Goal: Check status: Check status

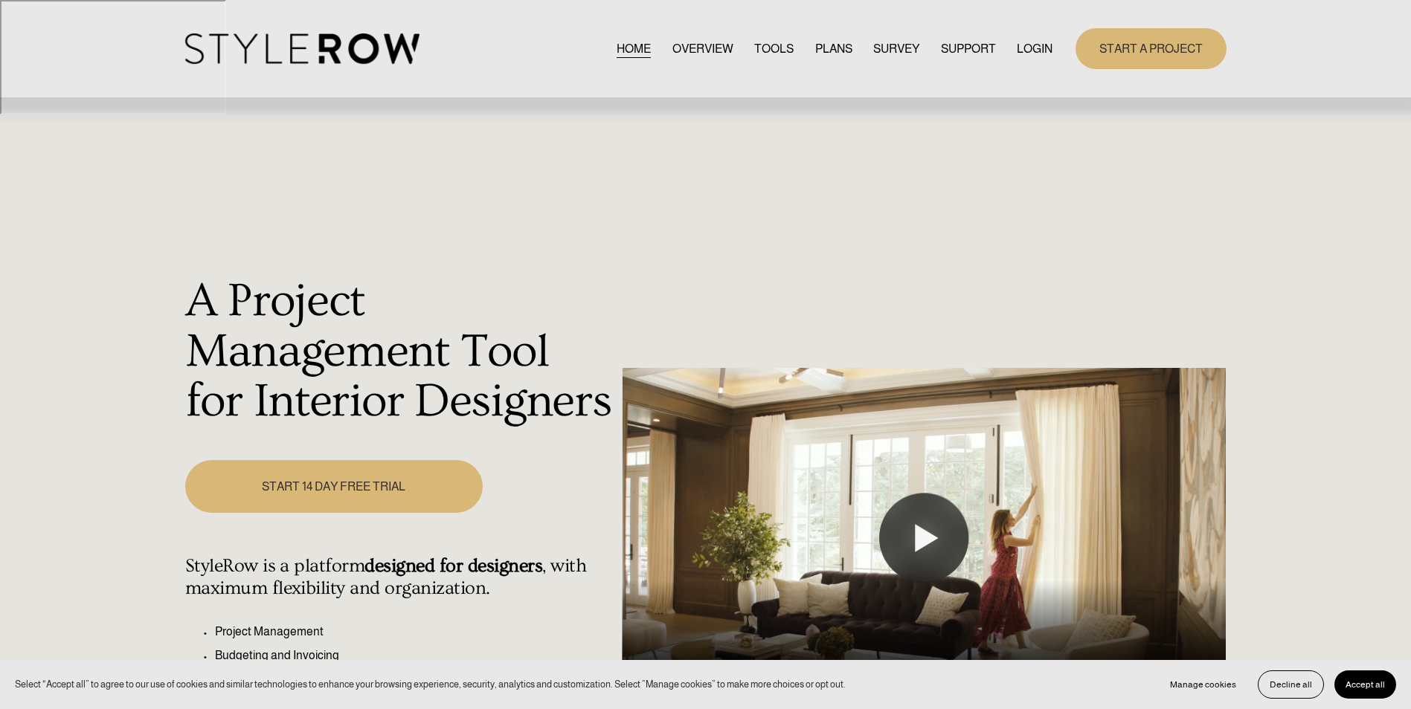
click at [1039, 53] on link "LOGIN" at bounding box center [1035, 49] width 36 height 20
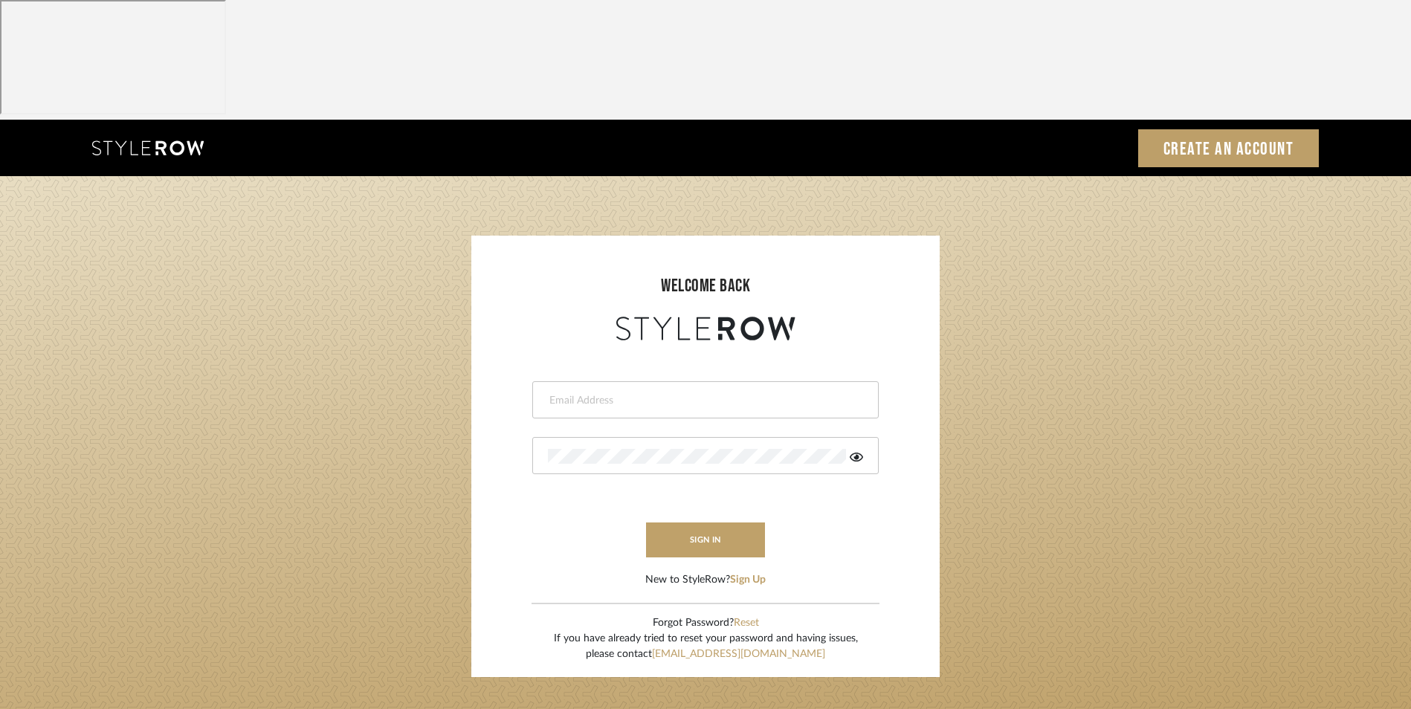
click at [636, 381] on div at bounding box center [705, 399] width 347 height 37
type input "info@dmaestheticsdecor.com"
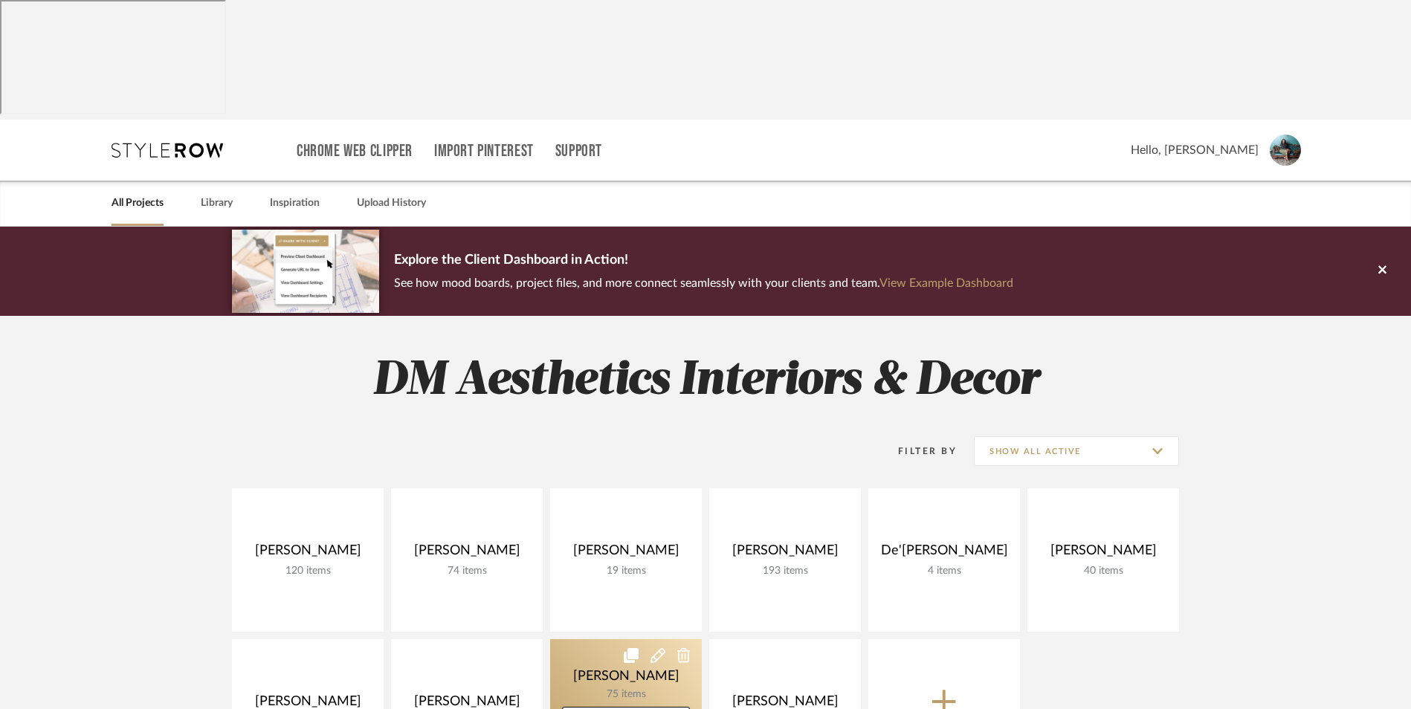
click at [611, 640] on link at bounding box center [626, 712] width 152 height 144
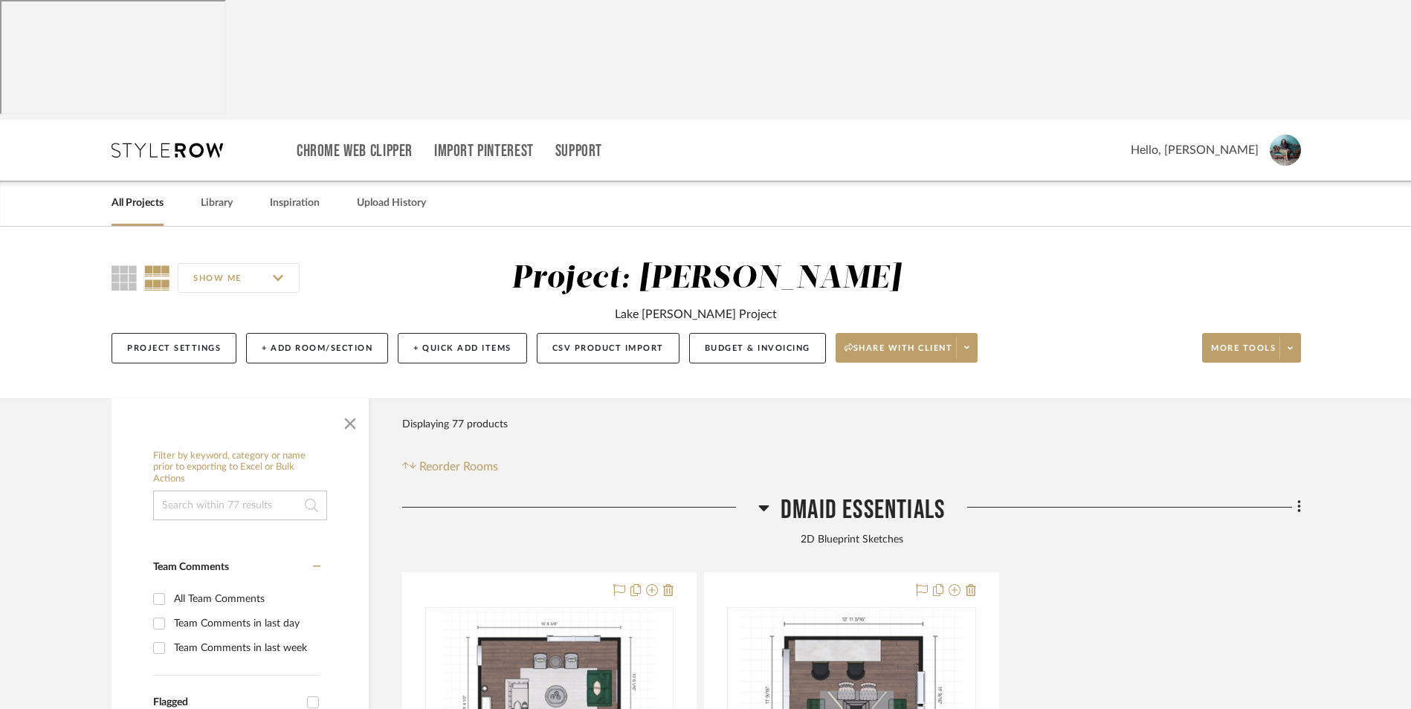
click at [768, 499] on icon at bounding box center [764, 508] width 11 height 18
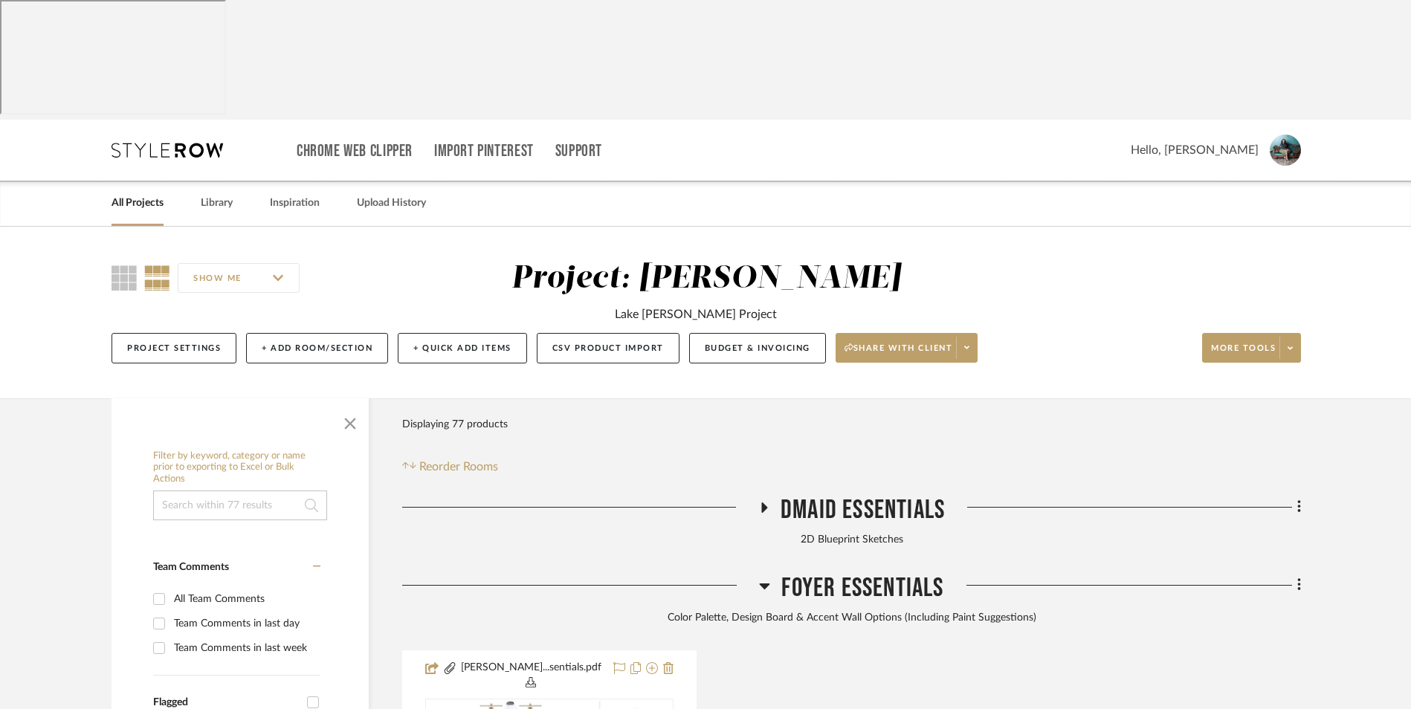
scroll to position [149, 0]
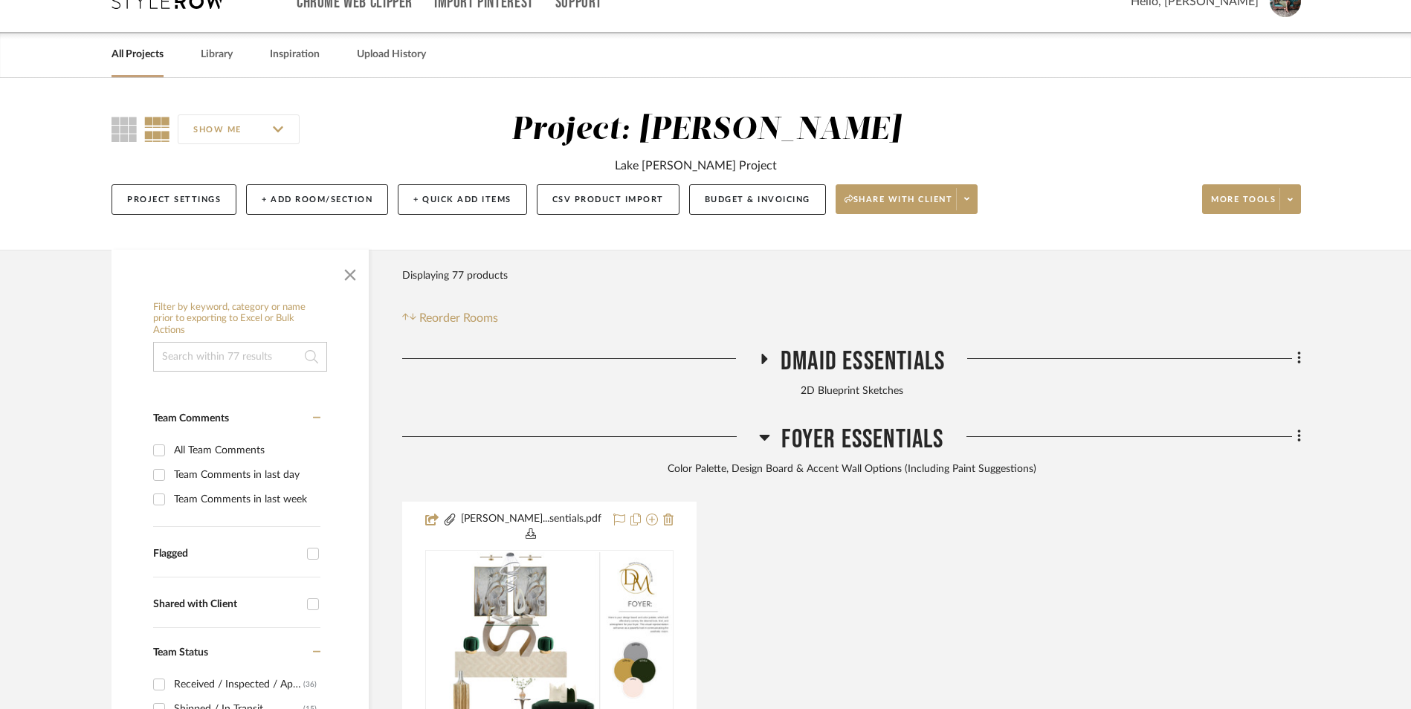
click at [771, 424] on h3 "Foyer Essentials" at bounding box center [851, 440] width 184 height 32
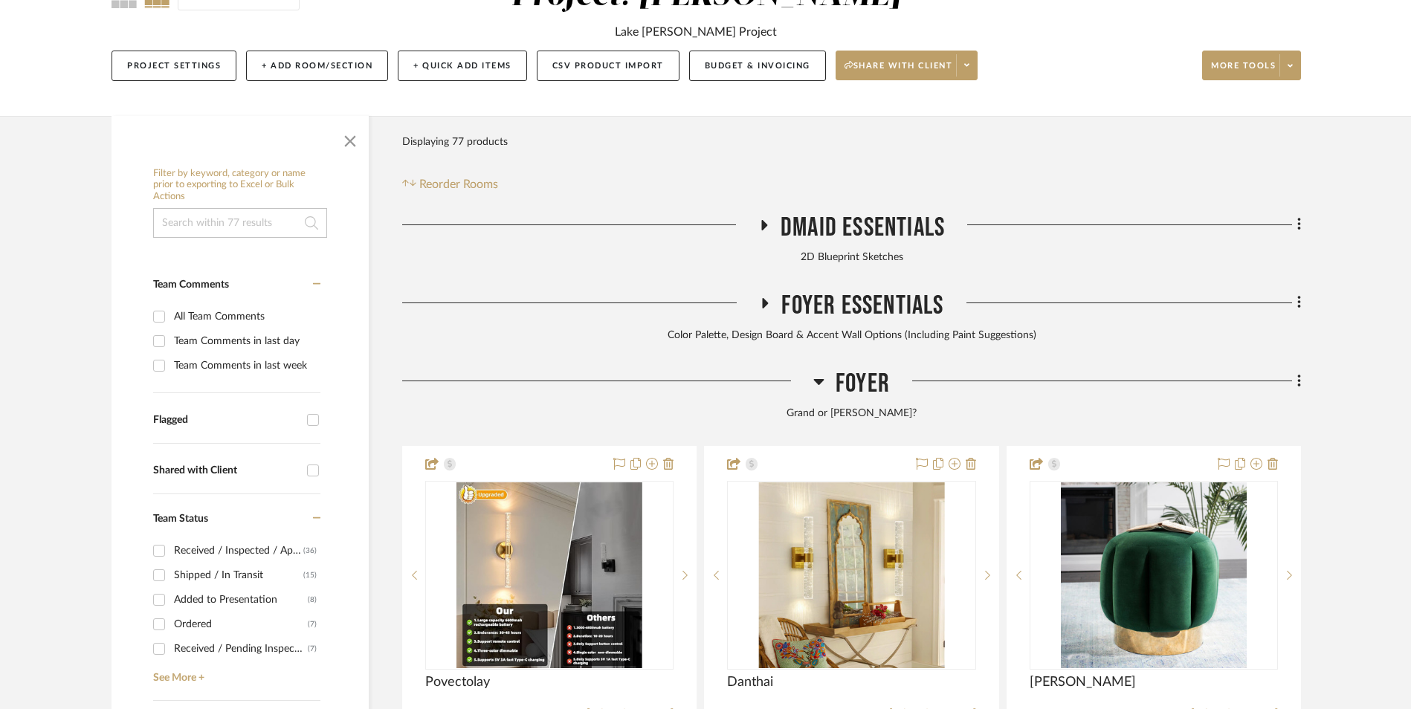
scroll to position [297, 0]
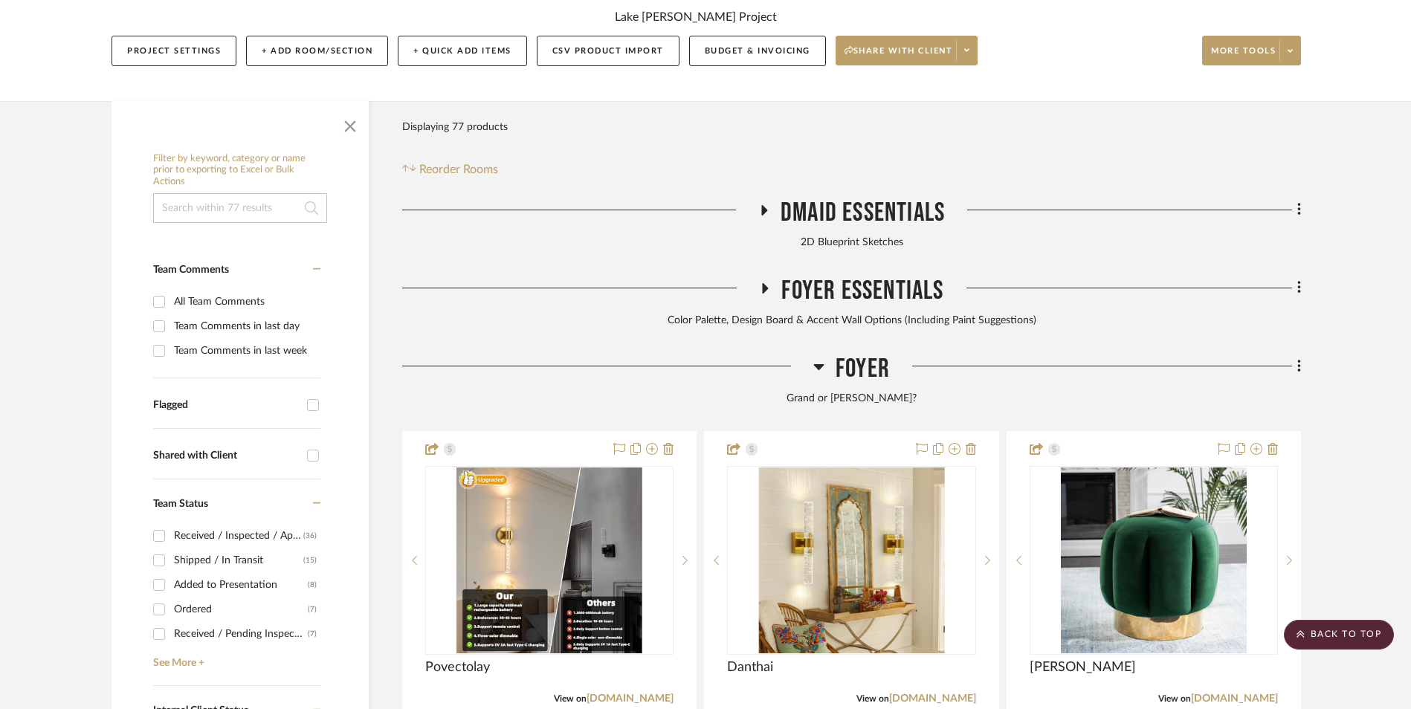
click at [819, 358] on icon at bounding box center [819, 367] width 11 height 18
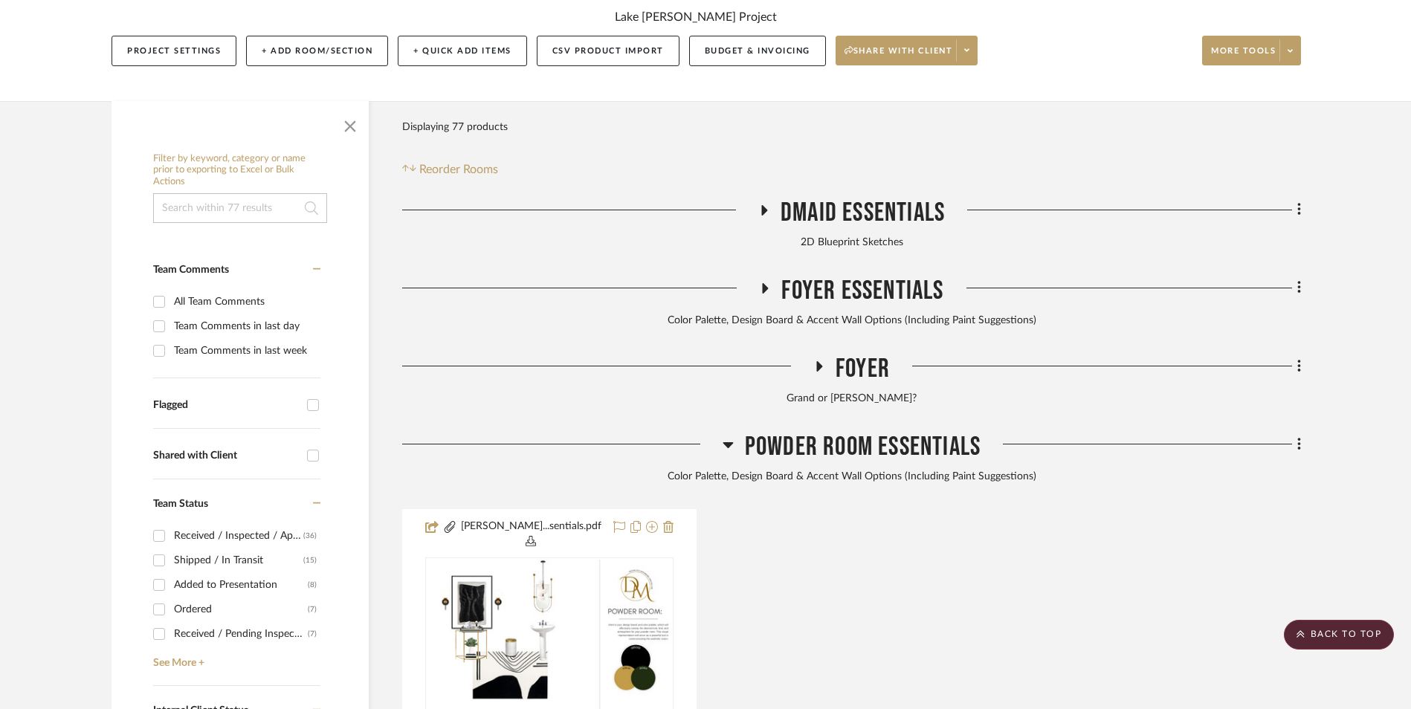
click at [728, 436] on icon at bounding box center [728, 445] width 11 height 18
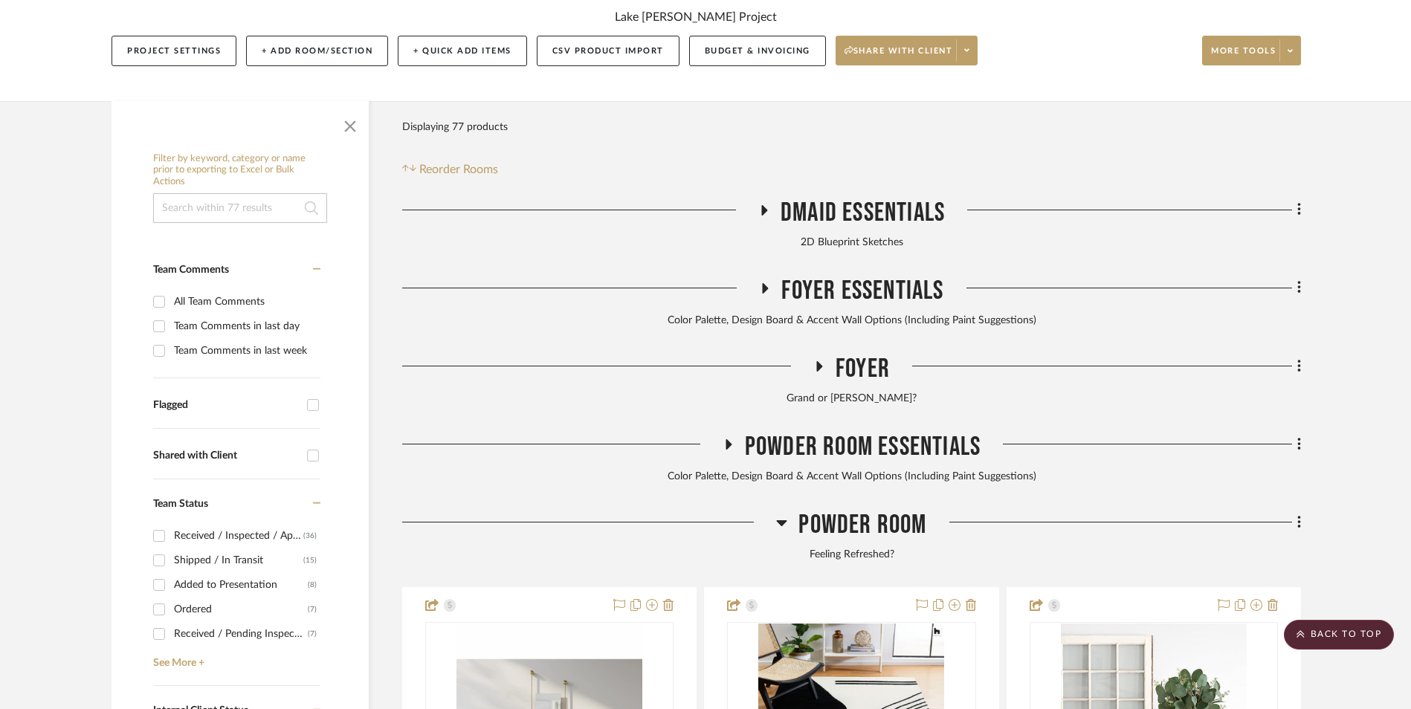
drag, startPoint x: 782, startPoint y: 402, endPoint x: 831, endPoint y: 461, distance: 76.1
click at [783, 521] on icon at bounding box center [782, 524] width 10 height 6
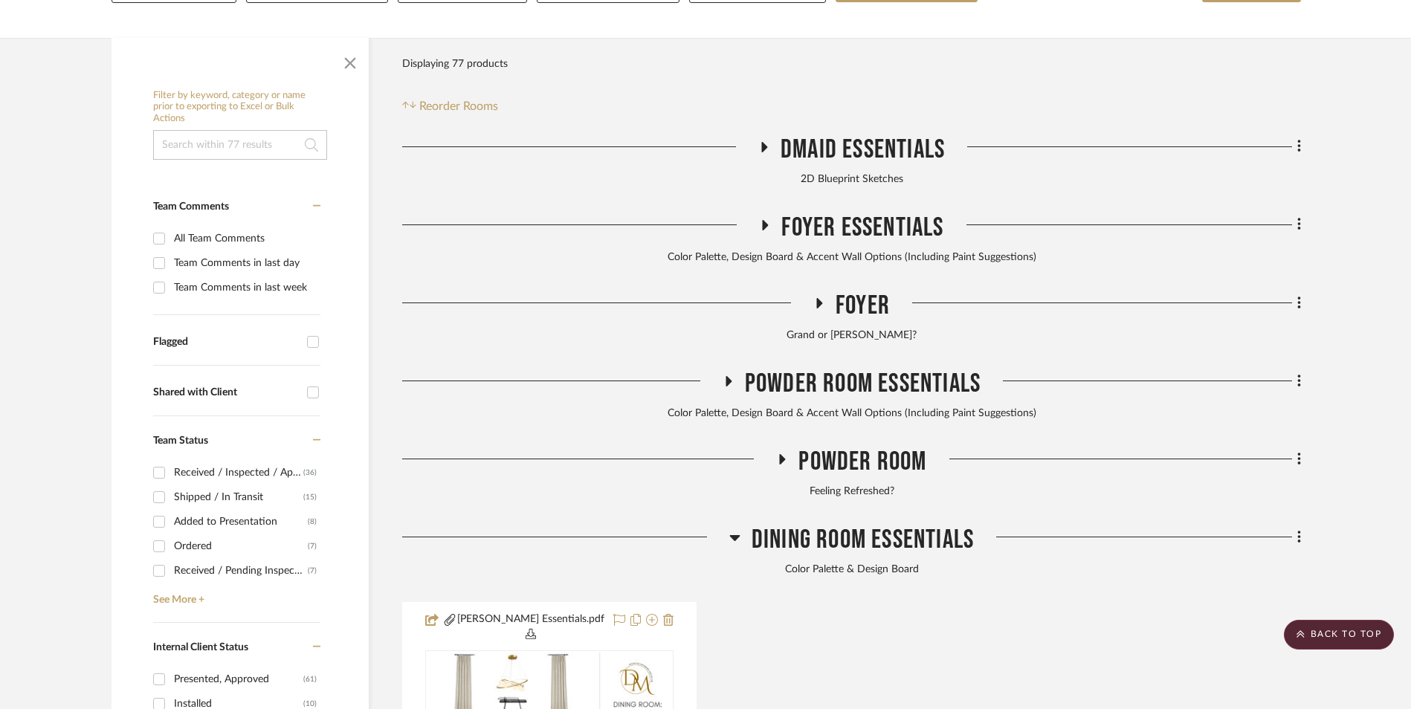
scroll to position [446, 0]
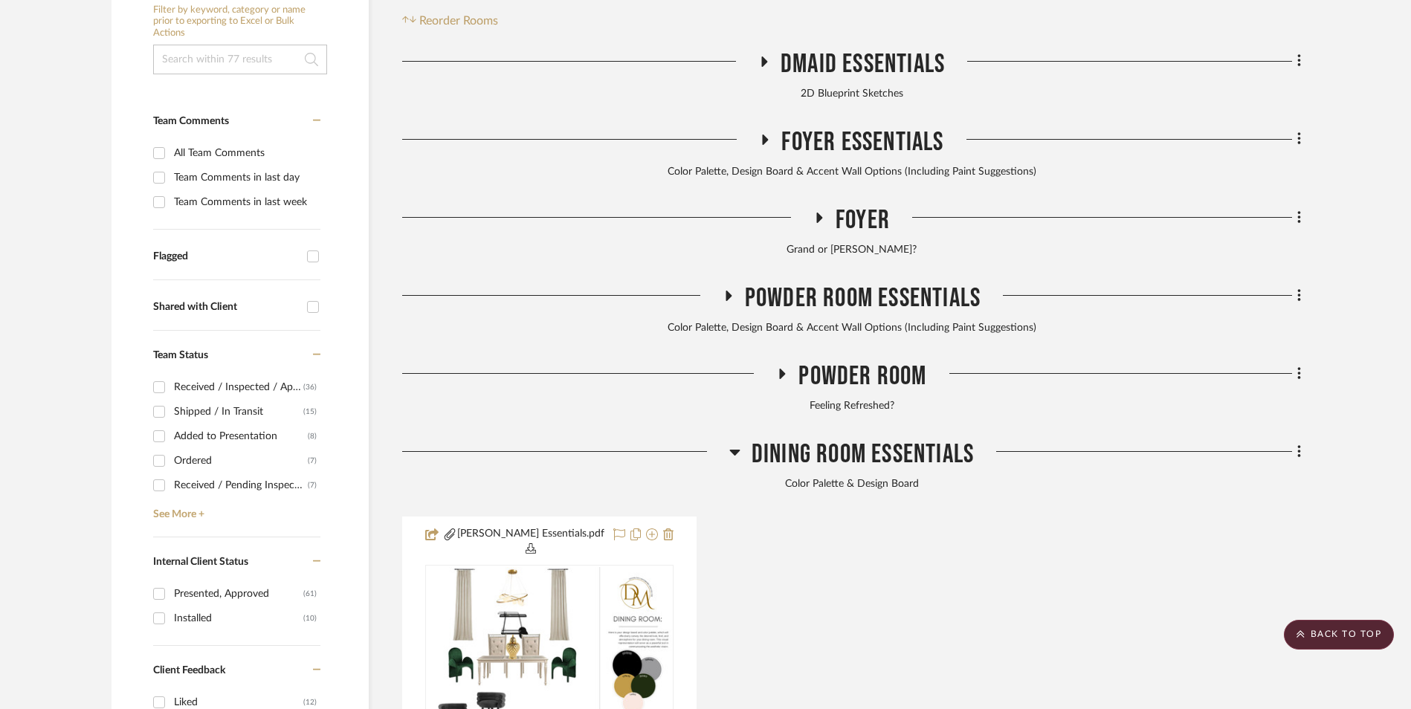
click at [730, 443] on icon at bounding box center [735, 452] width 11 height 18
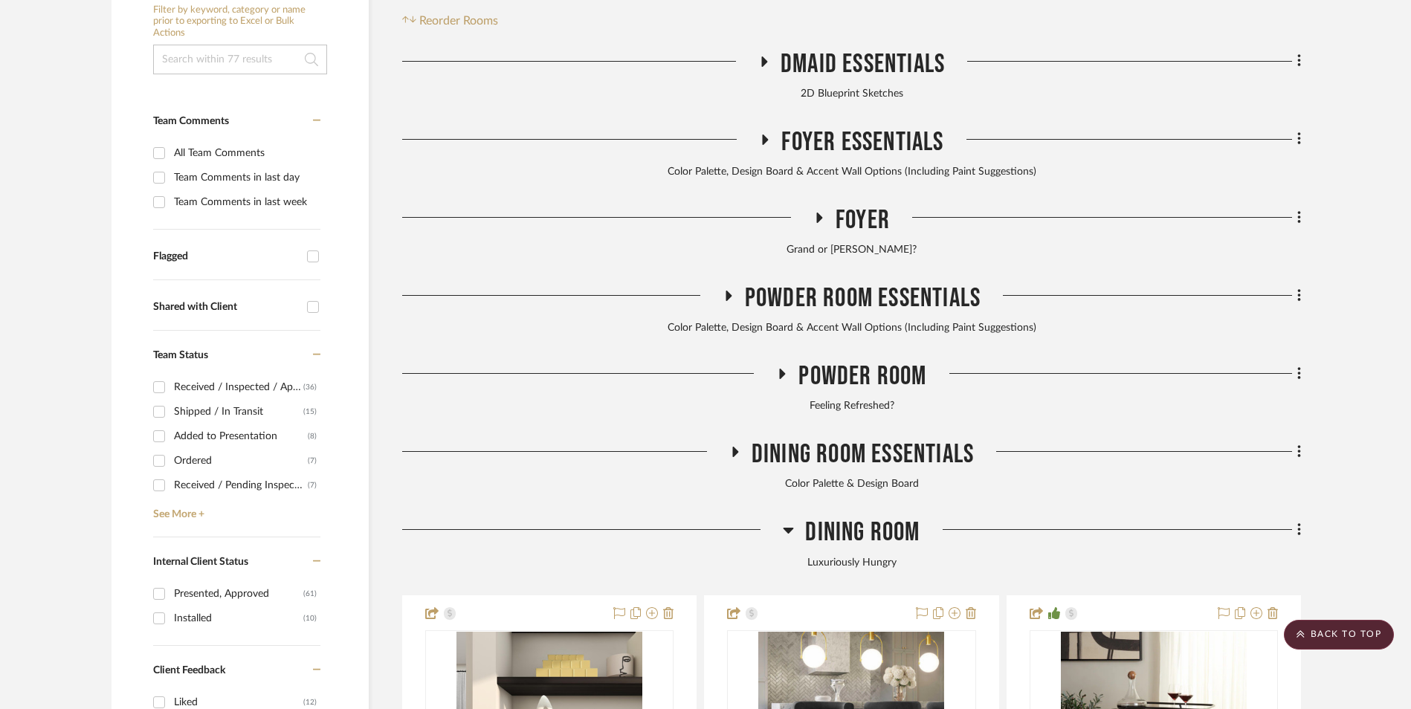
click at [788, 528] on icon at bounding box center [789, 531] width 10 height 6
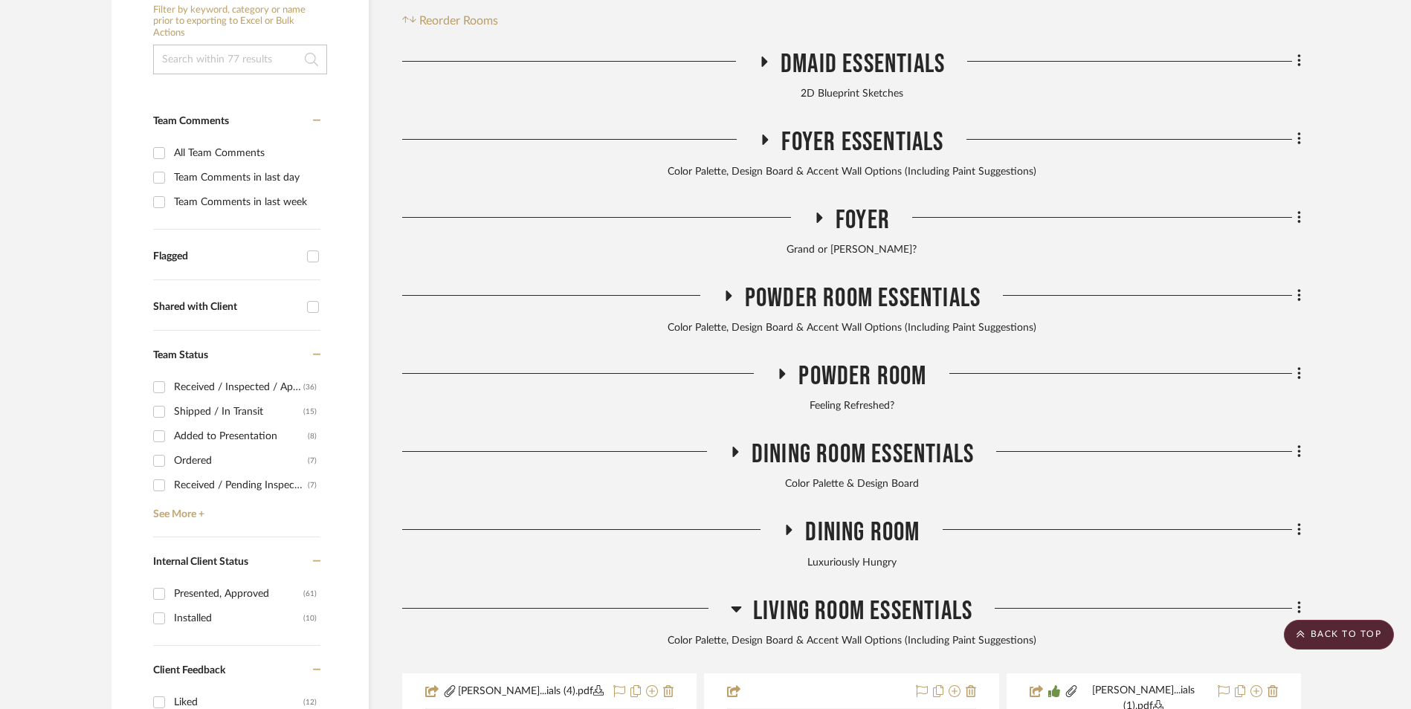
click at [733, 600] on icon at bounding box center [736, 609] width 11 height 18
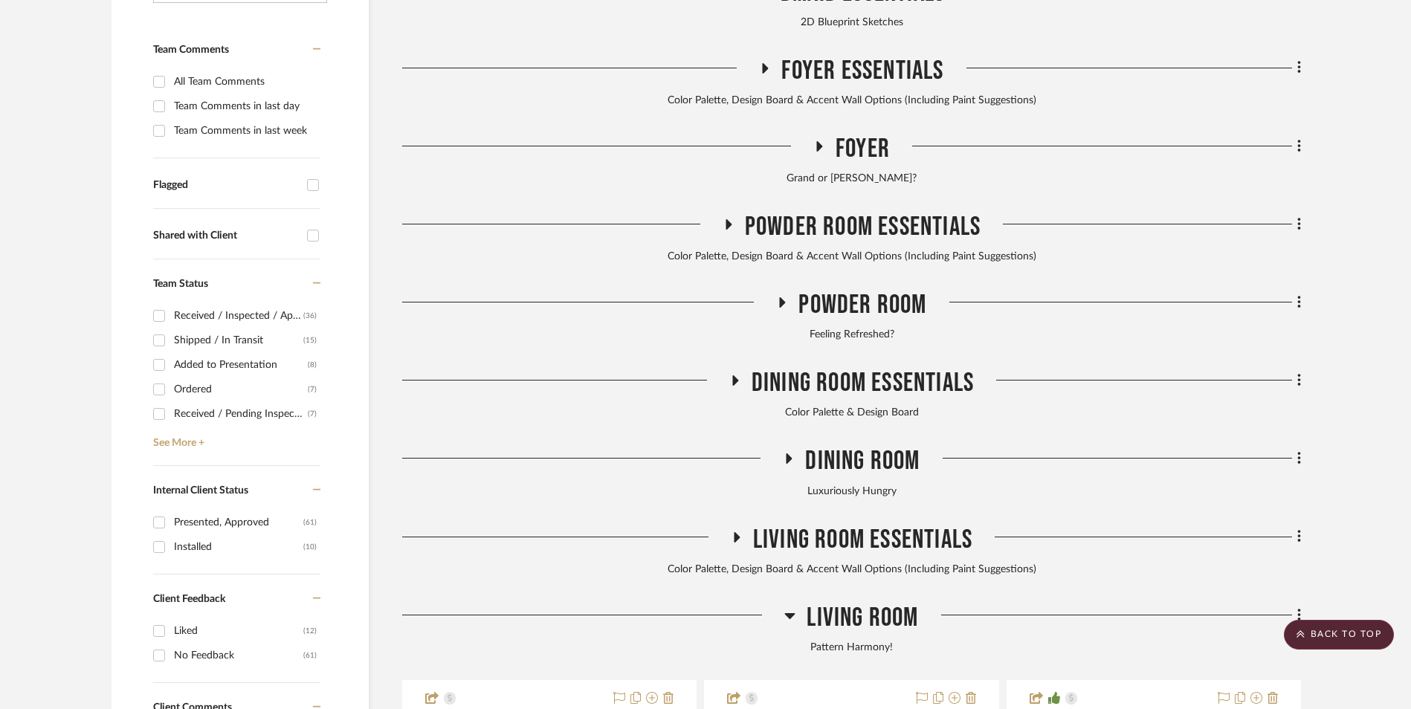
scroll to position [669, 0]
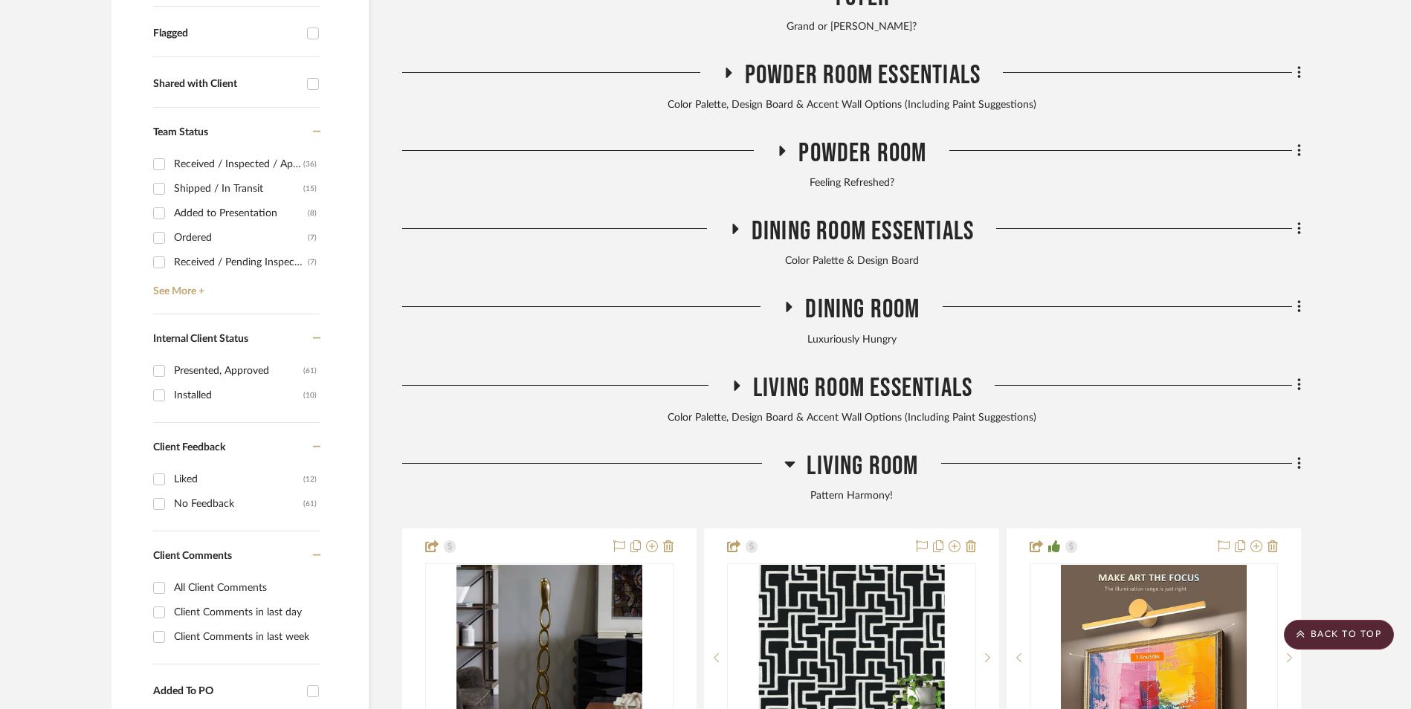
click at [790, 462] on icon at bounding box center [790, 465] width 10 height 6
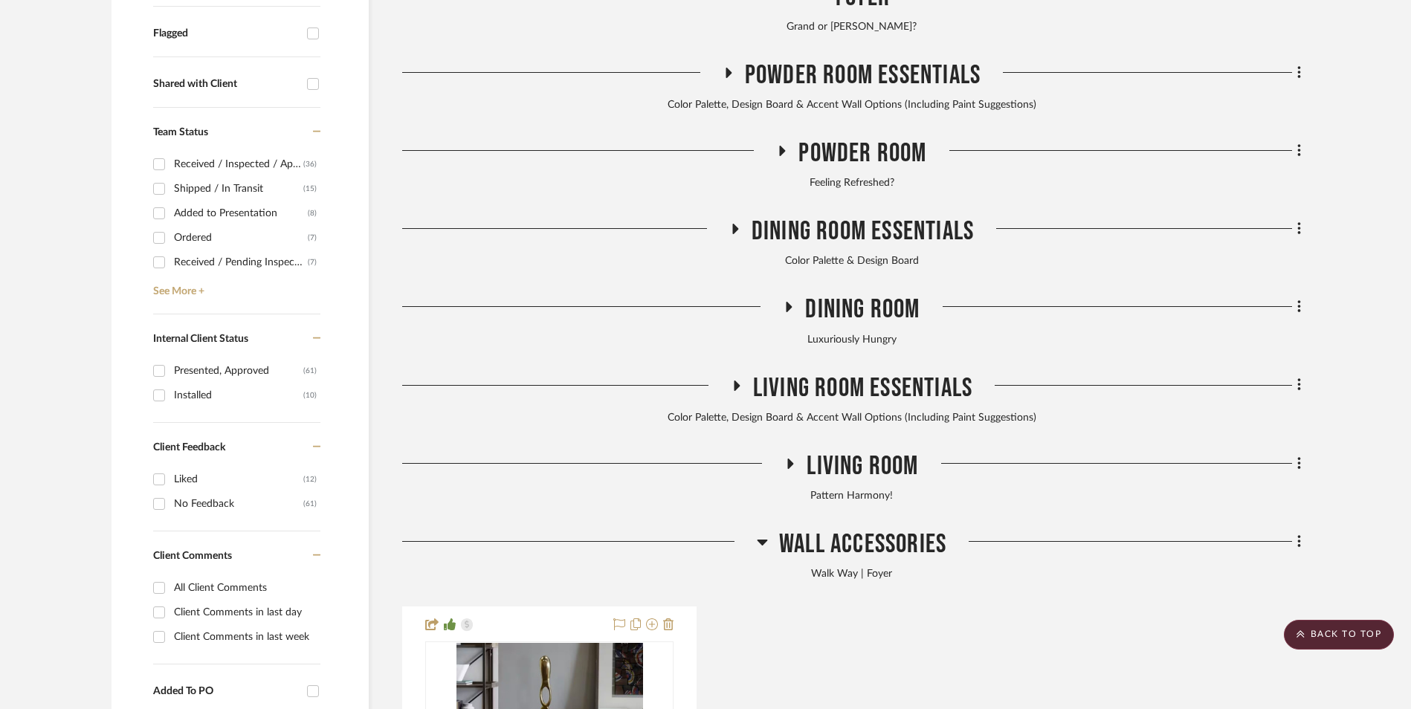
click at [767, 533] on icon at bounding box center [762, 542] width 11 height 18
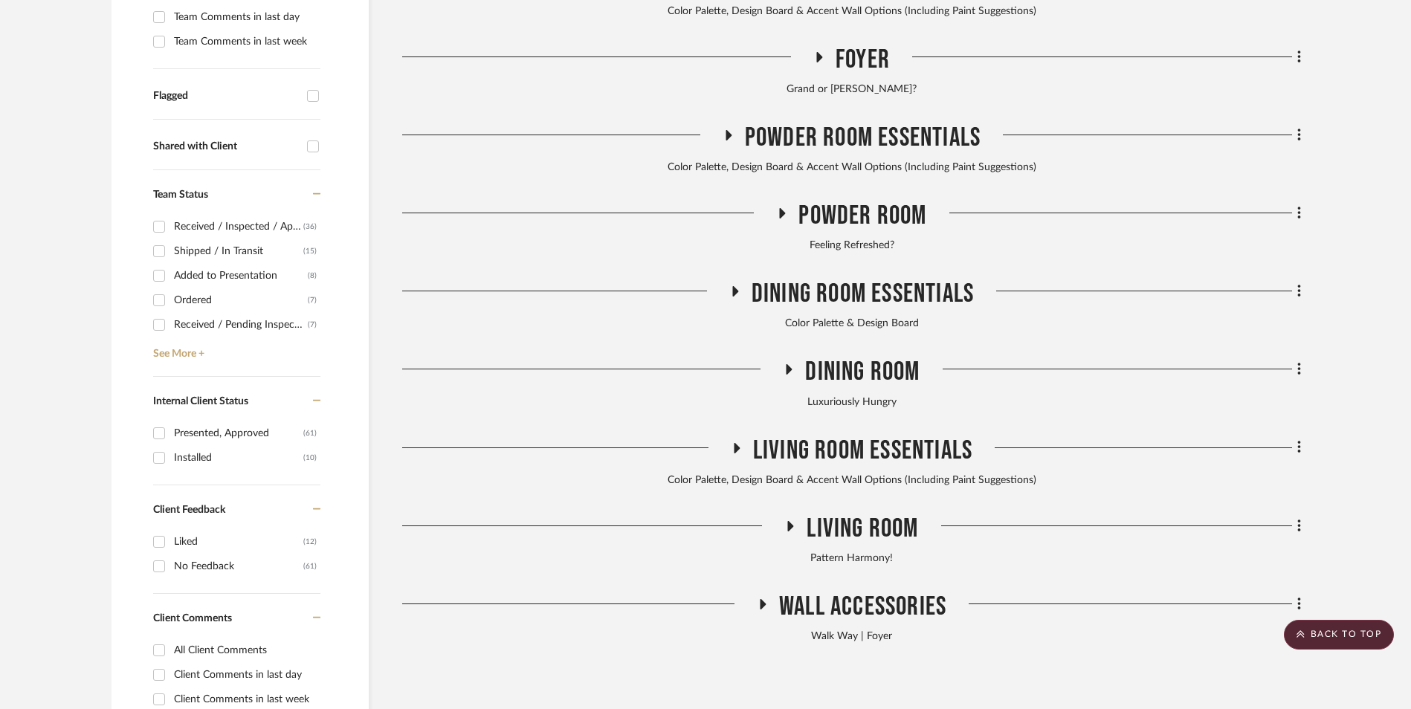
scroll to position [372, 0]
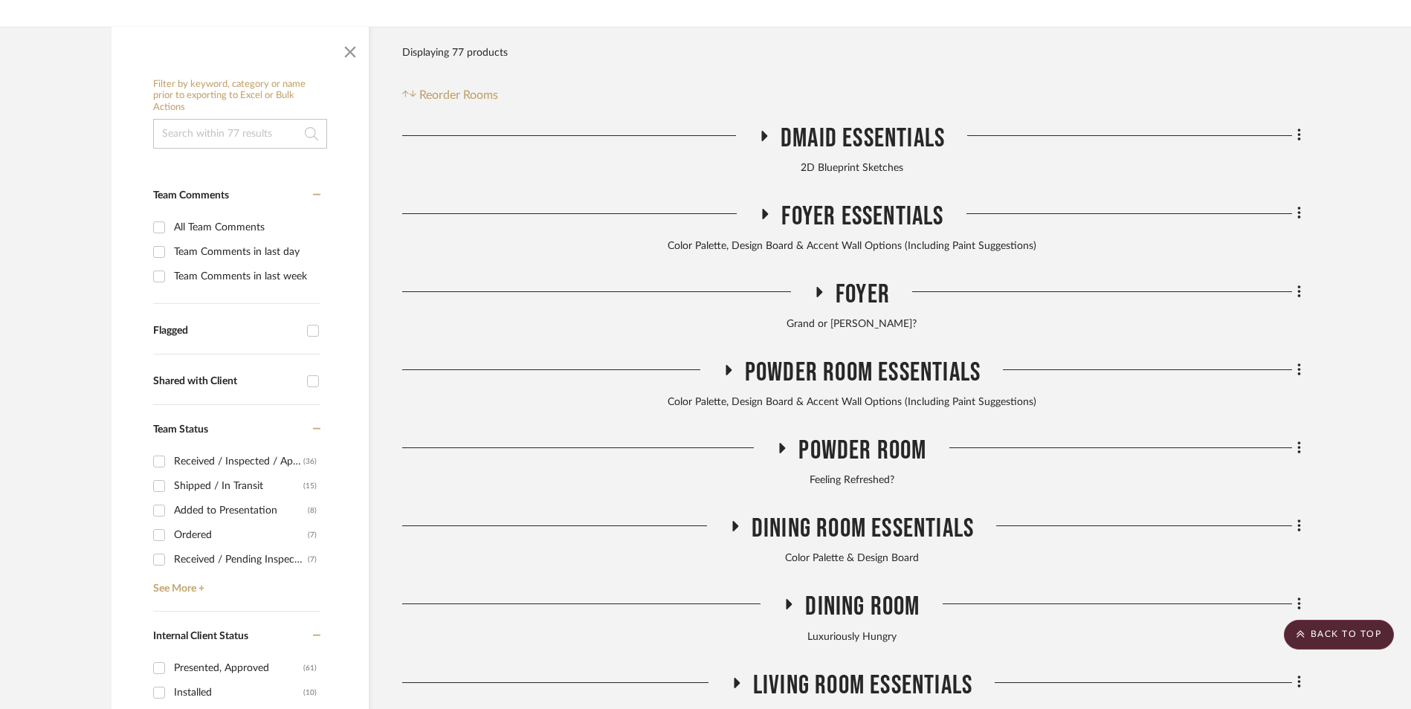
click at [779, 443] on icon at bounding box center [782, 448] width 18 height 11
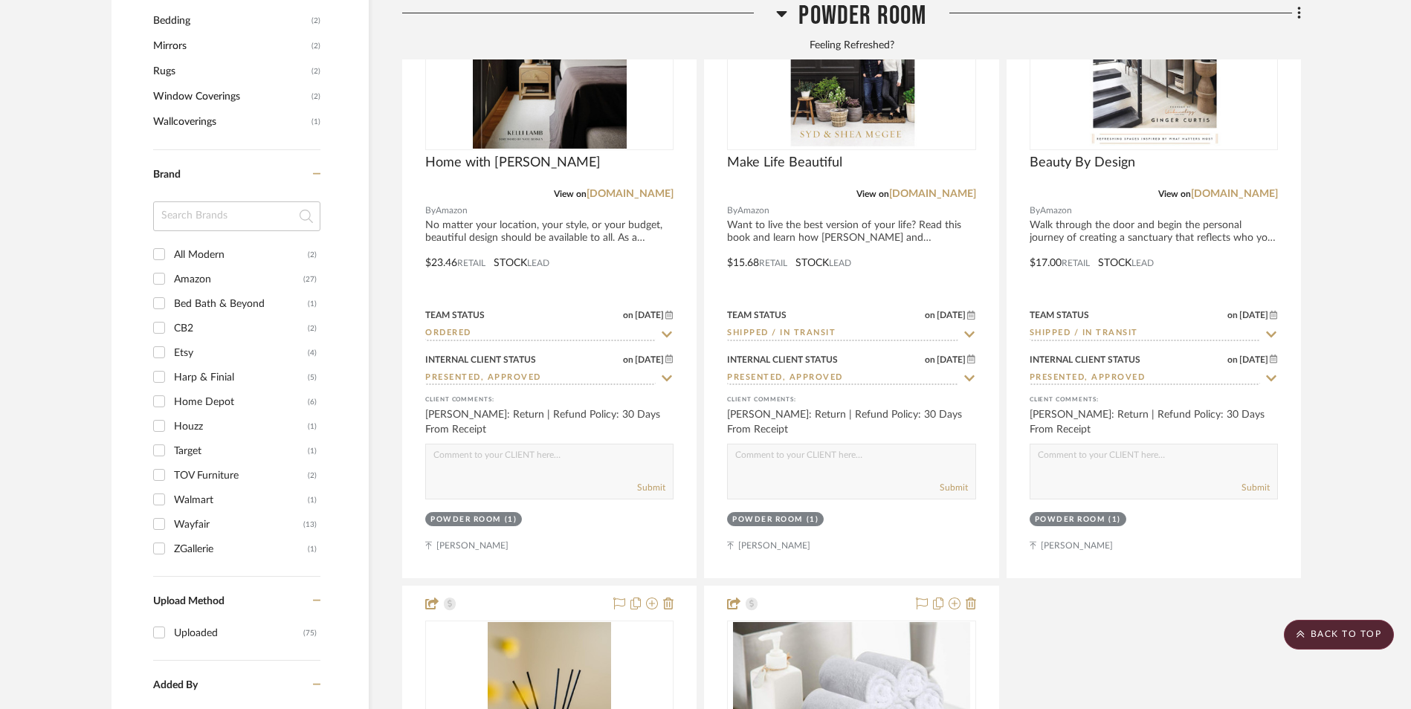
scroll to position [1636, 0]
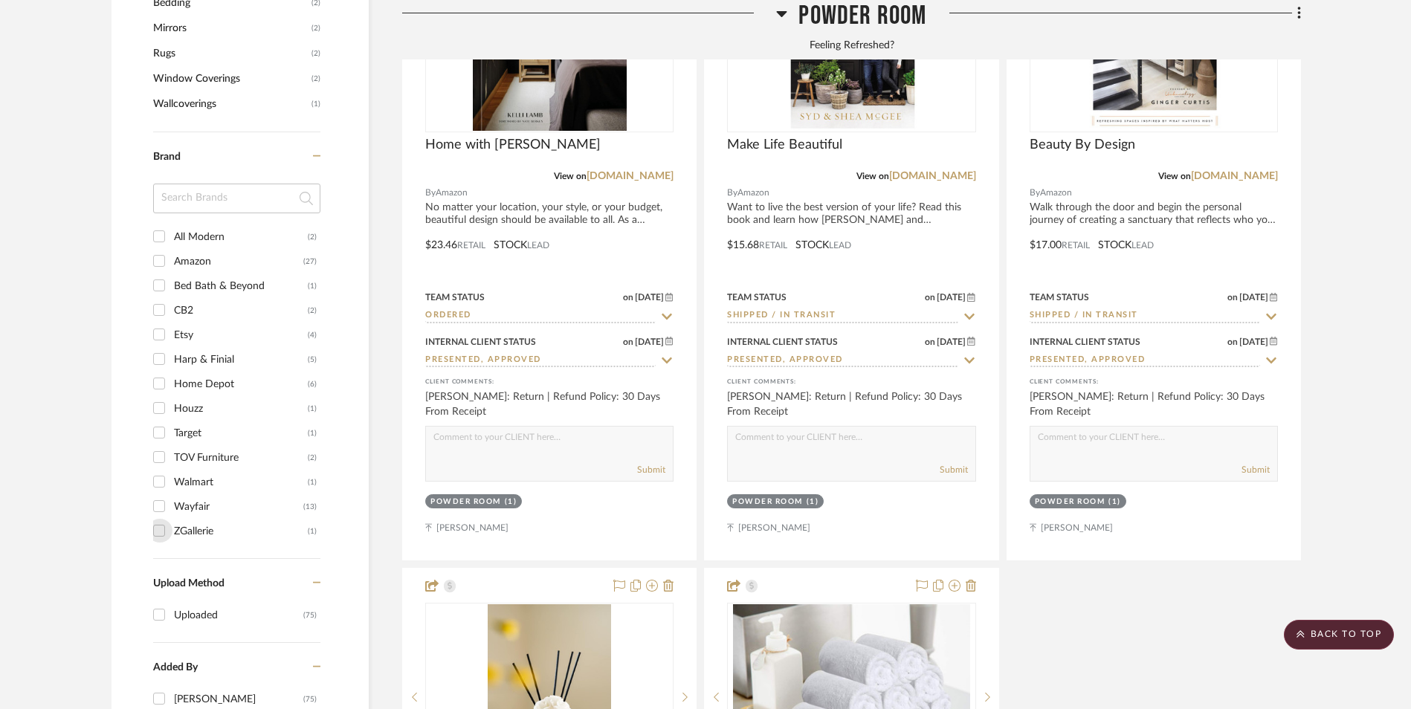
click at [158, 519] on input "ZGallerie (1)" at bounding box center [159, 531] width 24 height 24
checkbox input "true"
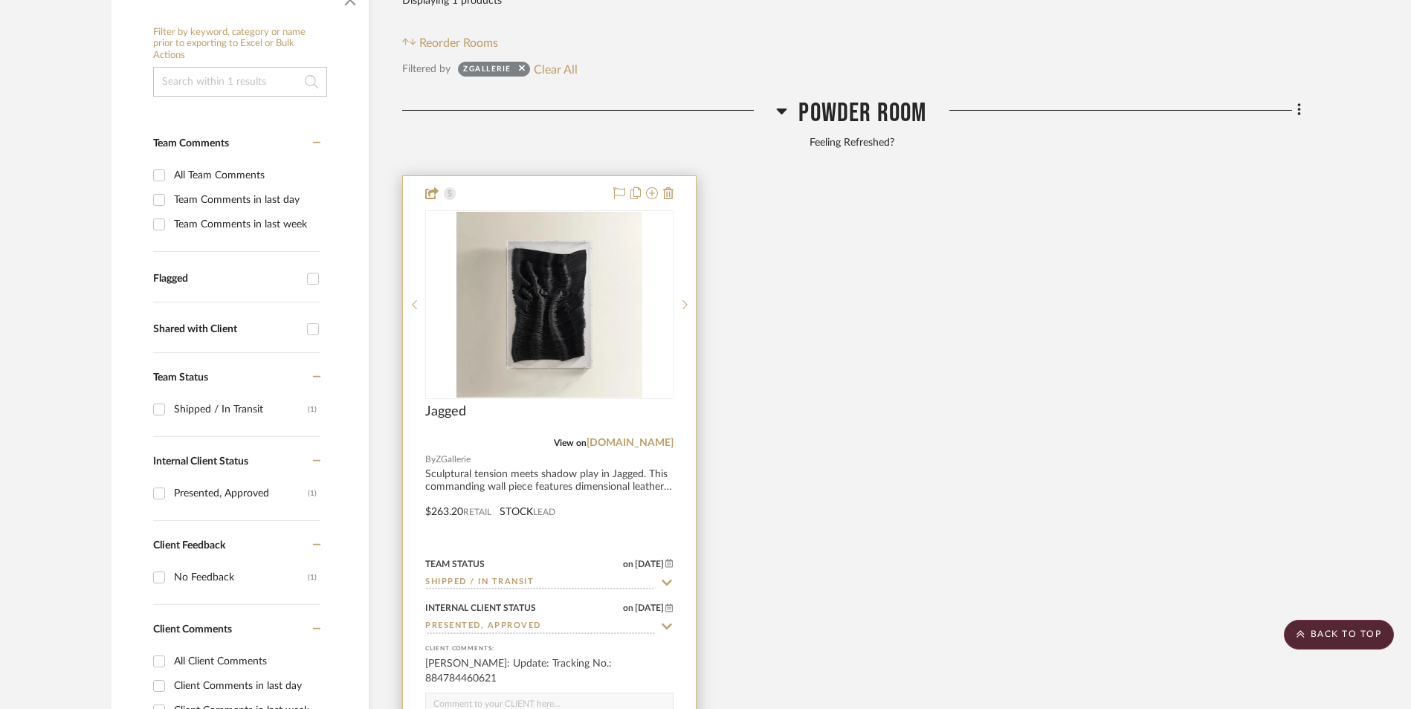
scroll to position [415, 0]
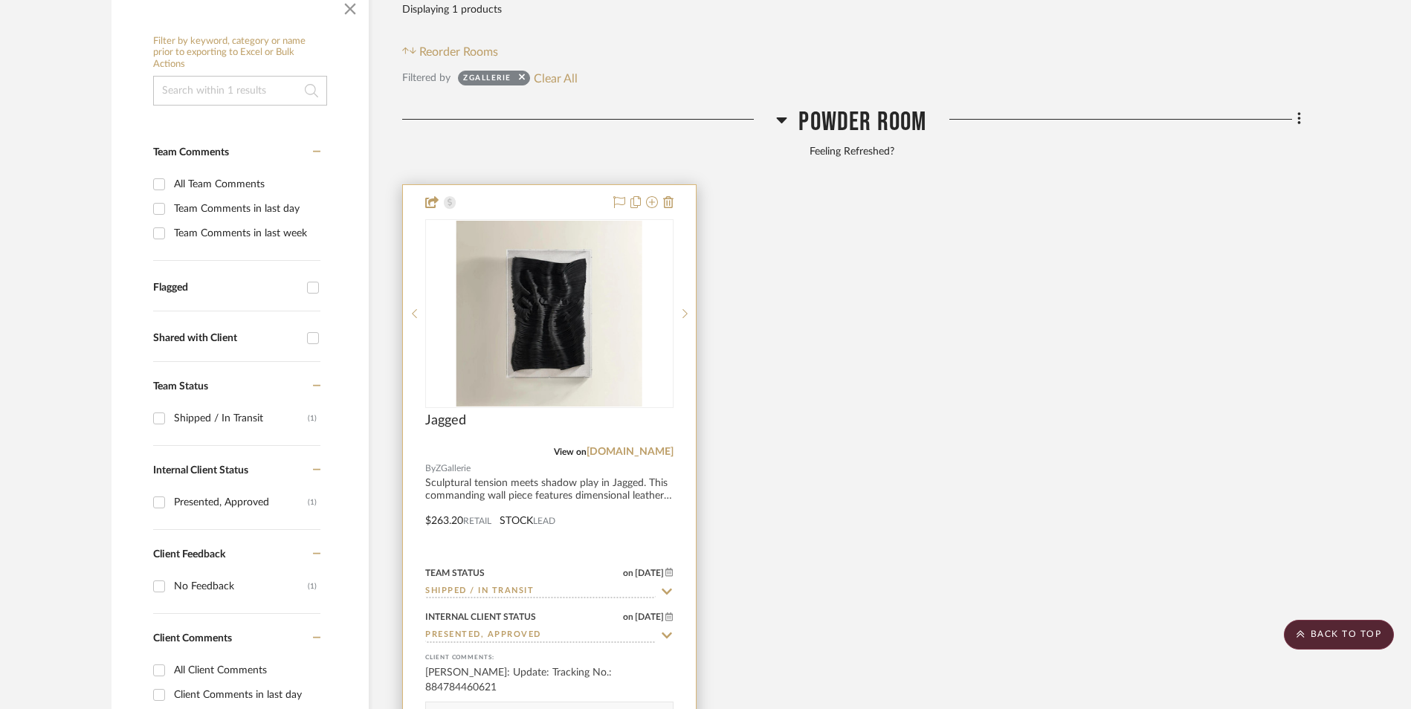
click at [0, 0] on img at bounding box center [0, 0] width 0 height 0
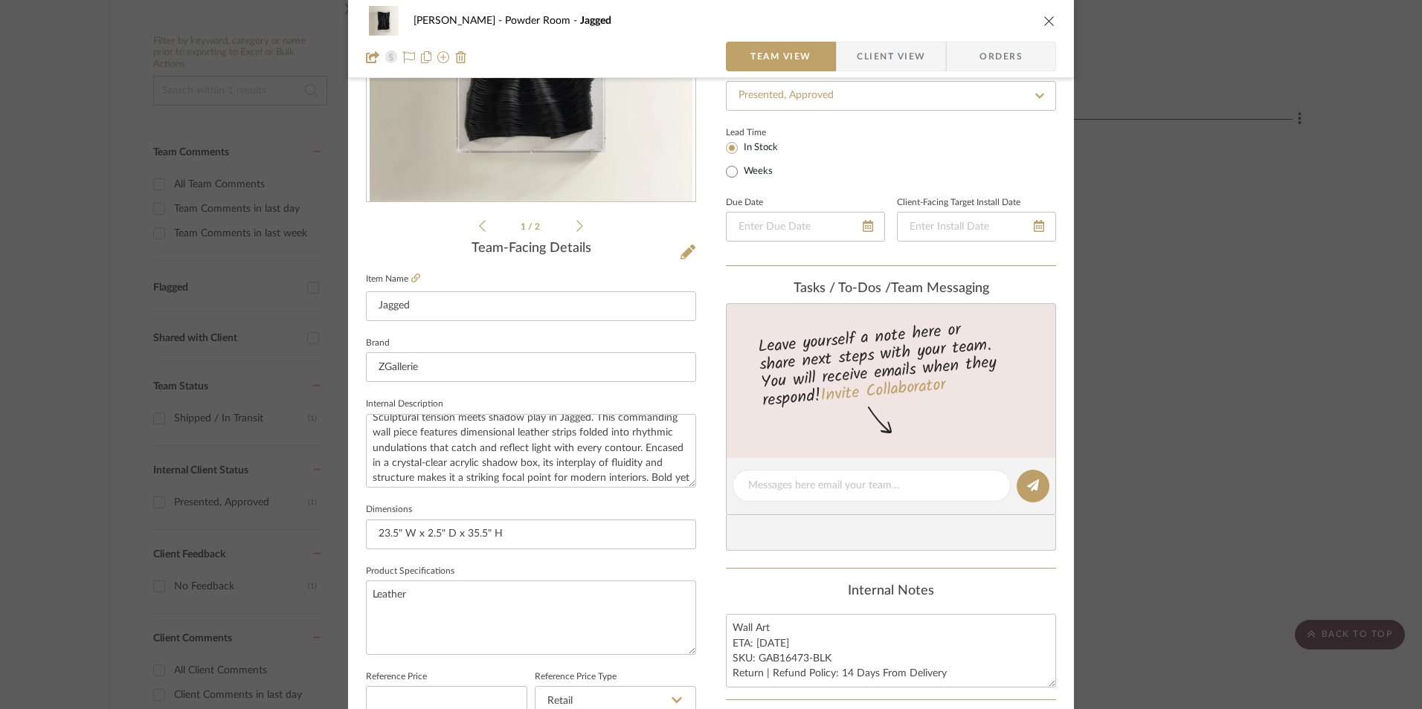
scroll to position [0, 0]
click at [874, 54] on span "Client View" at bounding box center [891, 57] width 68 height 30
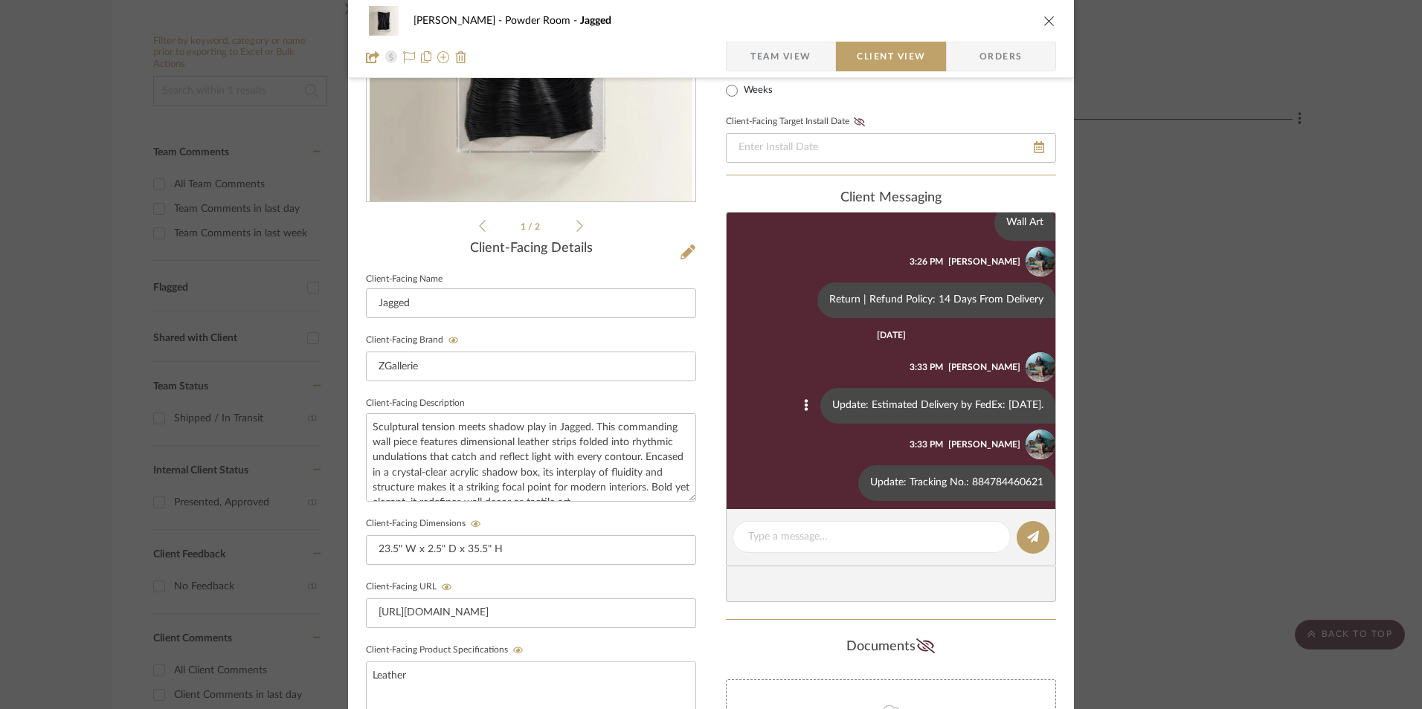
scroll to position [99, 0]
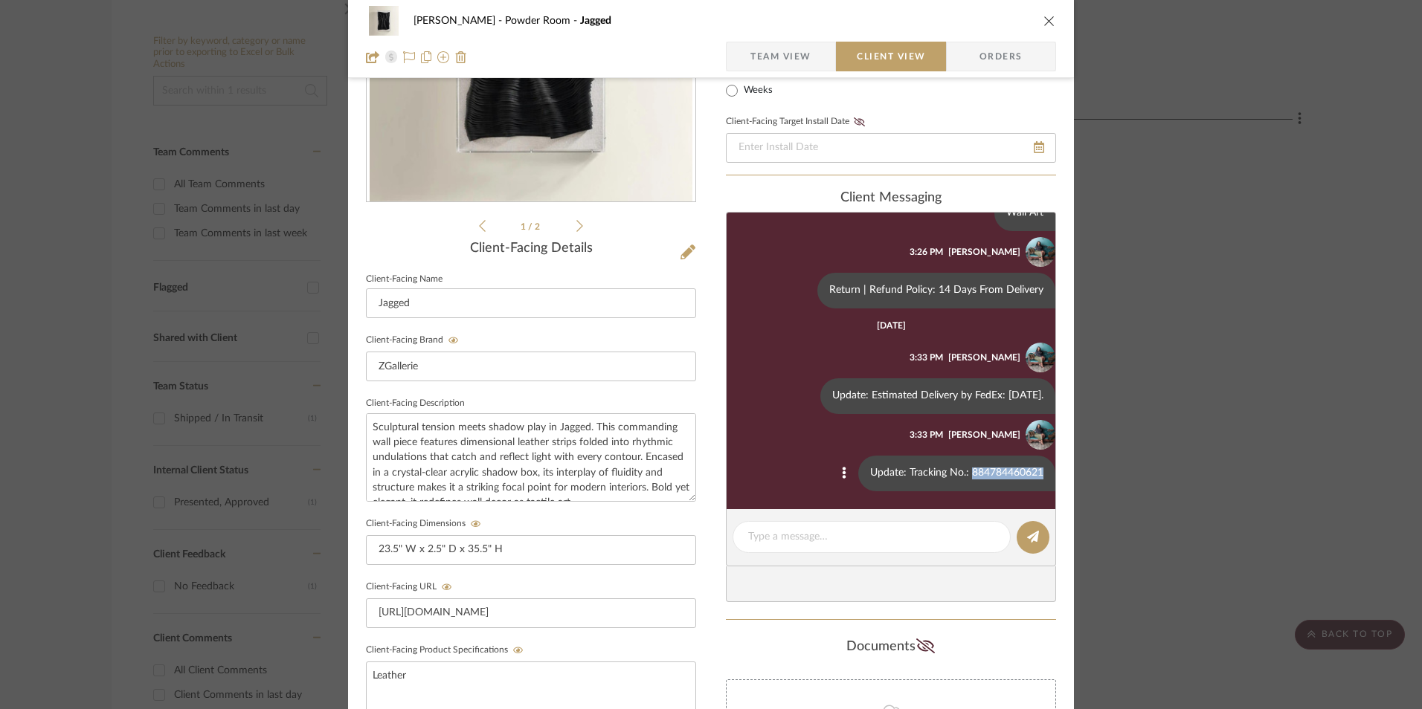
drag, startPoint x: 959, startPoint y: 471, endPoint x: 1028, endPoint y: 471, distance: 69.2
click at [1028, 471] on div "Update: Tracking No.: 884784460621" at bounding box center [956, 474] width 197 height 36
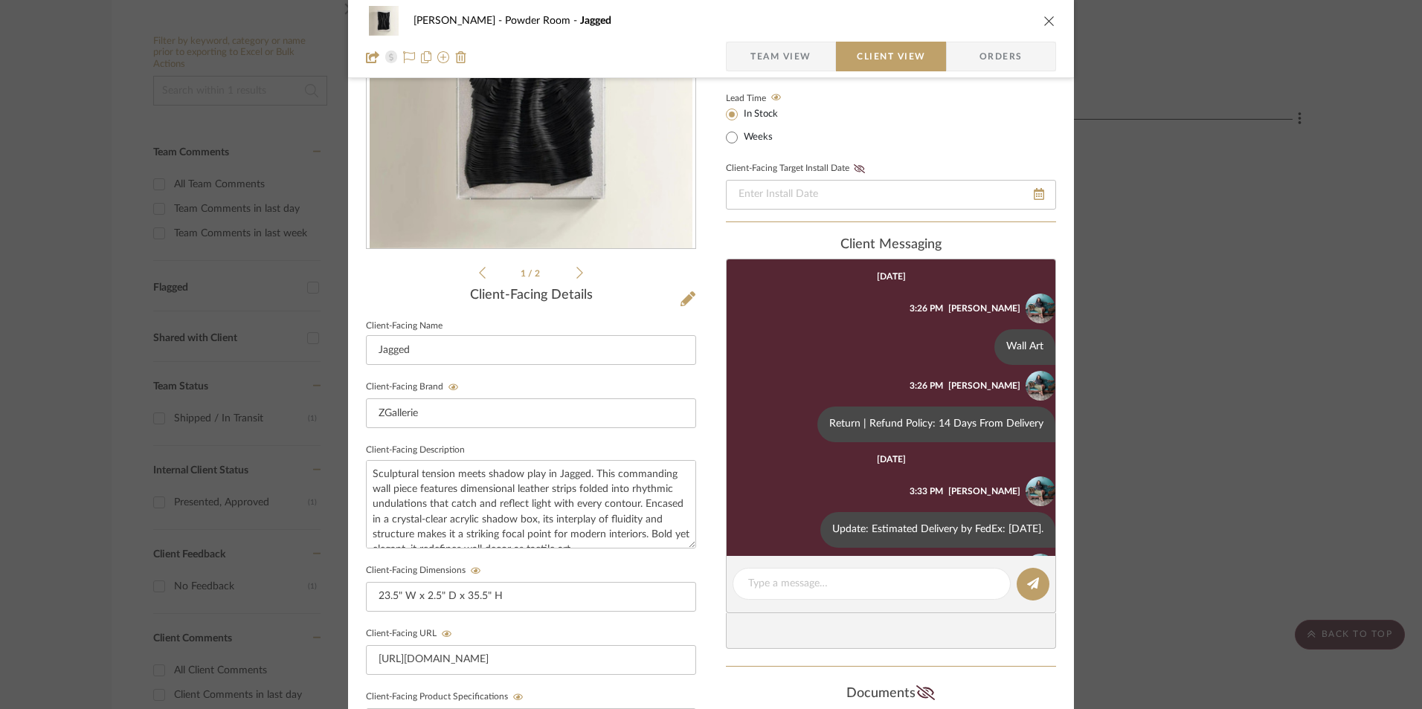
scroll to position [0, 0]
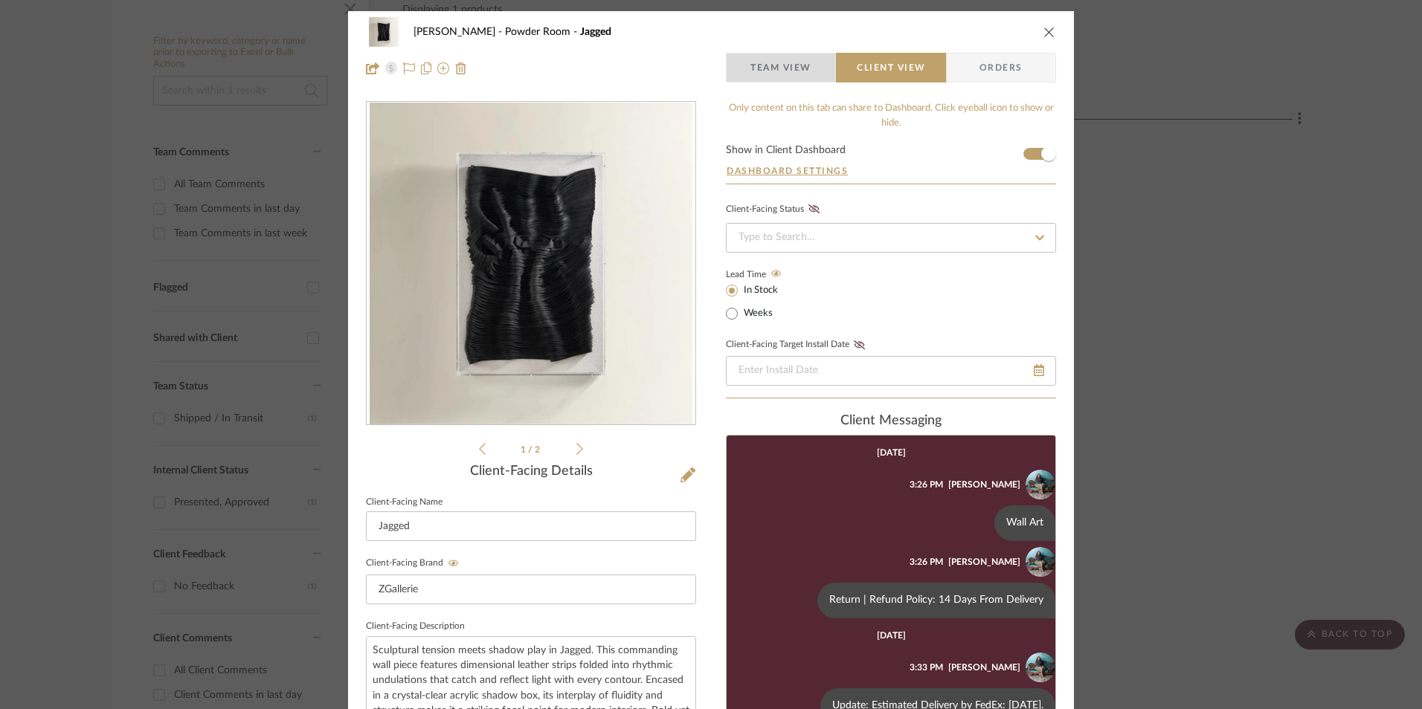
click at [774, 71] on span "Team View" at bounding box center [780, 68] width 61 height 30
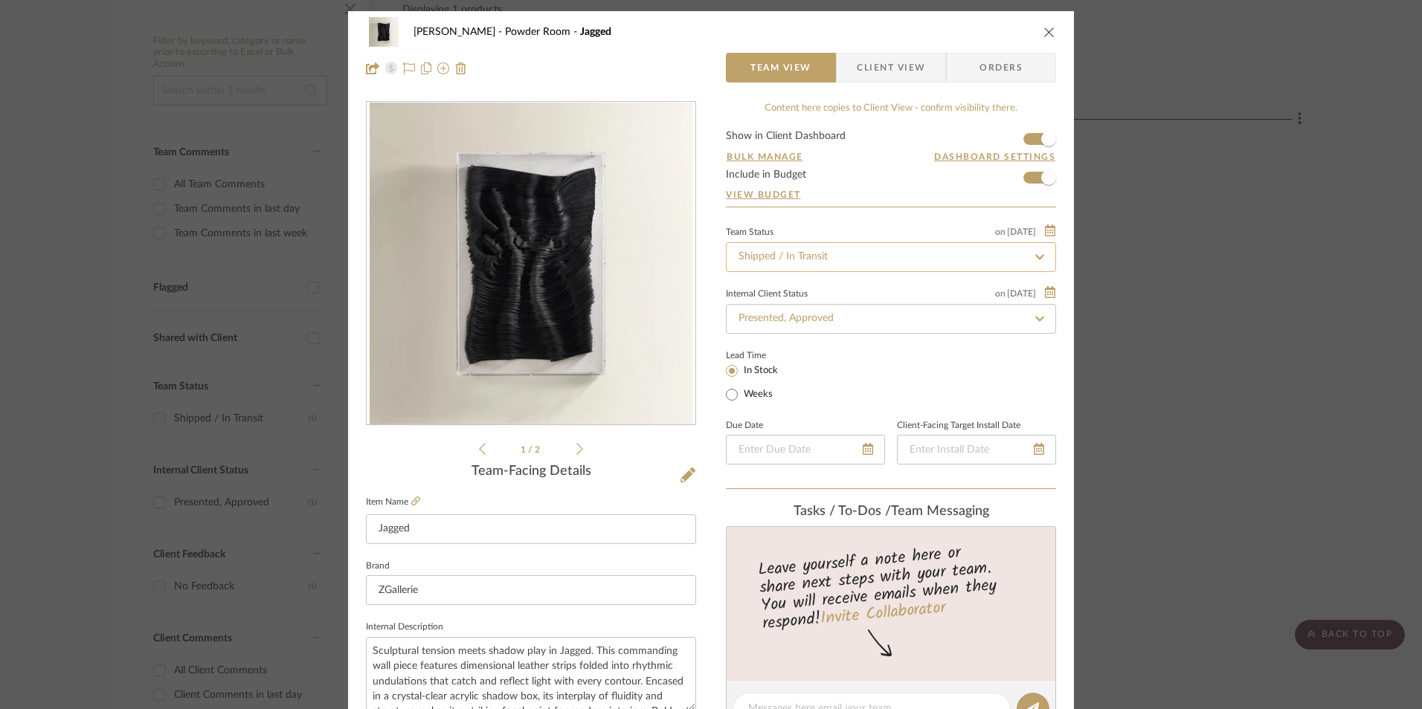
click at [780, 253] on input "Shipped / In Transit" at bounding box center [891, 257] width 330 height 30
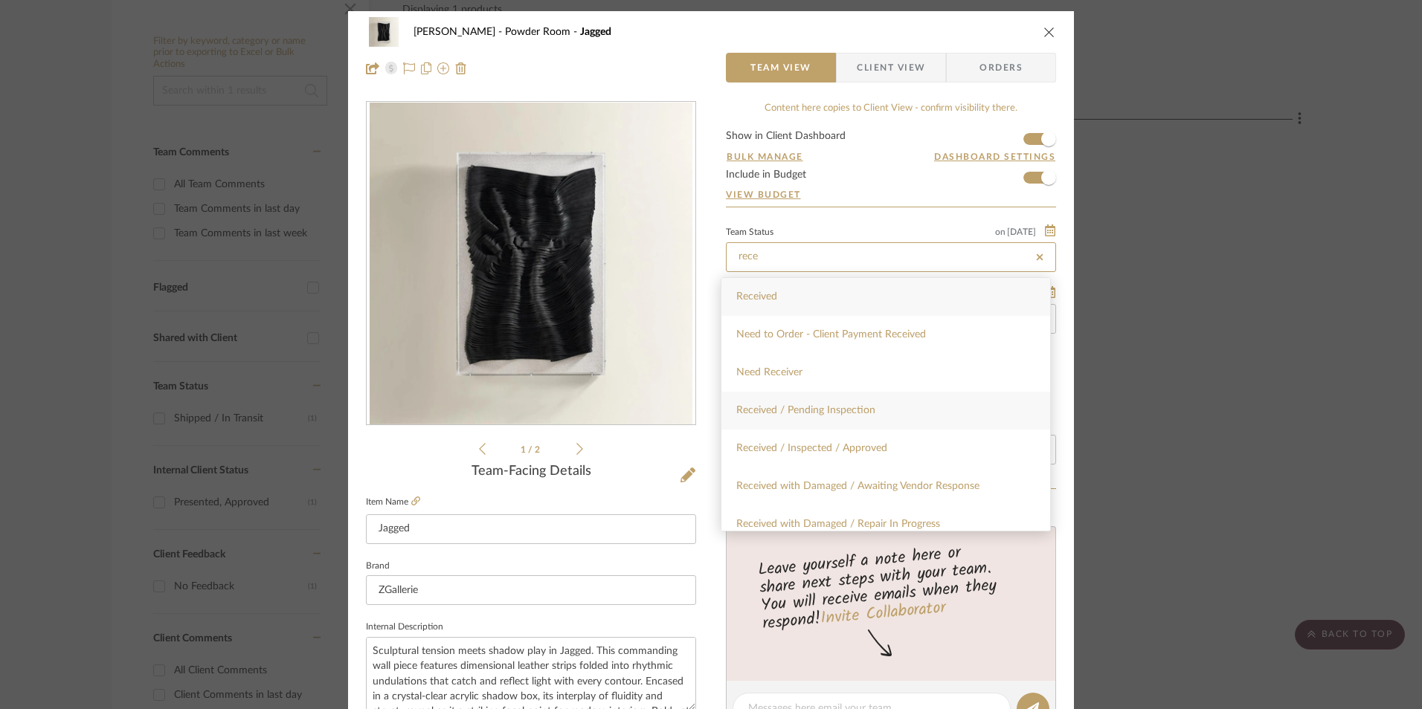
type input "rece"
click at [820, 415] on span "Received / Pending Inspection" at bounding box center [805, 410] width 139 height 10
type input "[DATE]"
type input "Received / Pending Inspection"
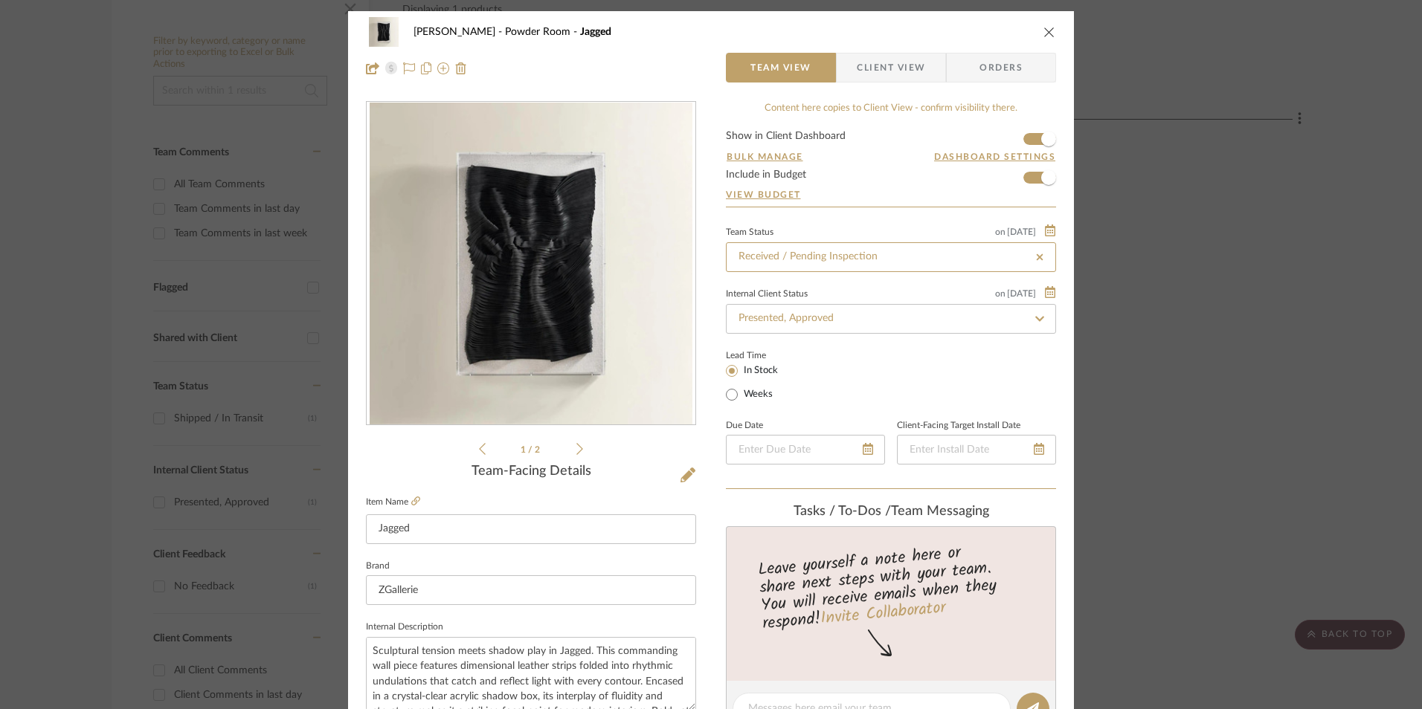
type input "[DATE]"
type input "Received / Pending Inspection"
click at [1043, 29] on icon "close" at bounding box center [1049, 32] width 12 height 12
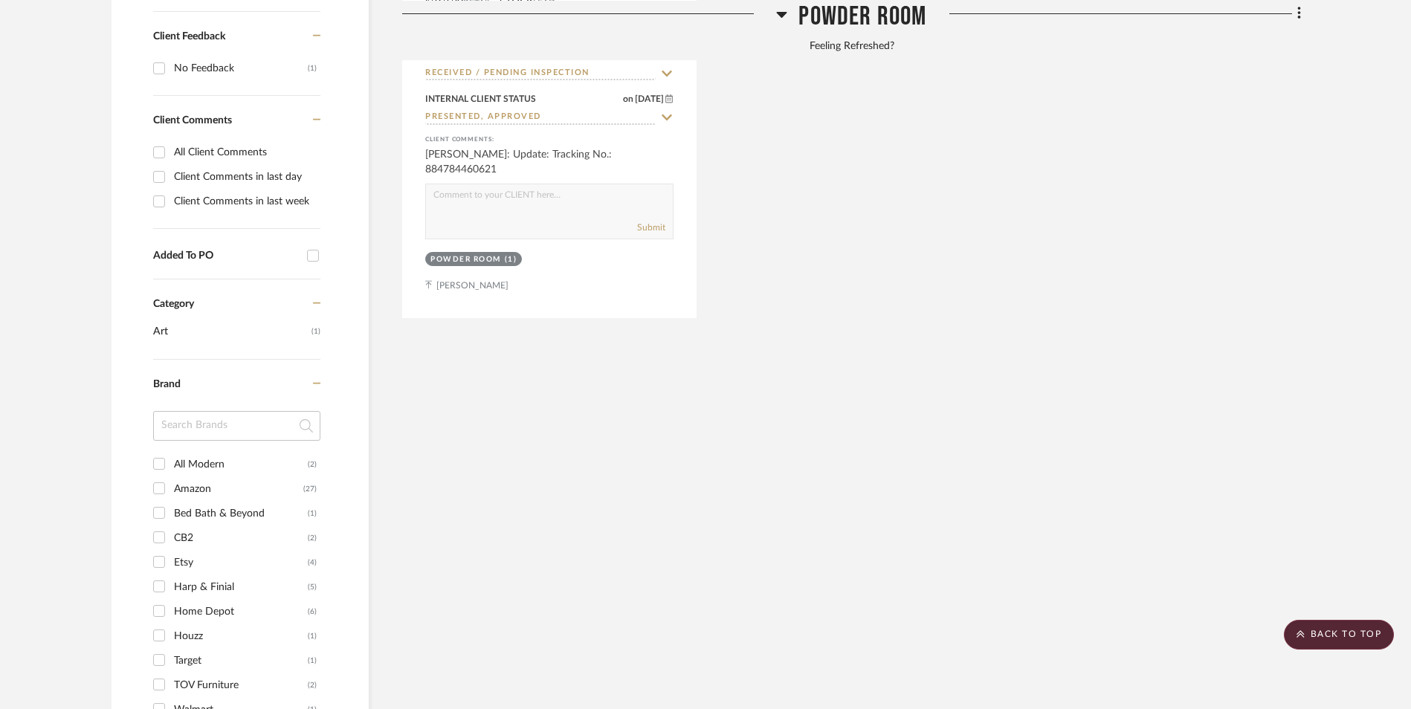
scroll to position [1159, 0]
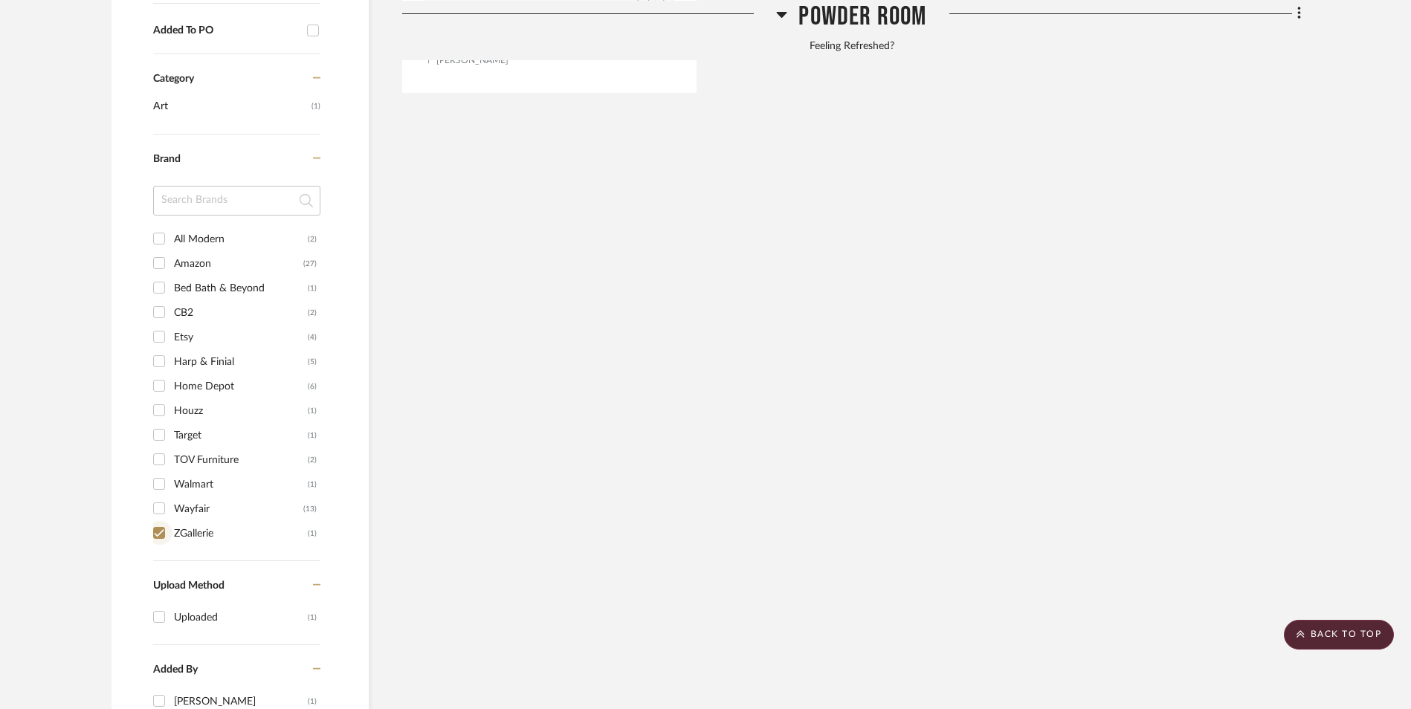
click at [158, 521] on input "ZGallerie (1)" at bounding box center [159, 533] width 24 height 24
checkbox input "false"
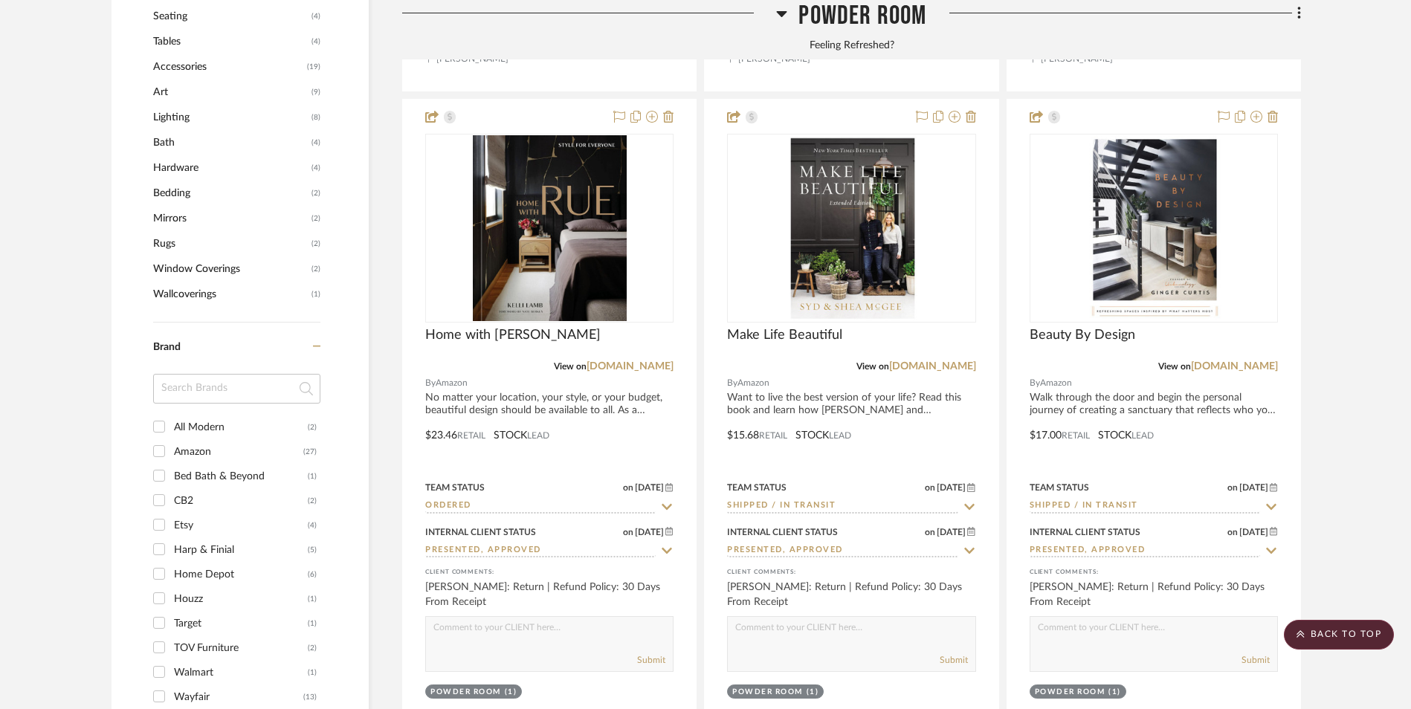
scroll to position [1702, 0]
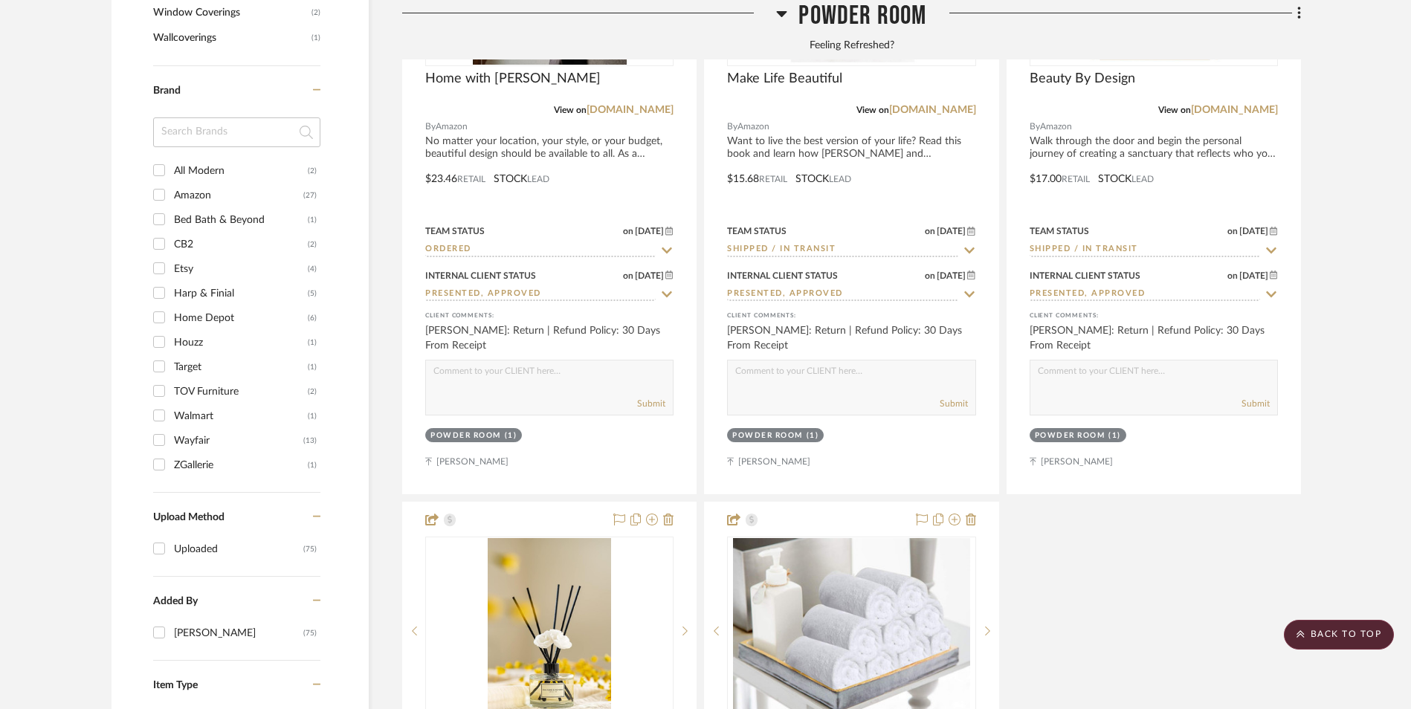
click at [161, 428] on input "Wayfair (13)" at bounding box center [159, 440] width 24 height 24
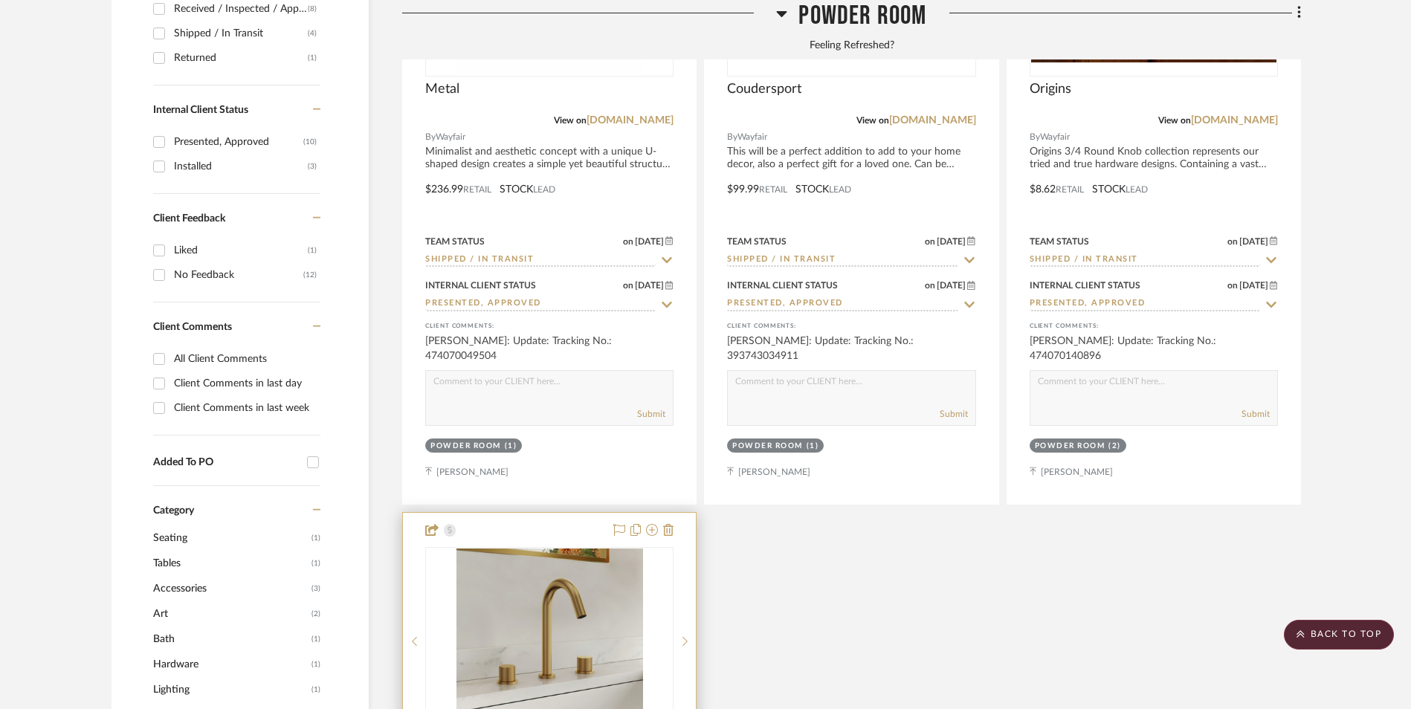
scroll to position [586, 0]
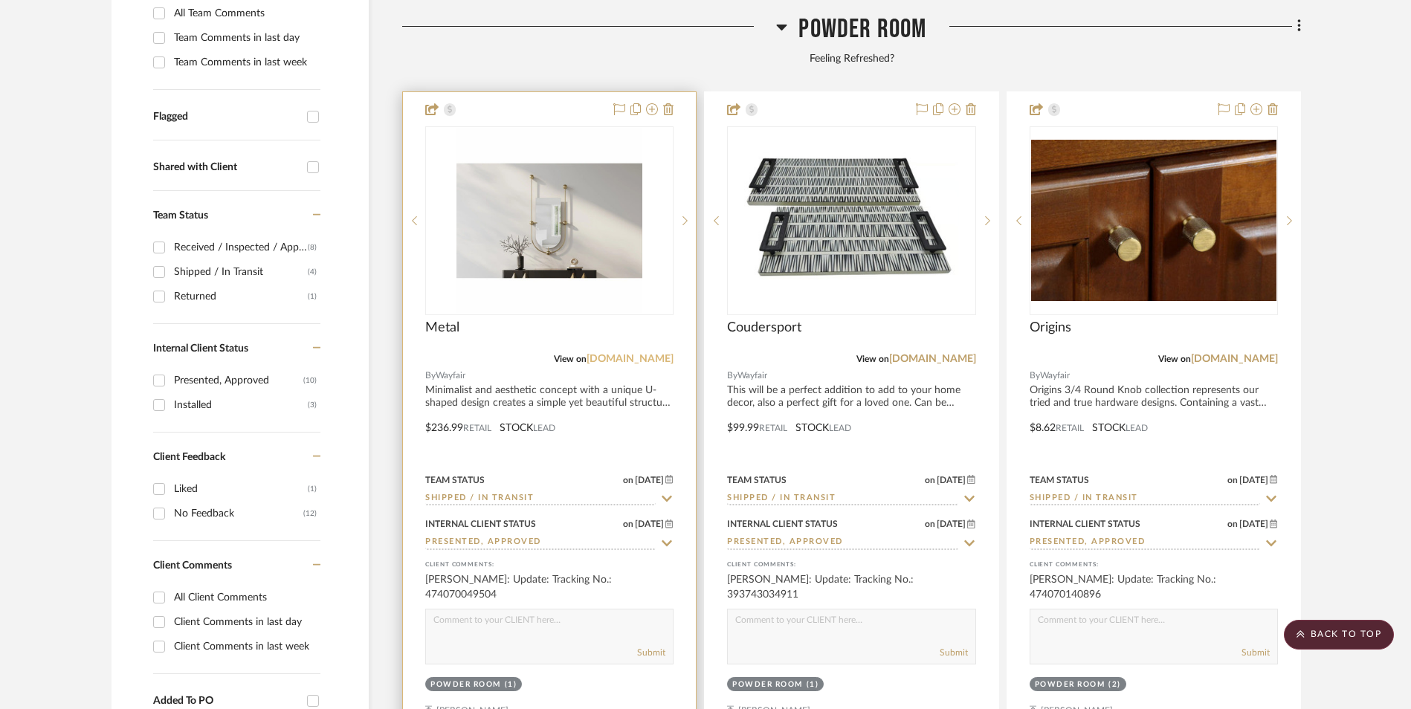
click at [630, 354] on link "[DOMAIN_NAME]" at bounding box center [630, 359] width 87 height 10
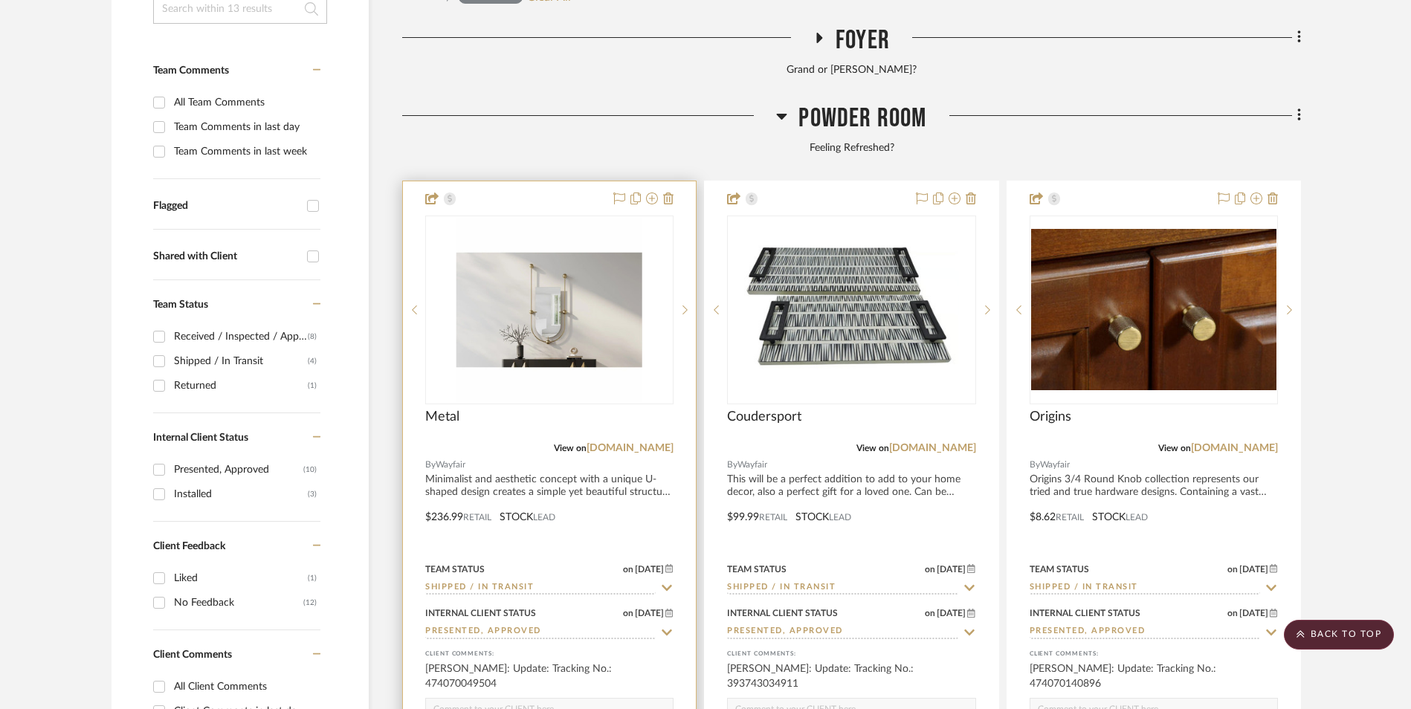
scroll to position [512, 0]
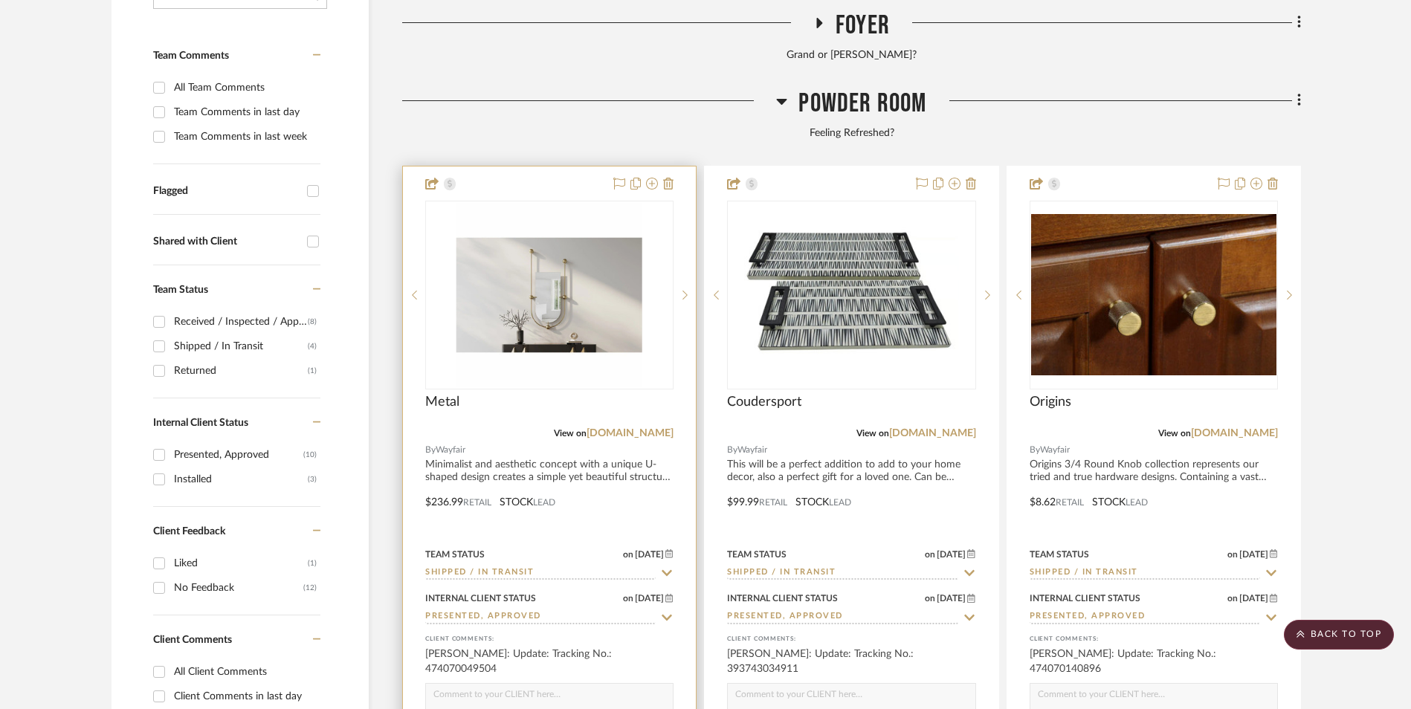
click at [586, 221] on img "0" at bounding box center [550, 295] width 186 height 186
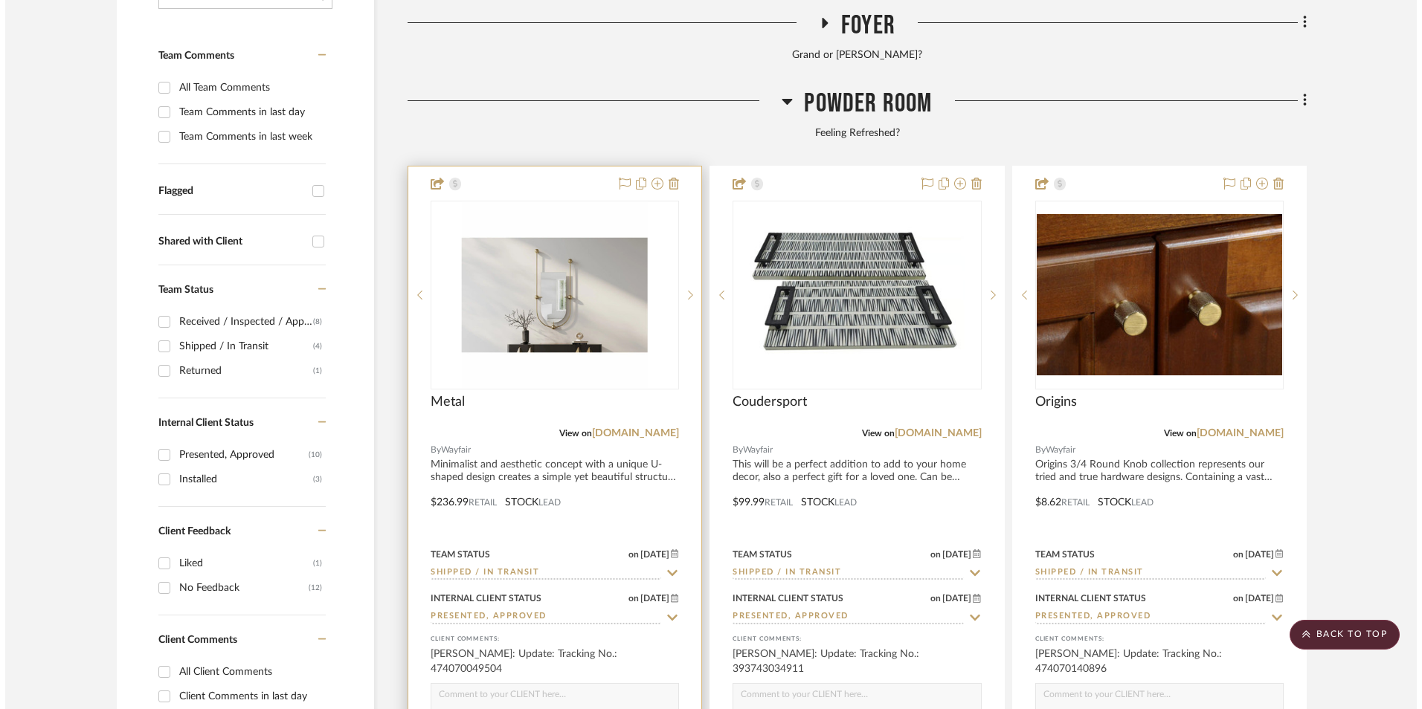
scroll to position [0, 0]
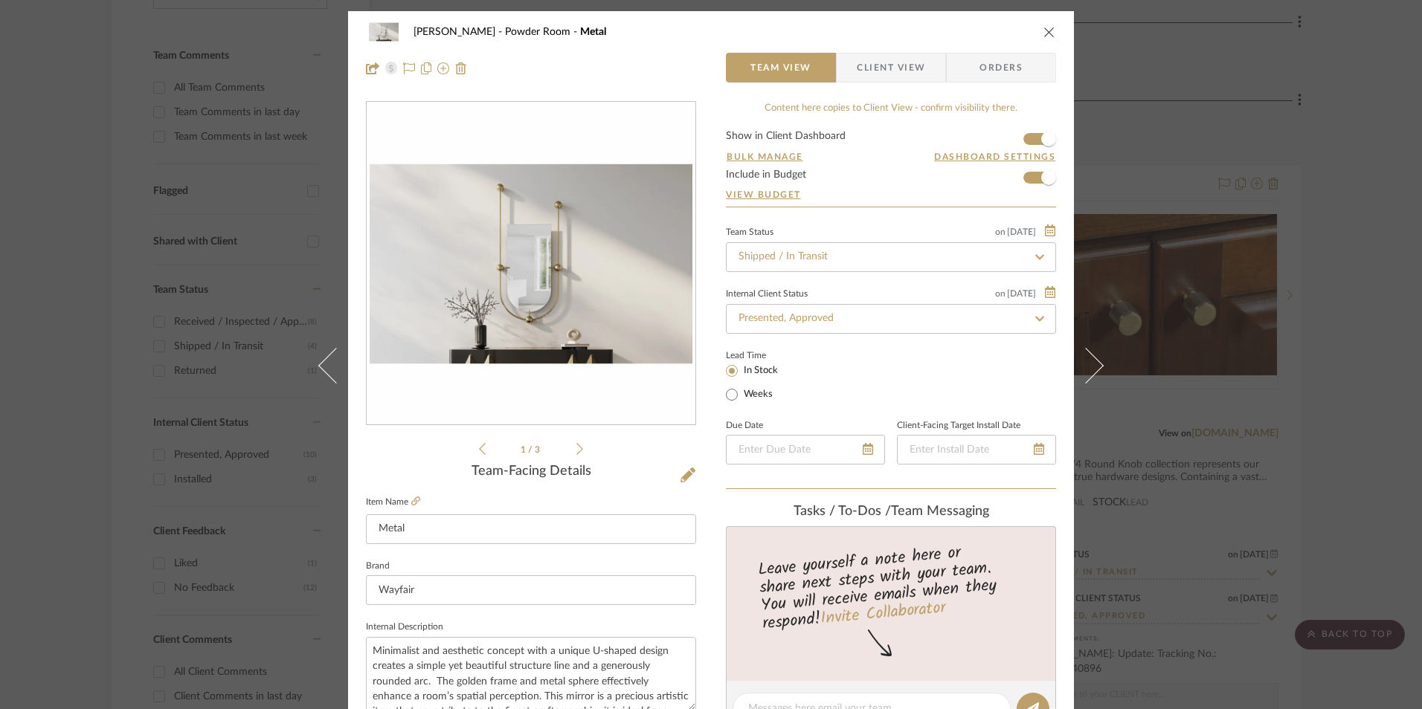
click at [881, 71] on span "Client View" at bounding box center [891, 68] width 68 height 30
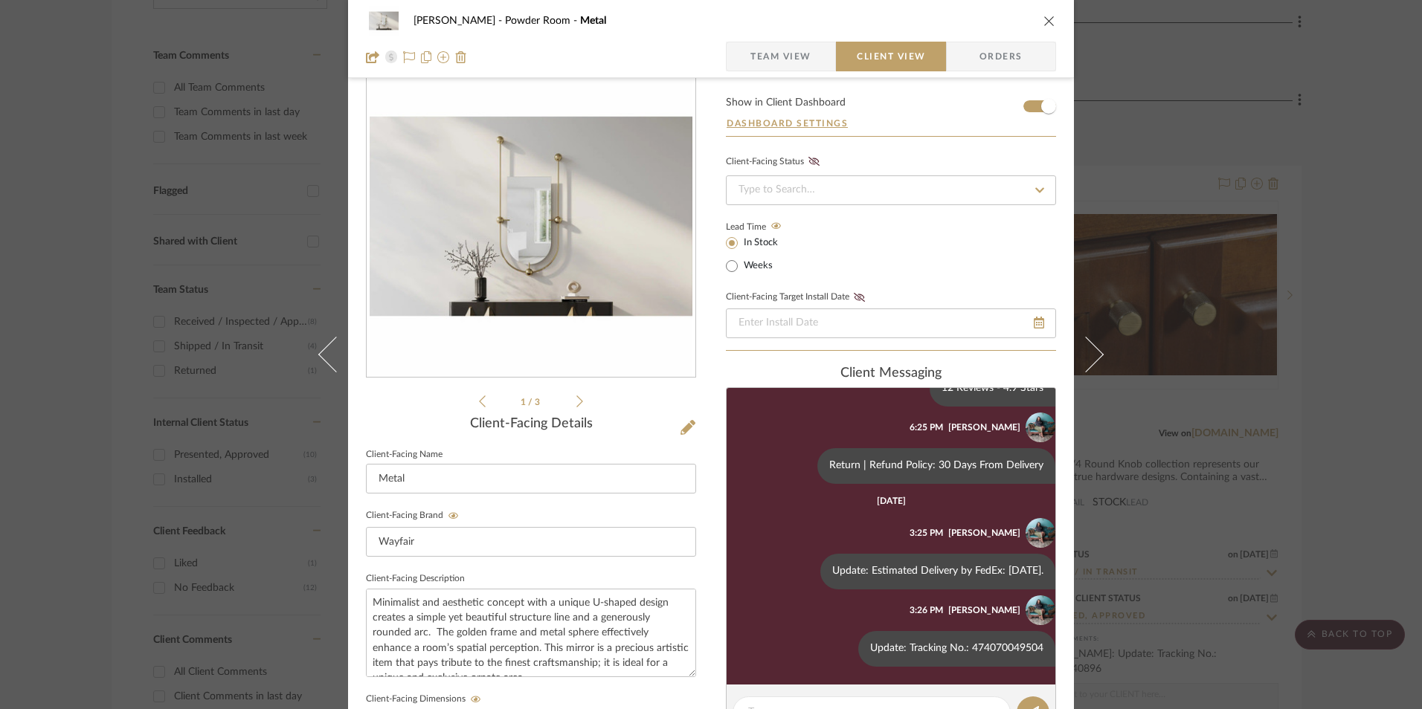
scroll to position [223, 0]
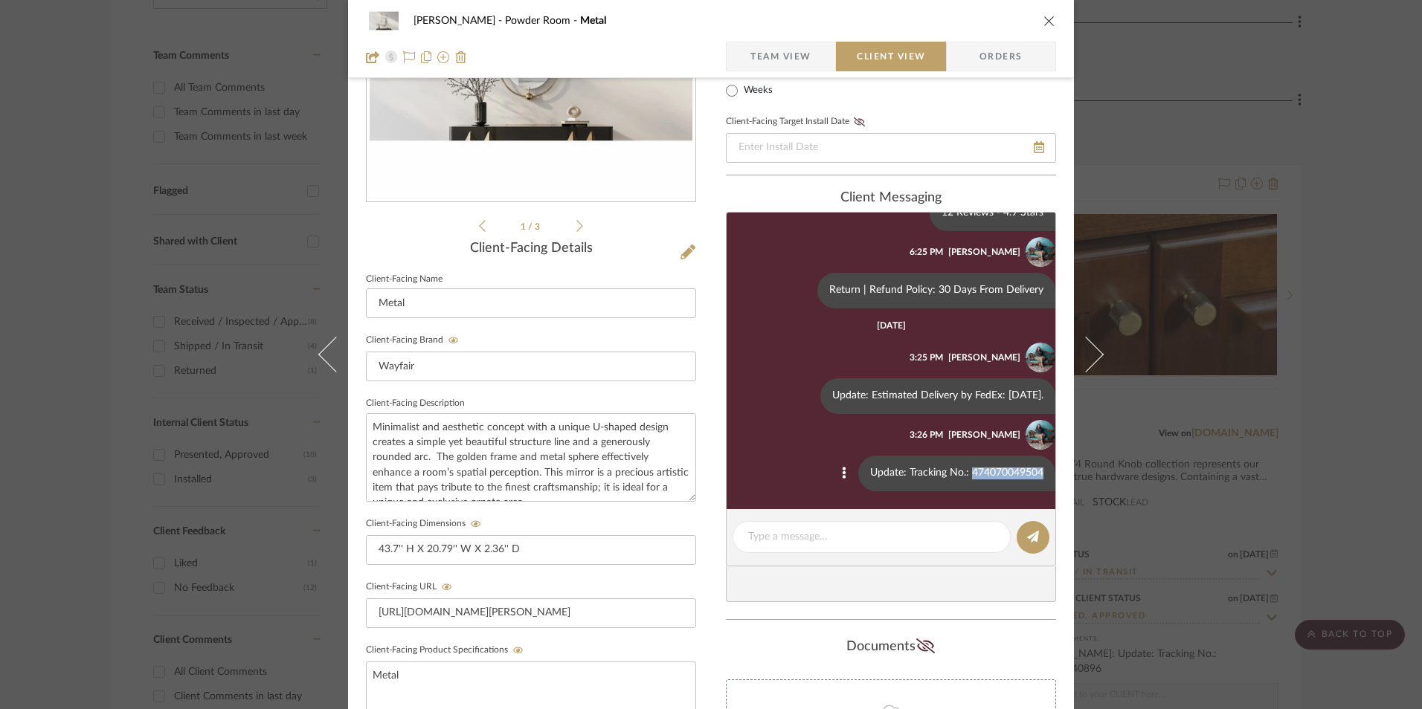
drag, startPoint x: 959, startPoint y: 471, endPoint x: 1028, endPoint y: 471, distance: 69.2
click at [1028, 471] on div "Update: Tracking No.: 474070049504" at bounding box center [956, 474] width 197 height 36
click at [1310, 381] on div "[PERSON_NAME] Powder Room Metal Team View Client View Orders 1 / 3 Client-Facin…" at bounding box center [711, 354] width 1422 height 709
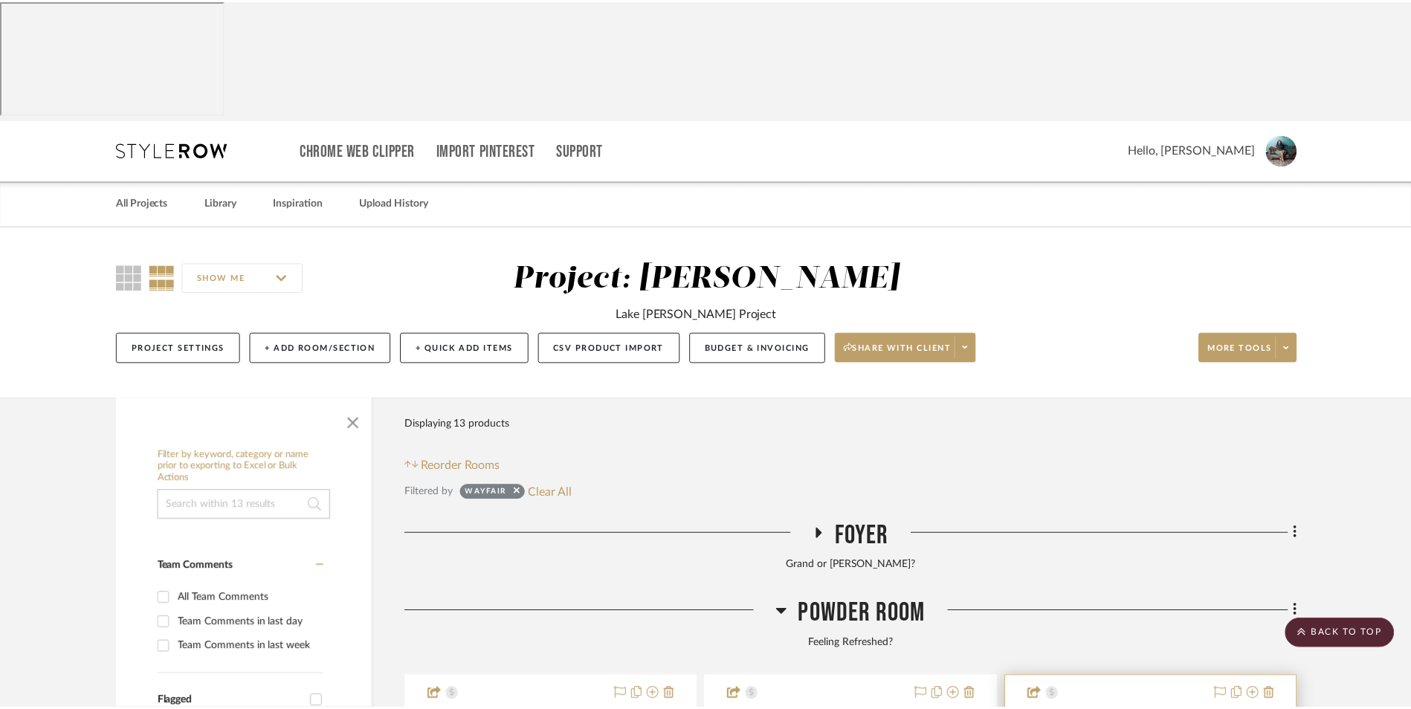
scroll to position [512, 0]
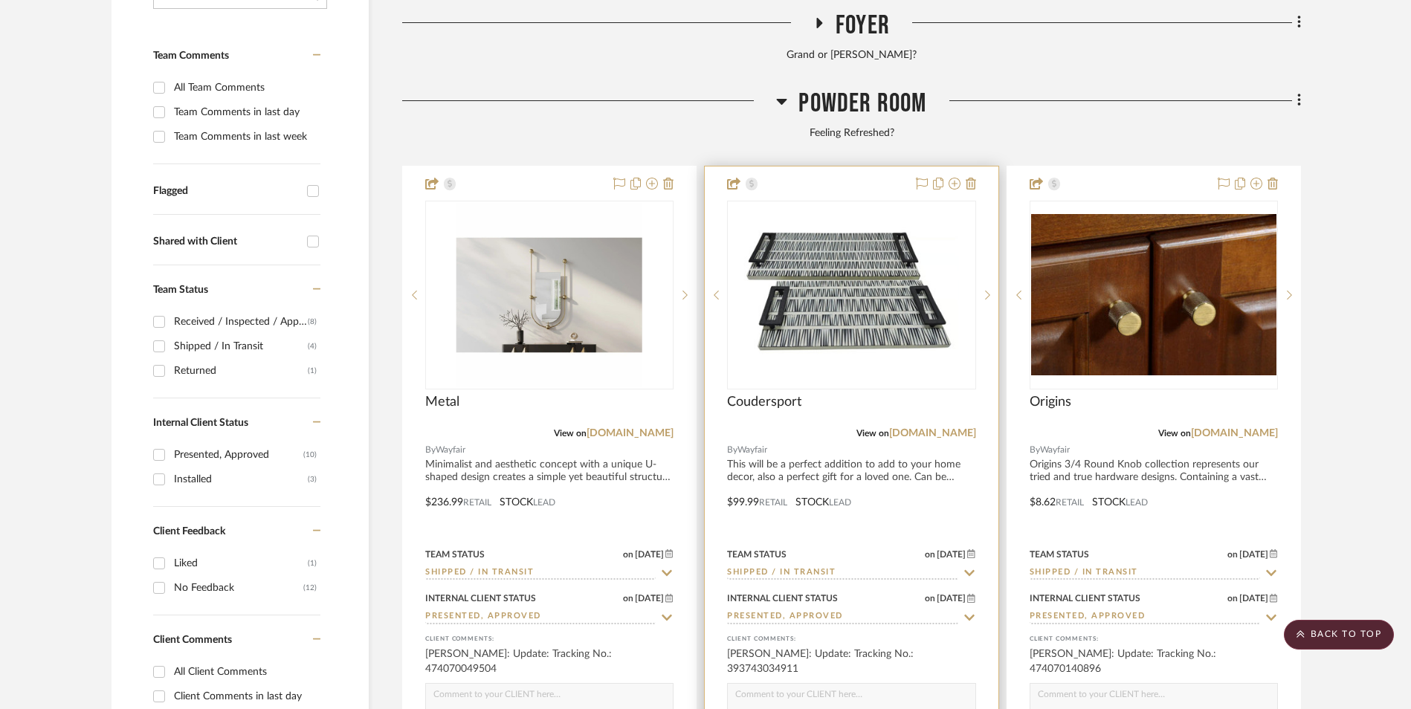
click at [0, 0] on img at bounding box center [0, 0] width 0 height 0
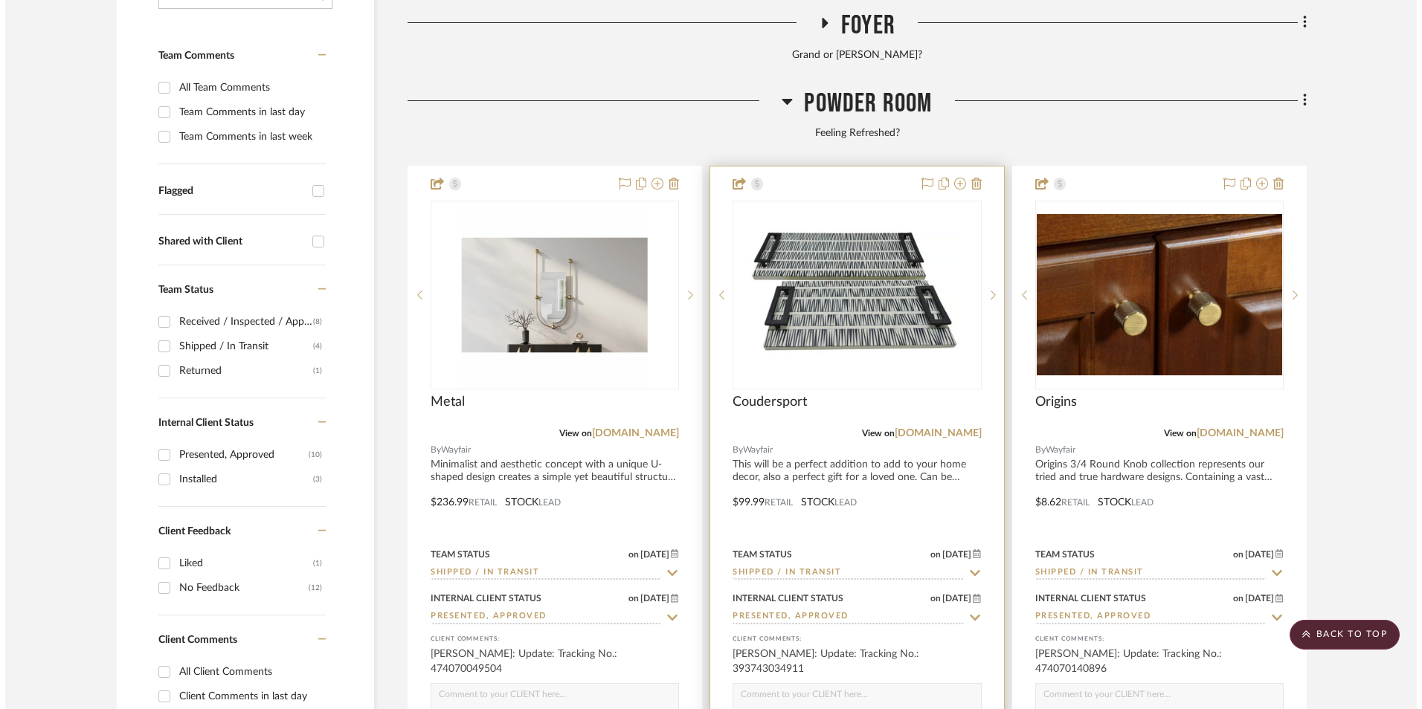
scroll to position [0, 0]
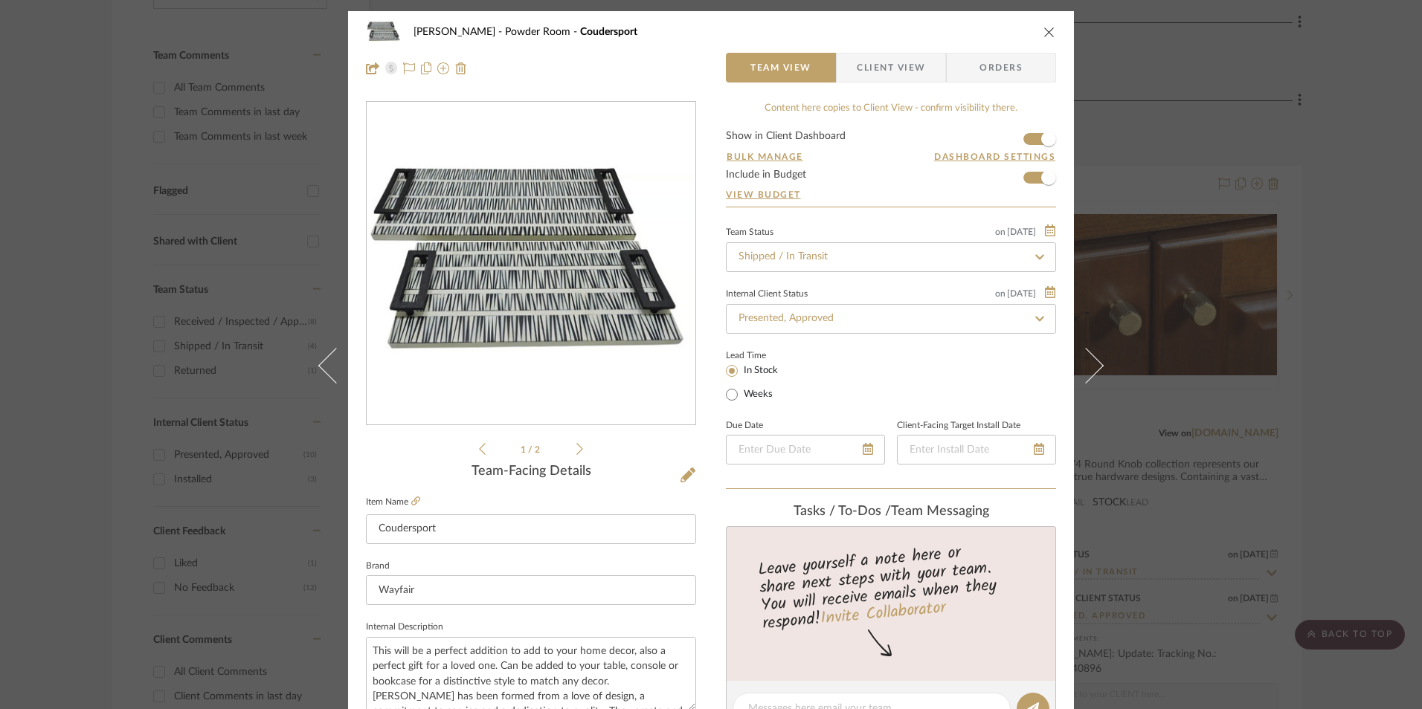
click at [879, 77] on span "Client View" at bounding box center [891, 68] width 68 height 30
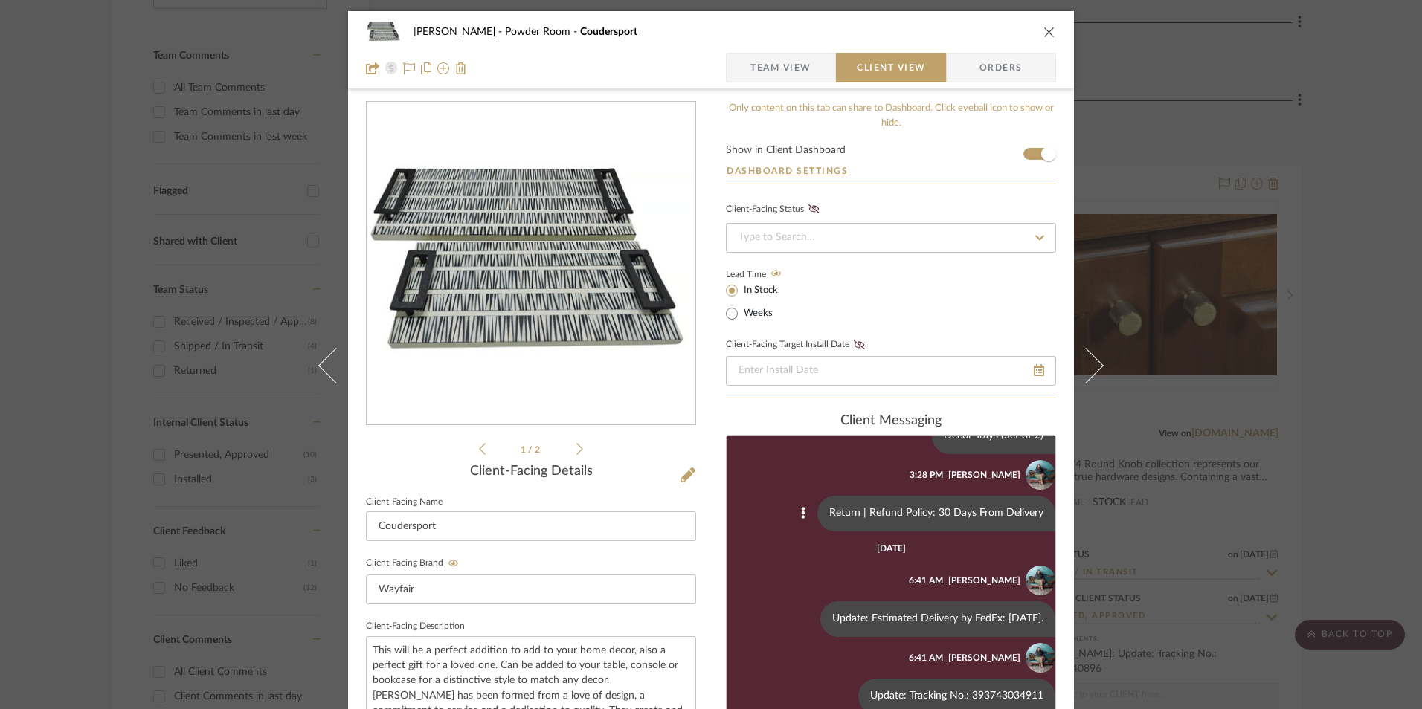
scroll to position [223, 0]
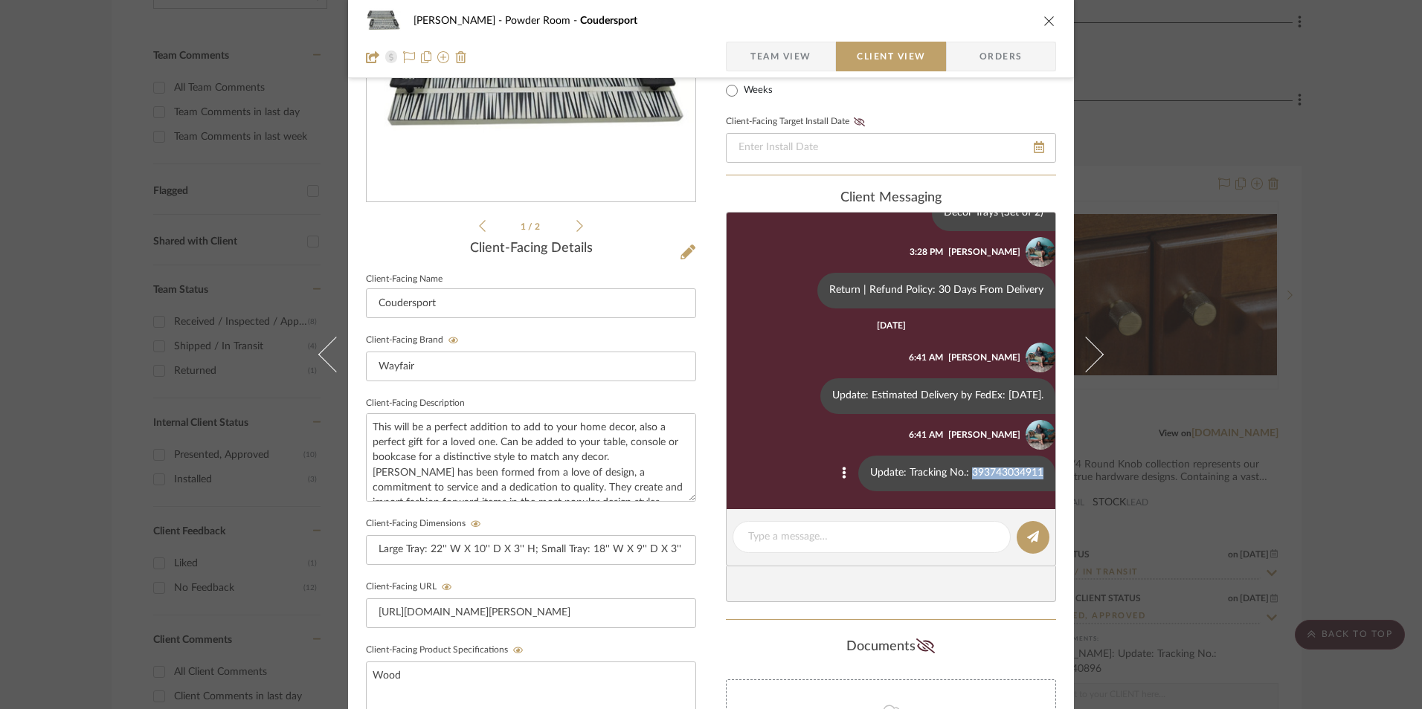
drag, startPoint x: 959, startPoint y: 474, endPoint x: 1028, endPoint y: 473, distance: 68.4
click at [1028, 473] on div "Update: Tracking No.: 393743034911" at bounding box center [956, 474] width 197 height 36
copy div "393743034911"
click at [1310, 408] on div "[PERSON_NAME] Powder Room Coudersport Team View Client View Orders 1 / 2 Client…" at bounding box center [711, 354] width 1422 height 709
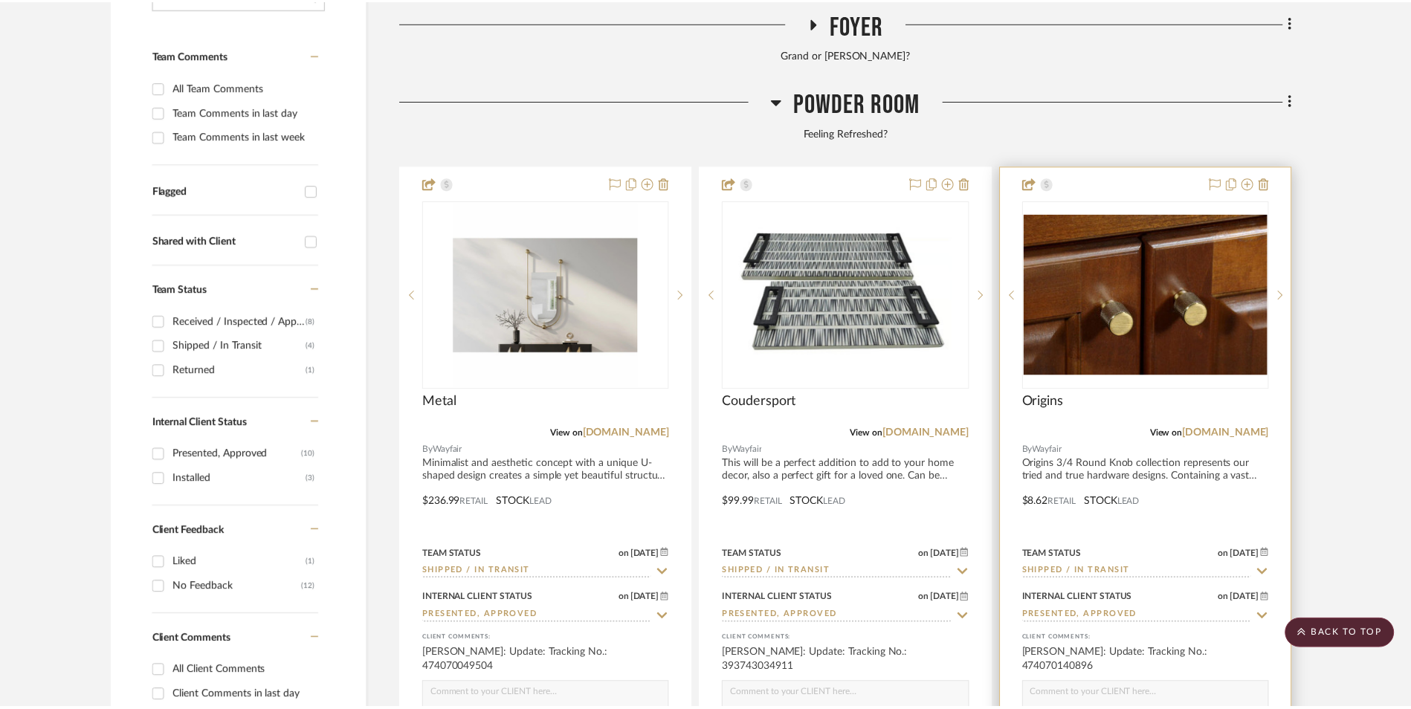
scroll to position [512, 0]
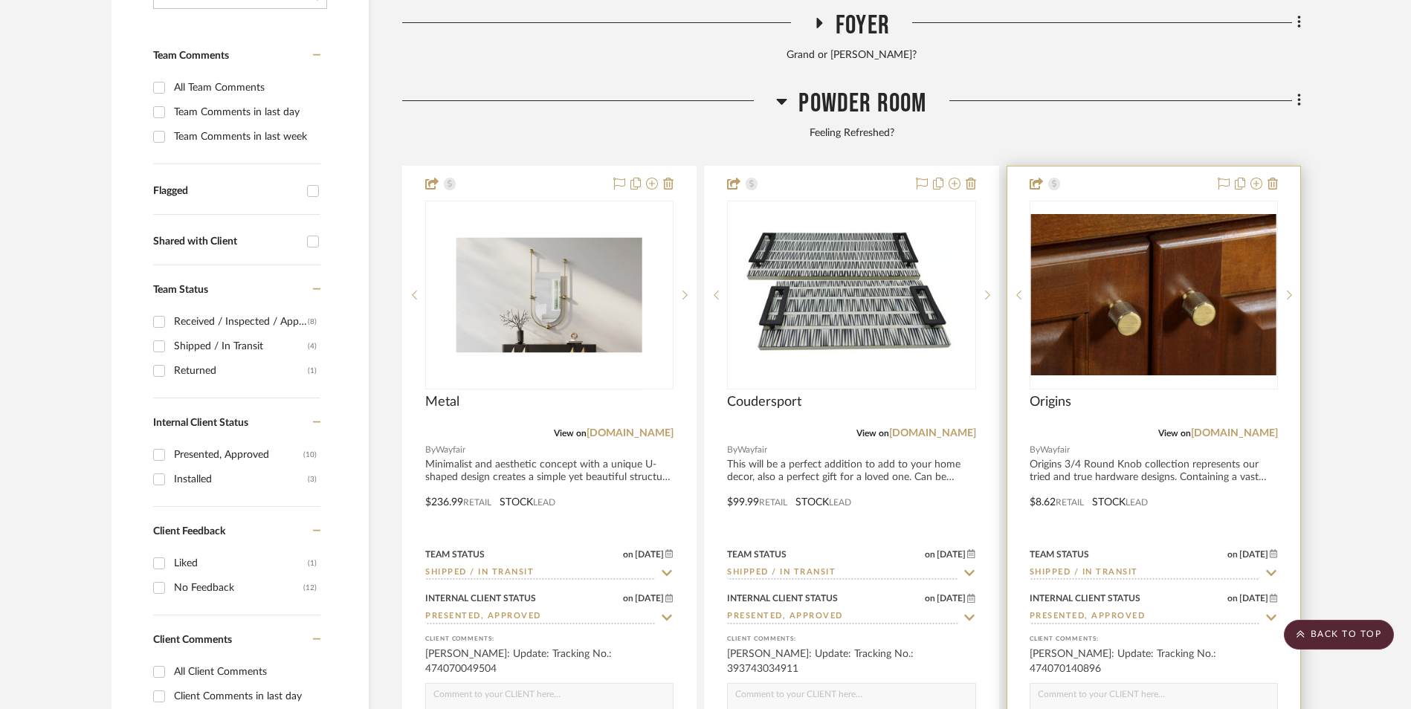
click at [0, 0] on img at bounding box center [0, 0] width 0 height 0
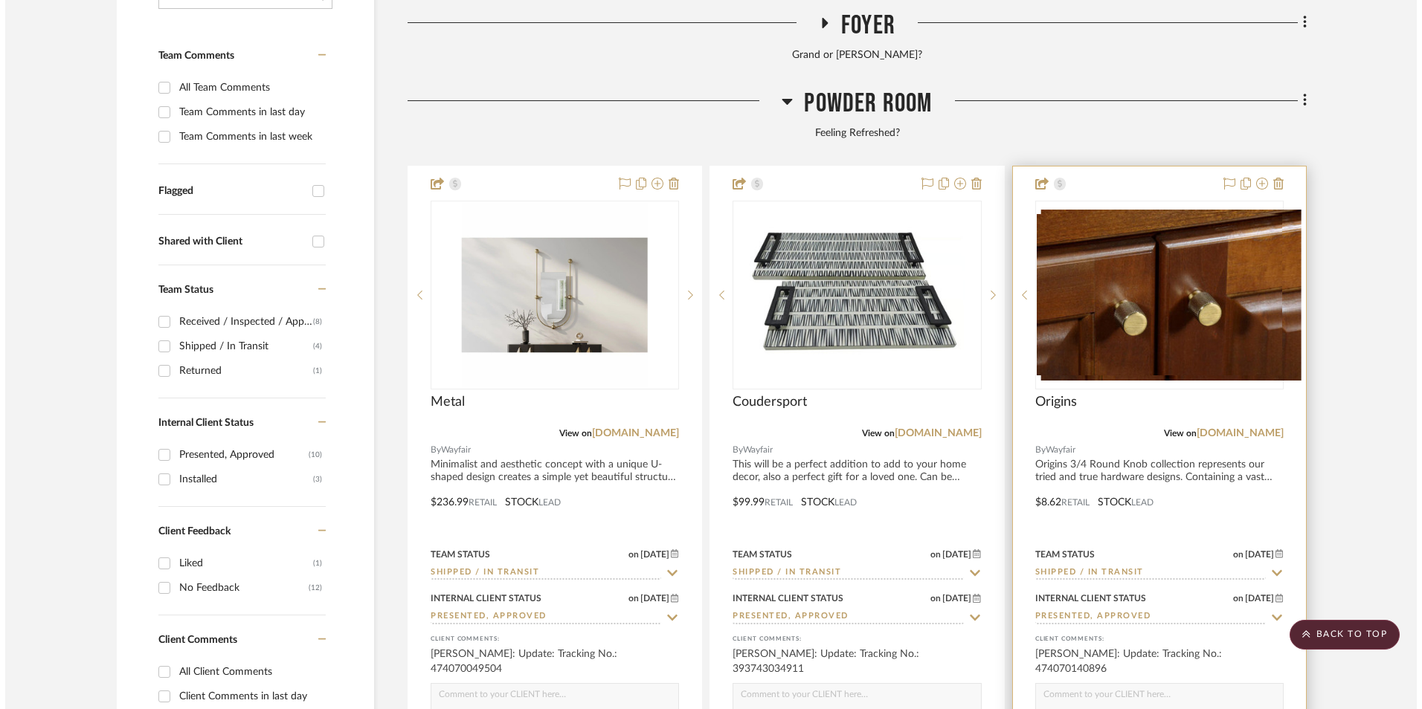
scroll to position [0, 0]
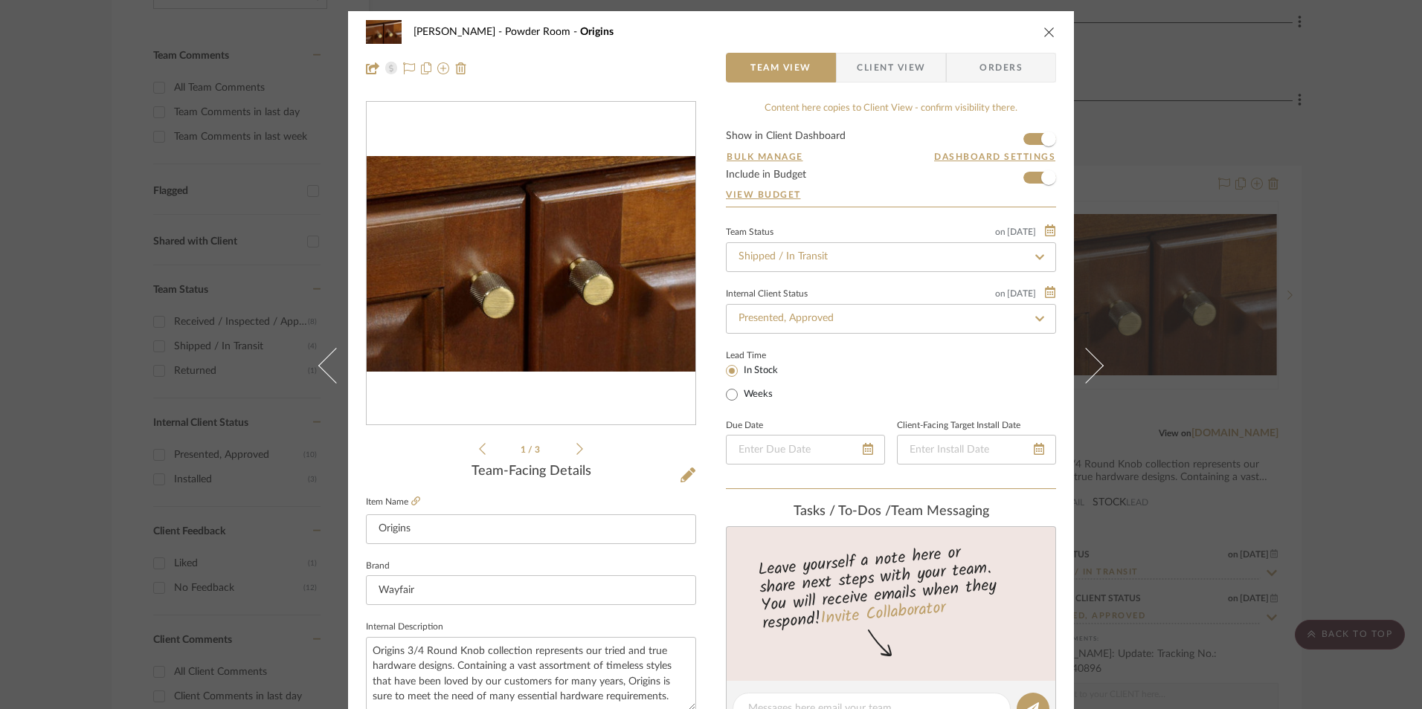
click at [895, 80] on span "Client View" at bounding box center [891, 68] width 68 height 30
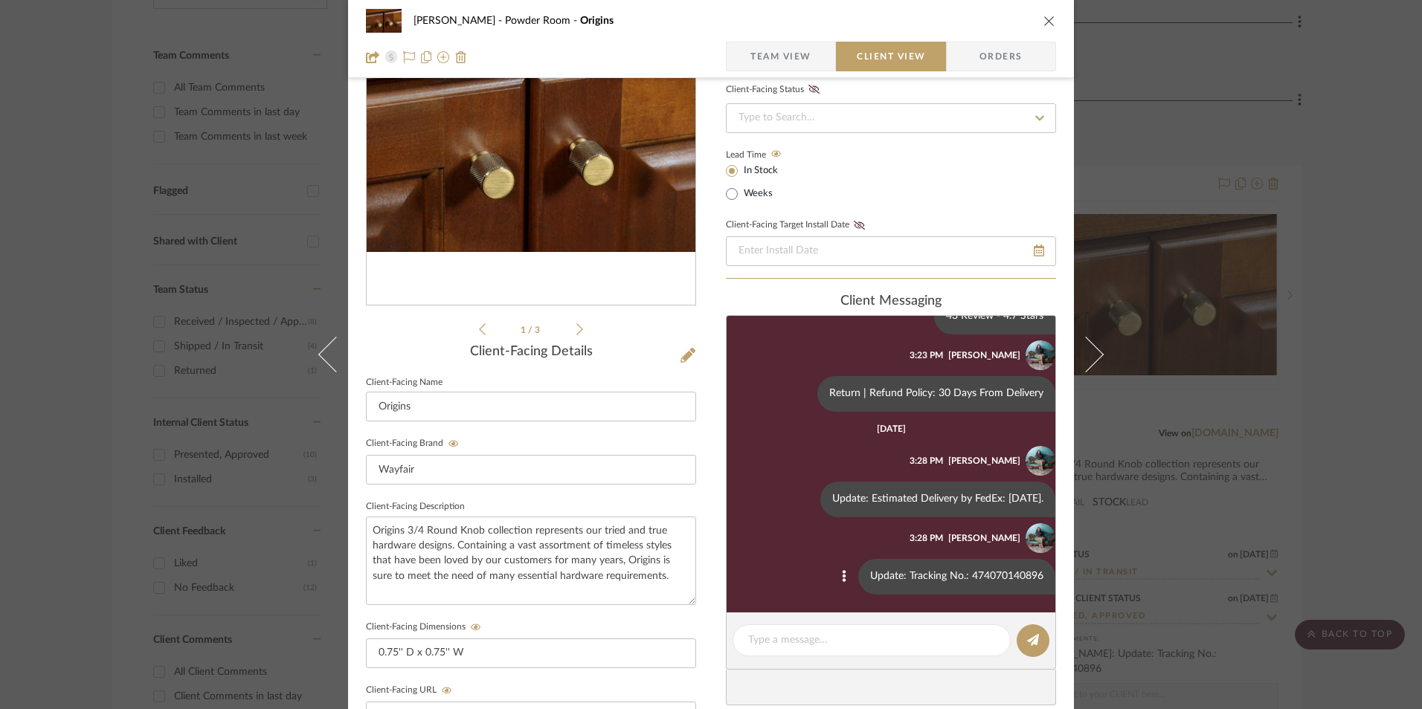
scroll to position [223, 0]
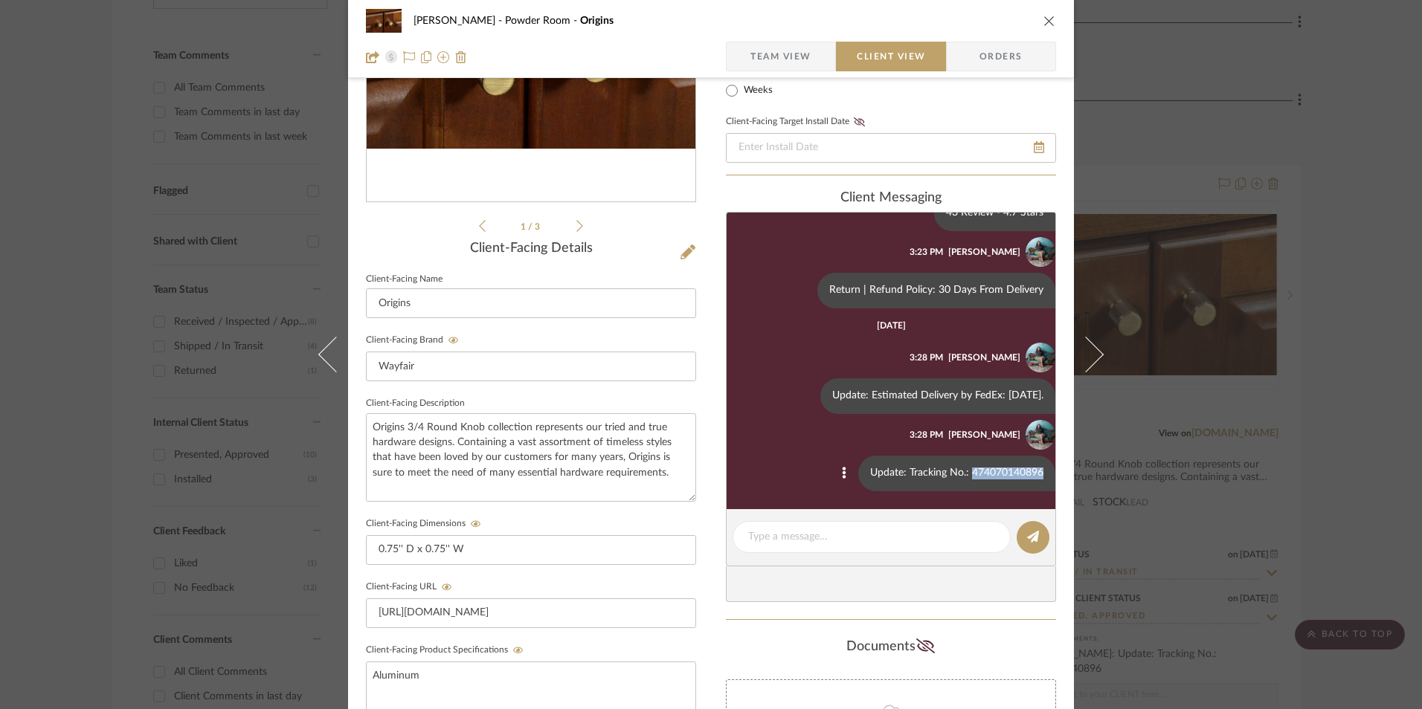
drag, startPoint x: 961, startPoint y: 471, endPoint x: 1028, endPoint y: 471, distance: 67.7
click at [1028, 471] on div "Update: Tracking No.: 474070140896" at bounding box center [956, 474] width 197 height 36
copy div "474070140896"
click at [1365, 366] on div "[PERSON_NAME] Powder Room Origins Team View Client View Orders 1 / 3 Client-Fac…" at bounding box center [711, 354] width 1422 height 709
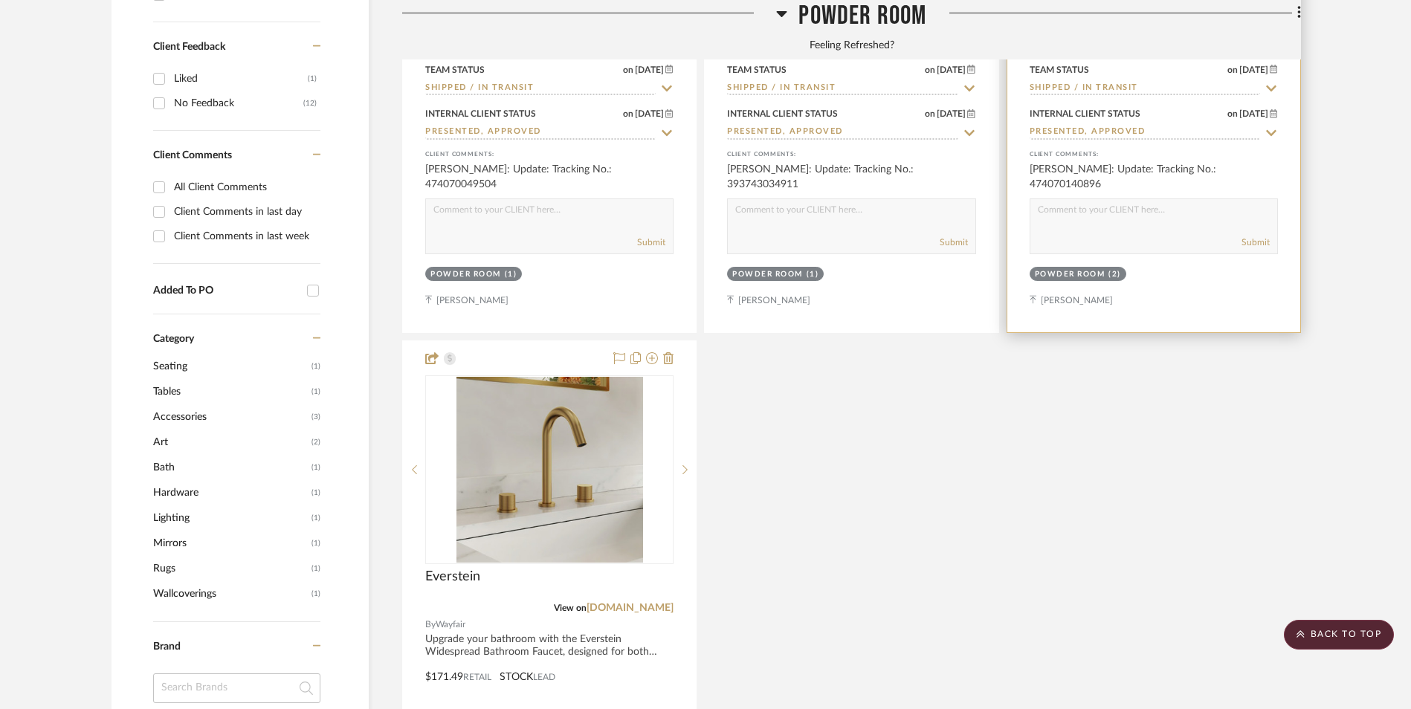
scroll to position [1107, 0]
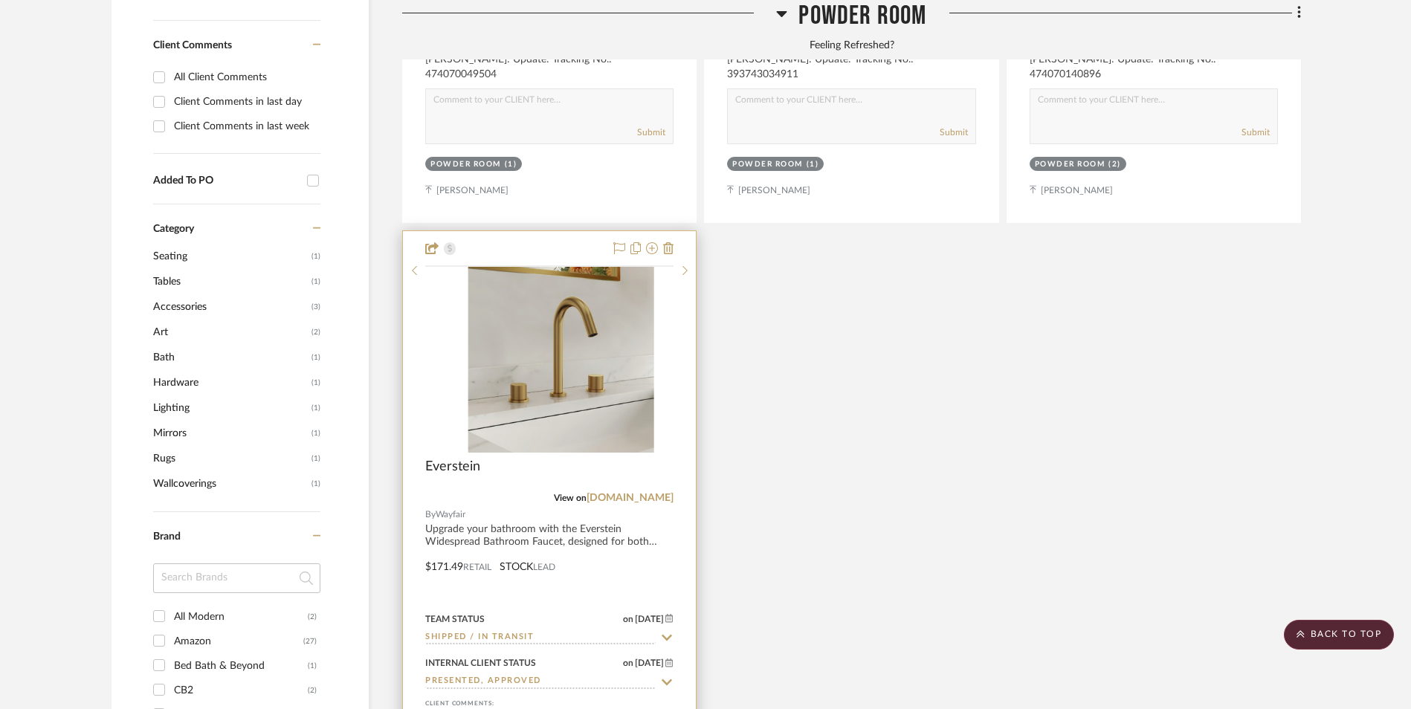
click at [0, 0] on img at bounding box center [0, 0] width 0 height 0
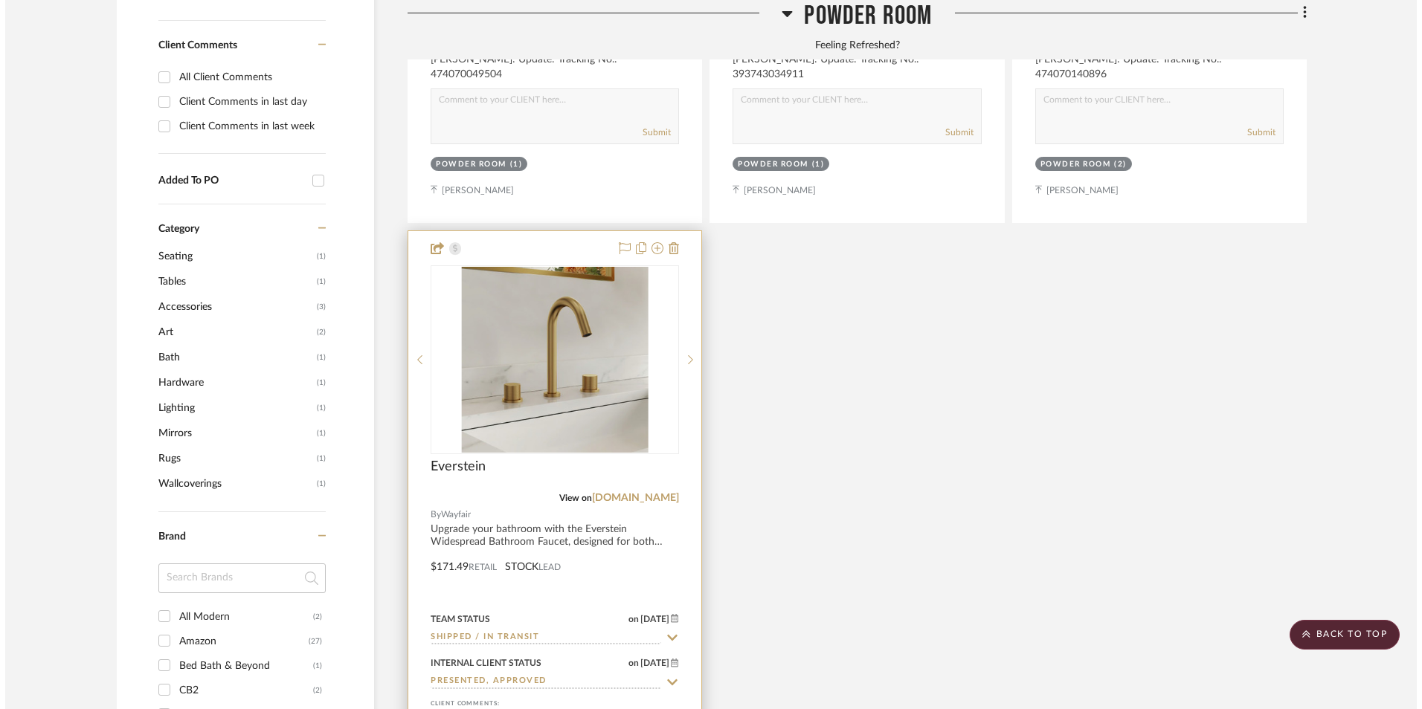
scroll to position [0, 0]
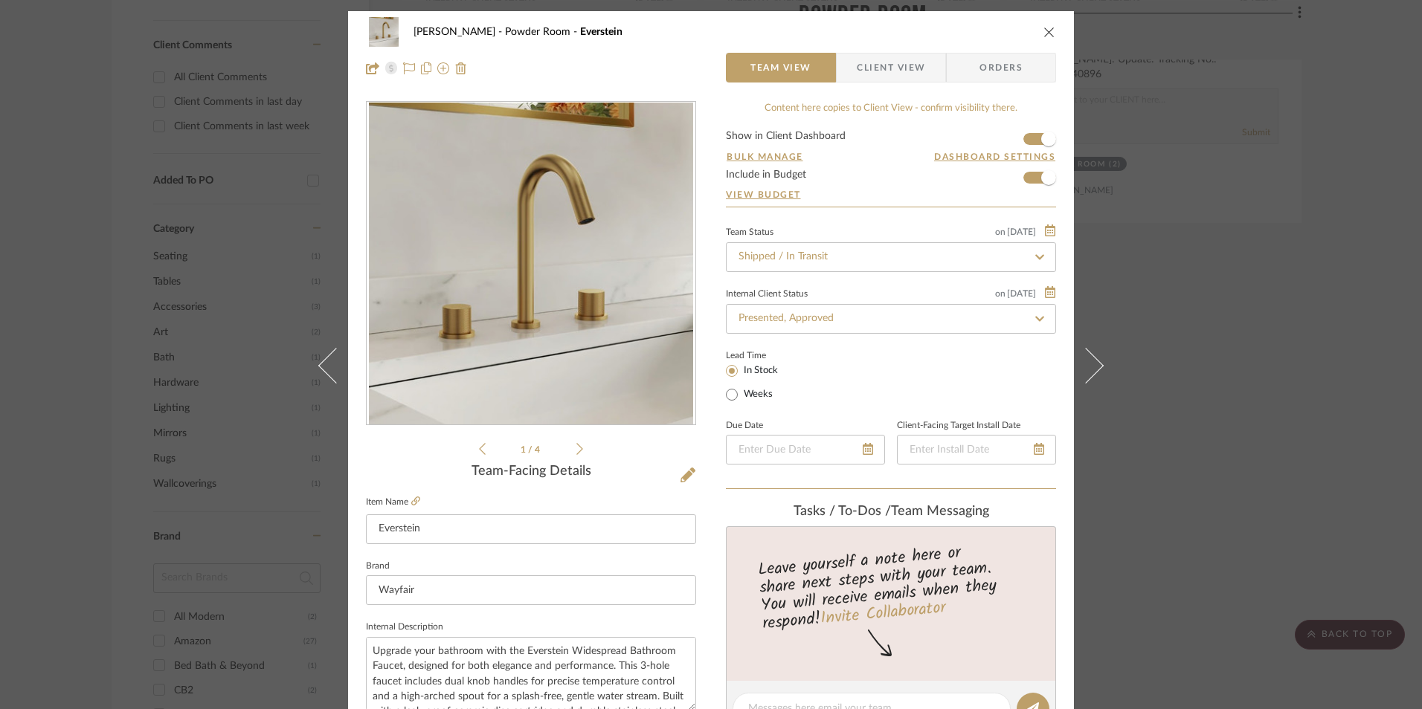
click at [889, 72] on span "Client View" at bounding box center [891, 68] width 68 height 30
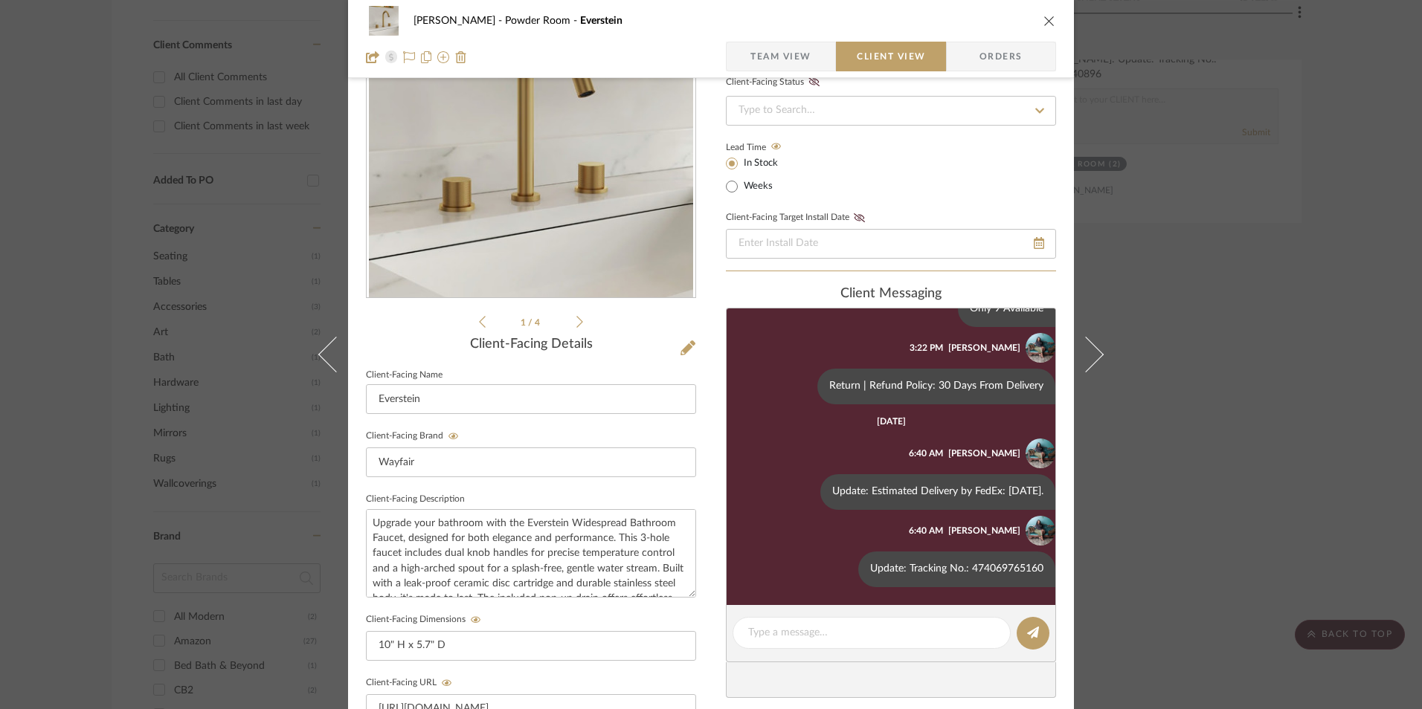
scroll to position [372, 0]
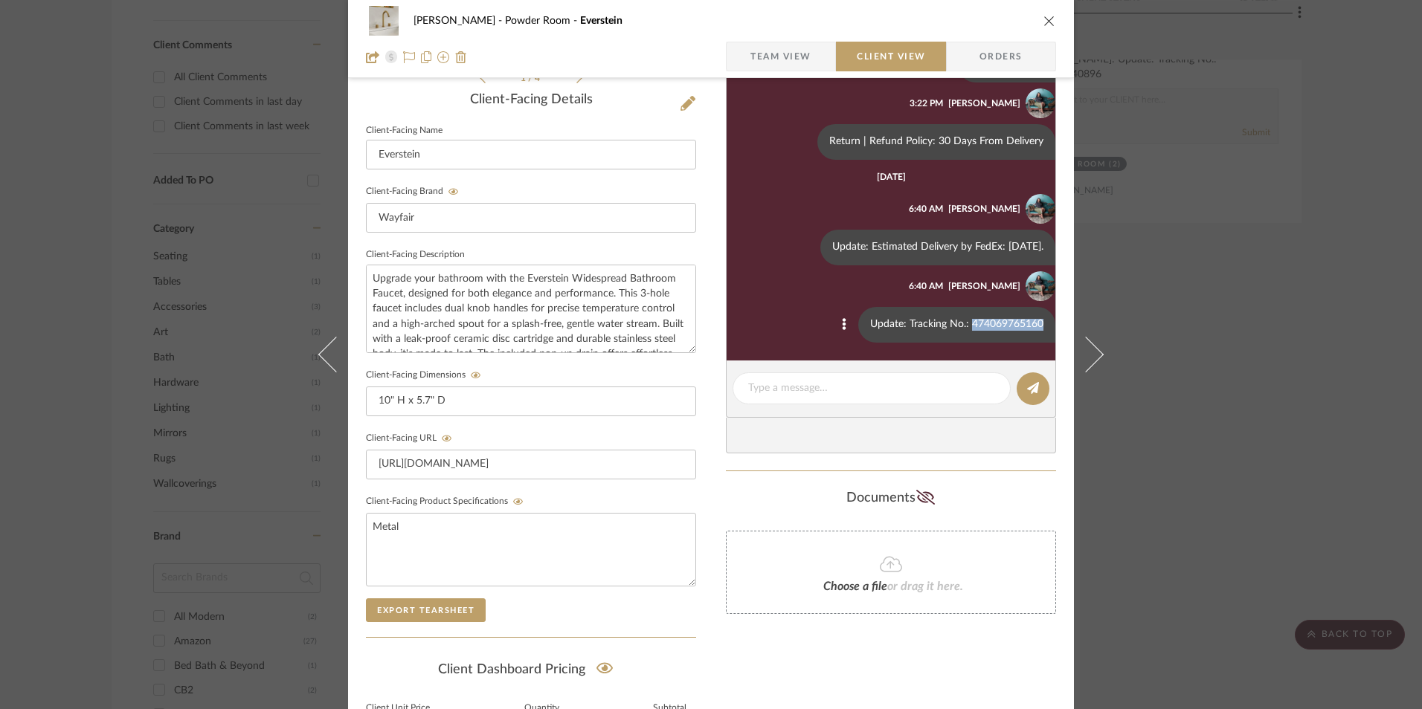
drag, startPoint x: 959, startPoint y: 321, endPoint x: 1028, endPoint y: 324, distance: 70.0
click at [1028, 324] on div "Update: Tracking No.: 474069765160" at bounding box center [956, 325] width 197 height 36
copy div "474069765160"
click at [1176, 199] on div "[PERSON_NAME] Powder Room Everstein Team View Client View Orders 1 / 4 Client-F…" at bounding box center [711, 354] width 1422 height 709
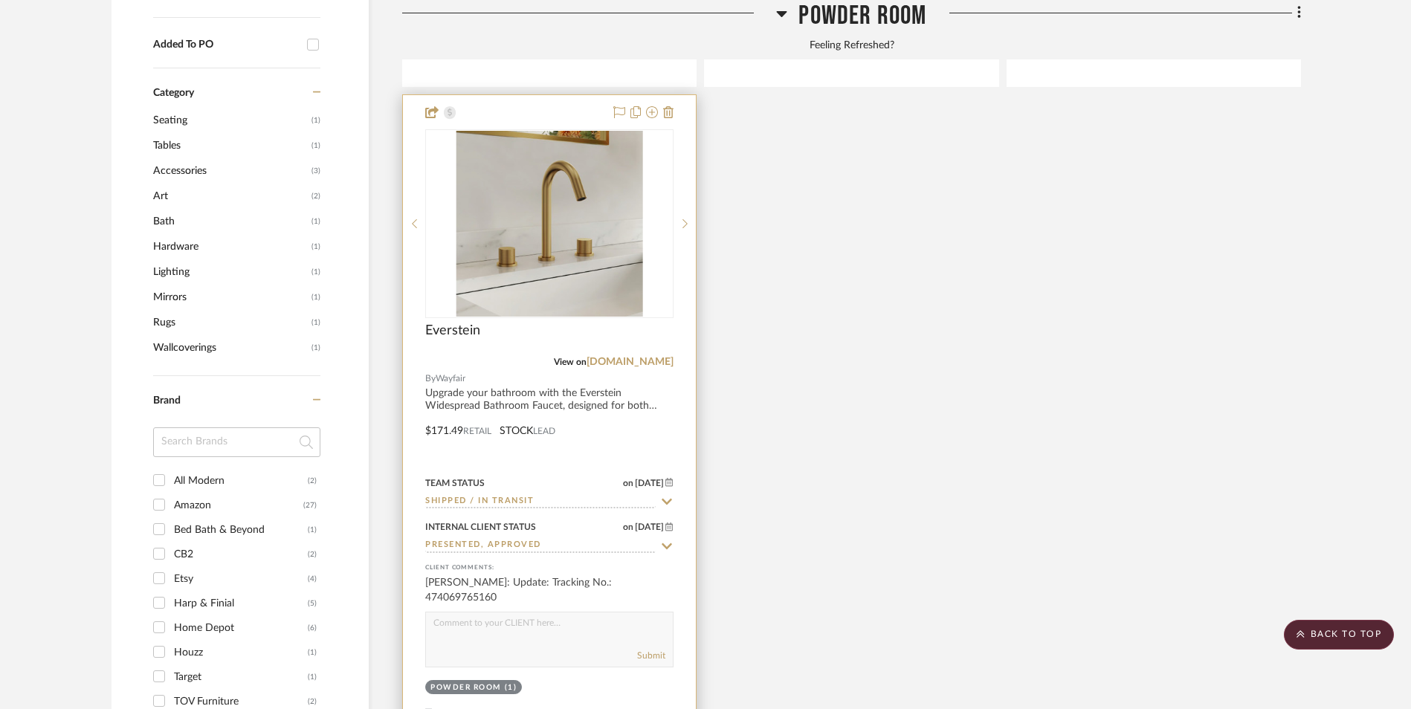
scroll to position [1478, 0]
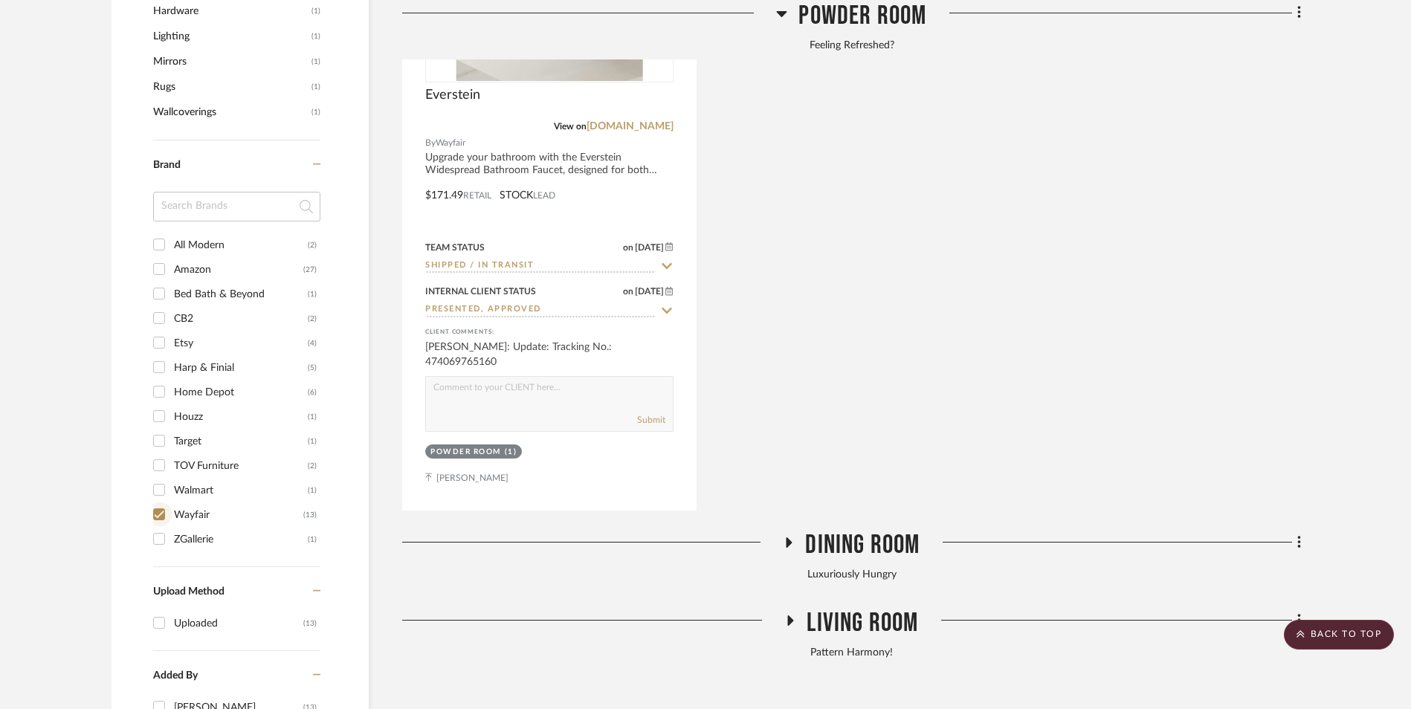
click at [158, 503] on input "Wayfair (13)" at bounding box center [159, 515] width 24 height 24
checkbox input "false"
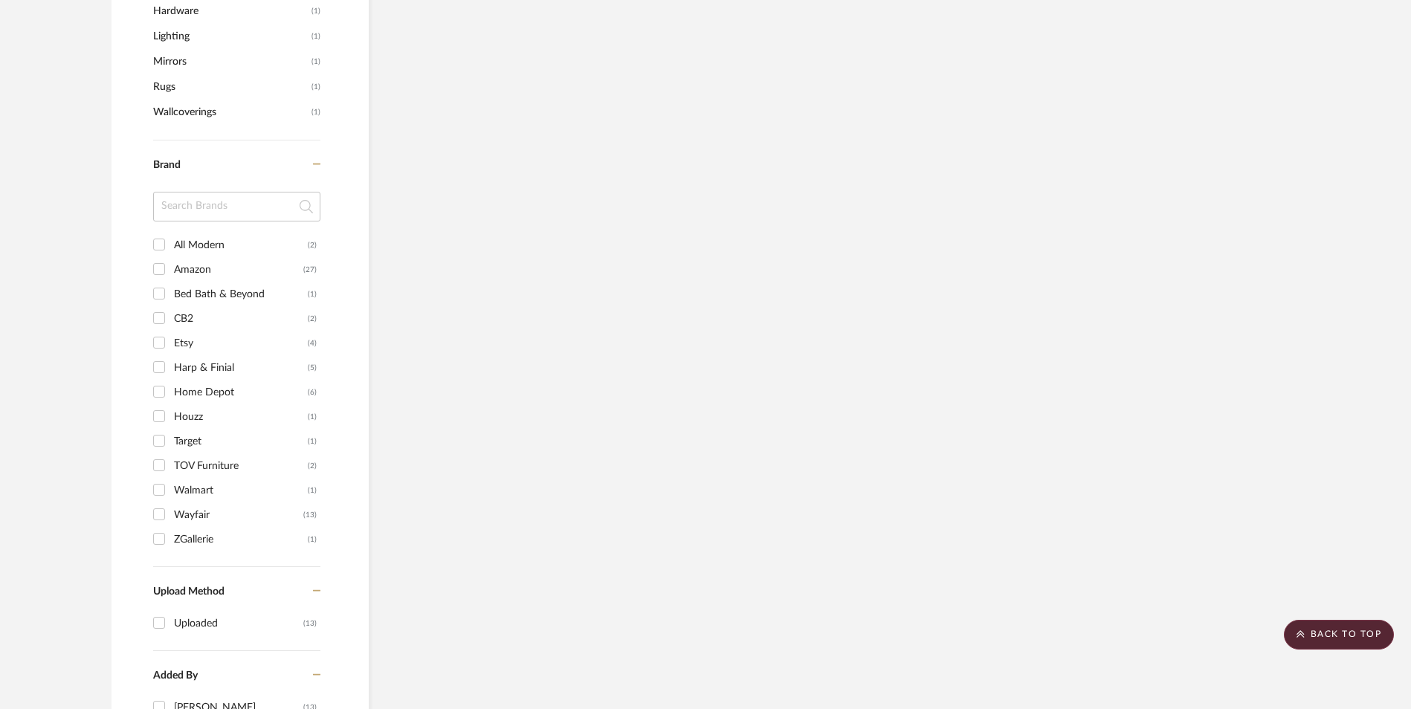
scroll to position [1628, 0]
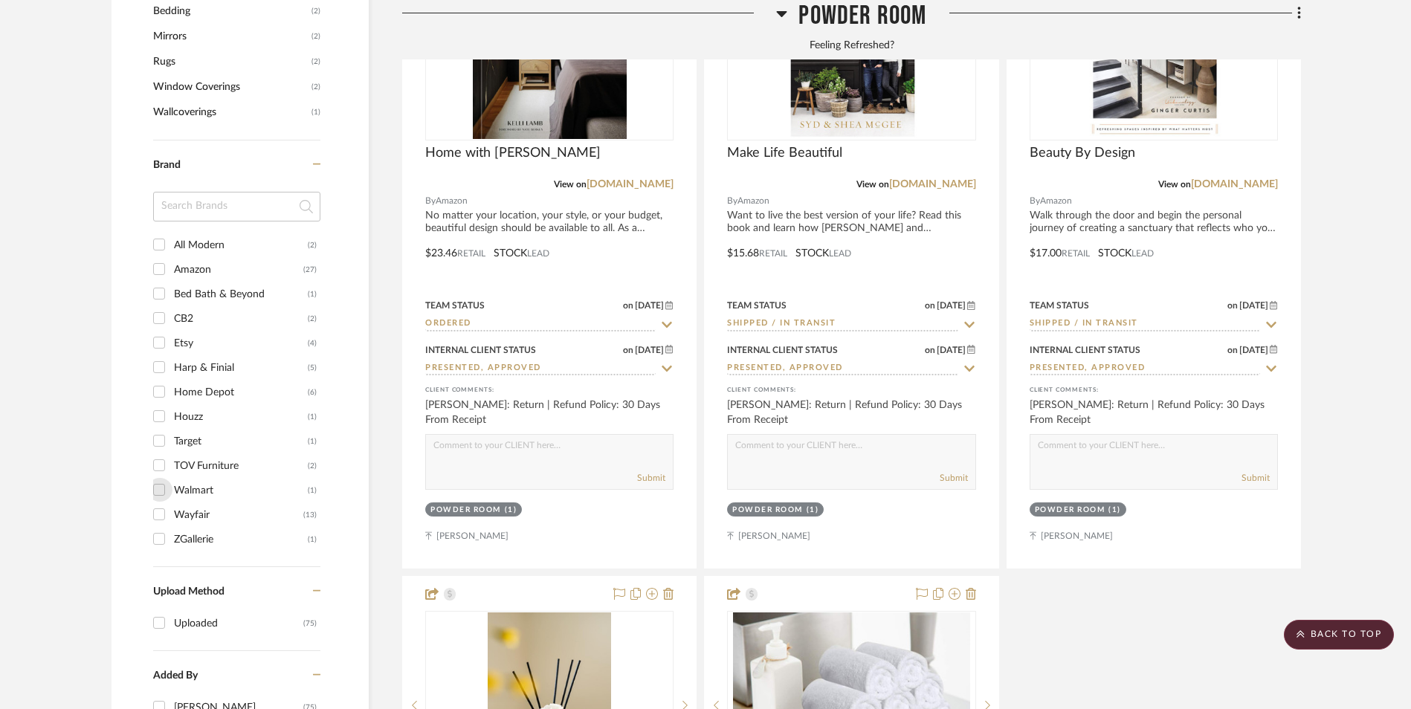
click at [162, 478] on input "Walmart (1)" at bounding box center [159, 490] width 24 height 24
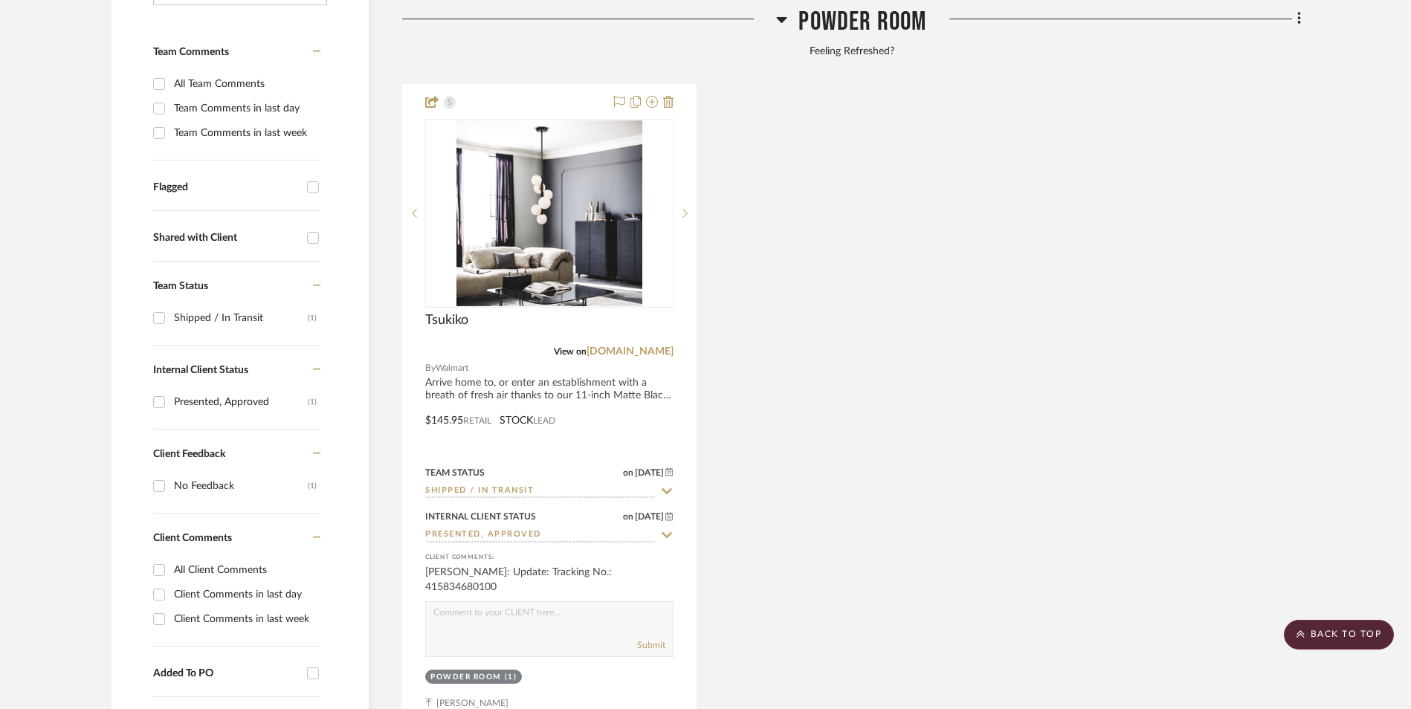
scroll to position [489, 0]
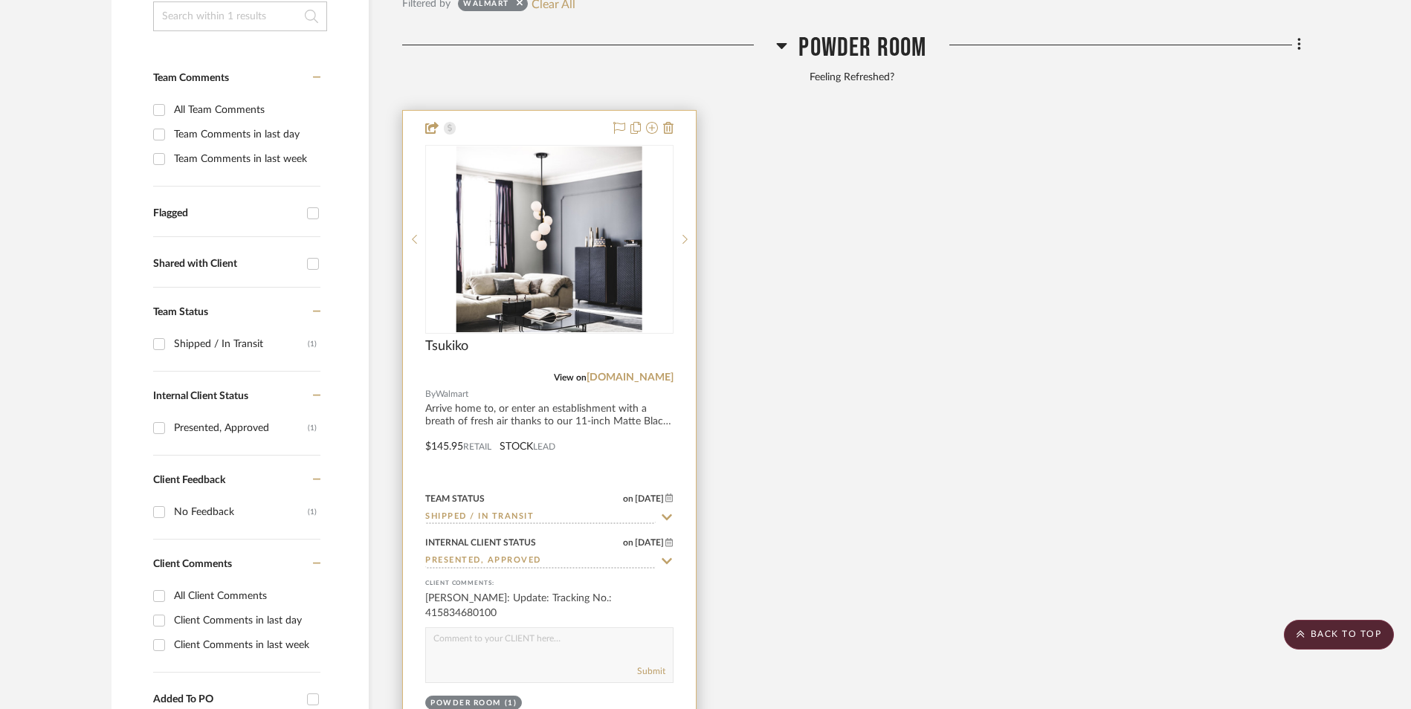
click at [0, 0] on img at bounding box center [0, 0] width 0 height 0
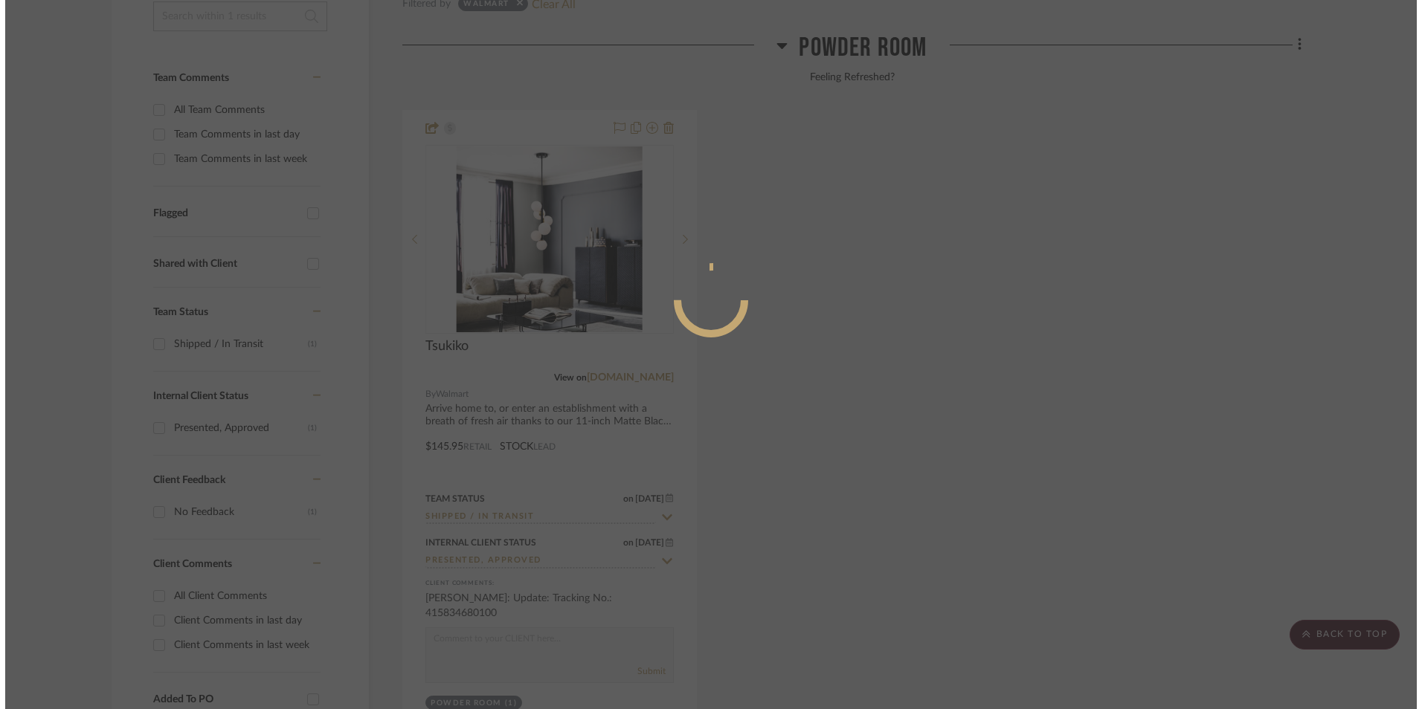
scroll to position [0, 0]
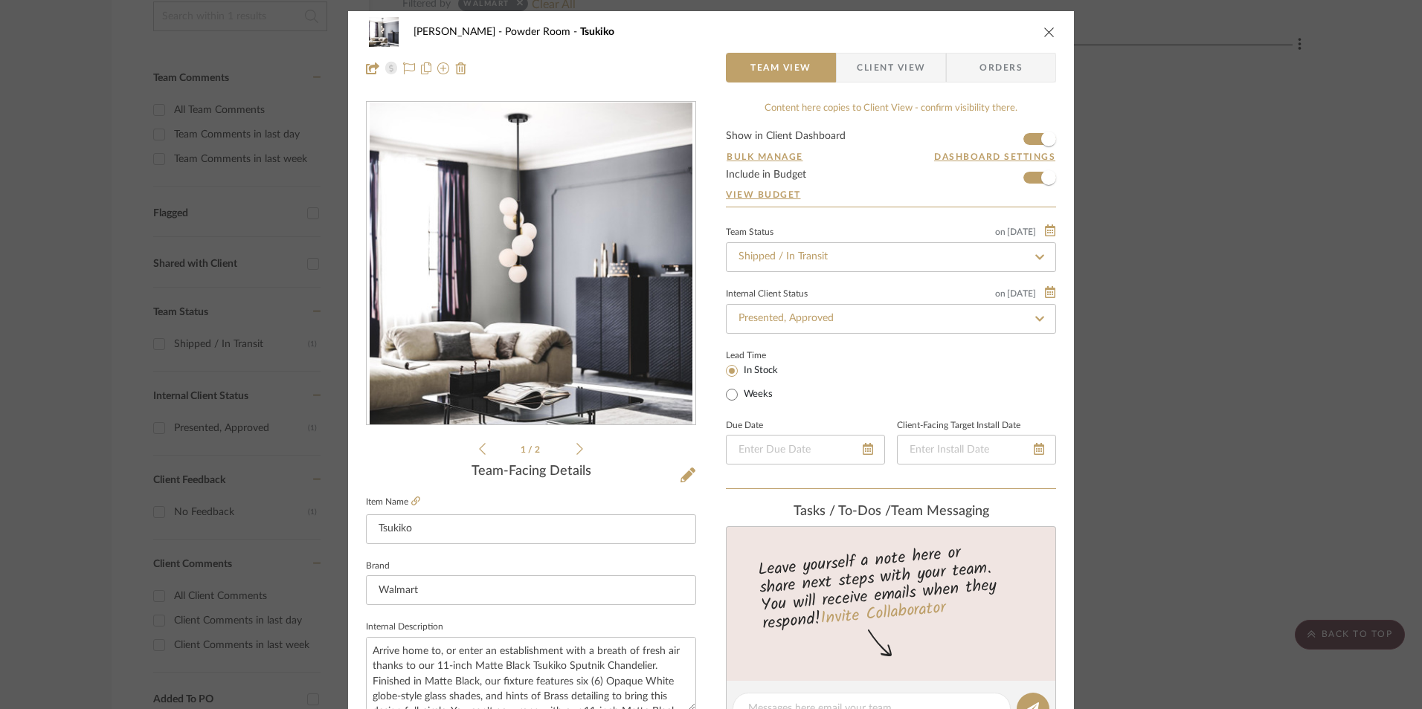
drag, startPoint x: 886, startPoint y: 59, endPoint x: 892, endPoint y: 101, distance: 42.0
click at [886, 59] on span "Client View" at bounding box center [891, 68] width 68 height 30
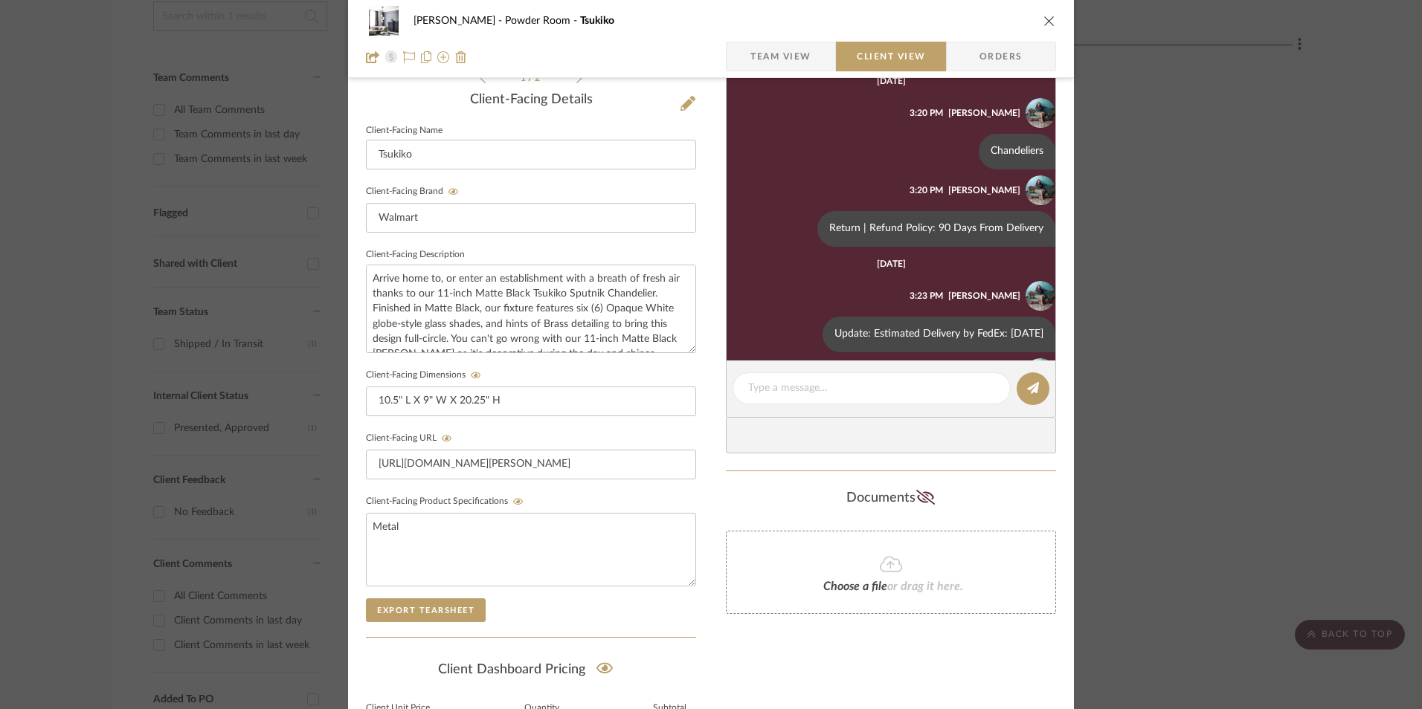
scroll to position [99, 0]
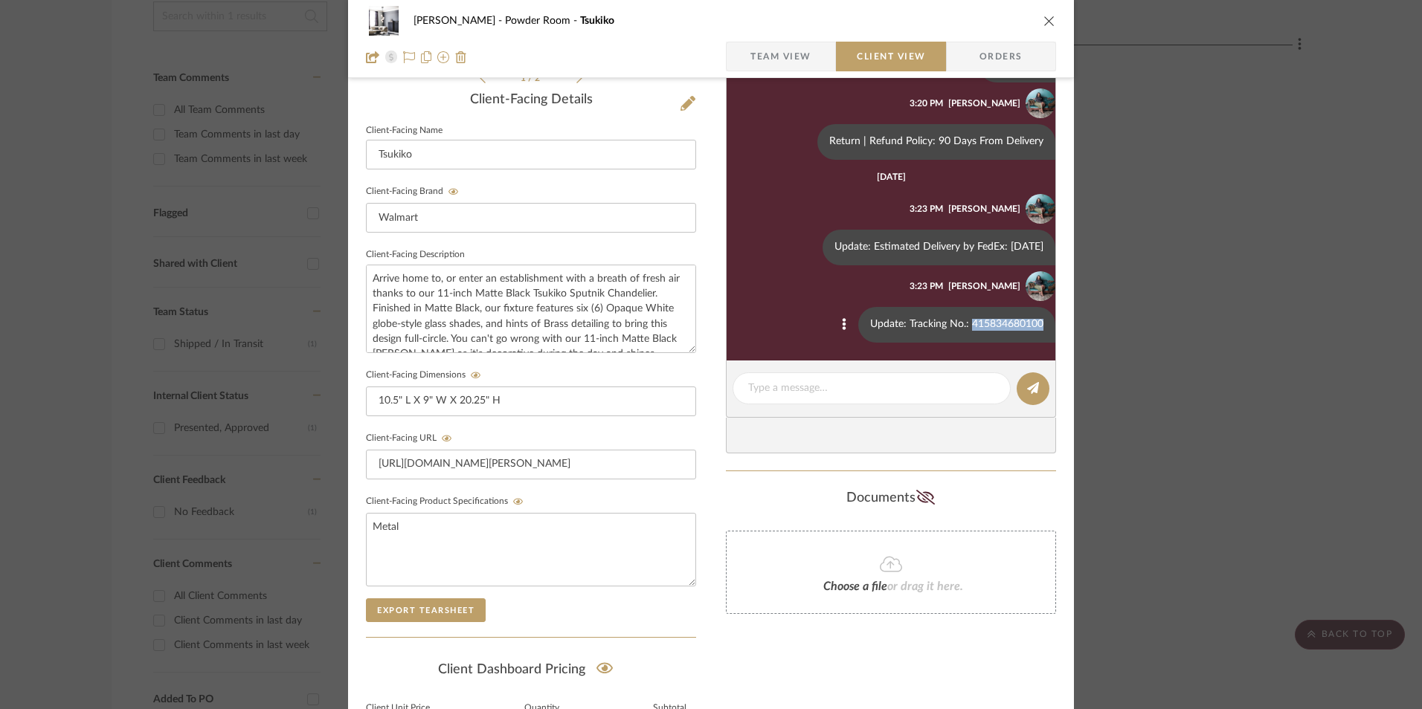
drag, startPoint x: 960, startPoint y: 323, endPoint x: 1029, endPoint y: 322, distance: 69.2
click at [1029, 322] on div "Update: Tracking No.: 415834680100" at bounding box center [956, 325] width 197 height 36
copy div "415834680100"
click at [1221, 397] on div "[PERSON_NAME] Powder Room Tsukiko Team View Client View Orders 1 / 2 Client-Fac…" at bounding box center [711, 354] width 1422 height 709
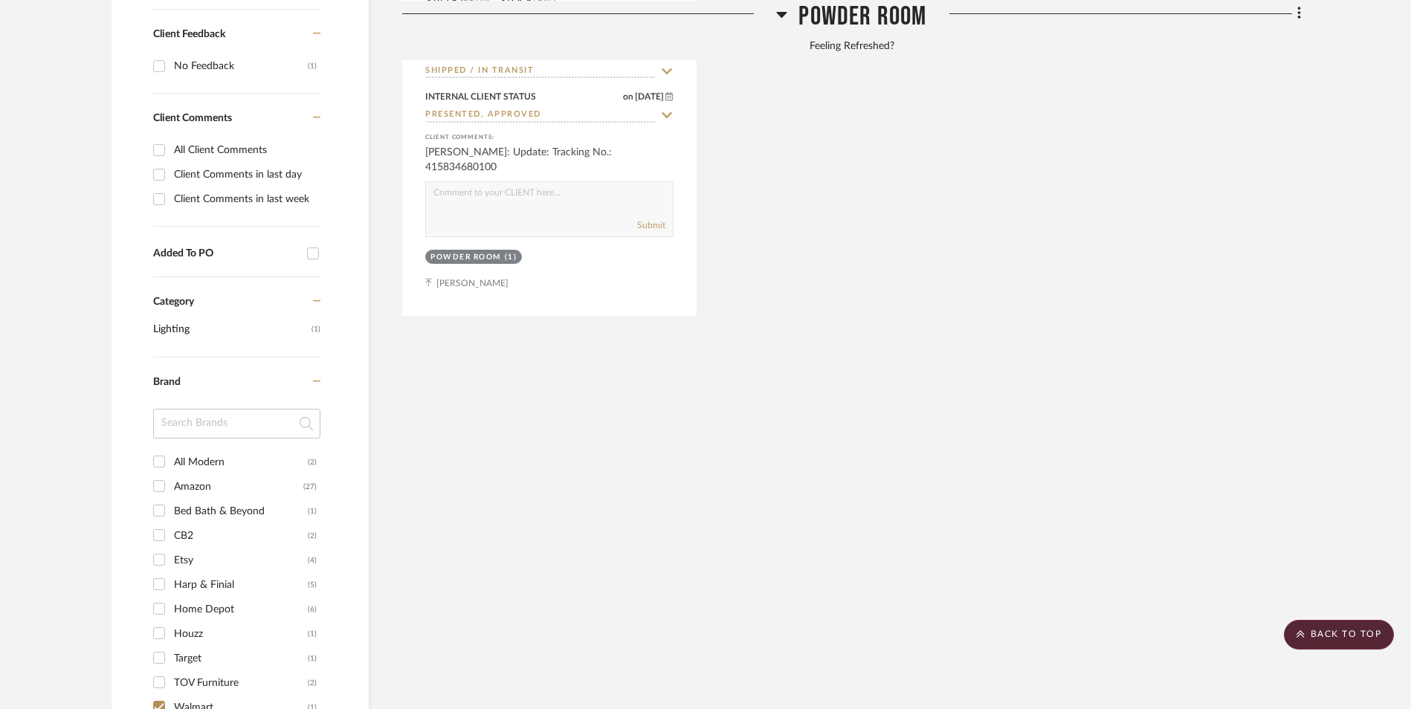
scroll to position [1010, 0]
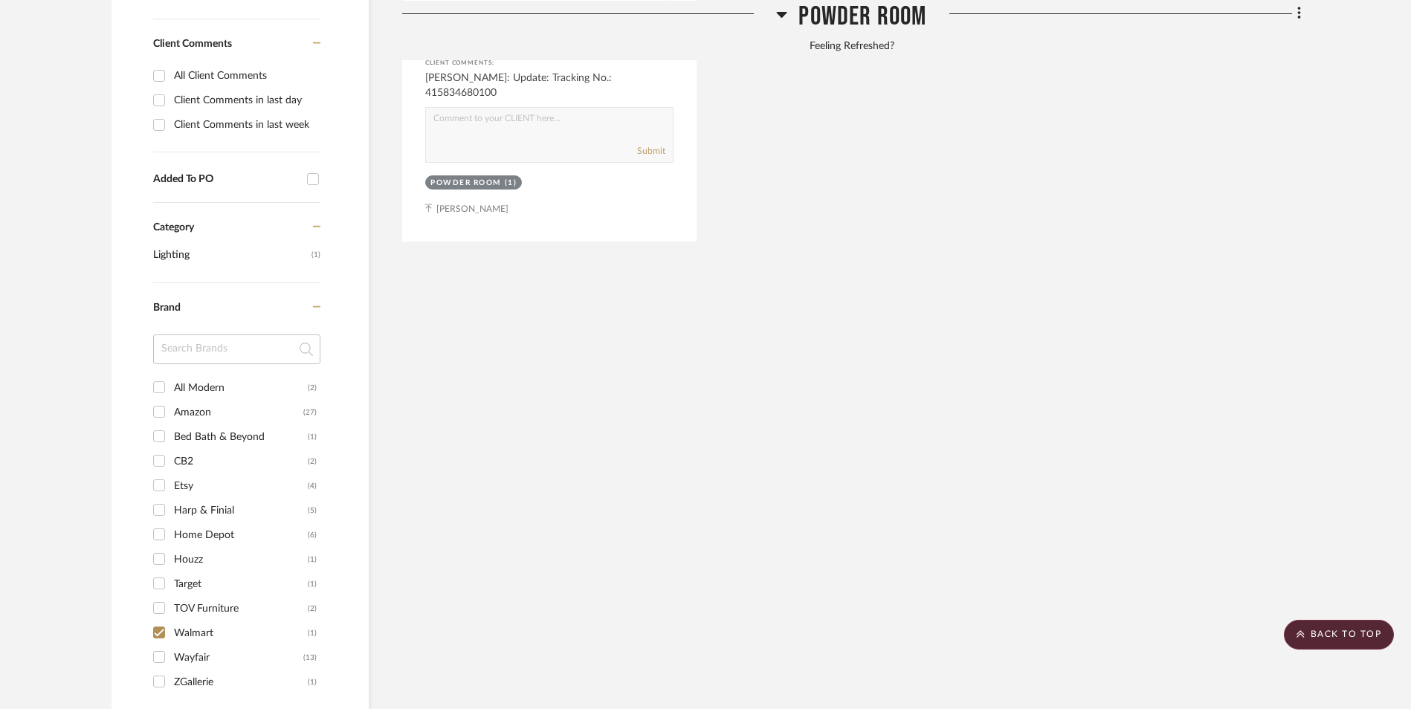
click at [160, 621] on input "Walmart (1)" at bounding box center [159, 633] width 24 height 24
checkbox input "false"
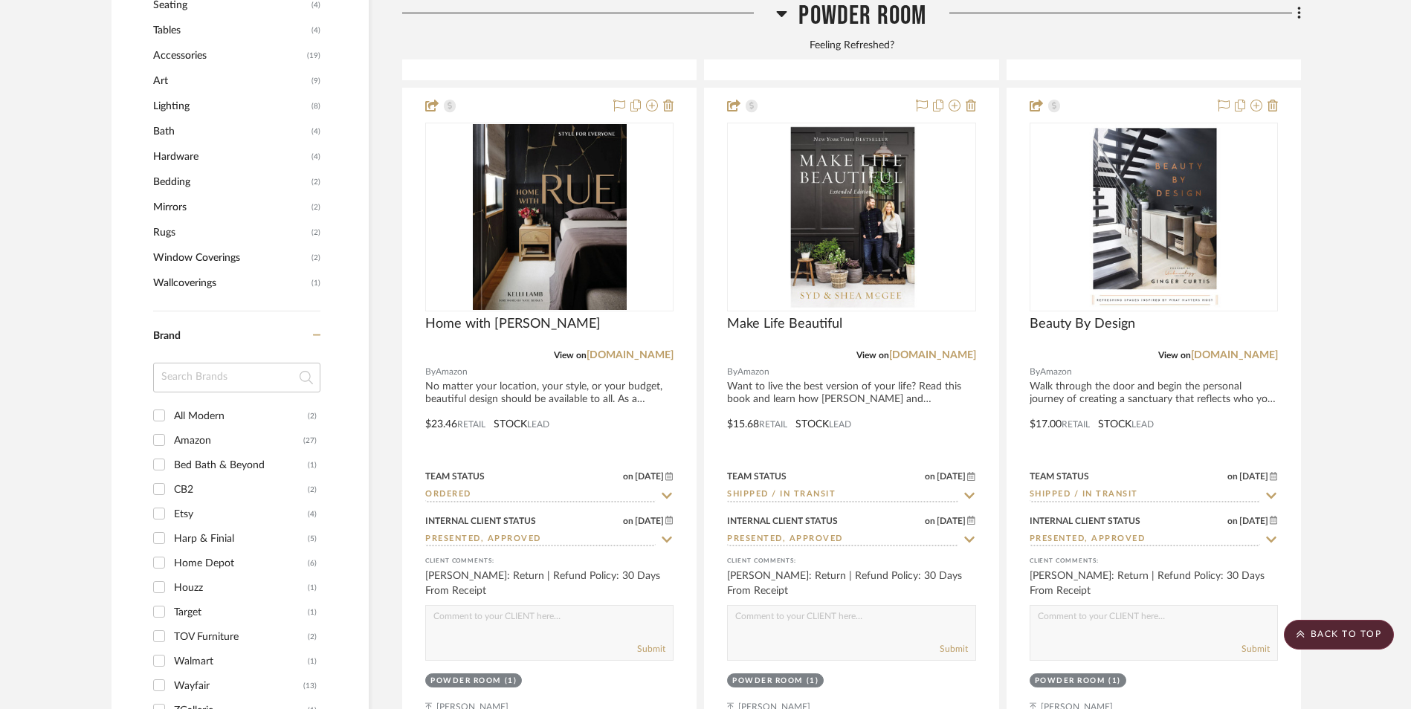
scroll to position [1479, 0]
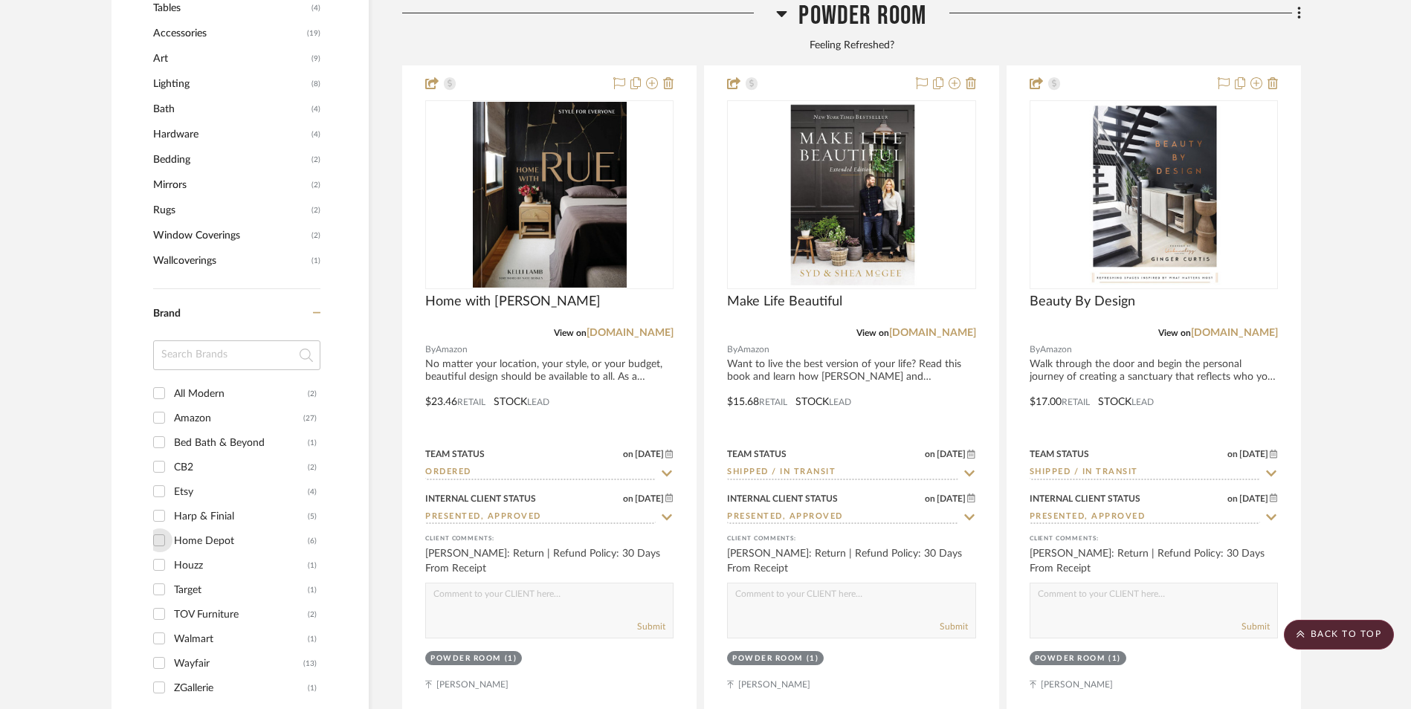
click at [161, 529] on input "Home Depot (6)" at bounding box center [159, 541] width 24 height 24
checkbox input "true"
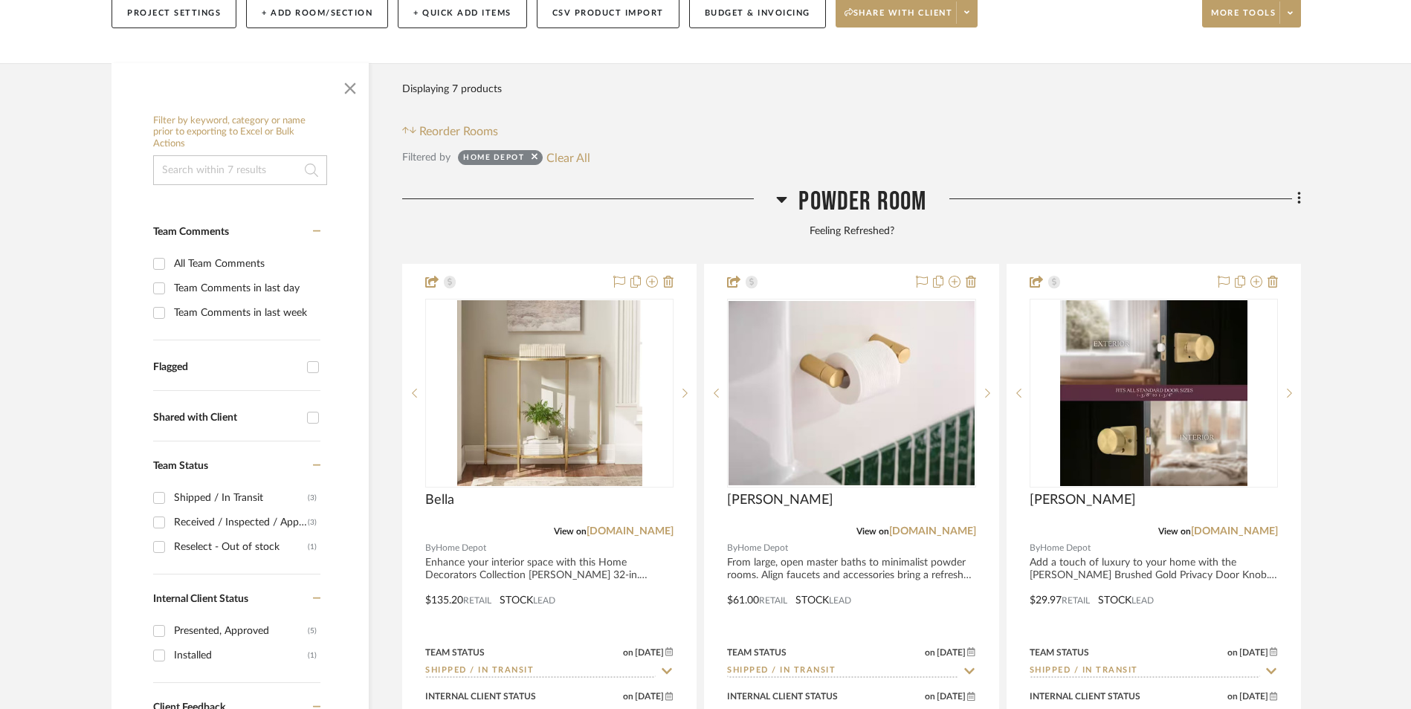
scroll to position [361, 0]
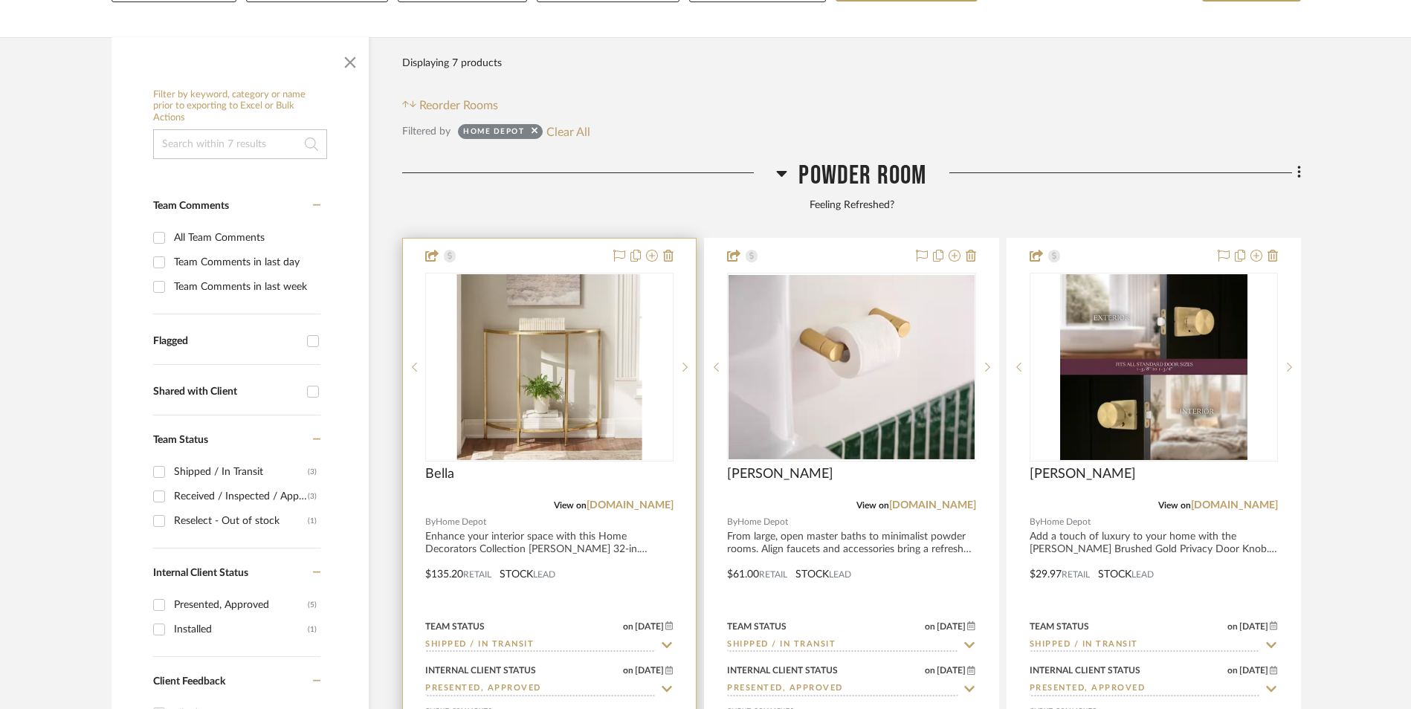
click at [0, 0] on img at bounding box center [0, 0] width 0 height 0
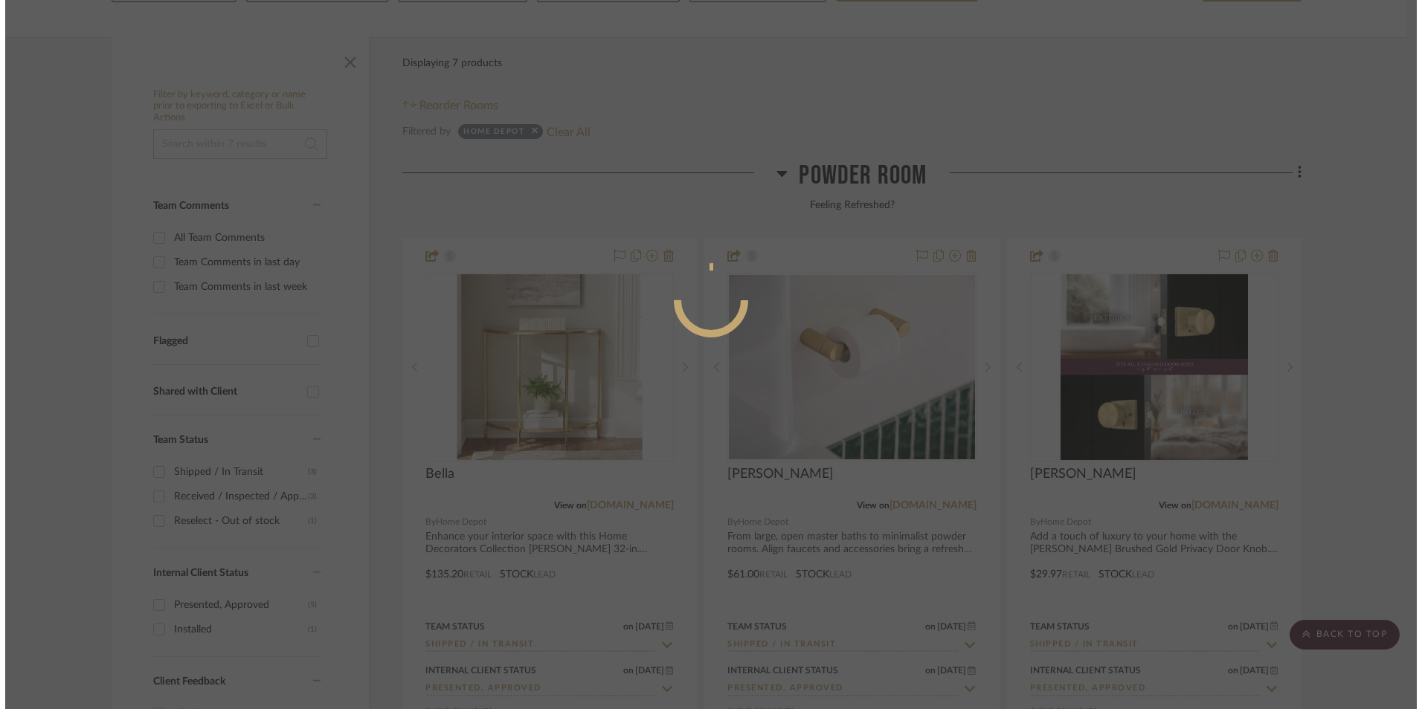
scroll to position [0, 0]
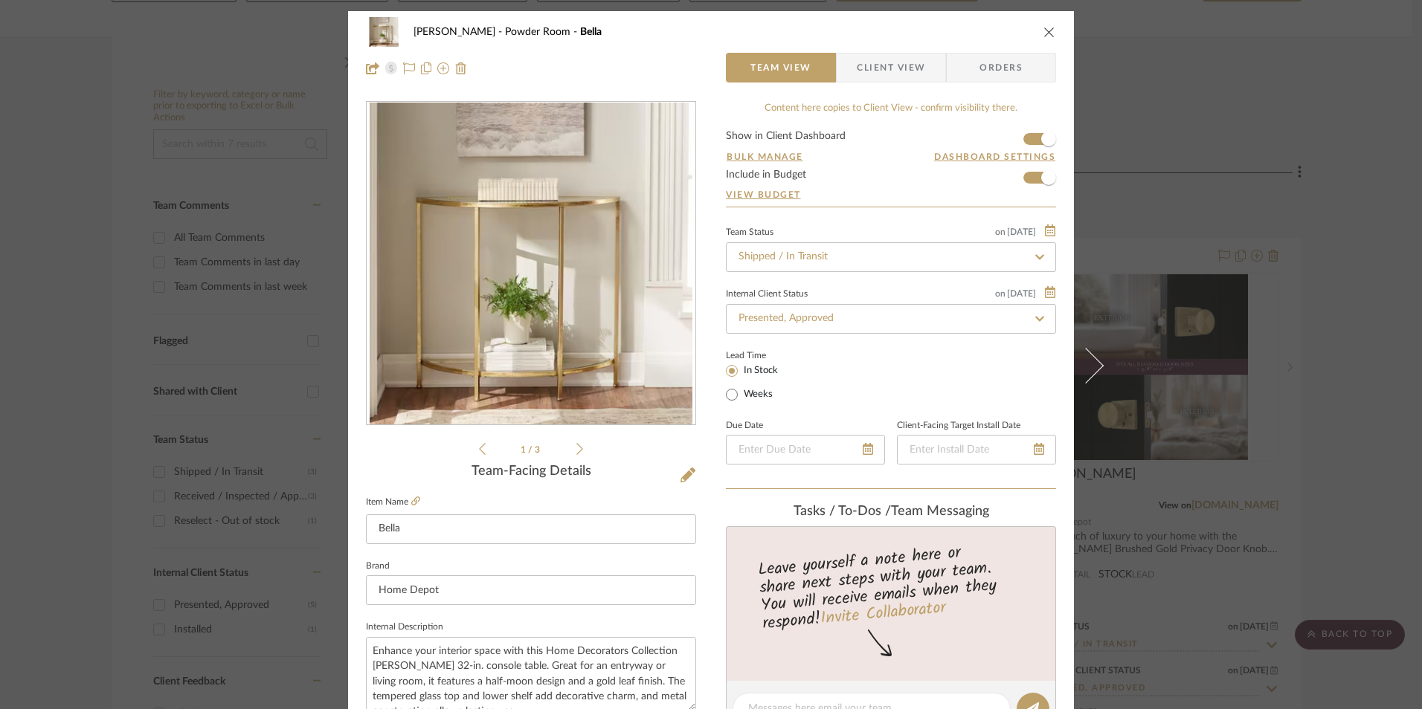
click at [895, 77] on span "Client View" at bounding box center [891, 68] width 68 height 30
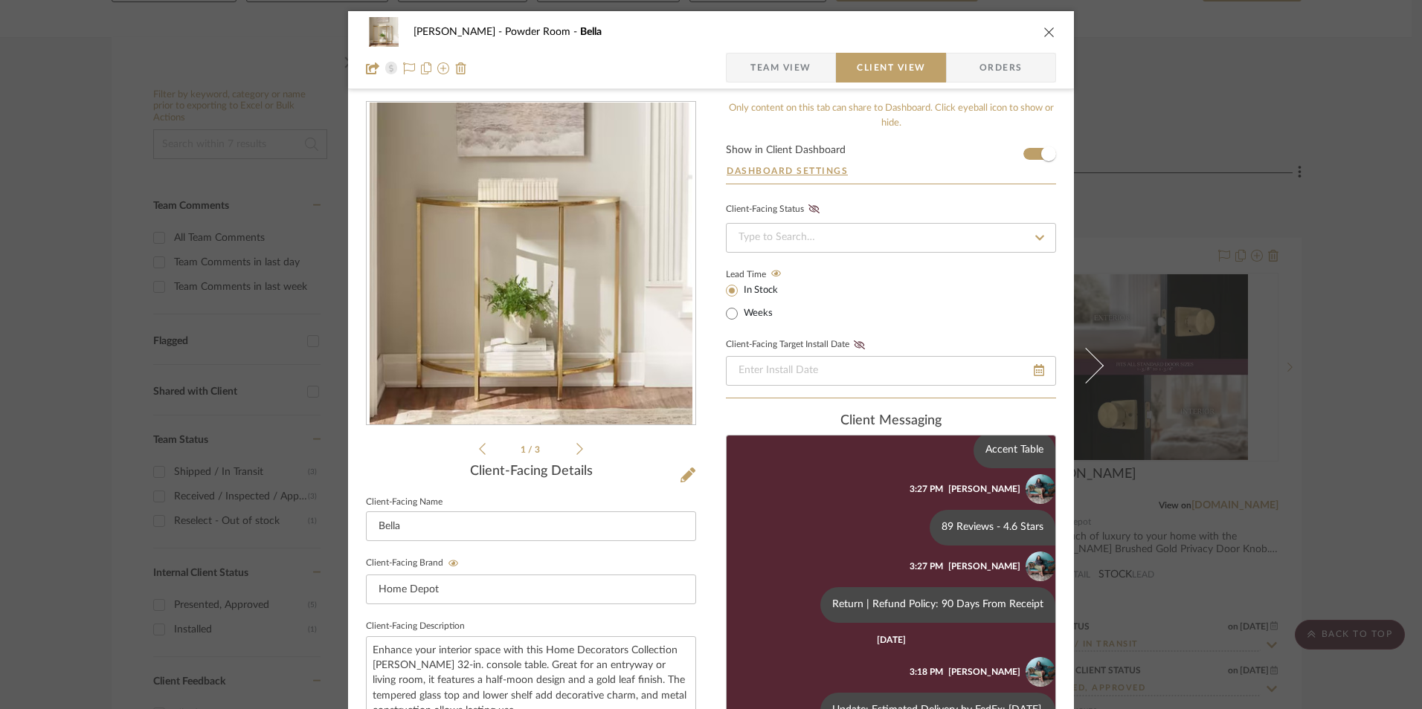
scroll to position [297, 0]
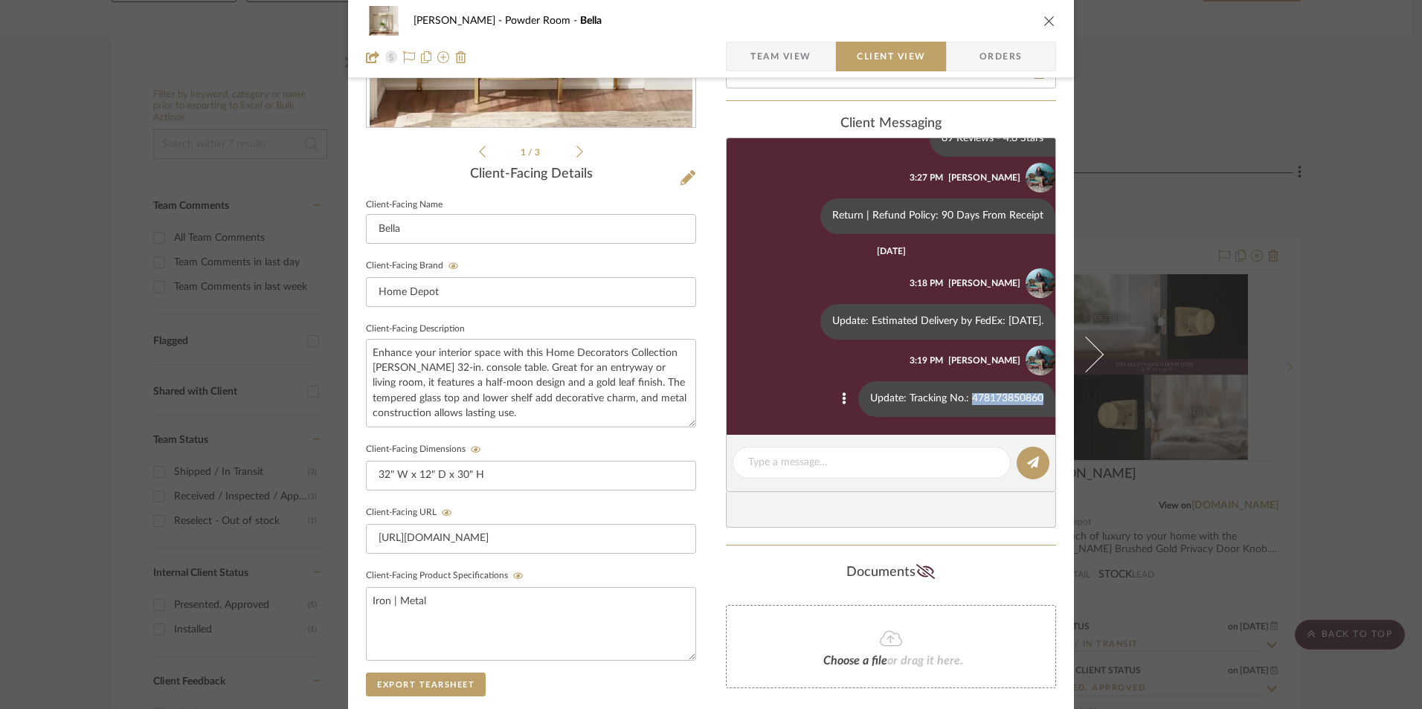
drag, startPoint x: 959, startPoint y: 398, endPoint x: 1024, endPoint y: 399, distance: 64.7
click at [1029, 397] on div "Update: Tracking No.: 478173850860" at bounding box center [956, 399] width 197 height 36
copy div "478173850860"
click at [1246, 321] on div "[PERSON_NAME] Powder Room Bella Team View Client View Orders 1 / 3 Client-Facin…" at bounding box center [711, 354] width 1422 height 709
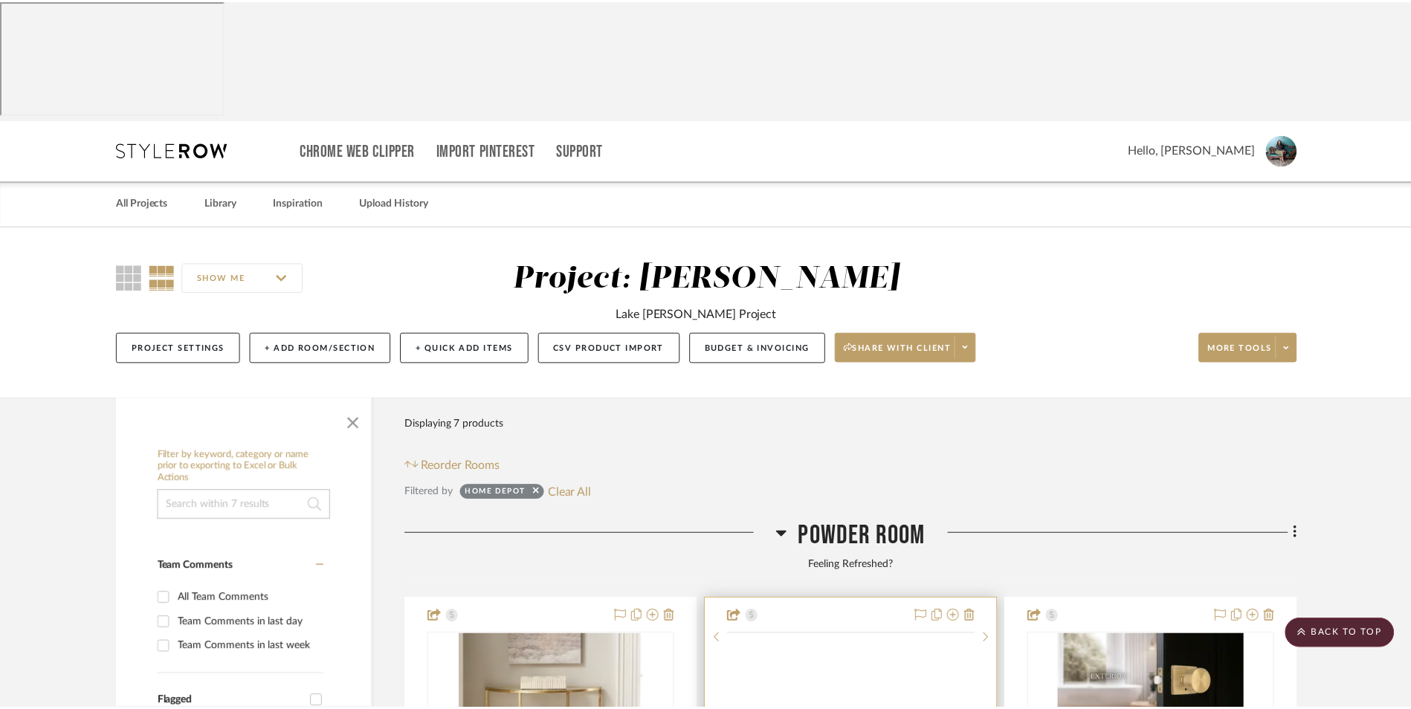
scroll to position [361, 0]
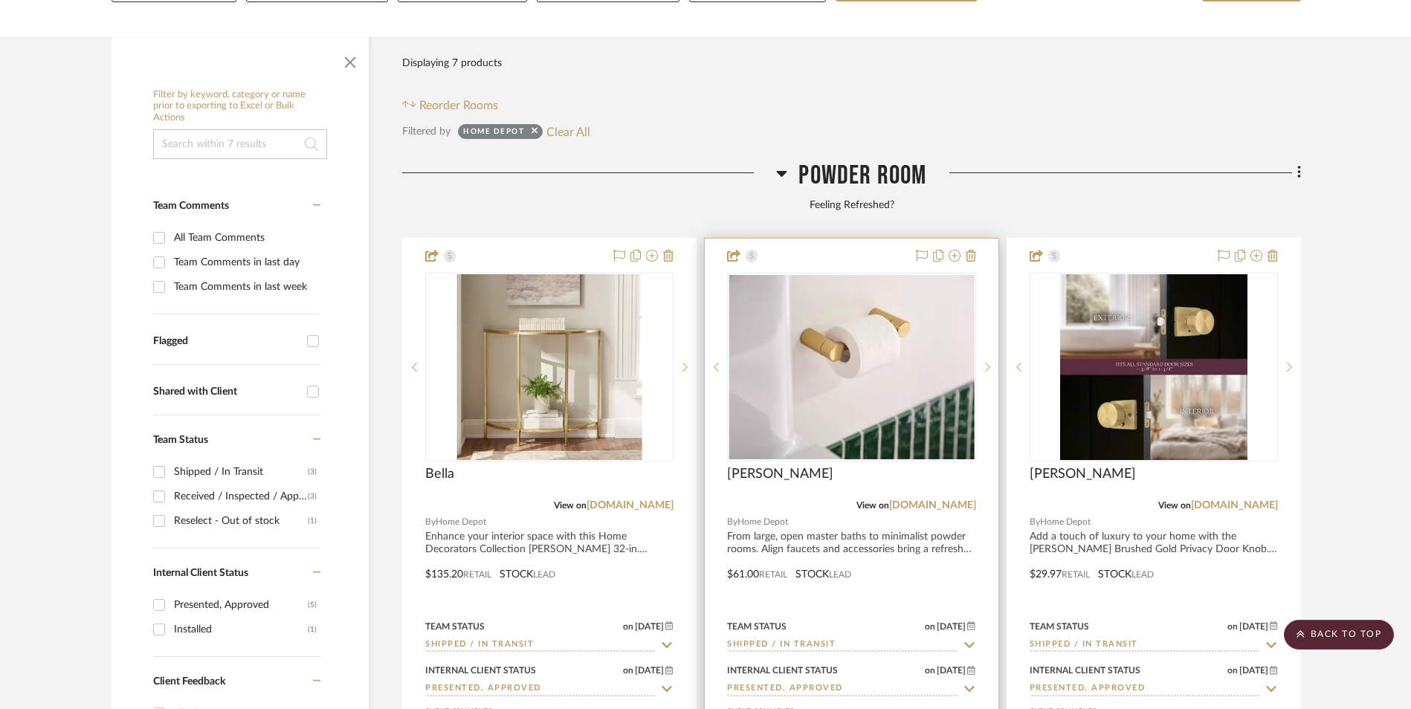
click at [0, 0] on img at bounding box center [0, 0] width 0 height 0
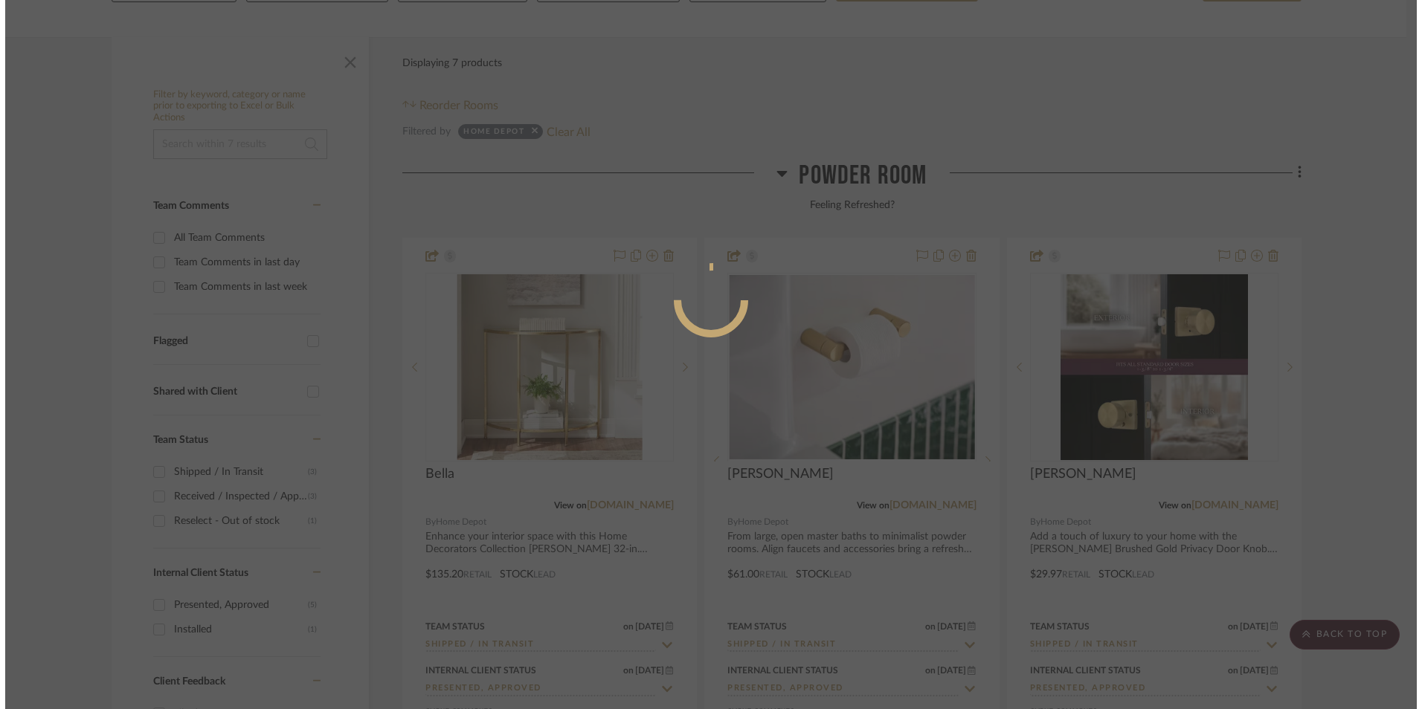
scroll to position [0, 0]
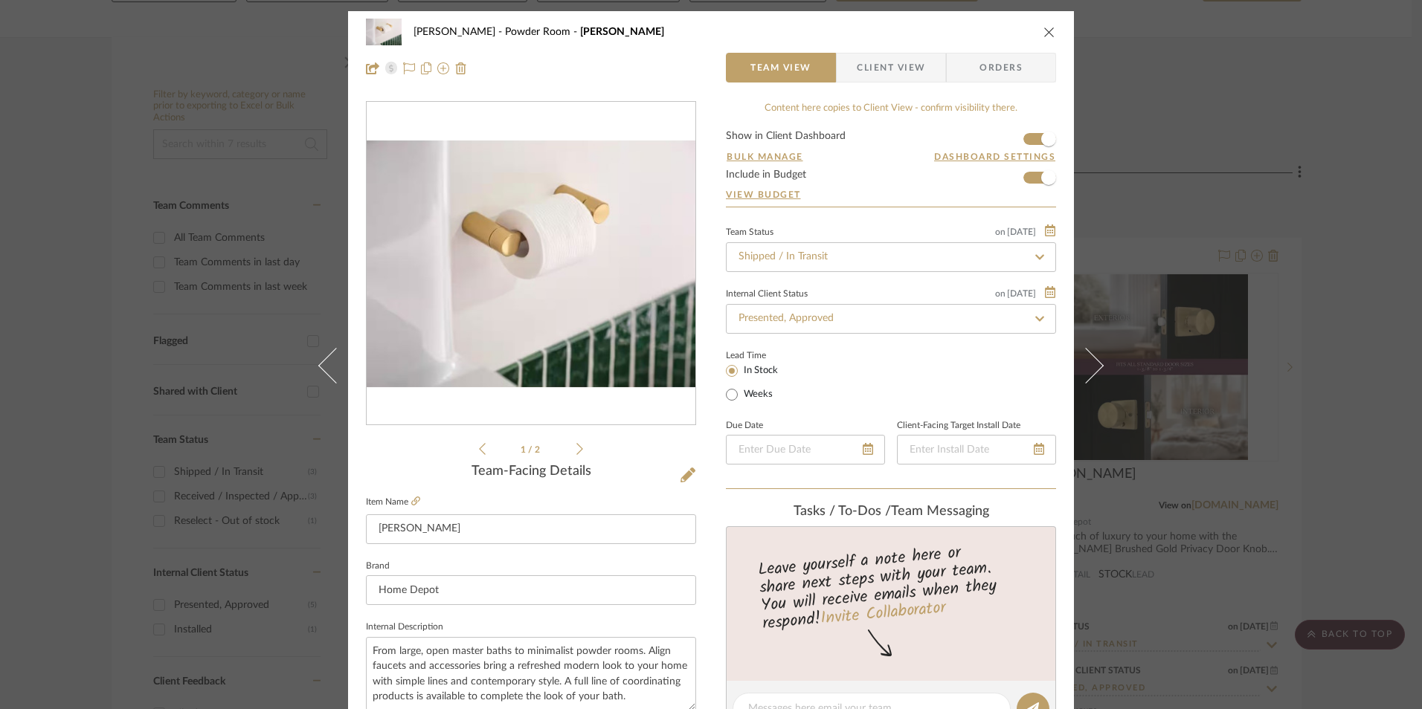
click at [893, 68] on span "Client View" at bounding box center [891, 68] width 68 height 30
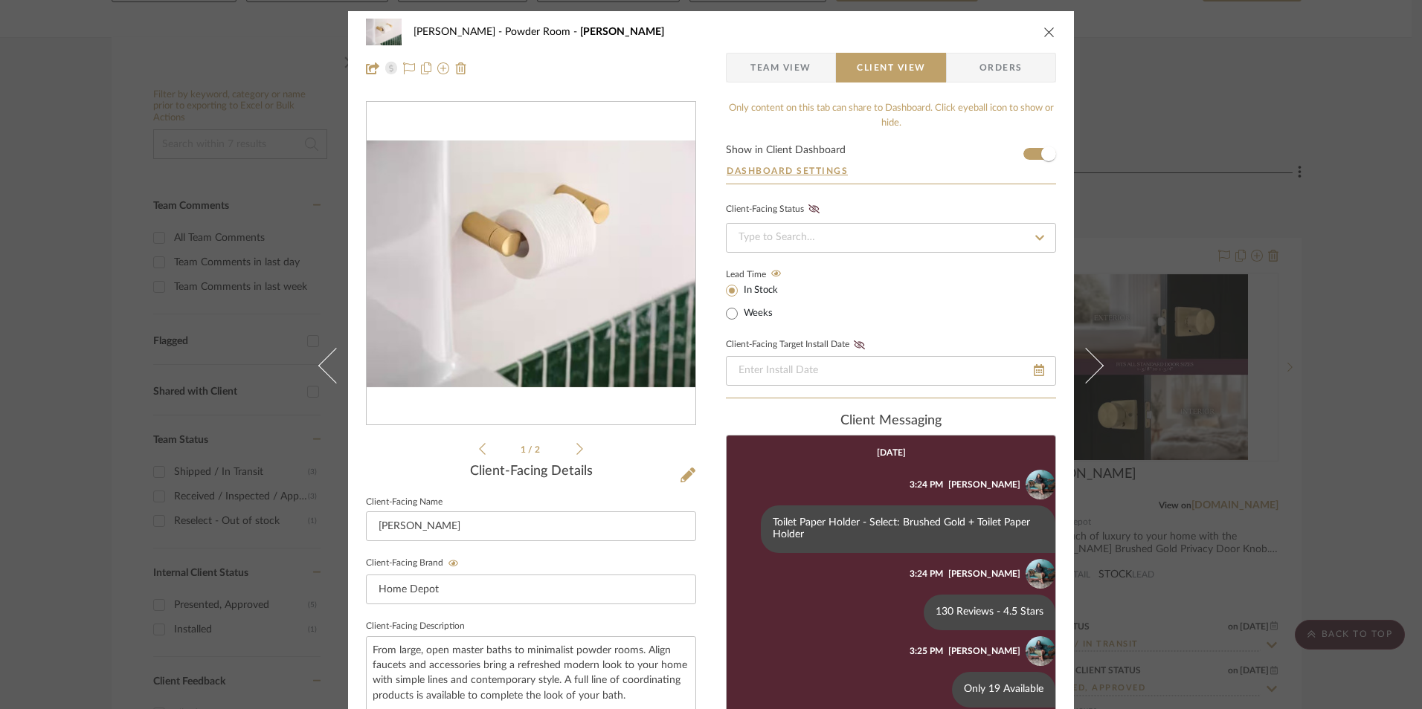
scroll to position [372, 0]
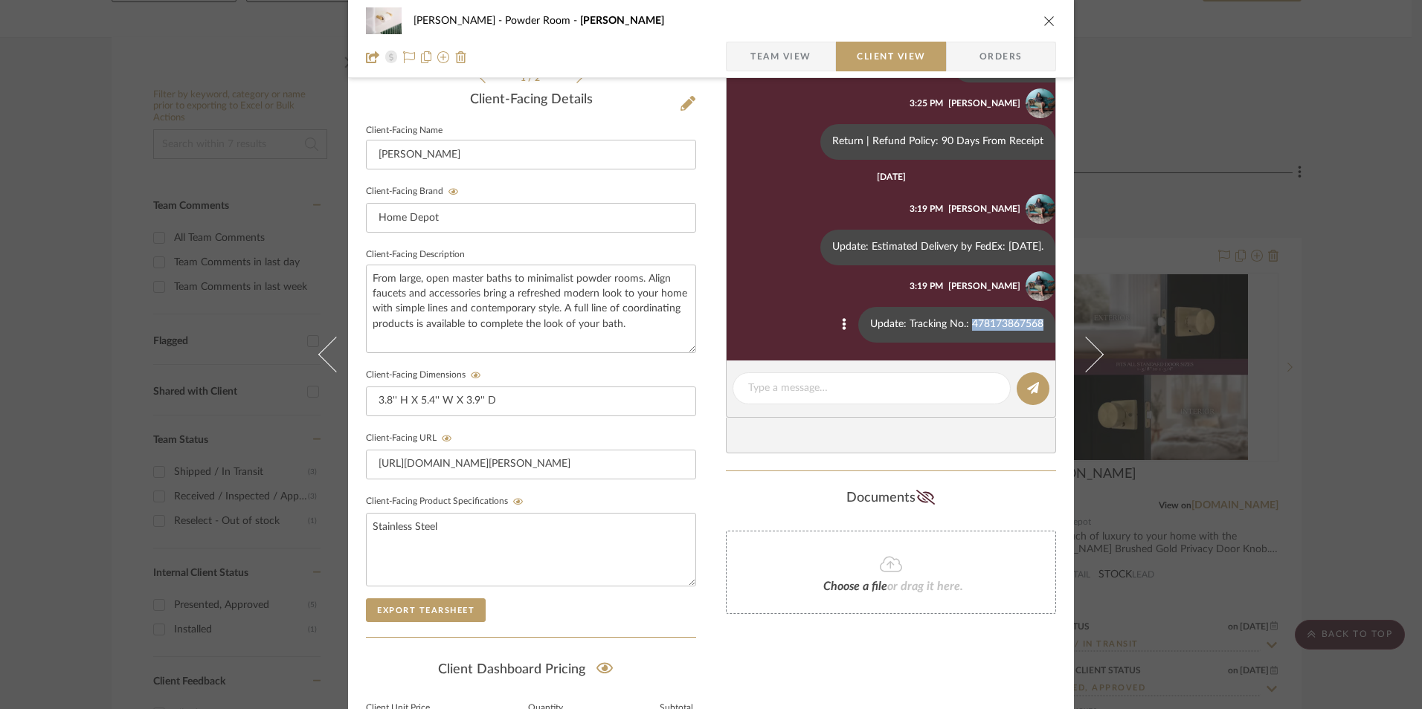
drag, startPoint x: 959, startPoint y: 321, endPoint x: 1028, endPoint y: 323, distance: 68.4
click at [1028, 323] on div "Update: Tracking No.: 478173867568" at bounding box center [956, 325] width 197 height 36
copy div "478173867568"
click at [776, 36] on div "[PERSON_NAME] Powder Room [PERSON_NAME] Team View Client View Orders" at bounding box center [711, 39] width 726 height 78
click at [797, 63] on span "Team View" at bounding box center [780, 57] width 61 height 30
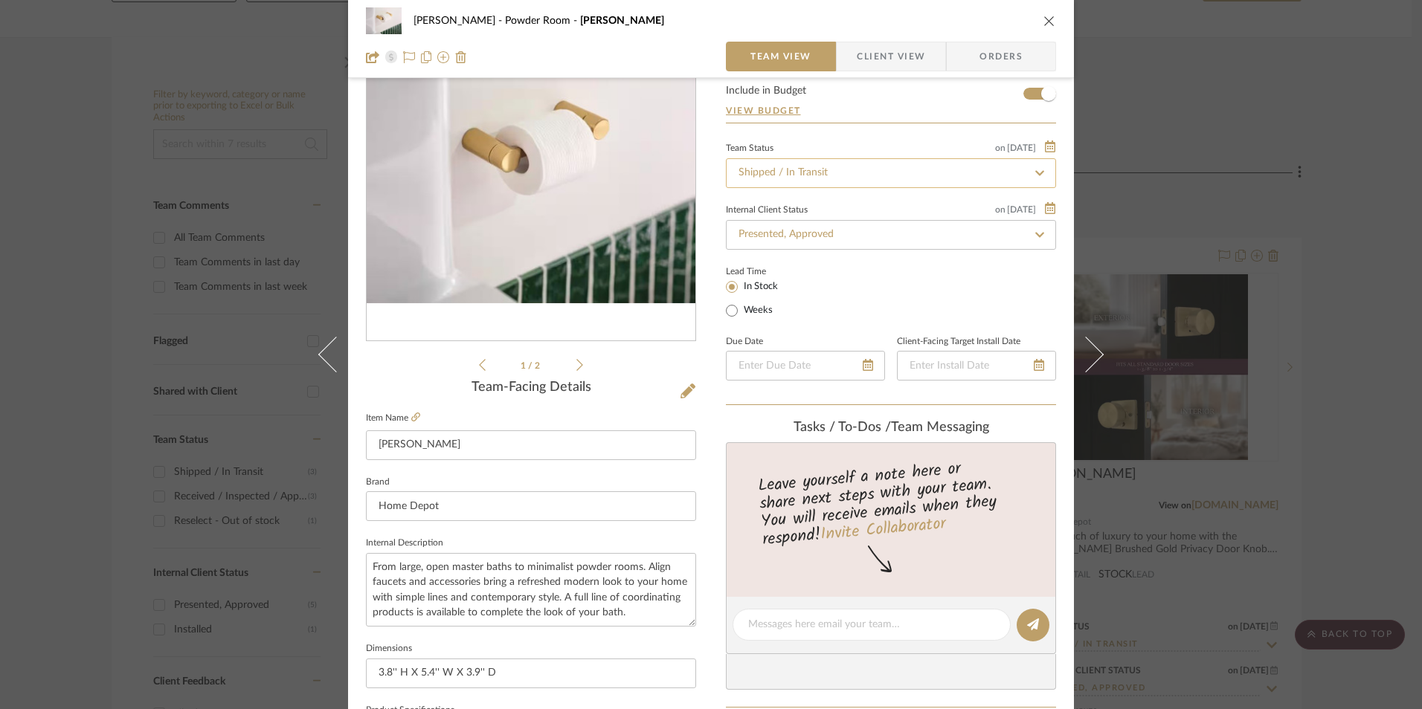
scroll to position [0, 0]
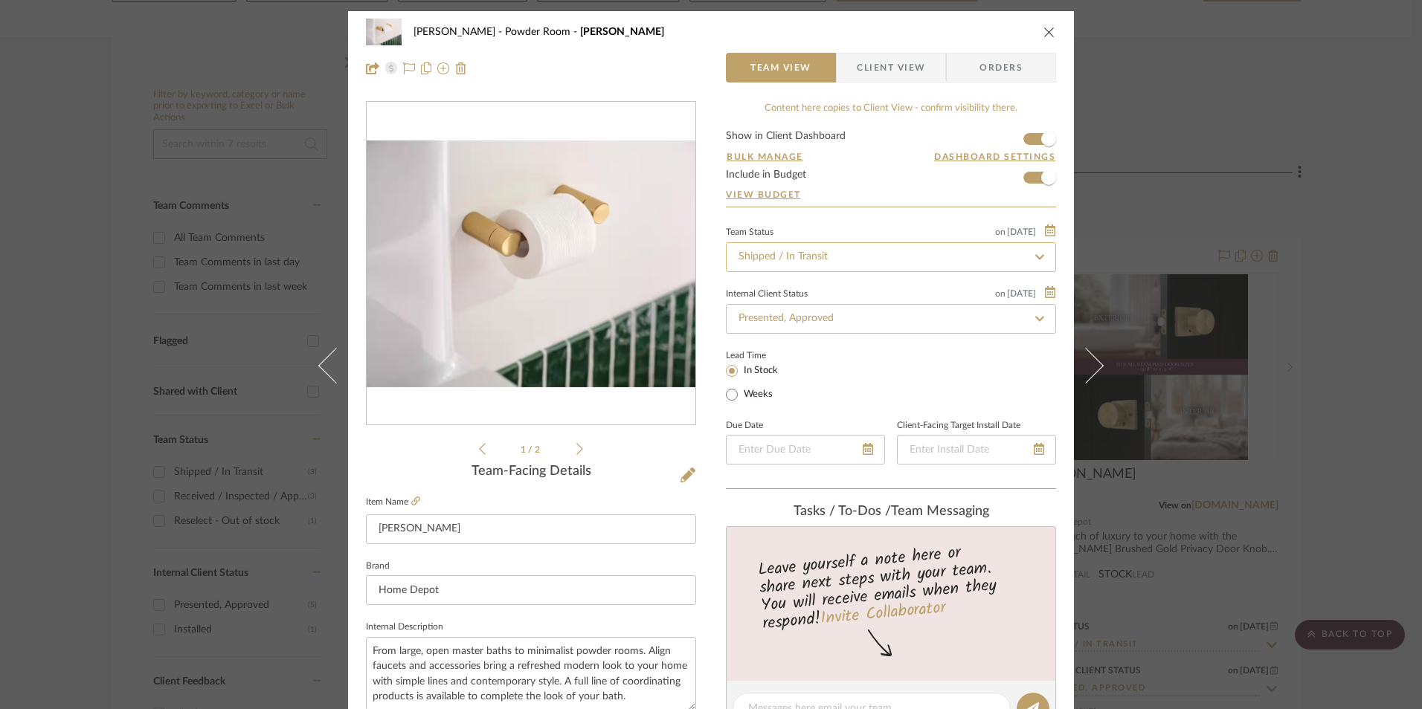
click at [810, 256] on input "Shipped / In Transit" at bounding box center [891, 257] width 330 height 30
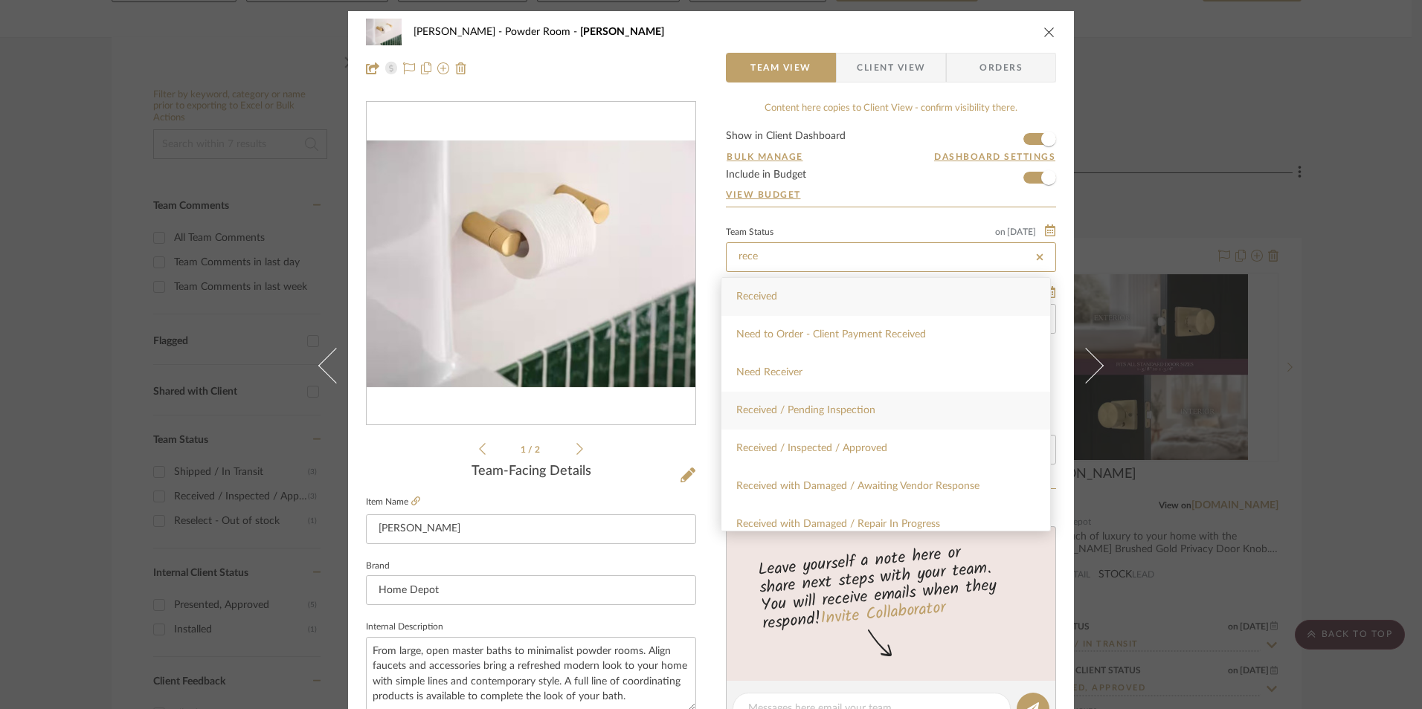
type input "rece"
click at [860, 418] on div "Received / Pending Inspection" at bounding box center [885, 411] width 329 height 38
type input "[DATE]"
type input "Received / Pending Inspection"
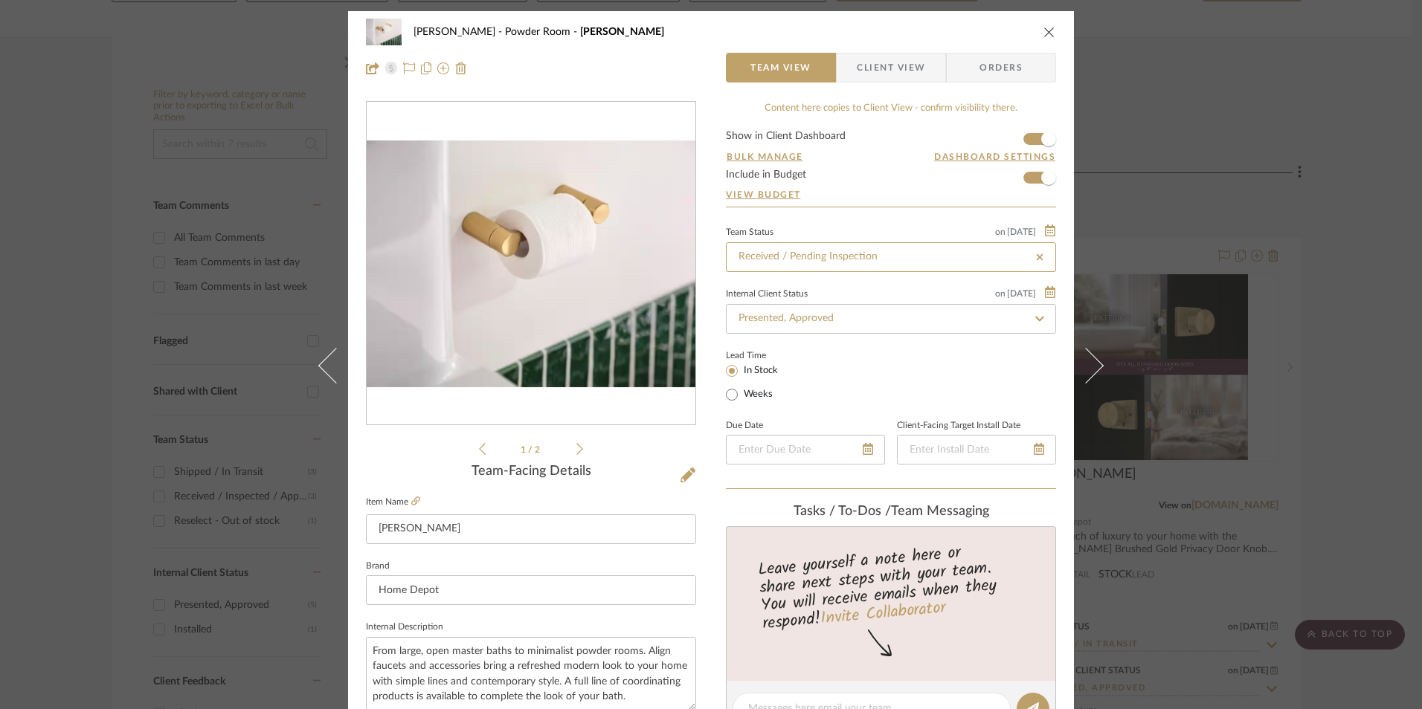
type input "[DATE]"
type input "Received / Pending Inspection"
click at [1336, 387] on div "[PERSON_NAME] Powder Room [PERSON_NAME] Team View Client View Orders 1 / 2 Team…" at bounding box center [711, 354] width 1422 height 709
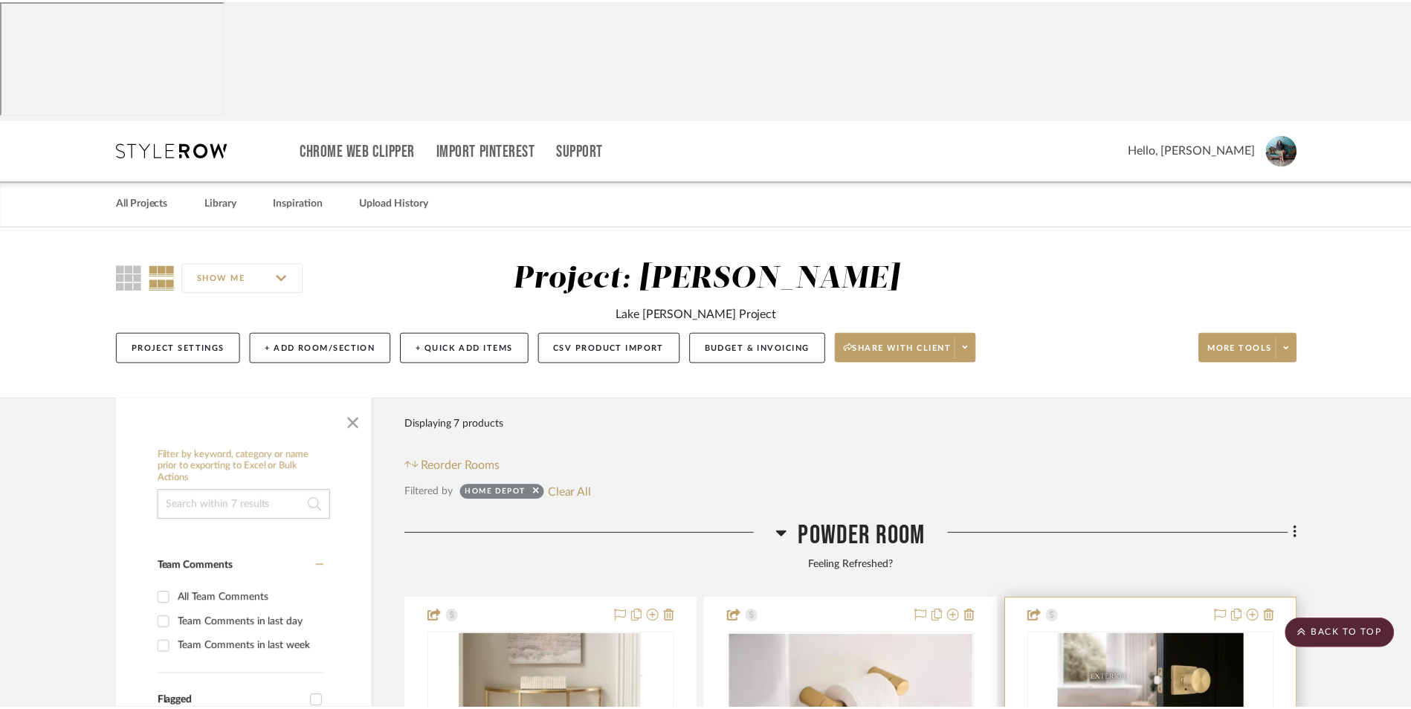
scroll to position [361, 0]
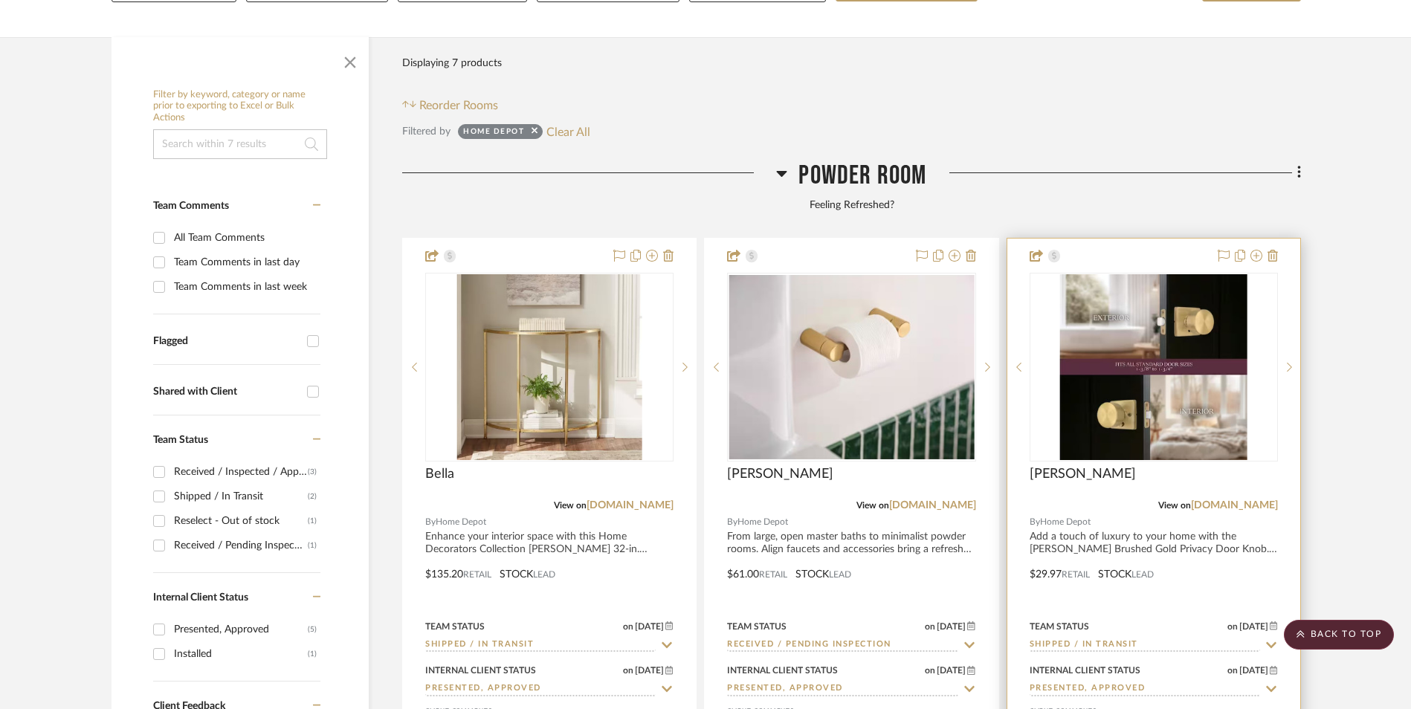
click at [0, 0] on img at bounding box center [0, 0] width 0 height 0
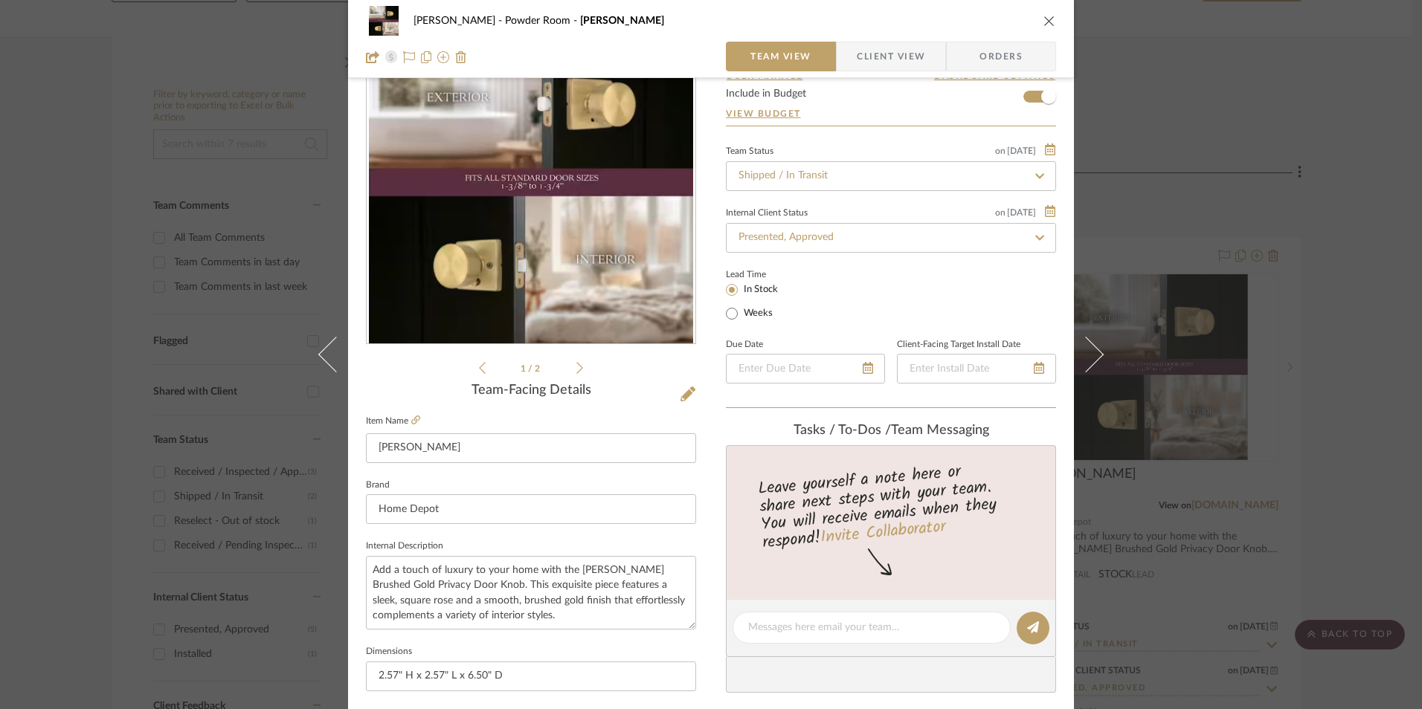
scroll to position [74, 0]
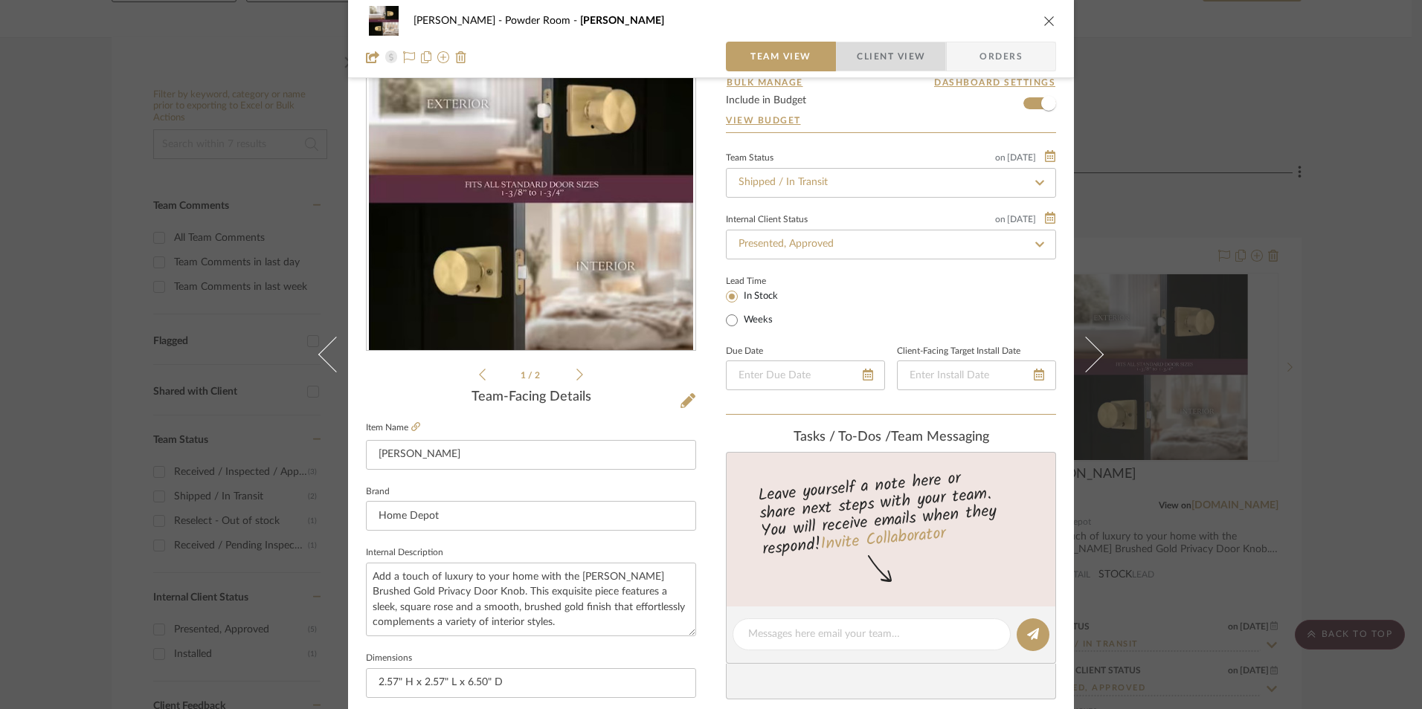
click at [878, 57] on span "Client View" at bounding box center [891, 57] width 68 height 30
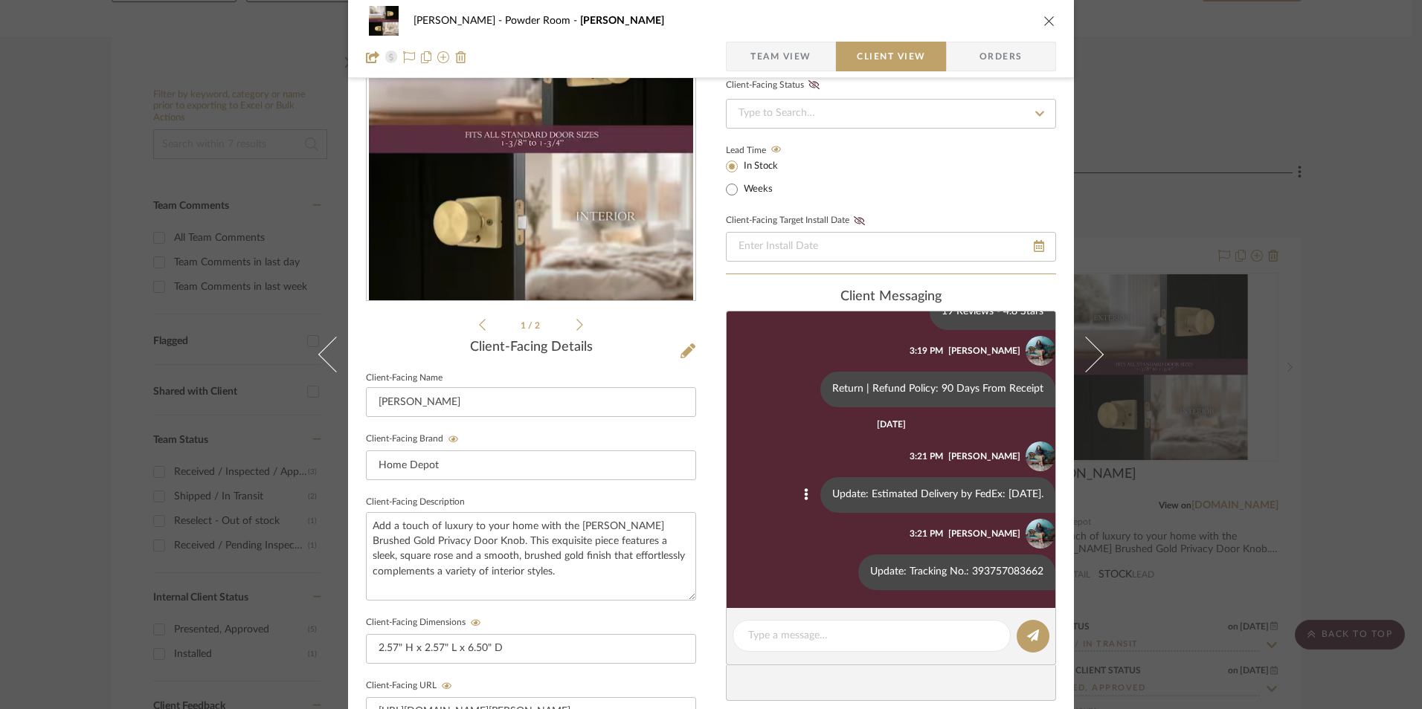
scroll to position [149, 0]
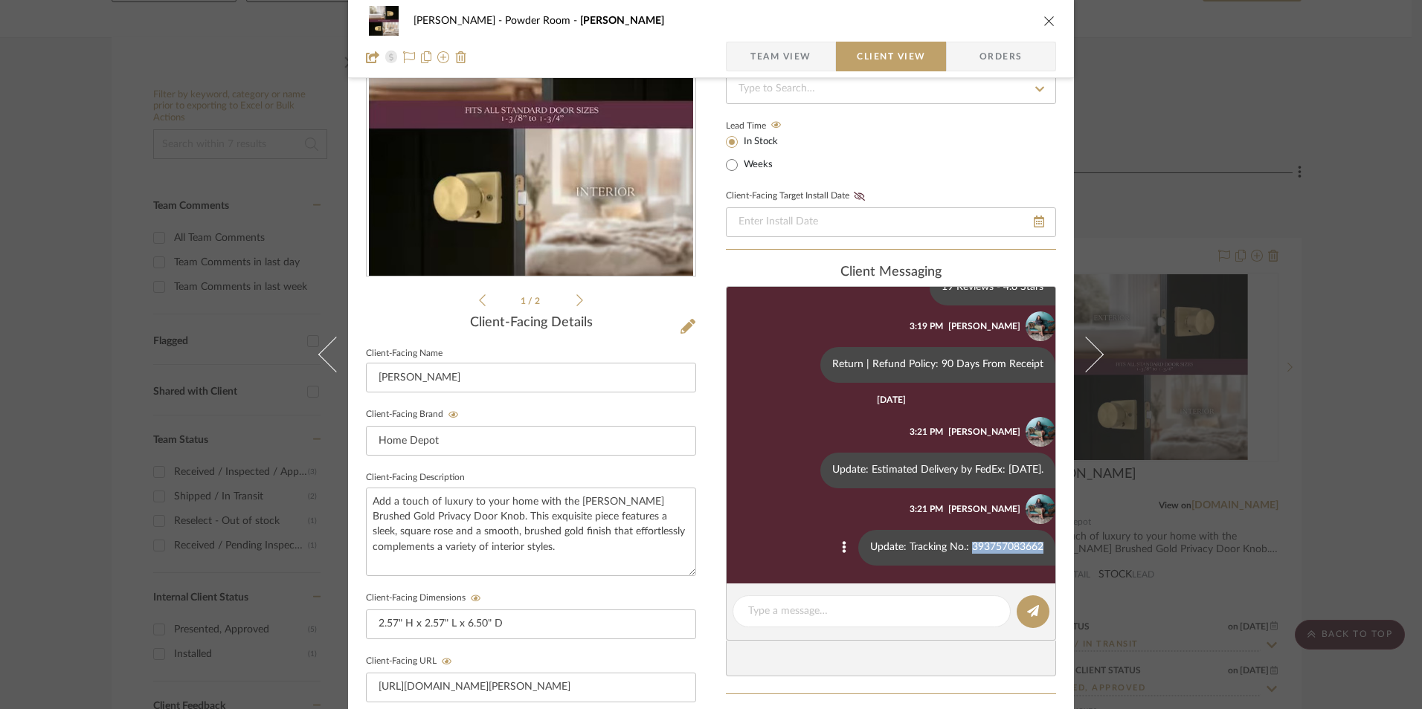
drag, startPoint x: 961, startPoint y: 546, endPoint x: 1028, endPoint y: 546, distance: 66.9
click at [1028, 546] on div "Update: Tracking No.: 393757083662" at bounding box center [956, 548] width 197 height 36
copy div "393757083662"
drag, startPoint x: 1347, startPoint y: 274, endPoint x: 1342, endPoint y: 280, distance: 8.4
click at [1347, 274] on div "[PERSON_NAME][GEOGRAPHIC_DATA][PERSON_NAME] Team View Client View Orders 1 / 2 …" at bounding box center [711, 354] width 1422 height 709
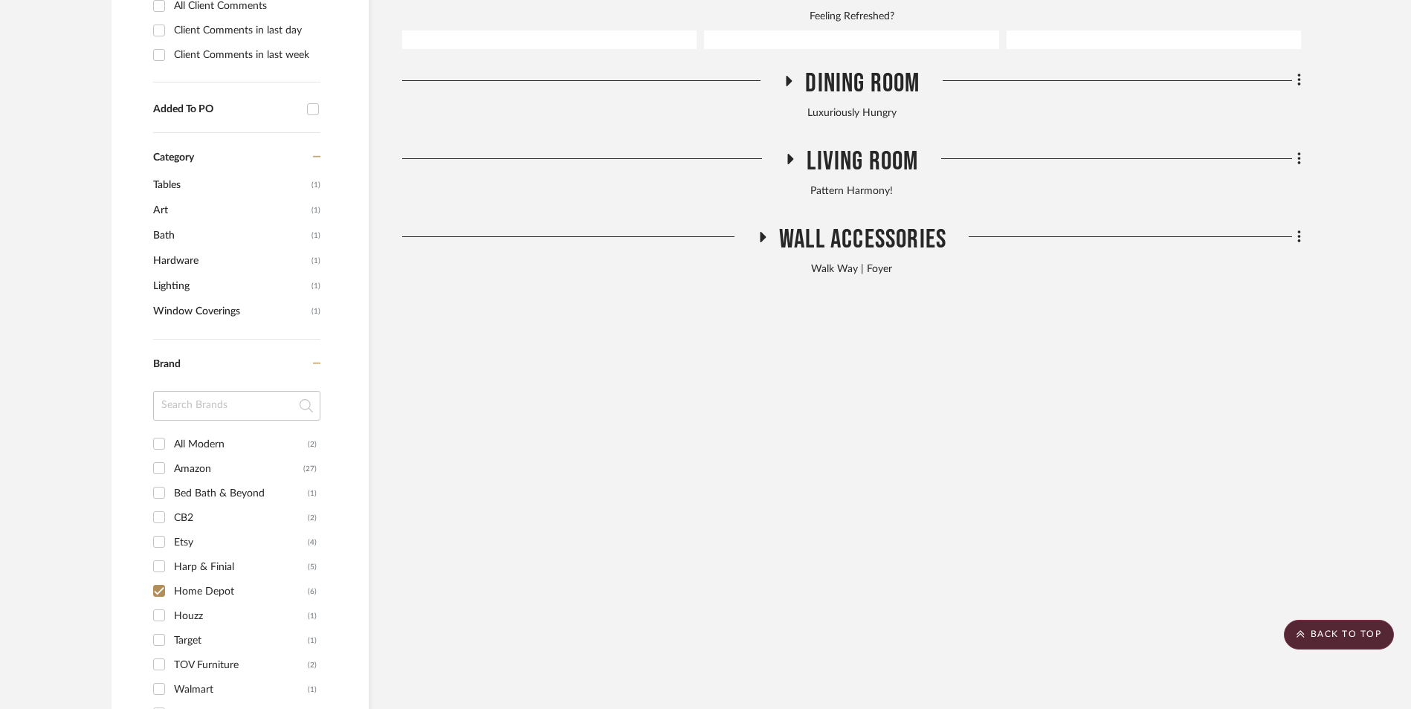
scroll to position [1254, 0]
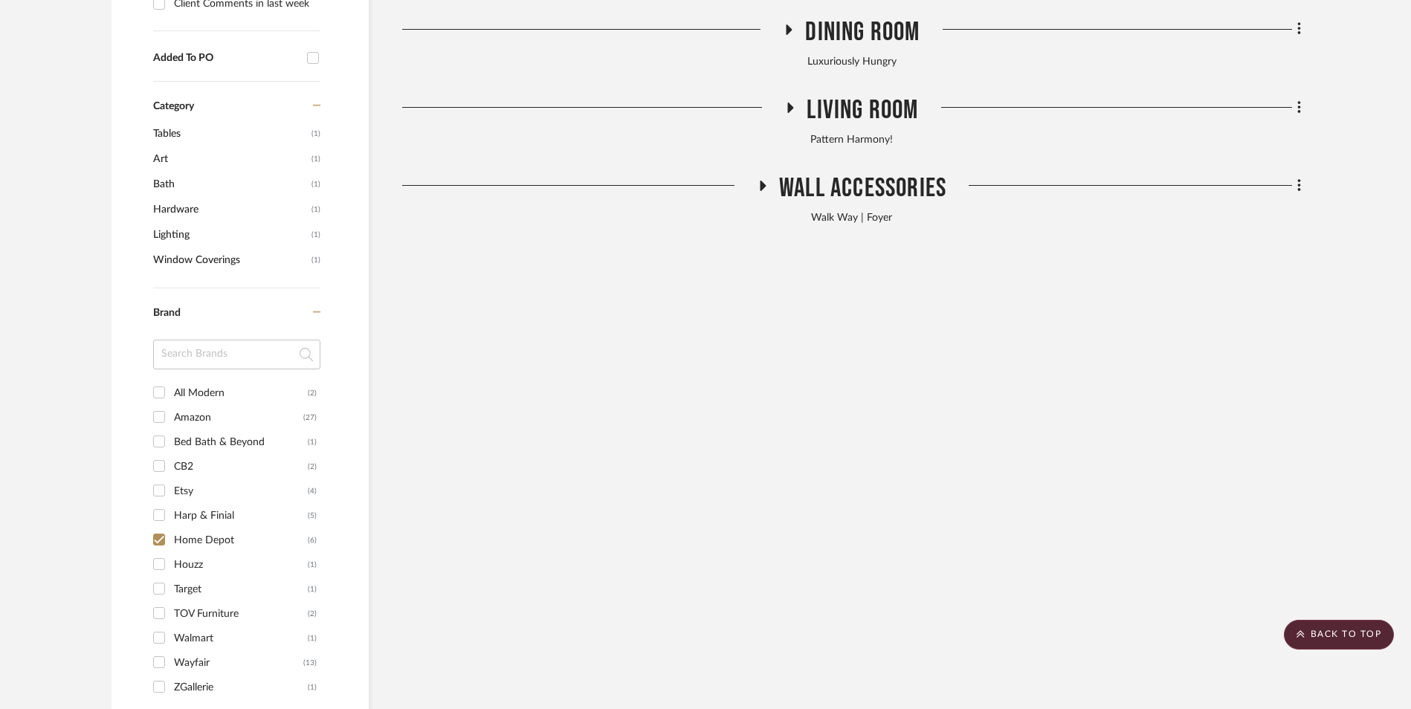
click at [158, 528] on input "Home Depot (6)" at bounding box center [159, 540] width 24 height 24
checkbox input "false"
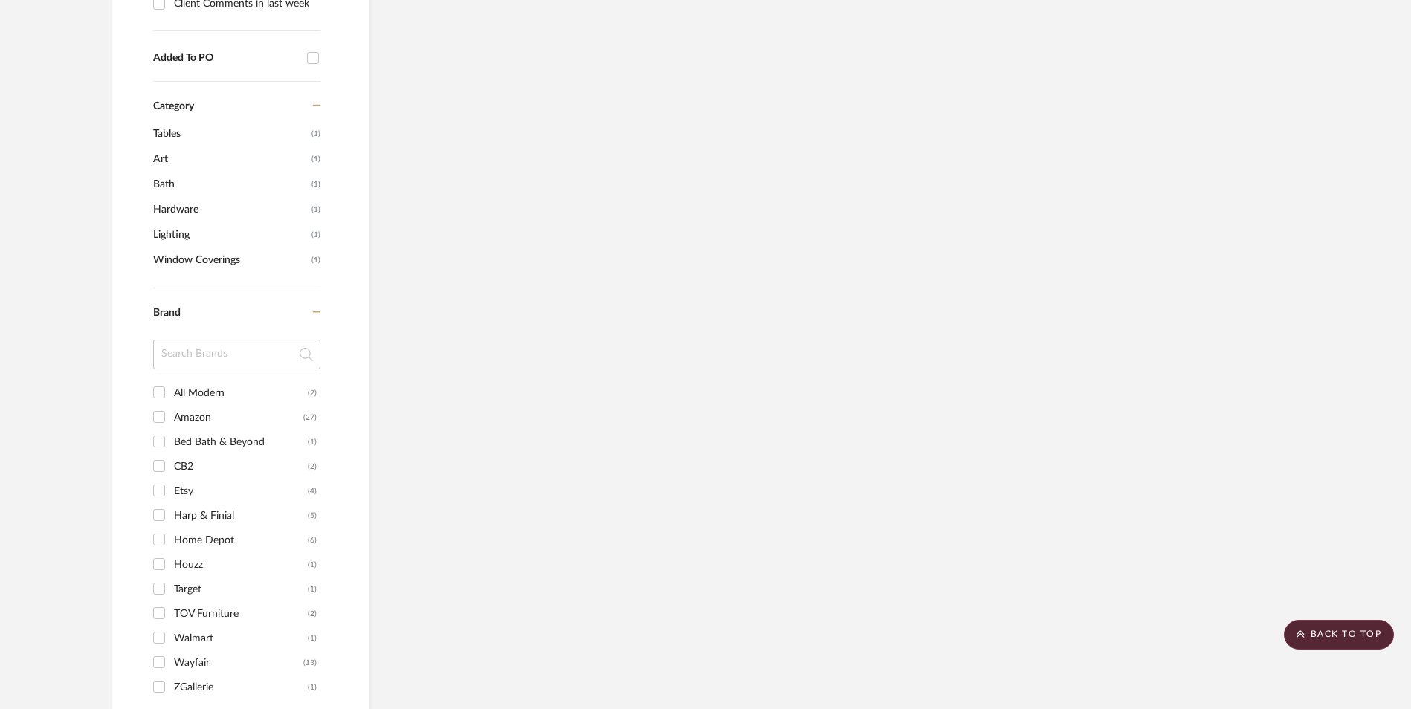
scroll to position [1303, 0]
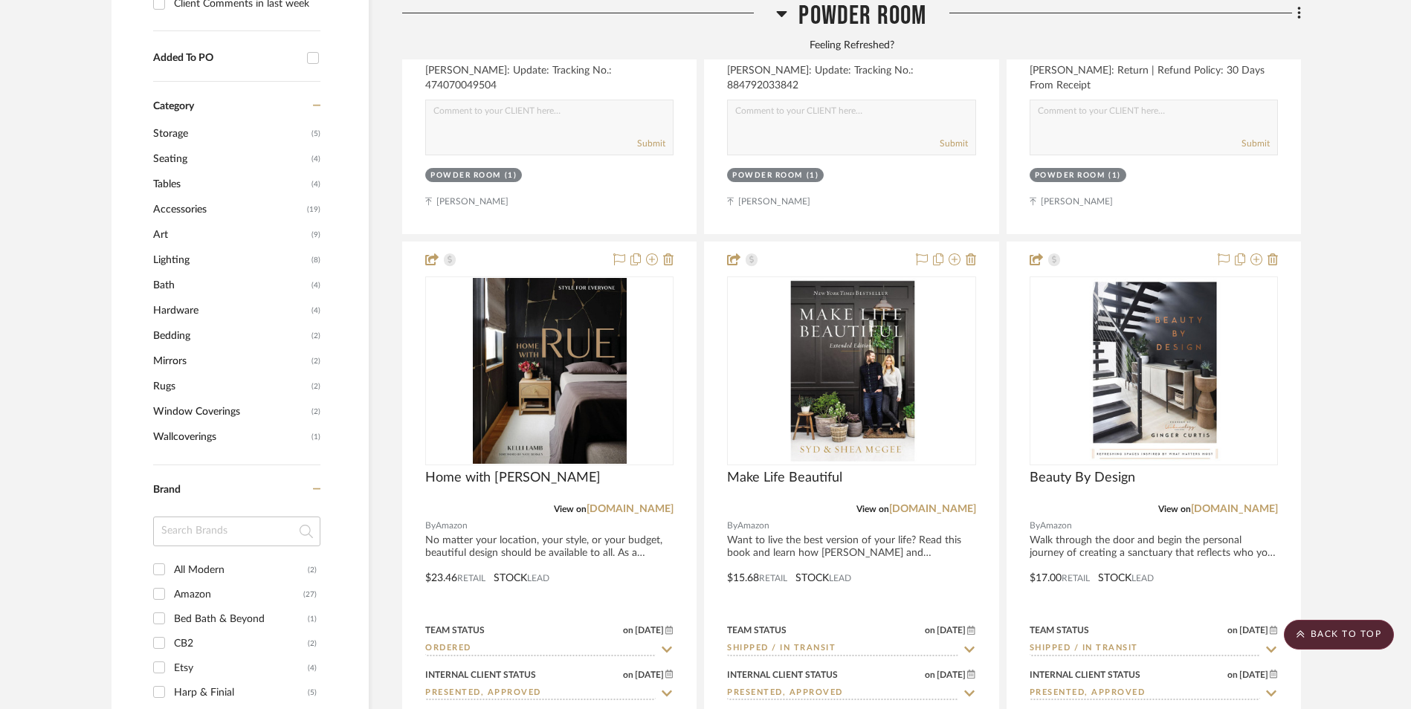
click at [159, 607] on input "Bed Bath & Beyond (1)" at bounding box center [159, 619] width 24 height 24
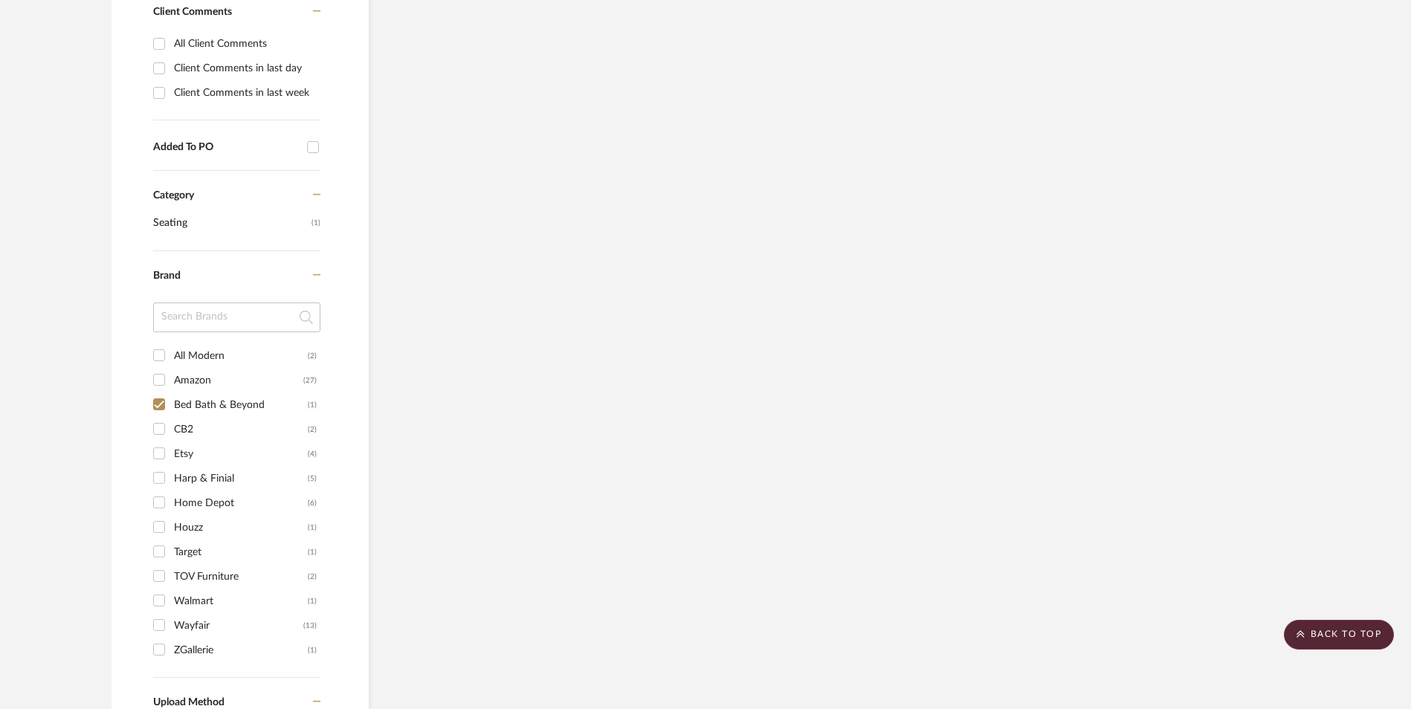
scroll to position [1041, 0]
click at [163, 393] on input "Bed Bath & Beyond (1)" at bounding box center [159, 405] width 24 height 24
checkbox input "false"
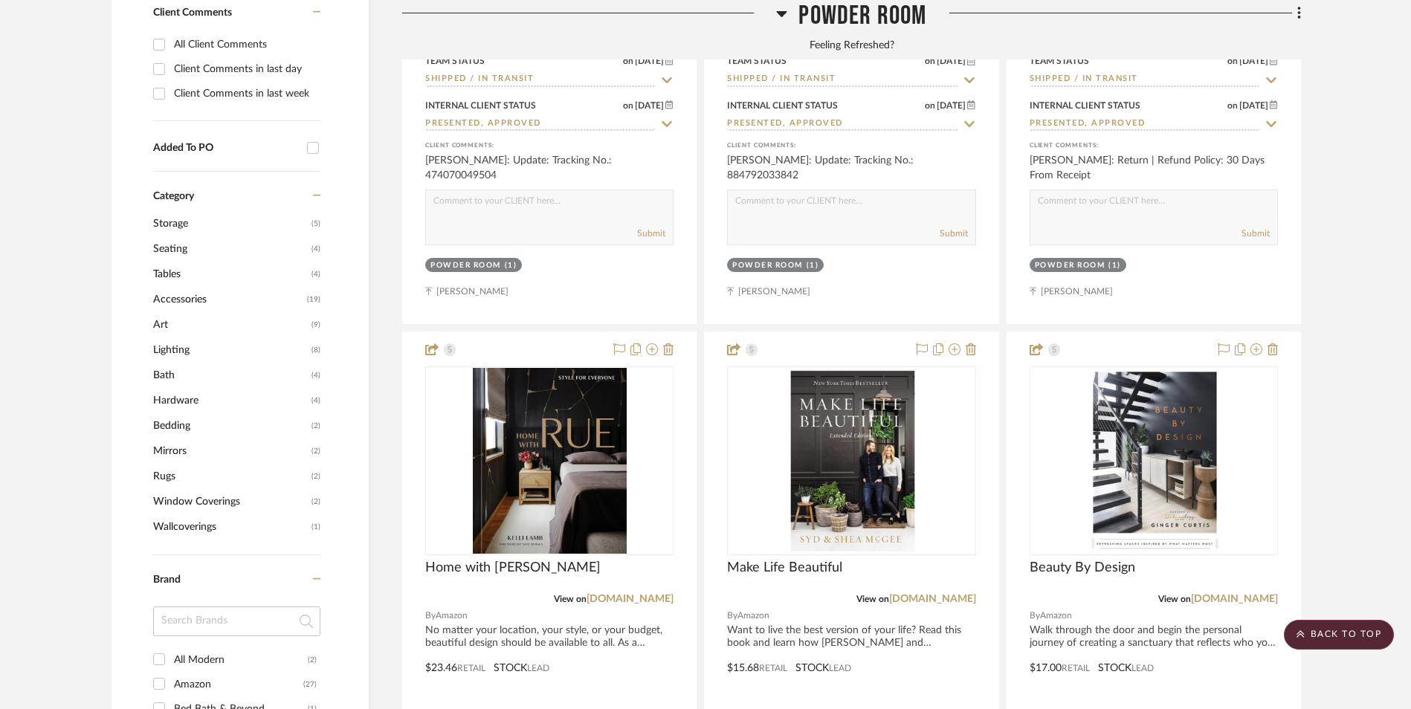
scroll to position [1287, 0]
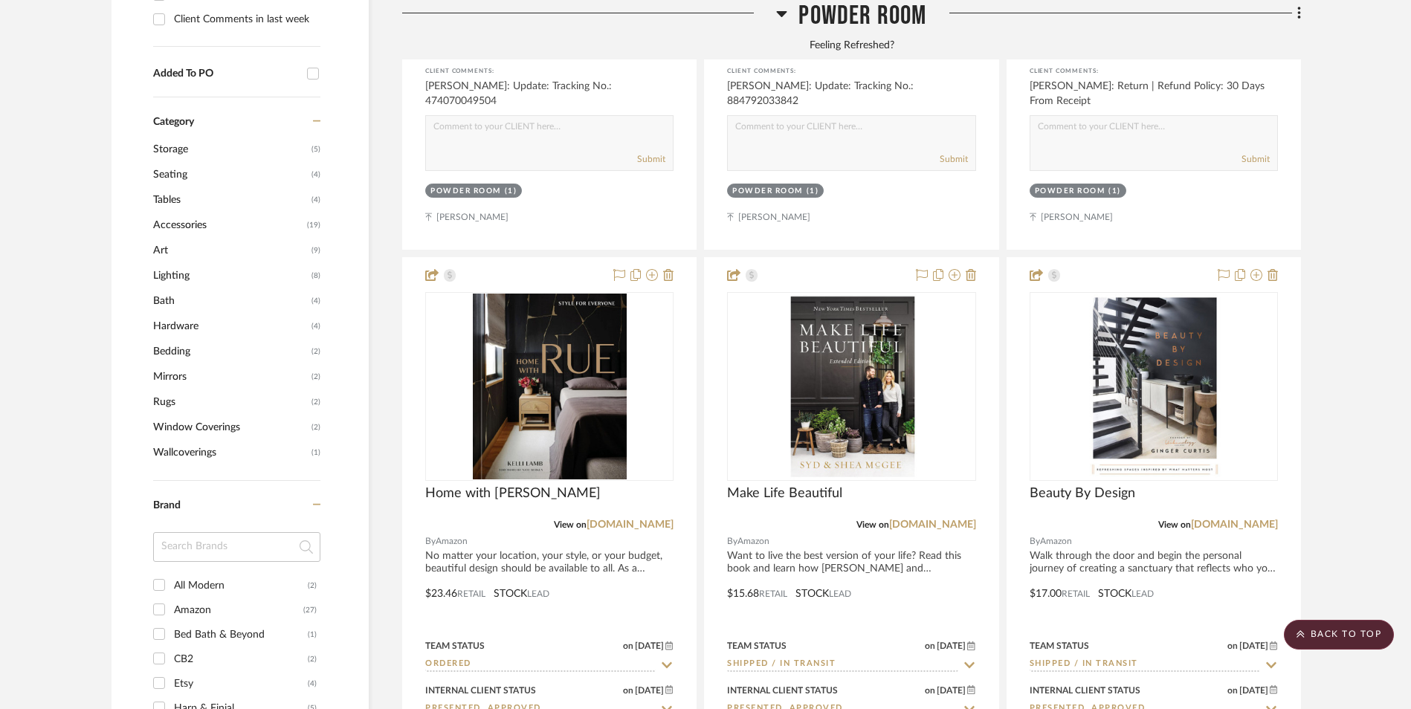
click at [160, 573] on input "All Modern (2)" at bounding box center [159, 585] width 24 height 24
checkbox input "true"
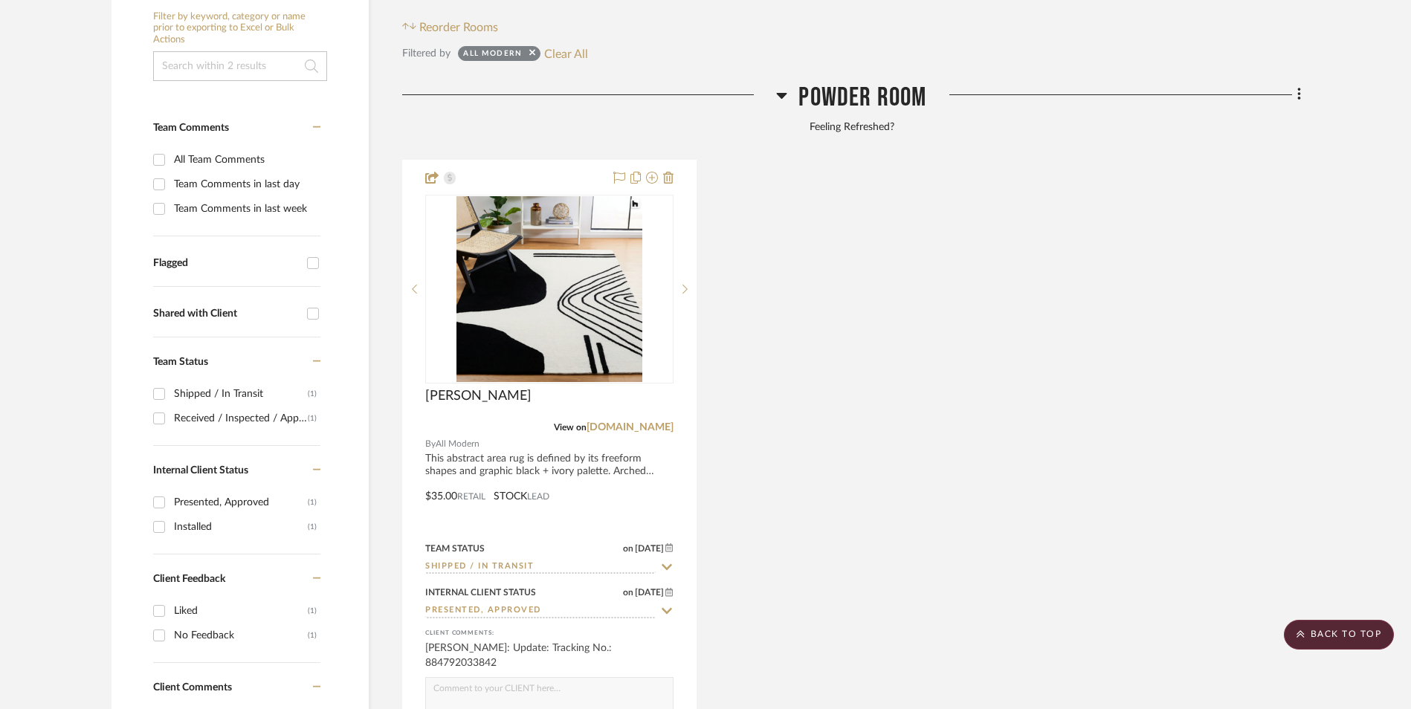
scroll to position [371, 0]
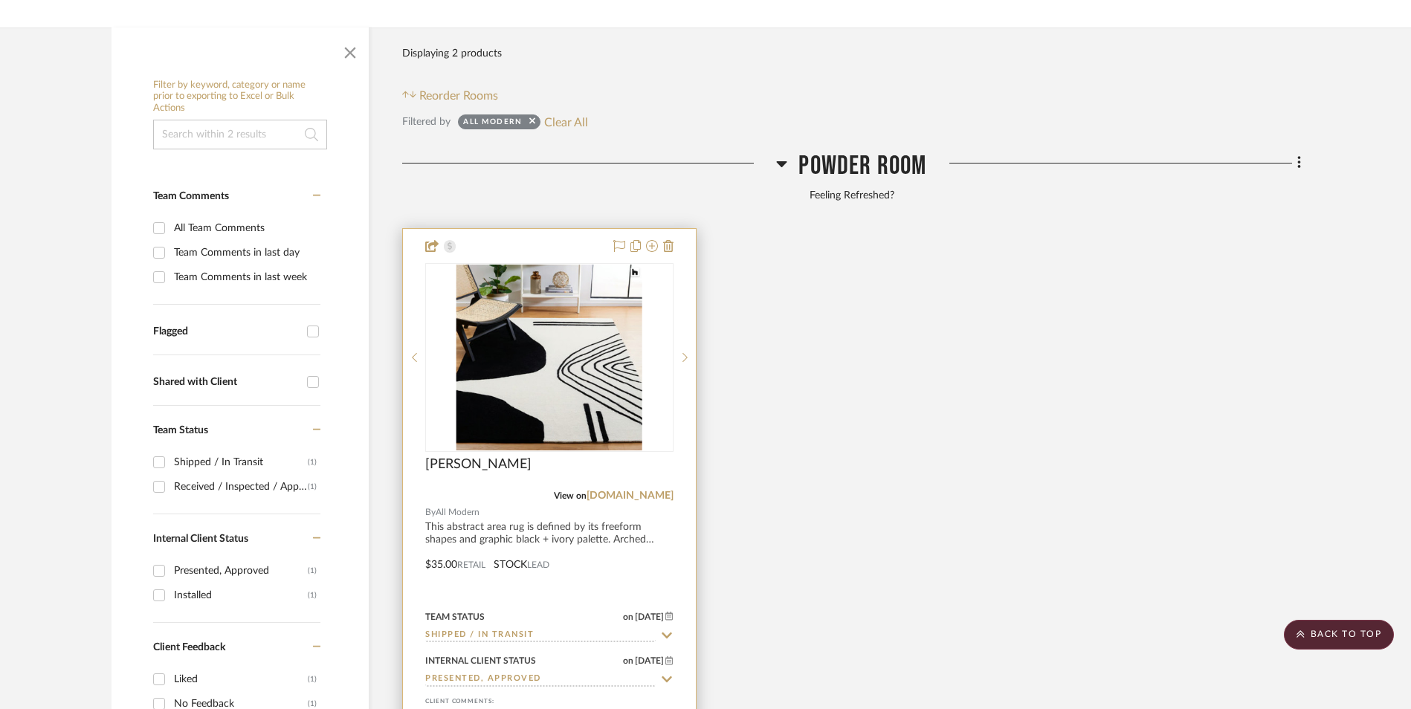
click at [0, 0] on img at bounding box center [0, 0] width 0 height 0
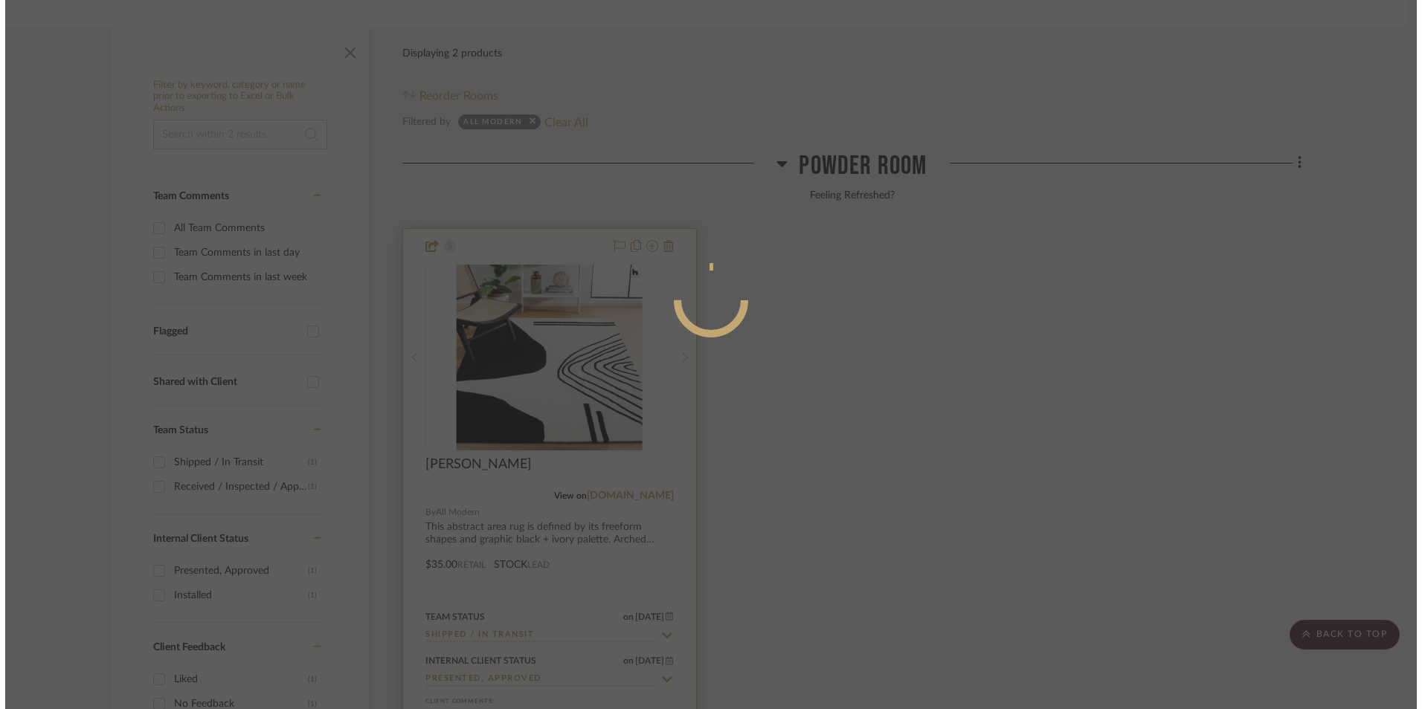
scroll to position [0, 0]
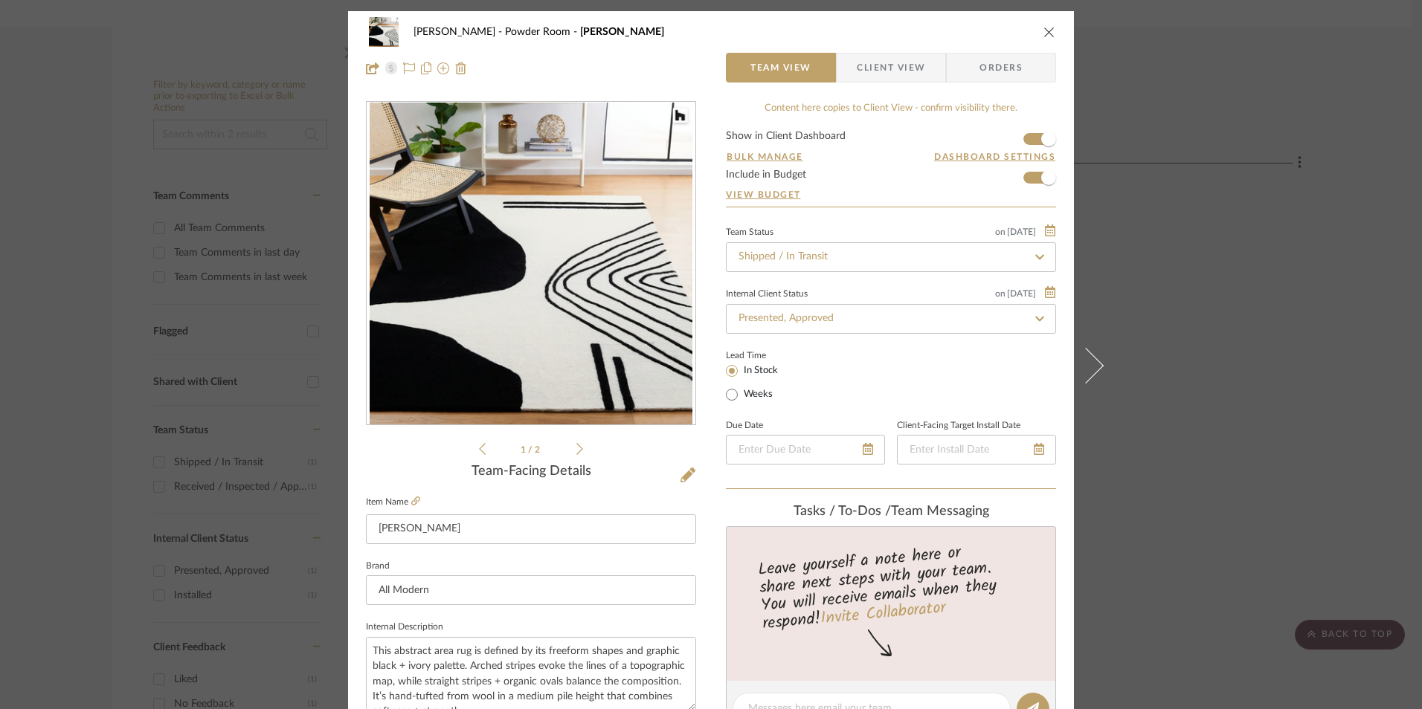
click at [891, 65] on span "Client View" at bounding box center [891, 68] width 68 height 30
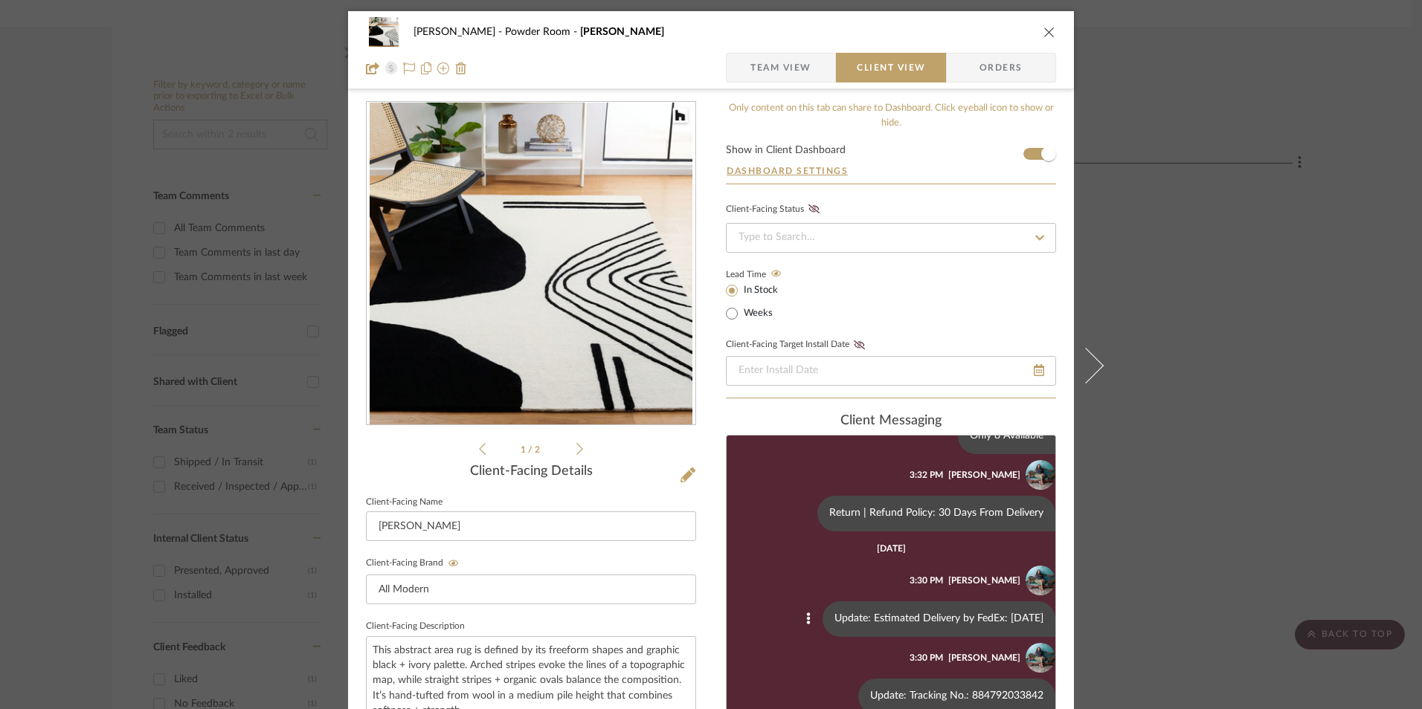
scroll to position [223, 0]
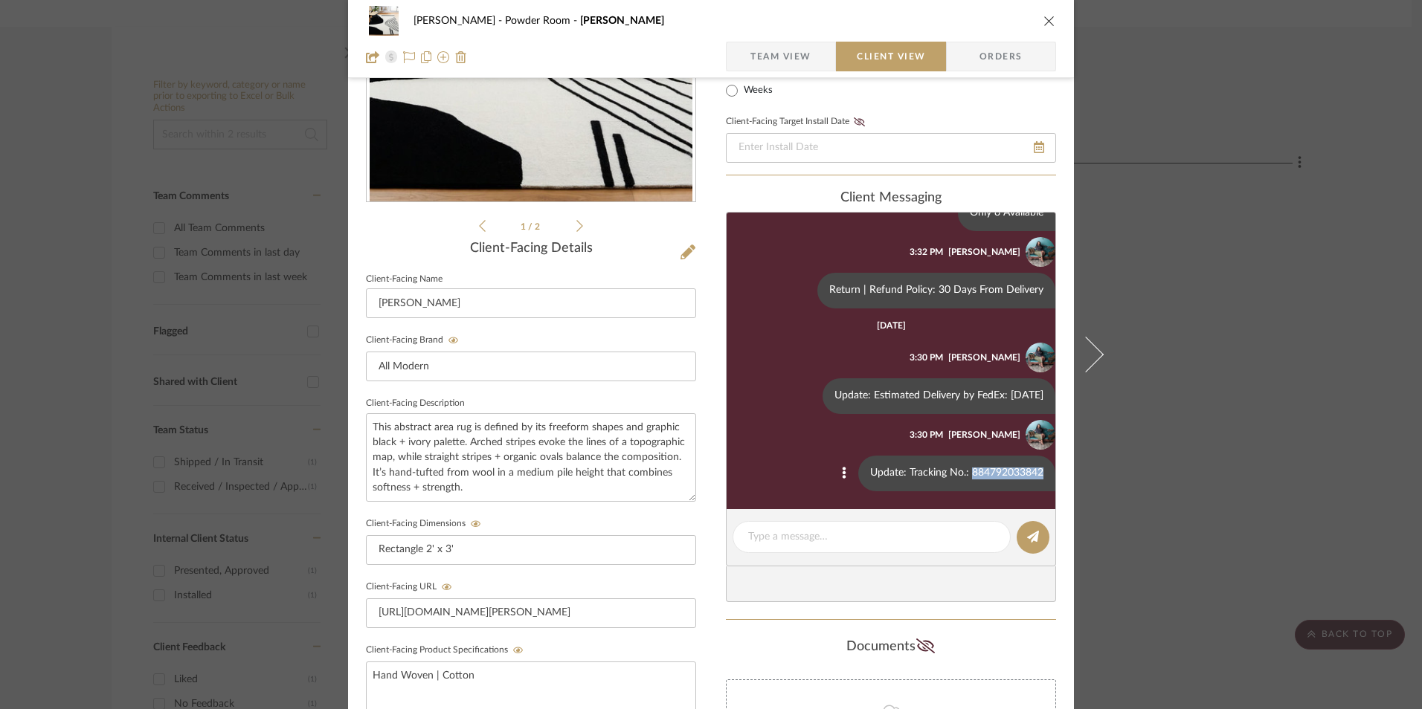
drag, startPoint x: 959, startPoint y: 471, endPoint x: 1028, endPoint y: 472, distance: 69.9
click at [1028, 472] on div "Update: Tracking No.: 884792033842" at bounding box center [956, 474] width 197 height 36
copy div "884792033842"
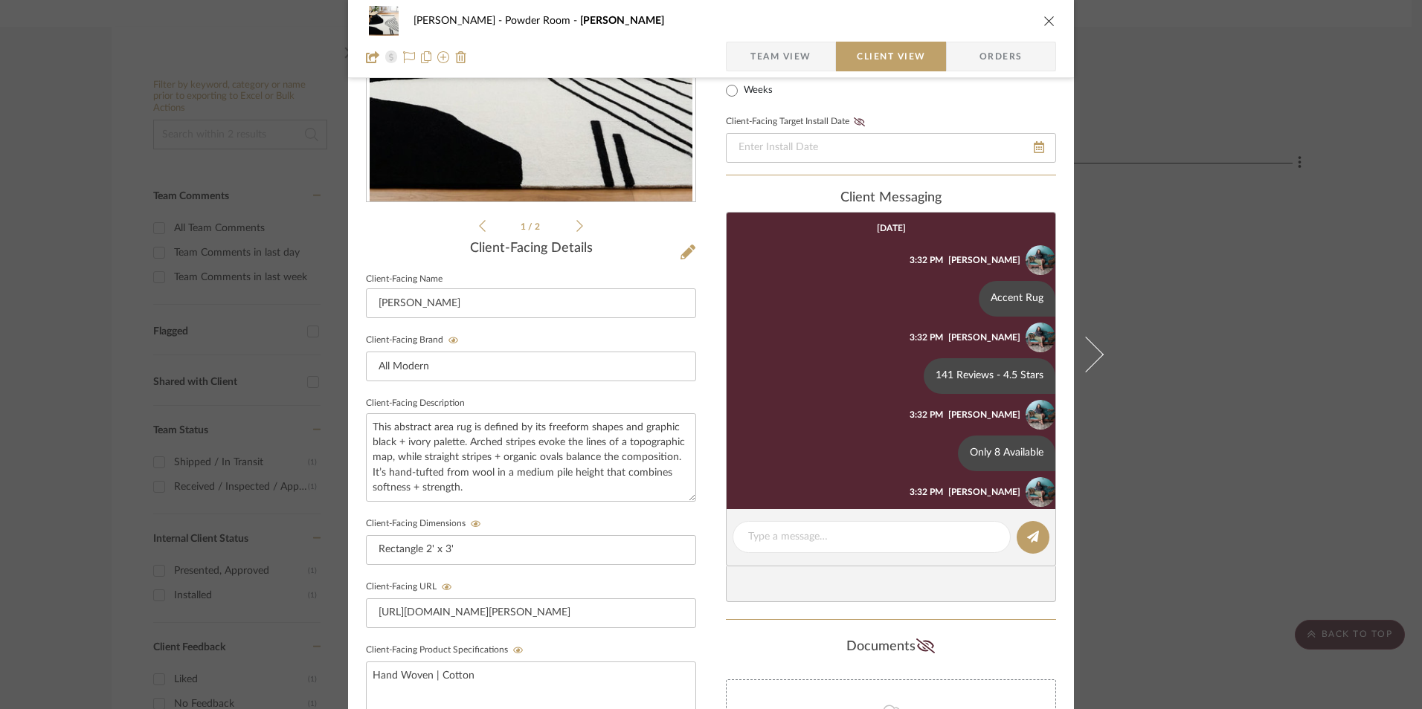
scroll to position [0, 0]
click at [796, 50] on span "Team View" at bounding box center [780, 57] width 61 height 30
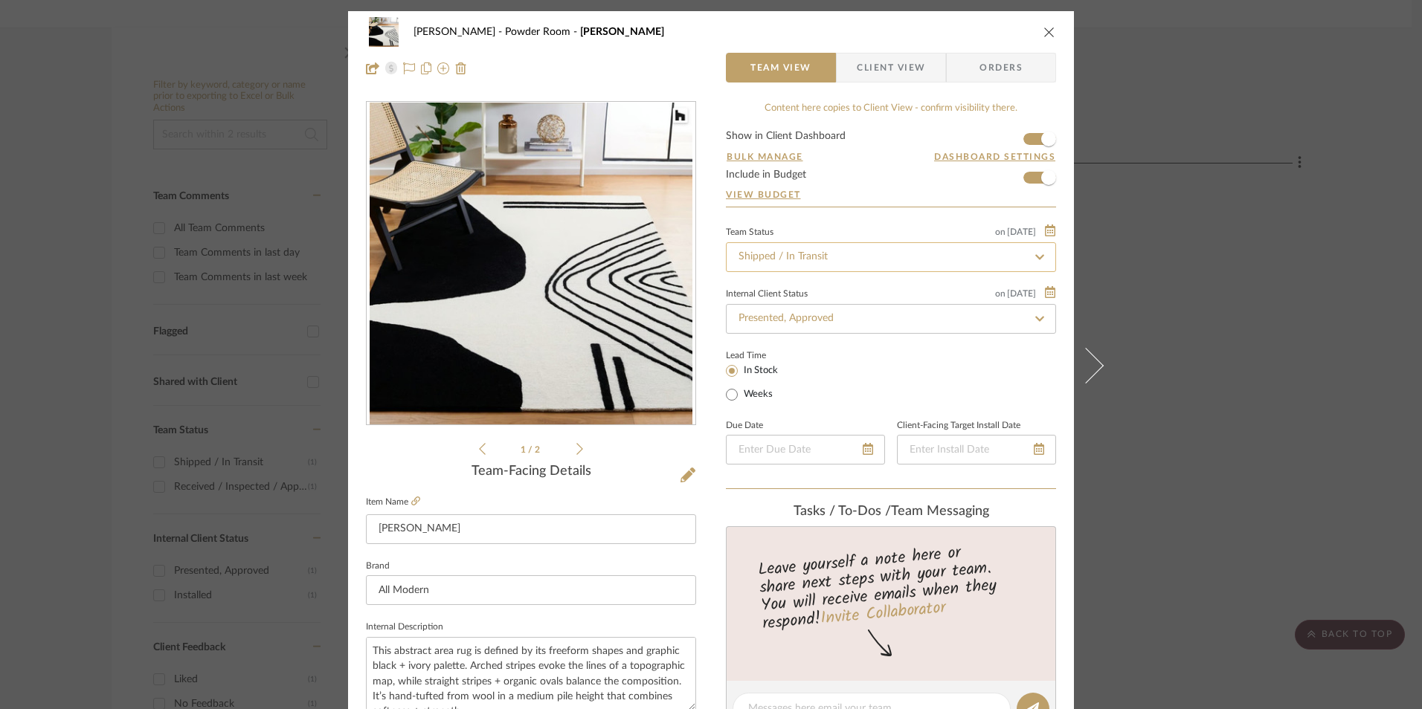
click at [785, 260] on input "Shipped / In Transit" at bounding box center [891, 257] width 330 height 30
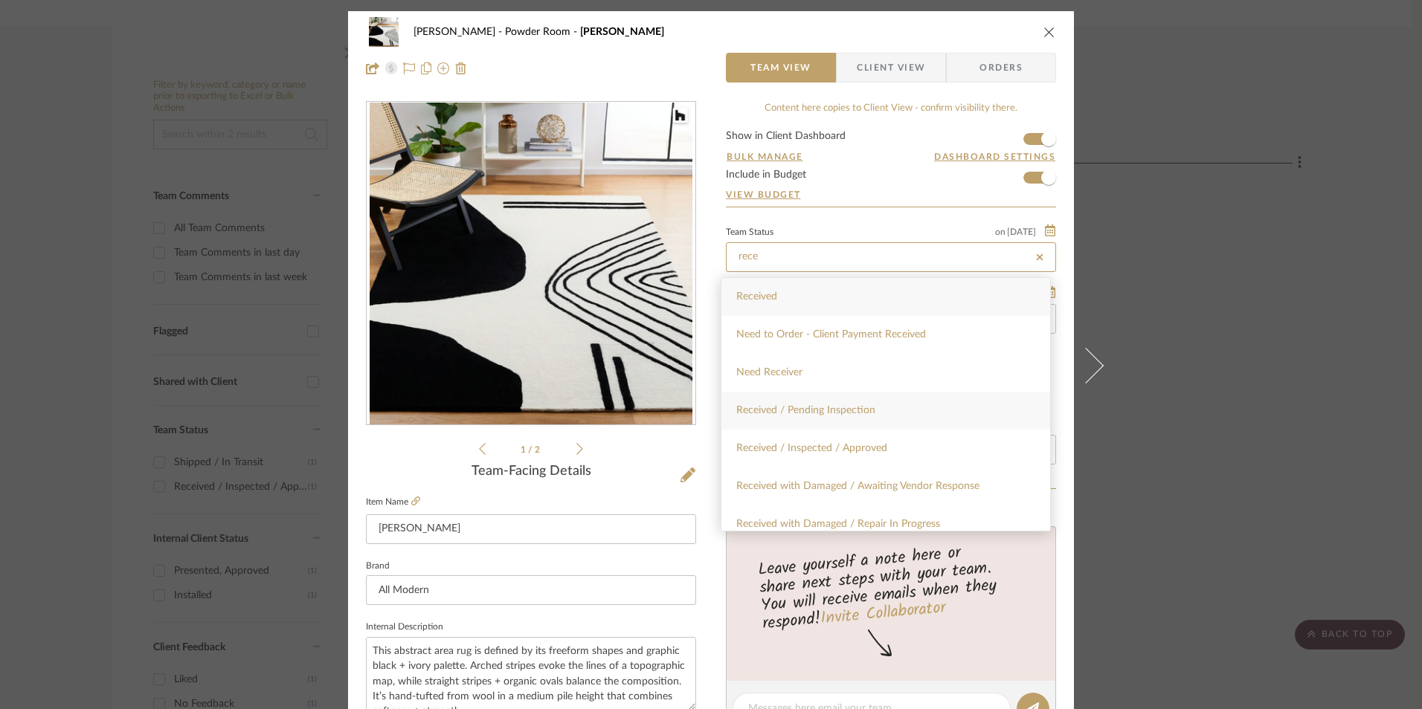
type input "rece"
click at [833, 413] on span "Received / Pending Inspection" at bounding box center [805, 410] width 139 height 10
type input "[DATE]"
type input "Received / Pending Inspection"
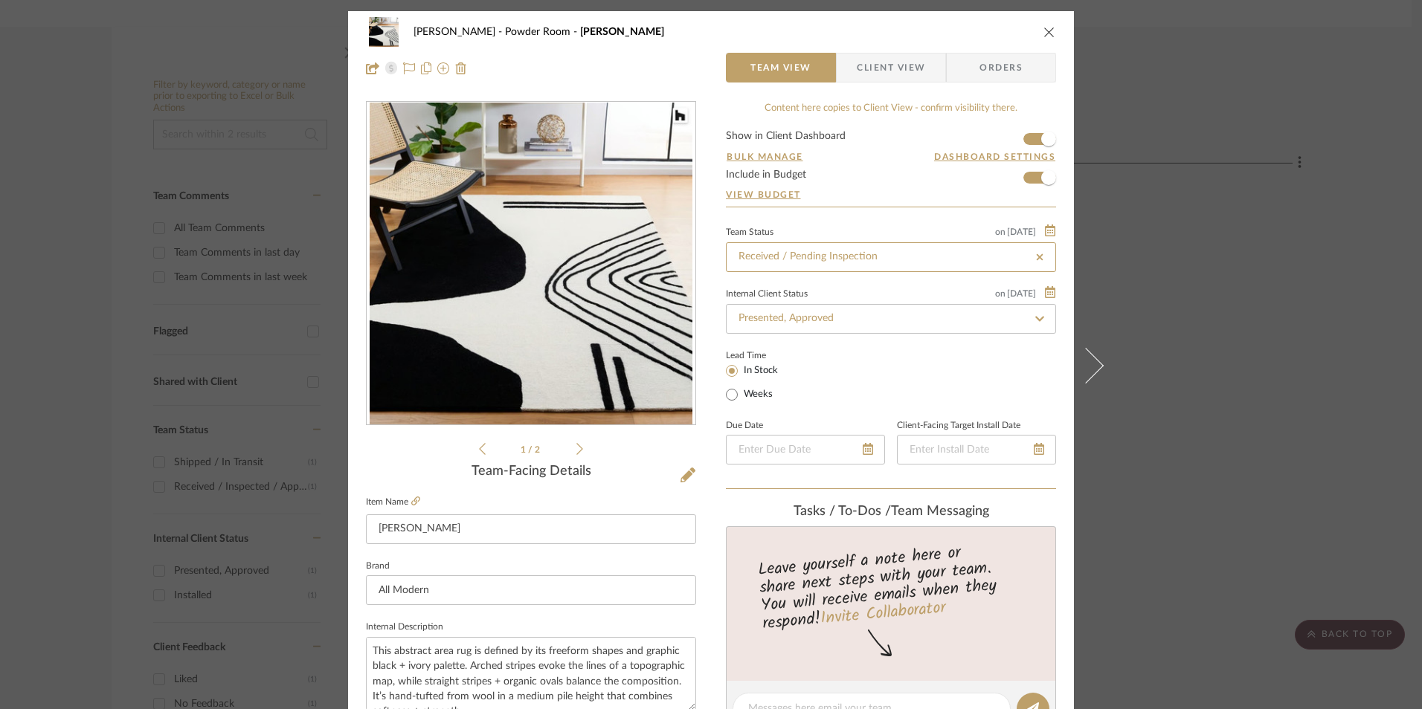
type input "[DATE]"
type input "Received / Pending Inspection"
click at [1192, 193] on div "[PERSON_NAME] Powder Room [PERSON_NAME] Team View Client View Orders 1 / 2 Team…" at bounding box center [711, 354] width 1422 height 709
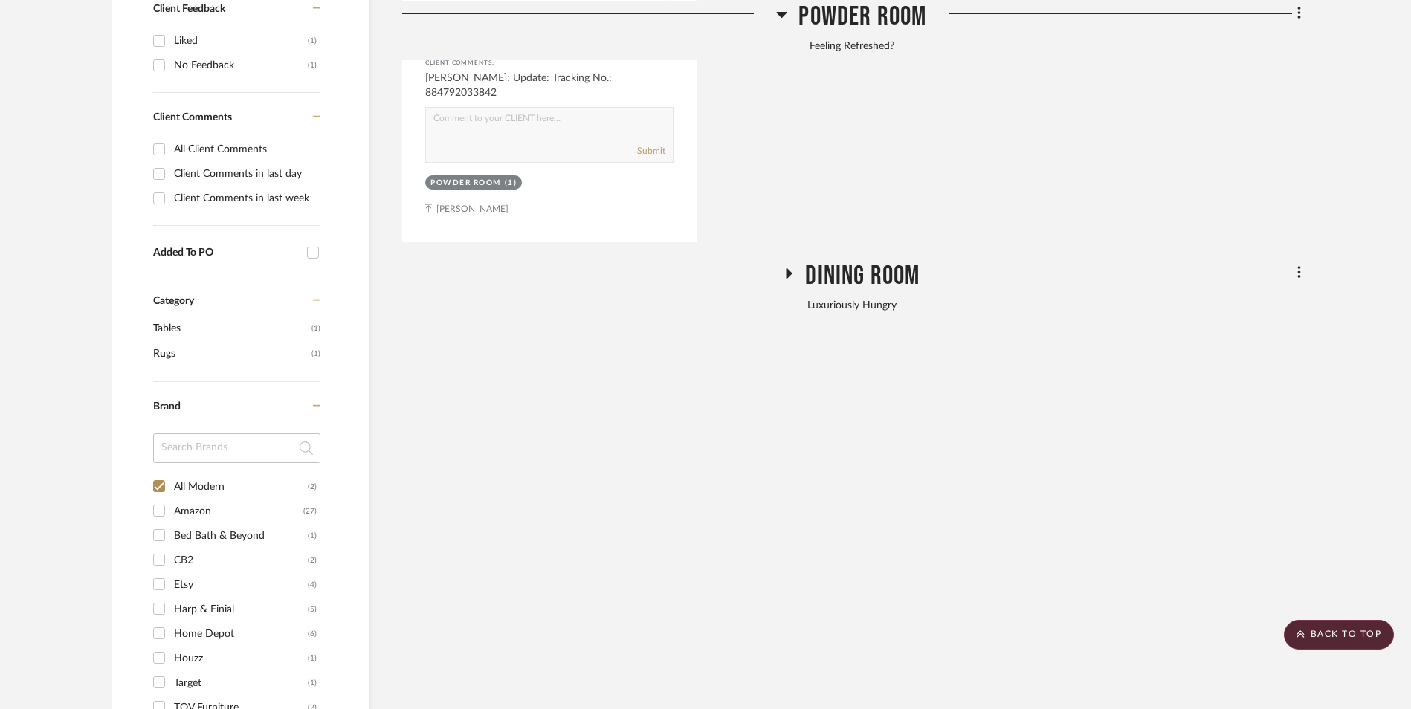
scroll to position [1040, 0]
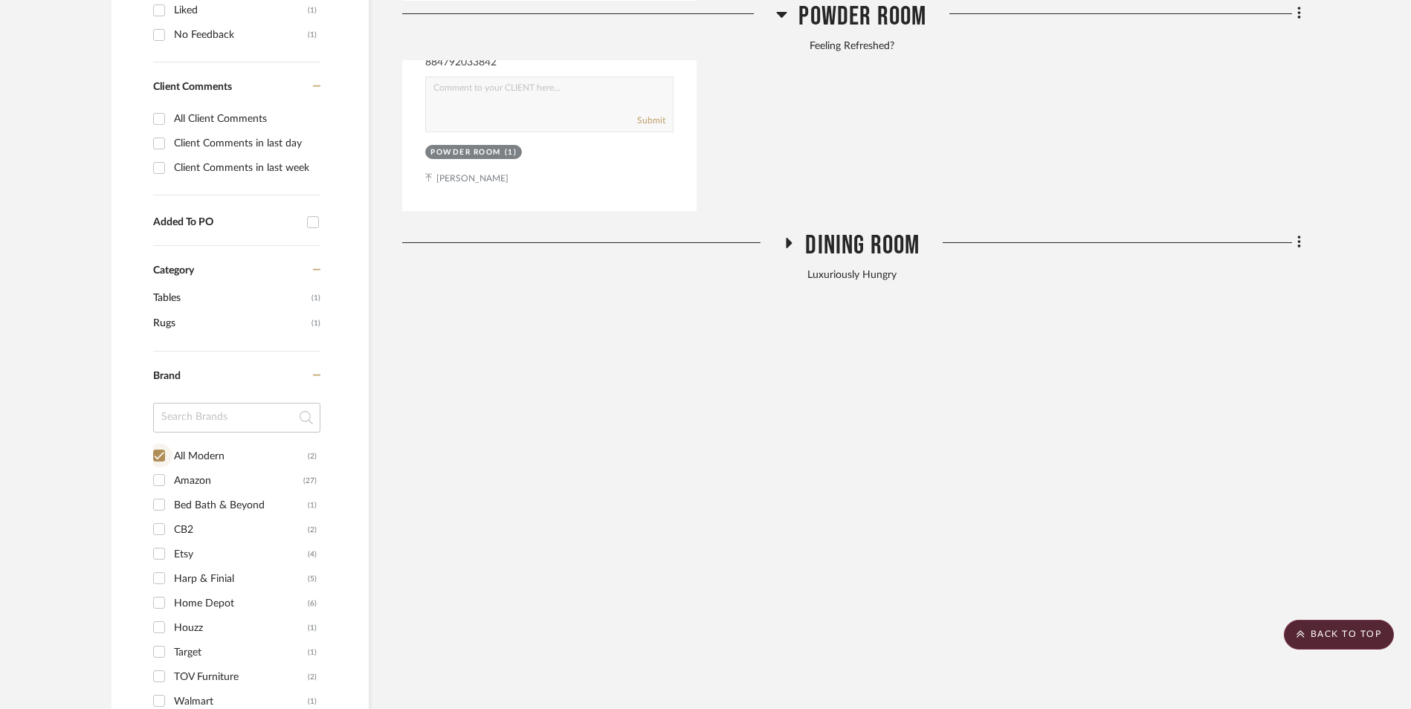
click at [161, 444] on input "All Modern (2)" at bounding box center [159, 456] width 24 height 24
checkbox input "false"
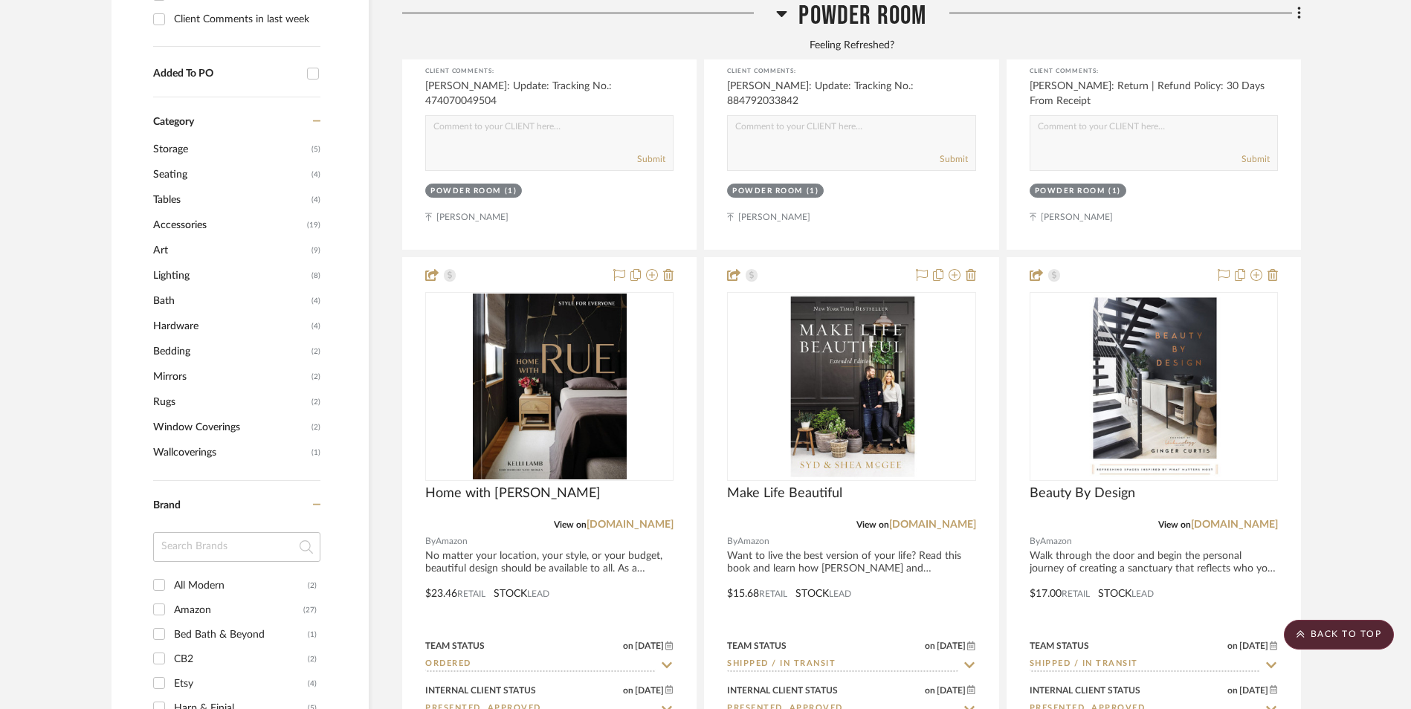
click at [155, 598] on input "Amazon (27)" at bounding box center [159, 610] width 24 height 24
checkbox input "true"
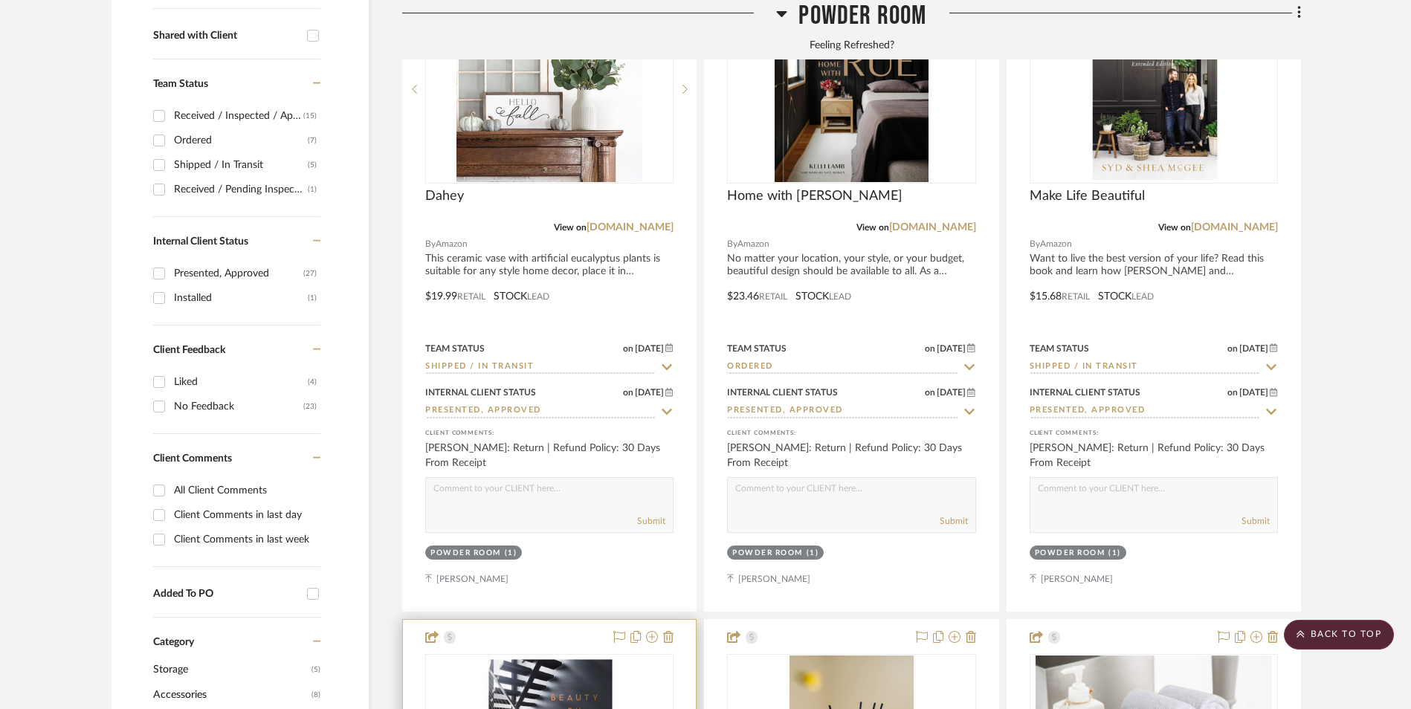
scroll to position [271, 0]
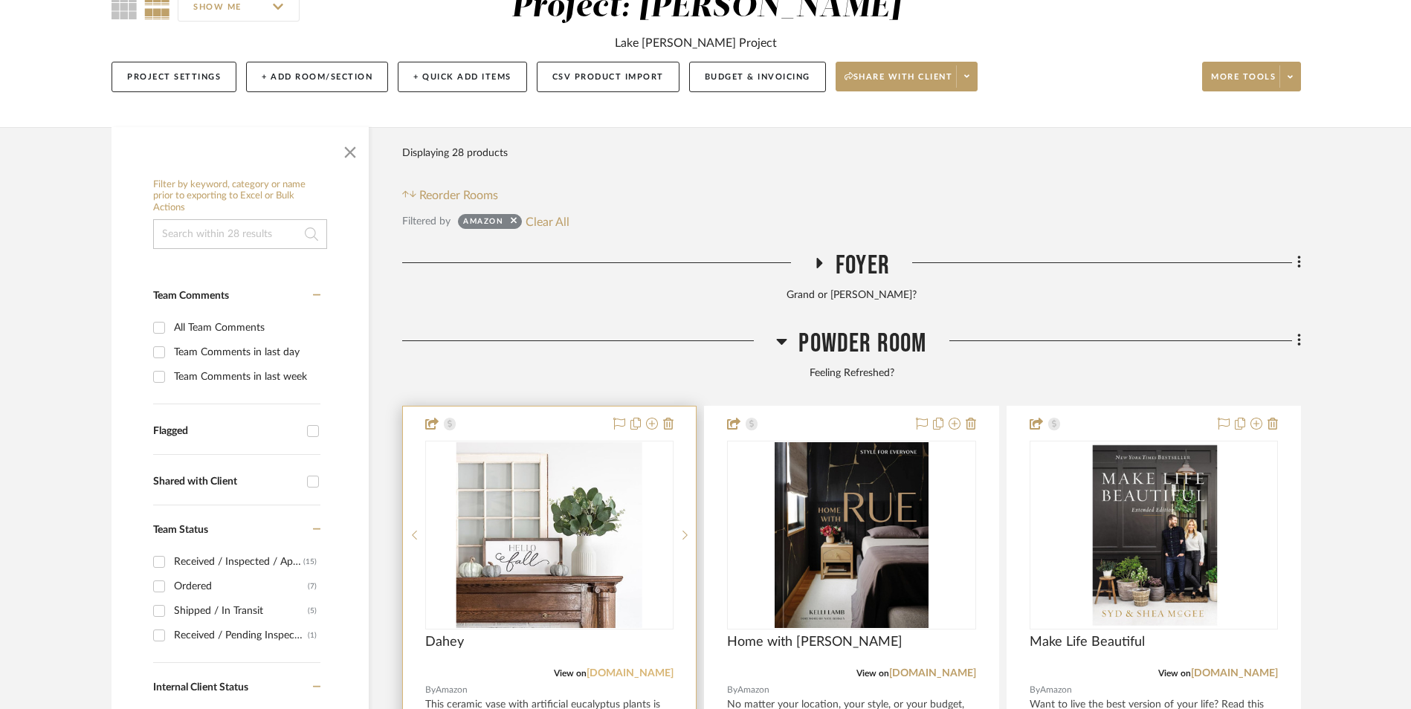
click at [630, 669] on link "[DOMAIN_NAME]" at bounding box center [630, 674] width 87 height 10
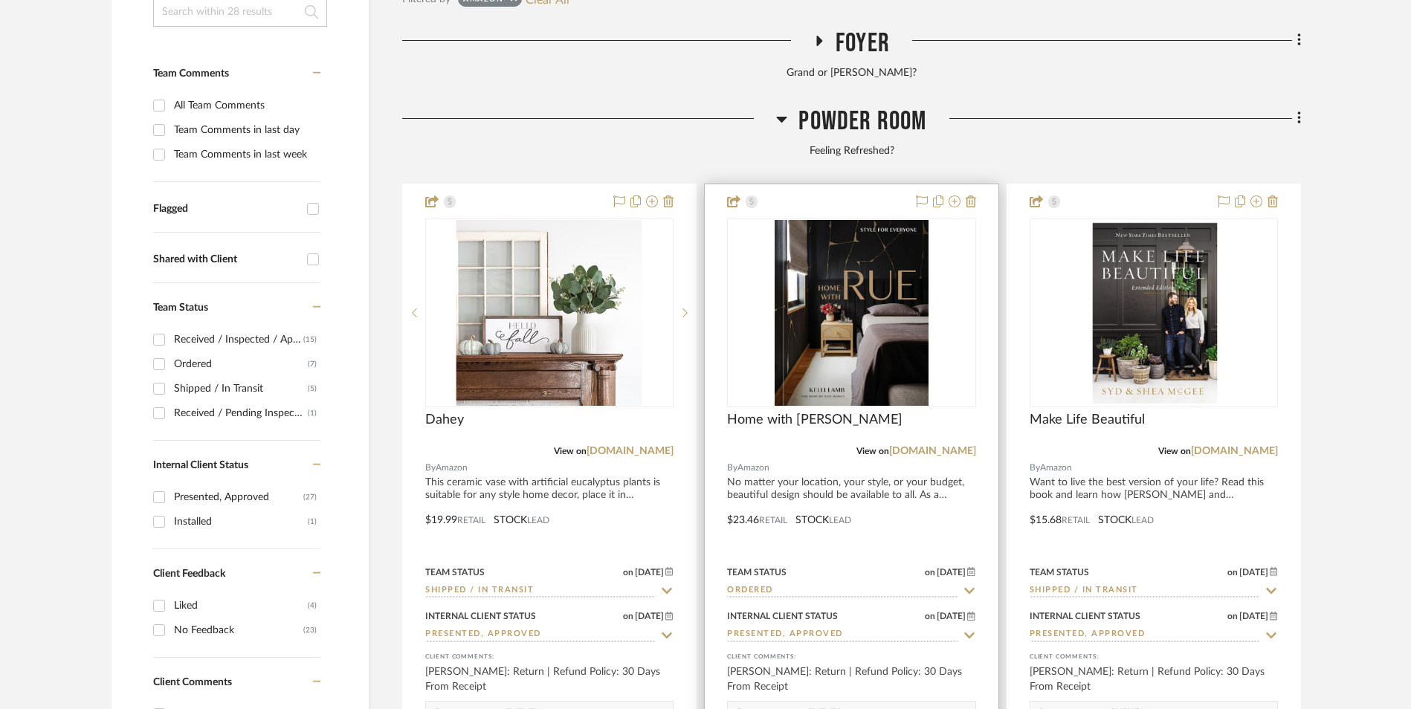
scroll to position [495, 0]
click at [836, 584] on input "Ordered" at bounding box center [842, 591] width 231 height 14
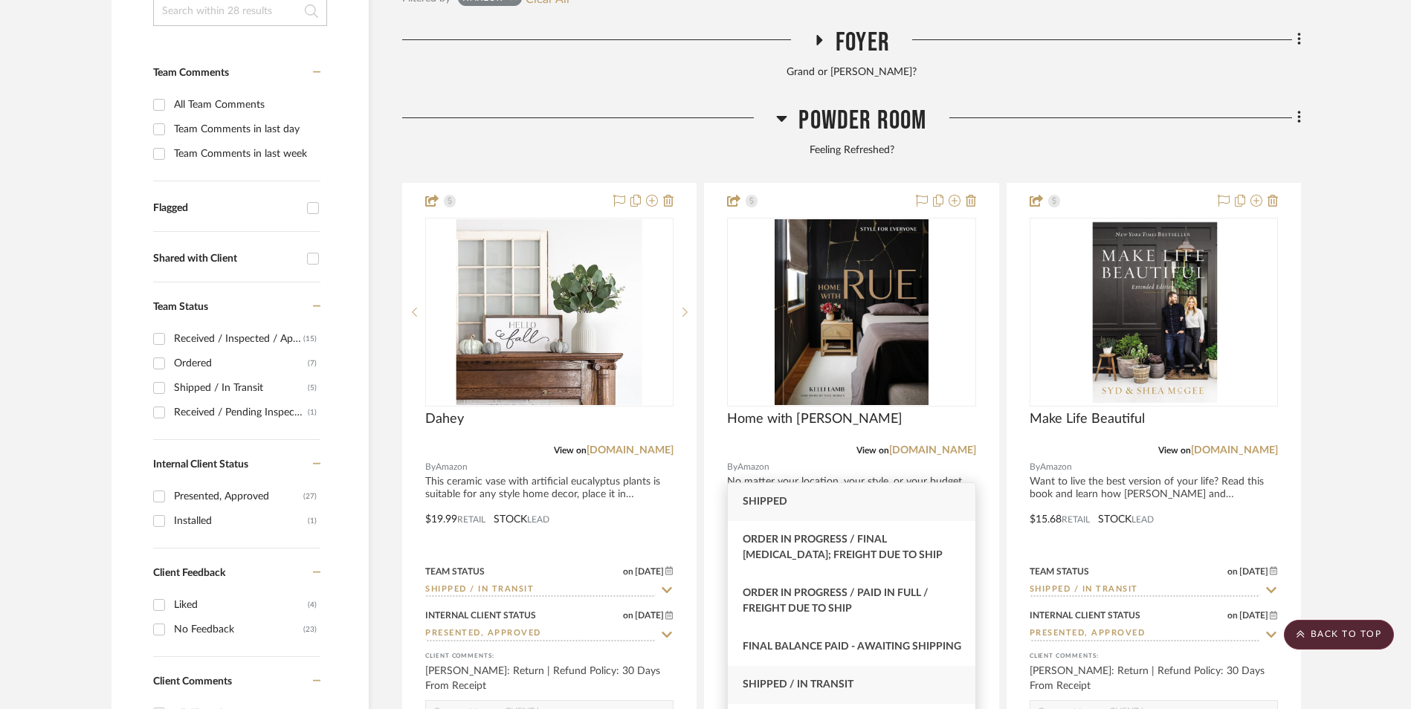
type input "shi"
click at [857, 695] on div "Shipped / In Transit" at bounding box center [851, 685] width 247 height 38
type input "[DATE]"
type input "Shipped / In Transit"
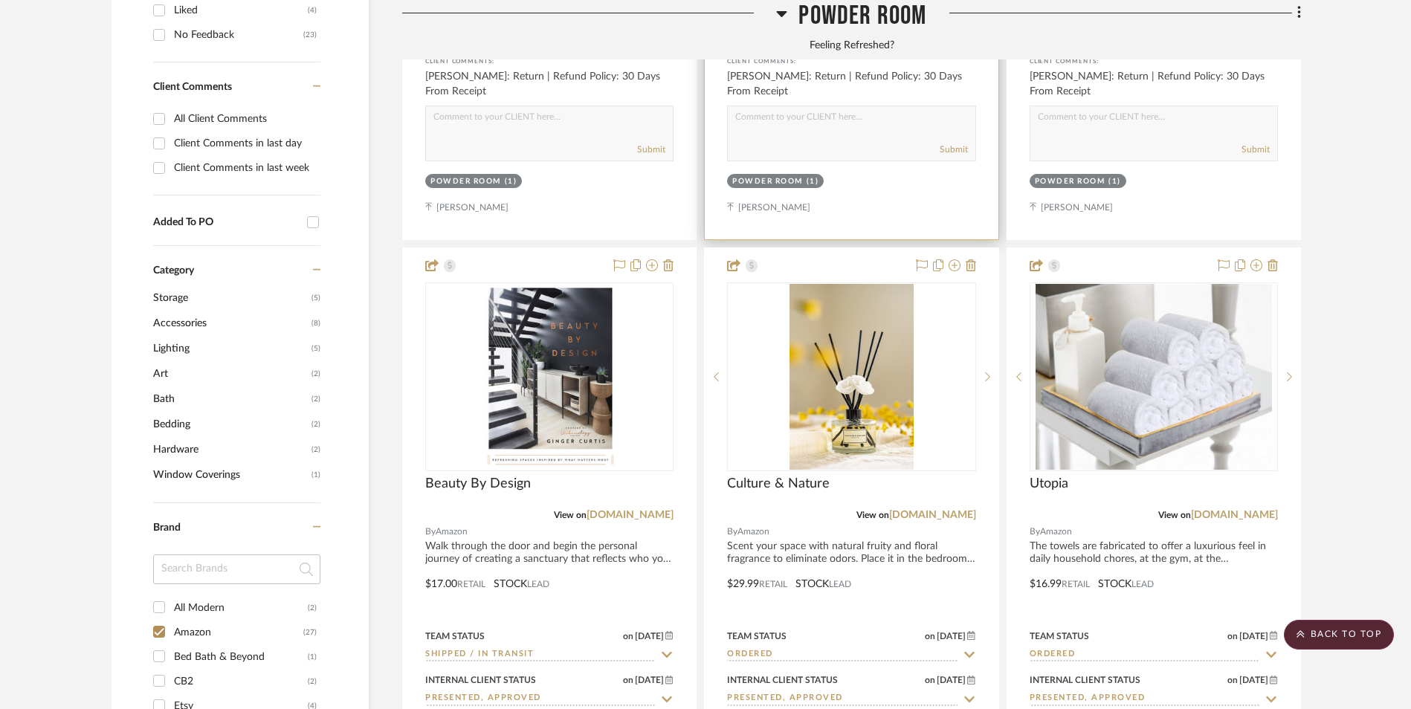
scroll to position [1164, 0]
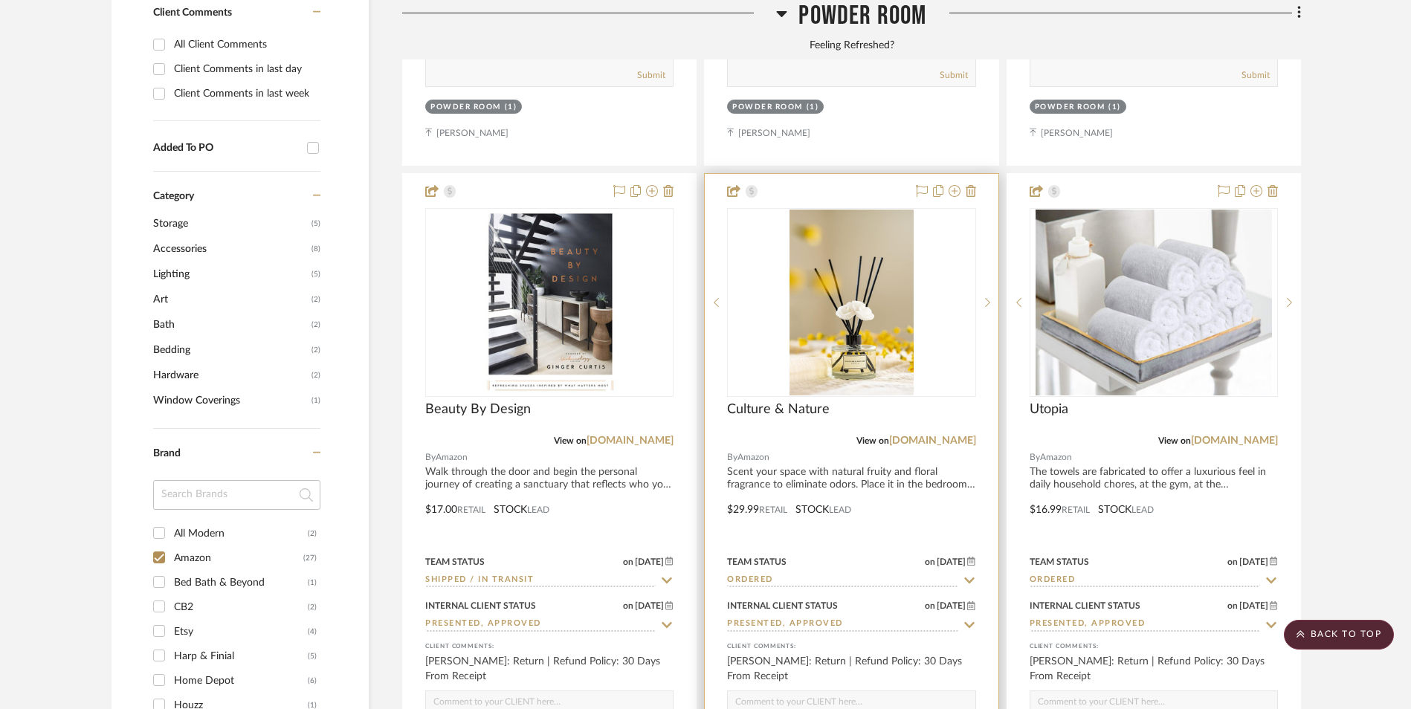
click at [815, 574] on input "Ordered" at bounding box center [842, 581] width 231 height 14
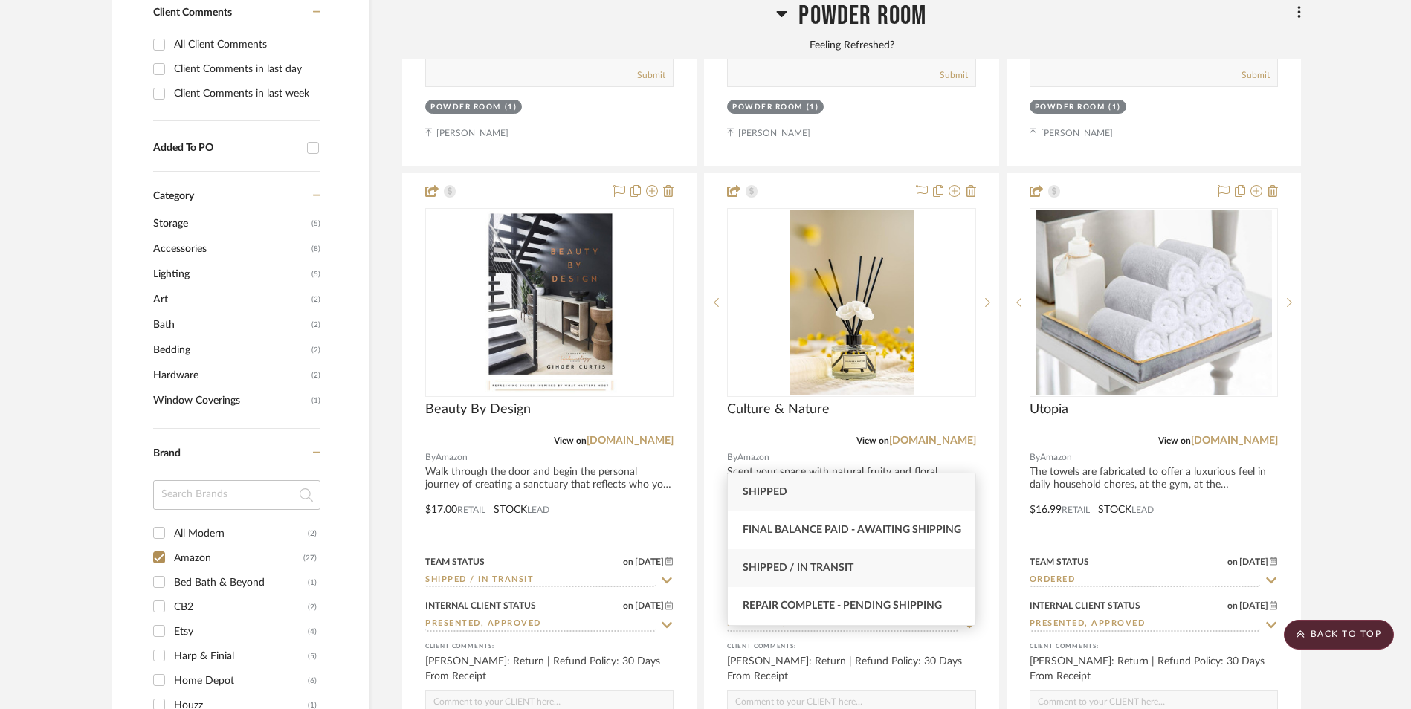
type input "[PERSON_NAME]"
click at [877, 565] on div "Shipped / In Transit" at bounding box center [851, 569] width 247 height 38
type input "[DATE]"
type input "Shipped / In Transit"
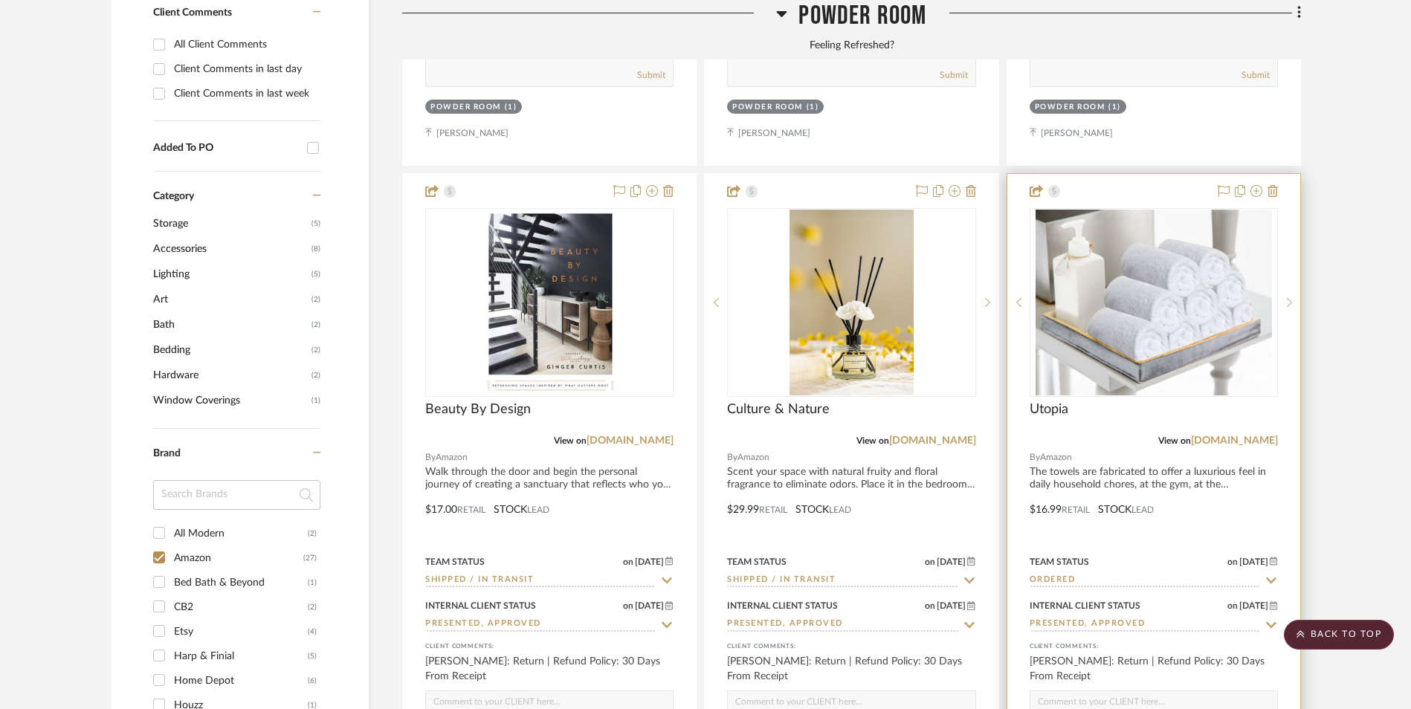
click at [1130, 574] on input "Ordered" at bounding box center [1145, 581] width 231 height 14
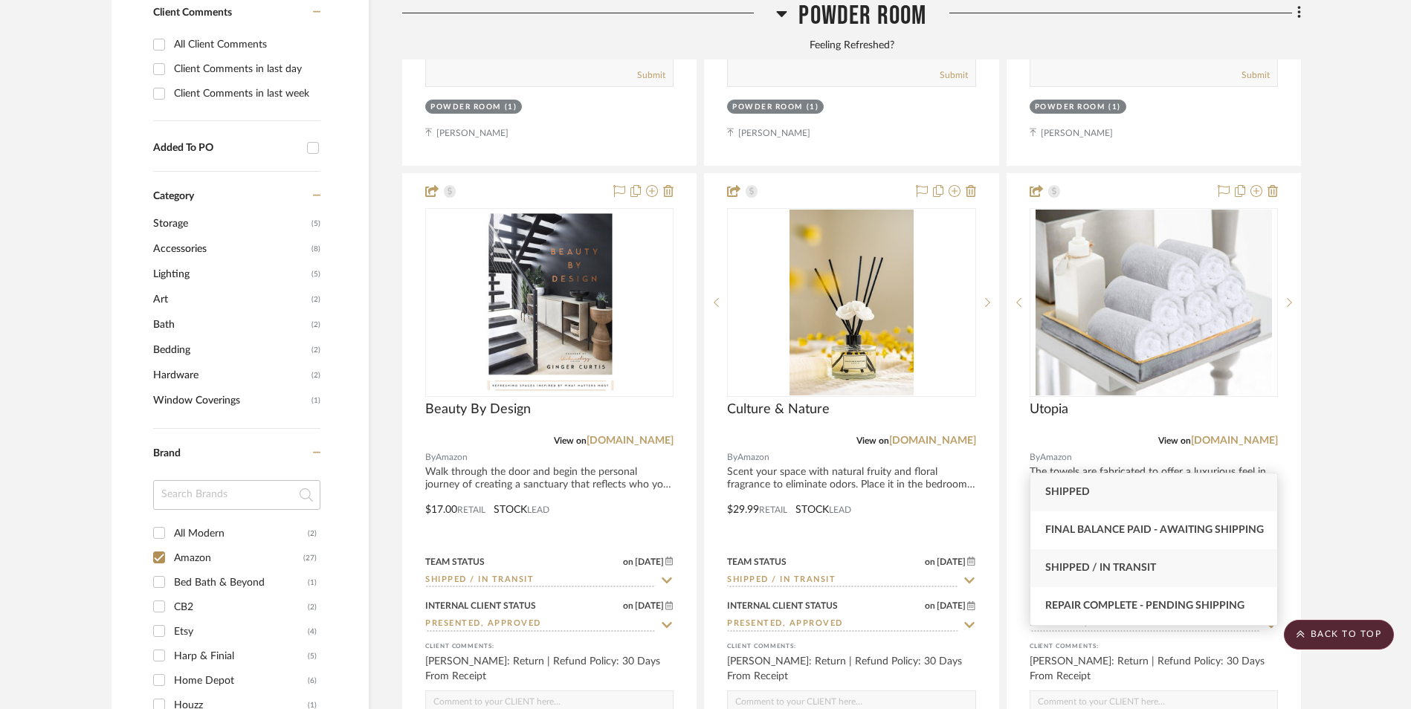
type input "[PERSON_NAME]"
click at [1127, 576] on div "Shipped / In Transit" at bounding box center [1154, 569] width 247 height 38
type input "[DATE]"
type input "Shipped / In Transit"
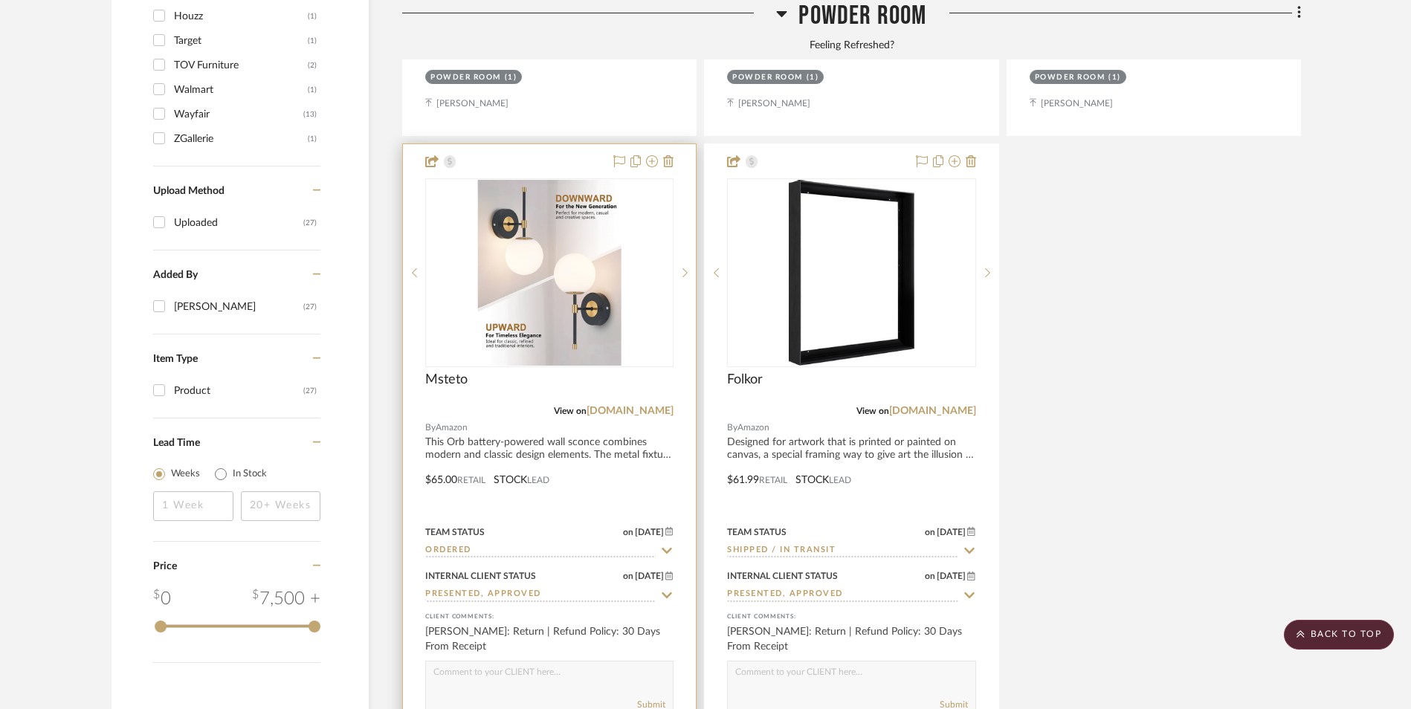
scroll to position [1982, 0]
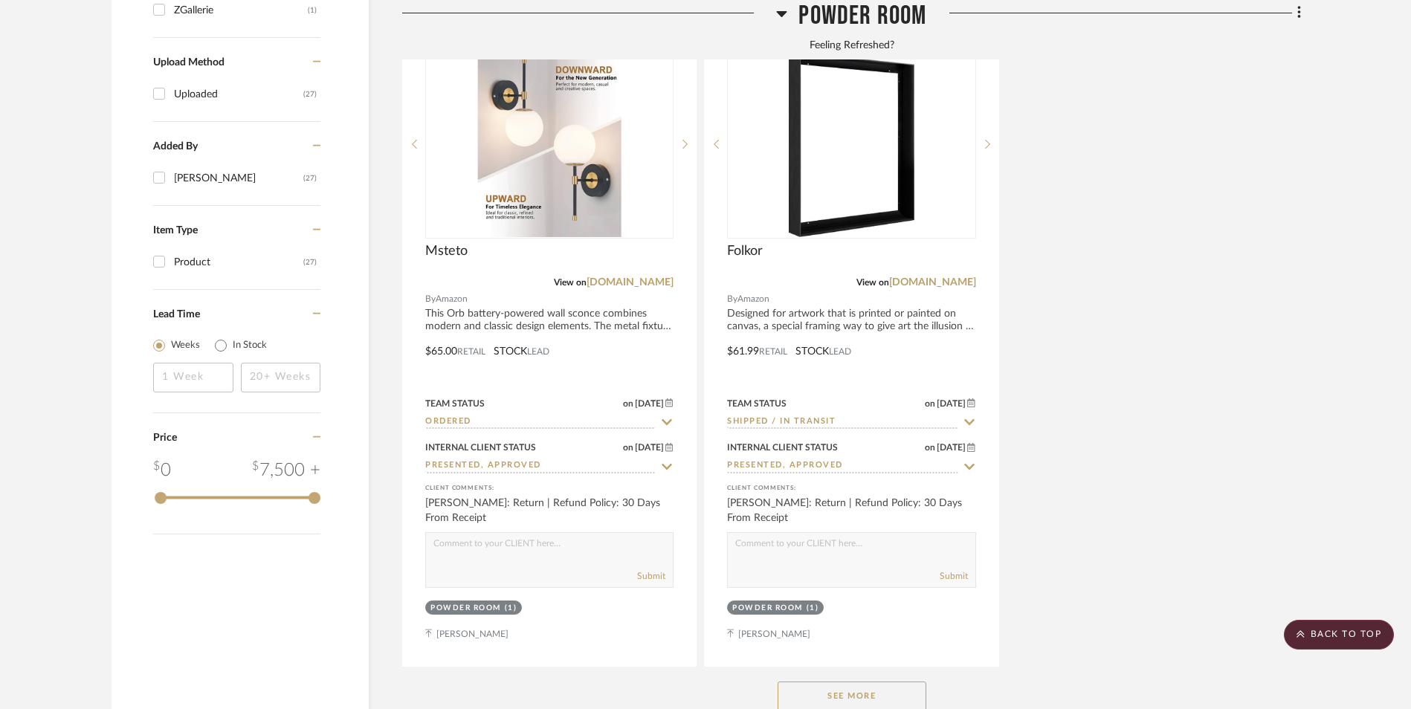
click at [880, 682] on button "See More" at bounding box center [852, 697] width 149 height 30
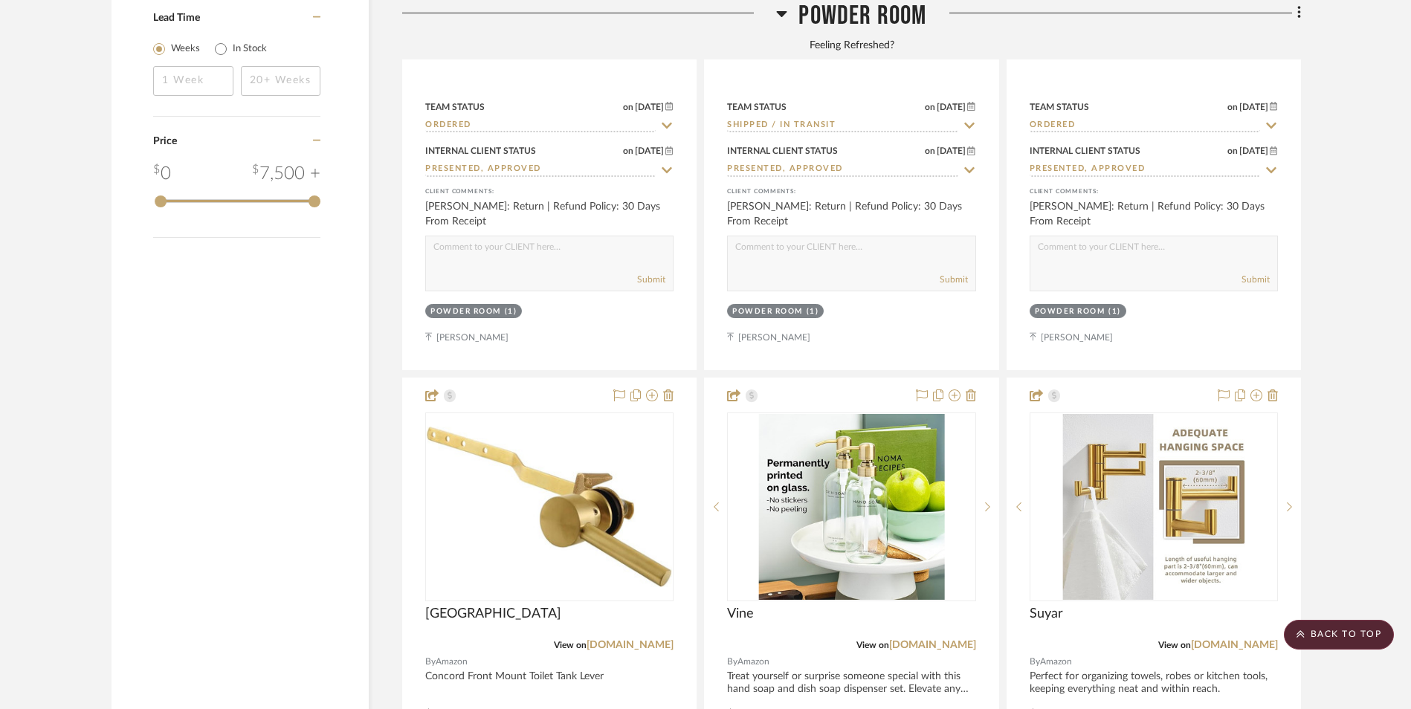
scroll to position [2279, 0]
click at [1358, 626] on scroll-to-top-button "BACK TO TOP" at bounding box center [1339, 635] width 110 height 30
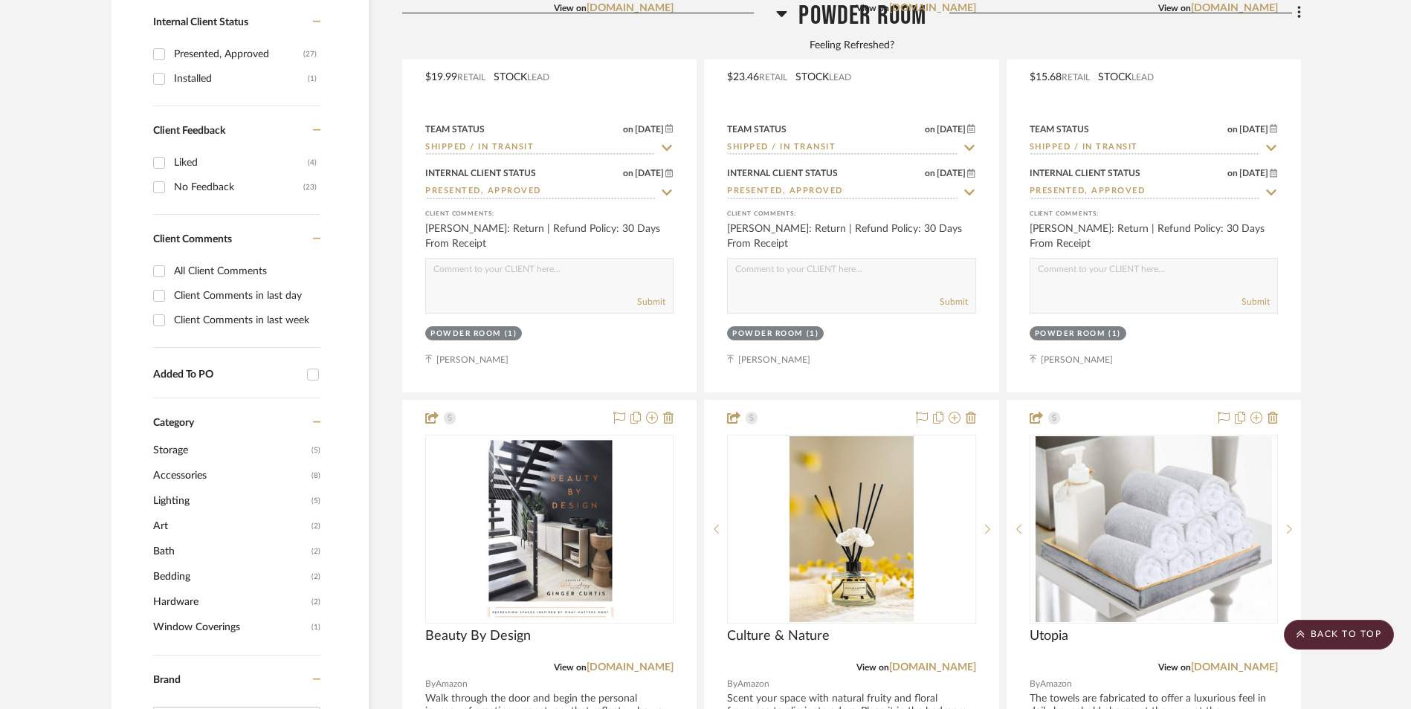
scroll to position [1115, 0]
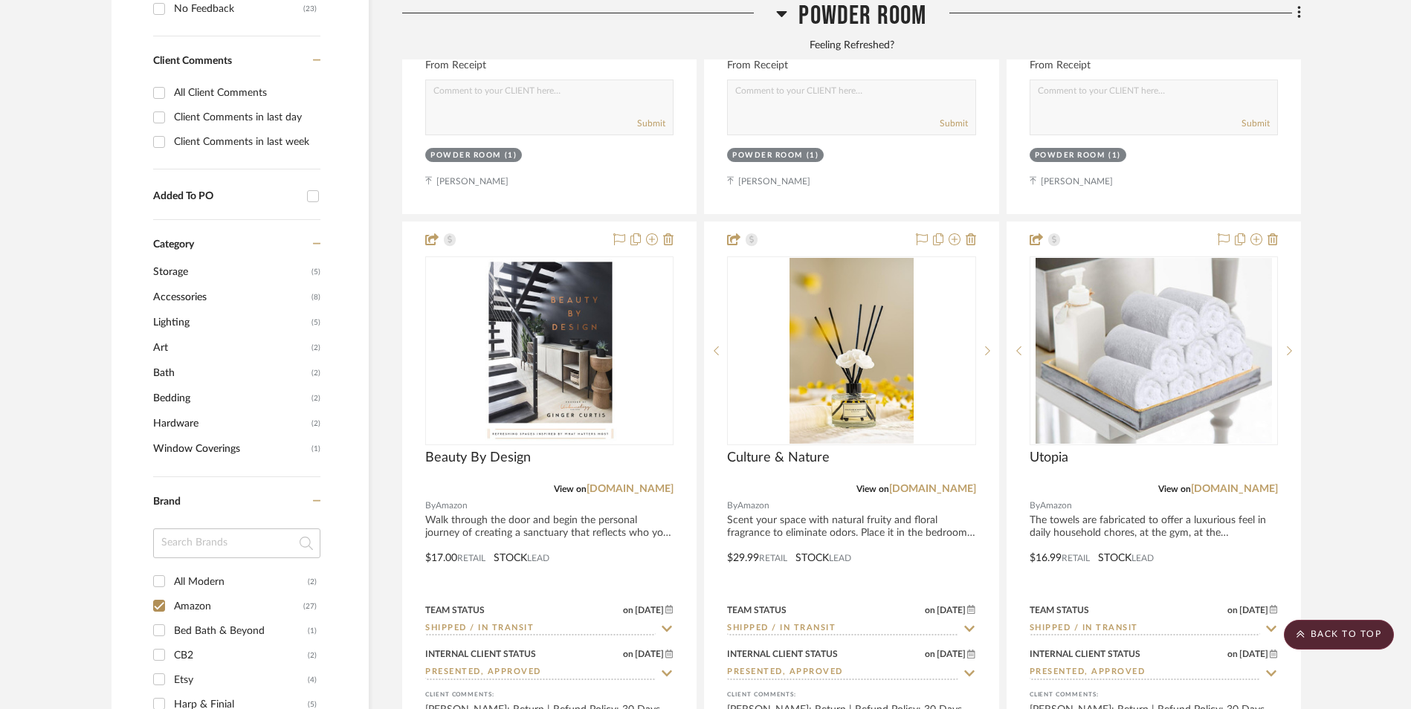
click at [156, 594] on input "Amazon (27)" at bounding box center [159, 606] width 24 height 24
checkbox input "false"
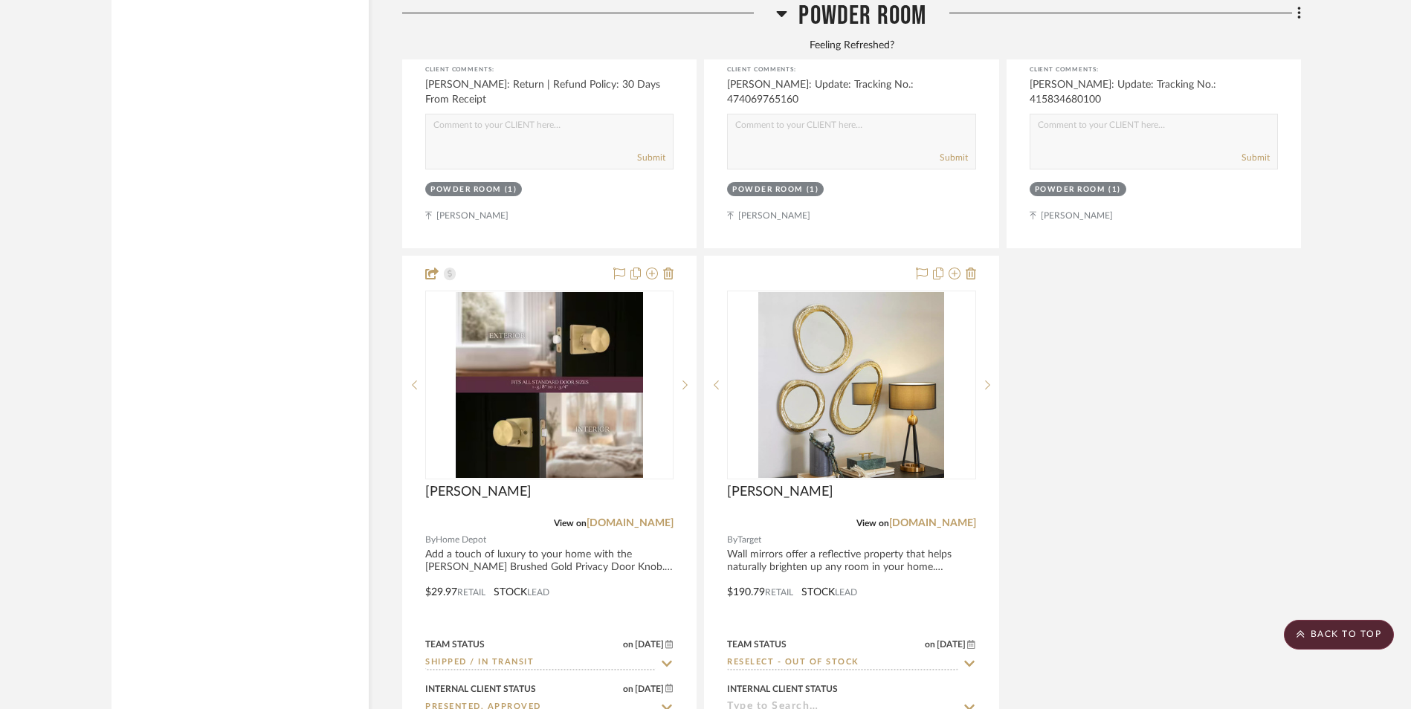
scroll to position [5255, 0]
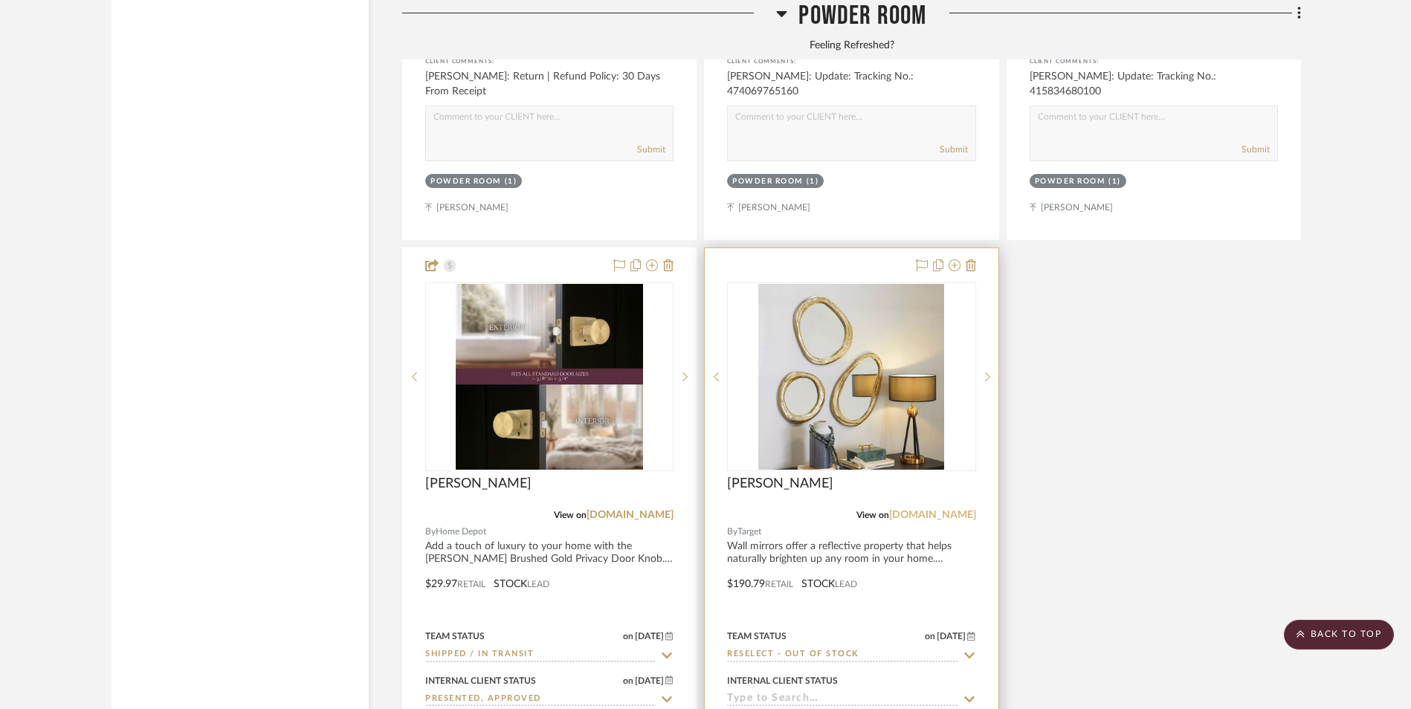
click at [946, 510] on link "[DOMAIN_NAME]" at bounding box center [932, 515] width 87 height 10
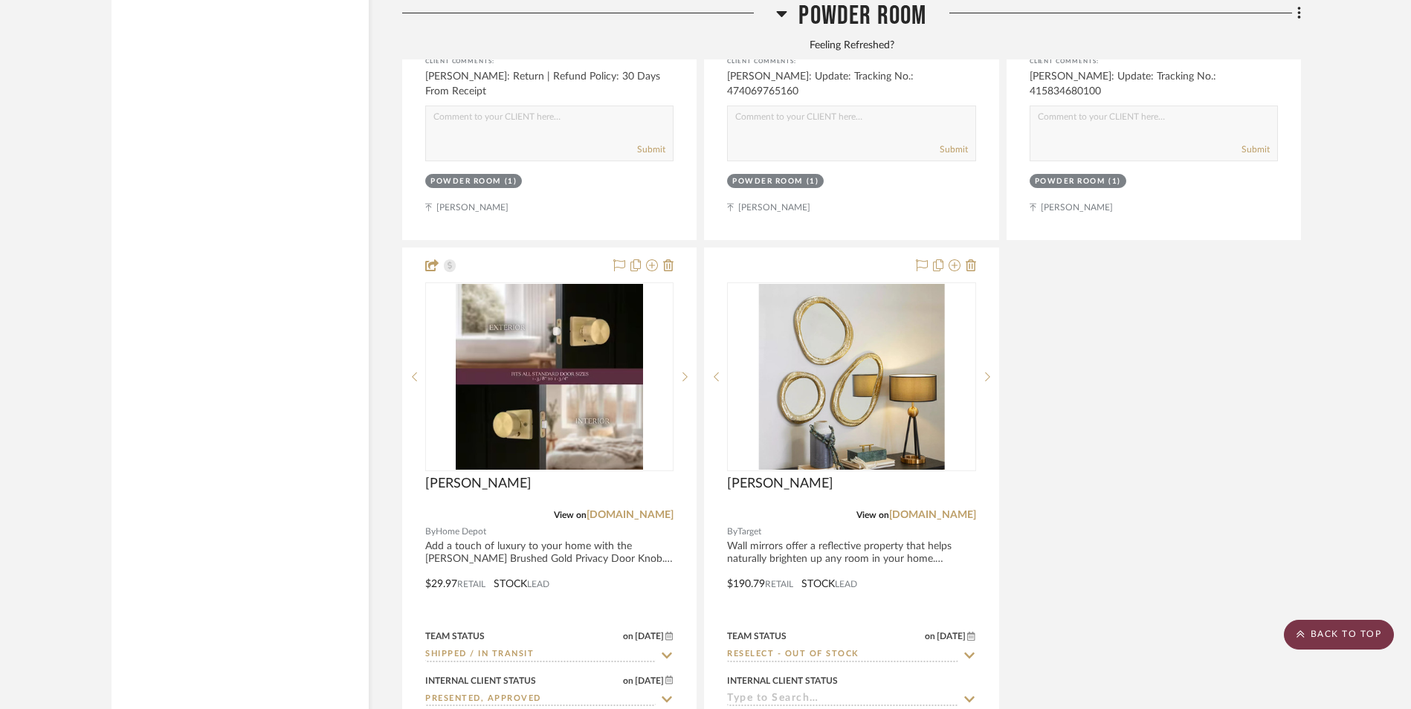
click at [1339, 639] on scroll-to-top-button "BACK TO TOP" at bounding box center [1339, 635] width 110 height 30
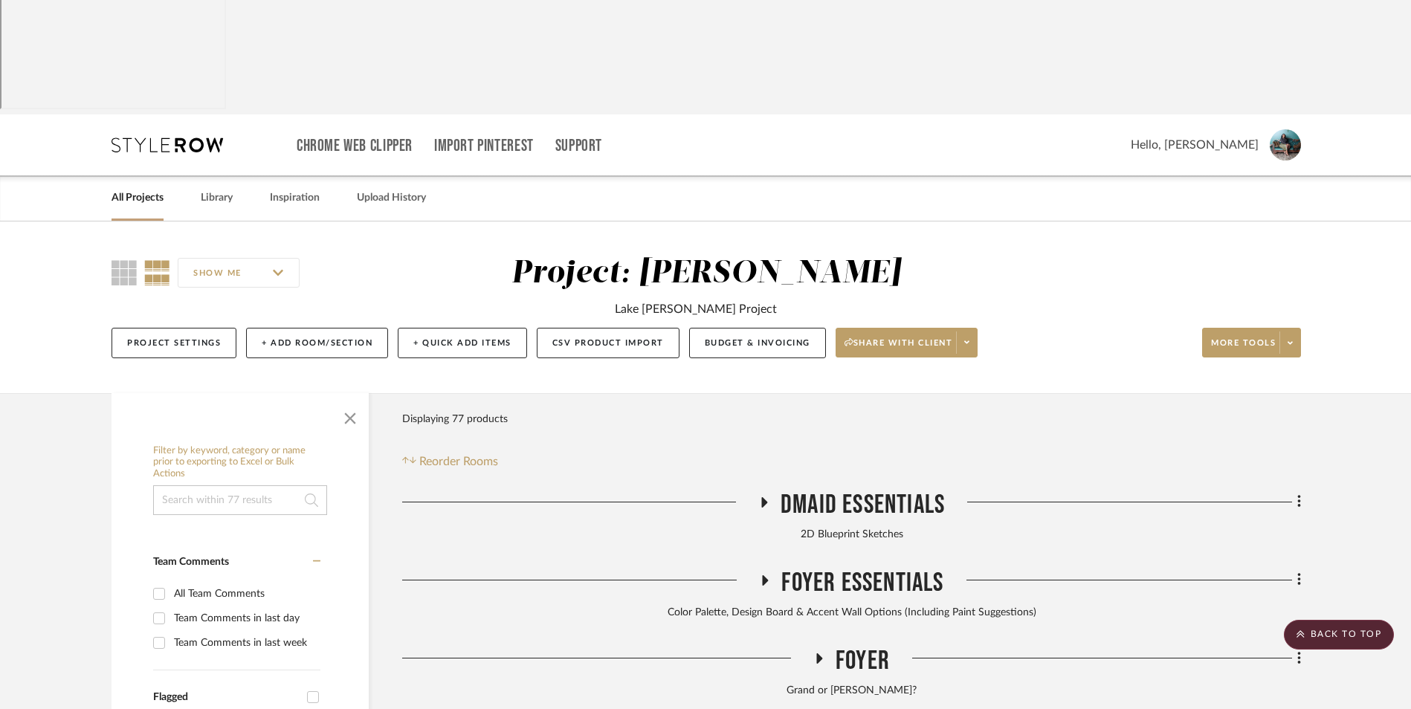
scroll to position [0, 0]
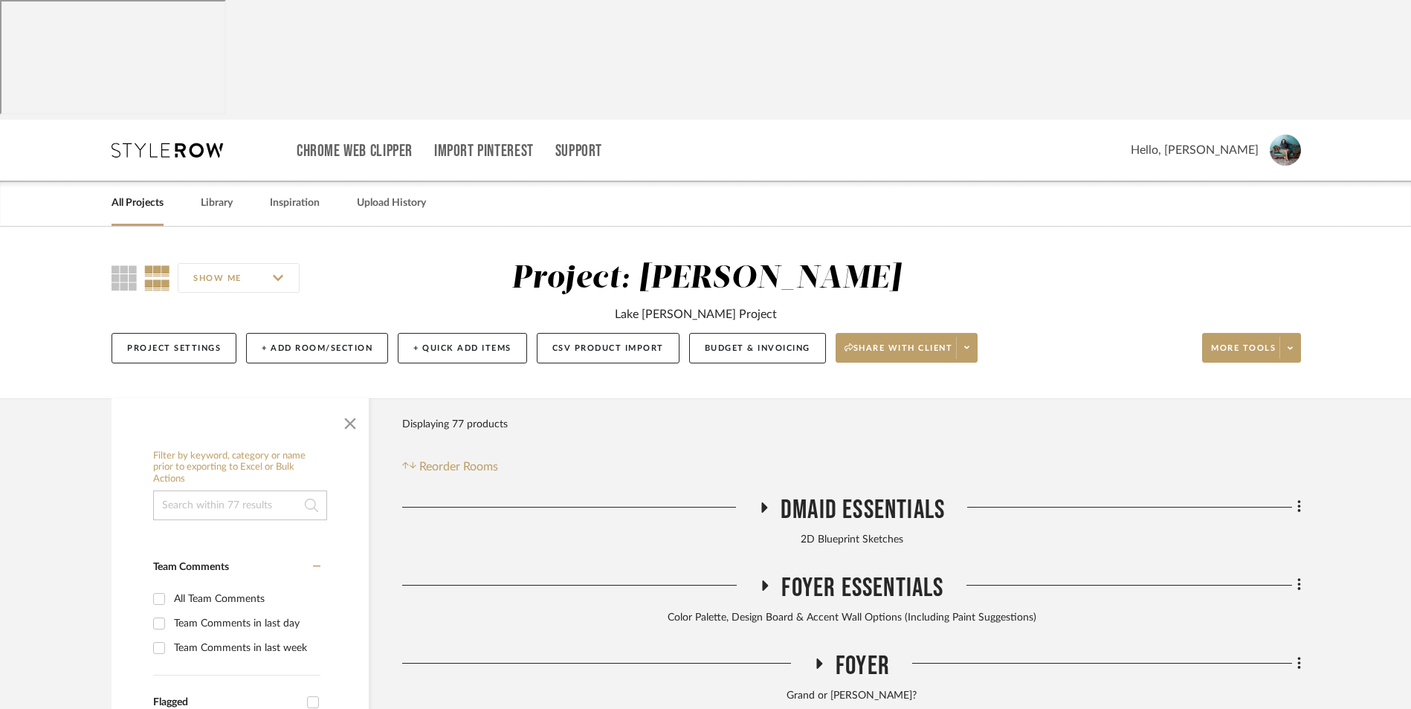
drag, startPoint x: 139, startPoint y: 88, endPoint x: 149, endPoint y: 97, distance: 13.7
click at [139, 193] on link "All Projects" at bounding box center [138, 203] width 52 height 20
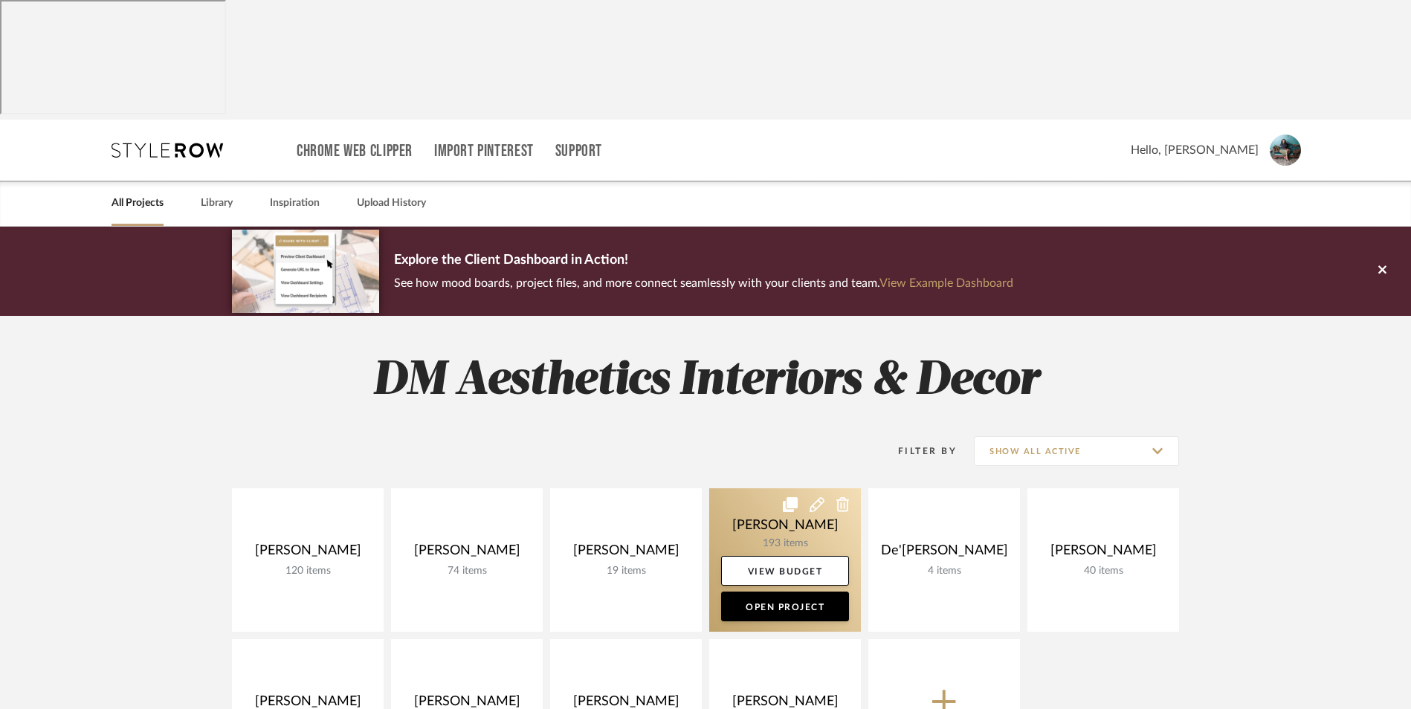
click at [744, 489] on link at bounding box center [785, 561] width 152 height 144
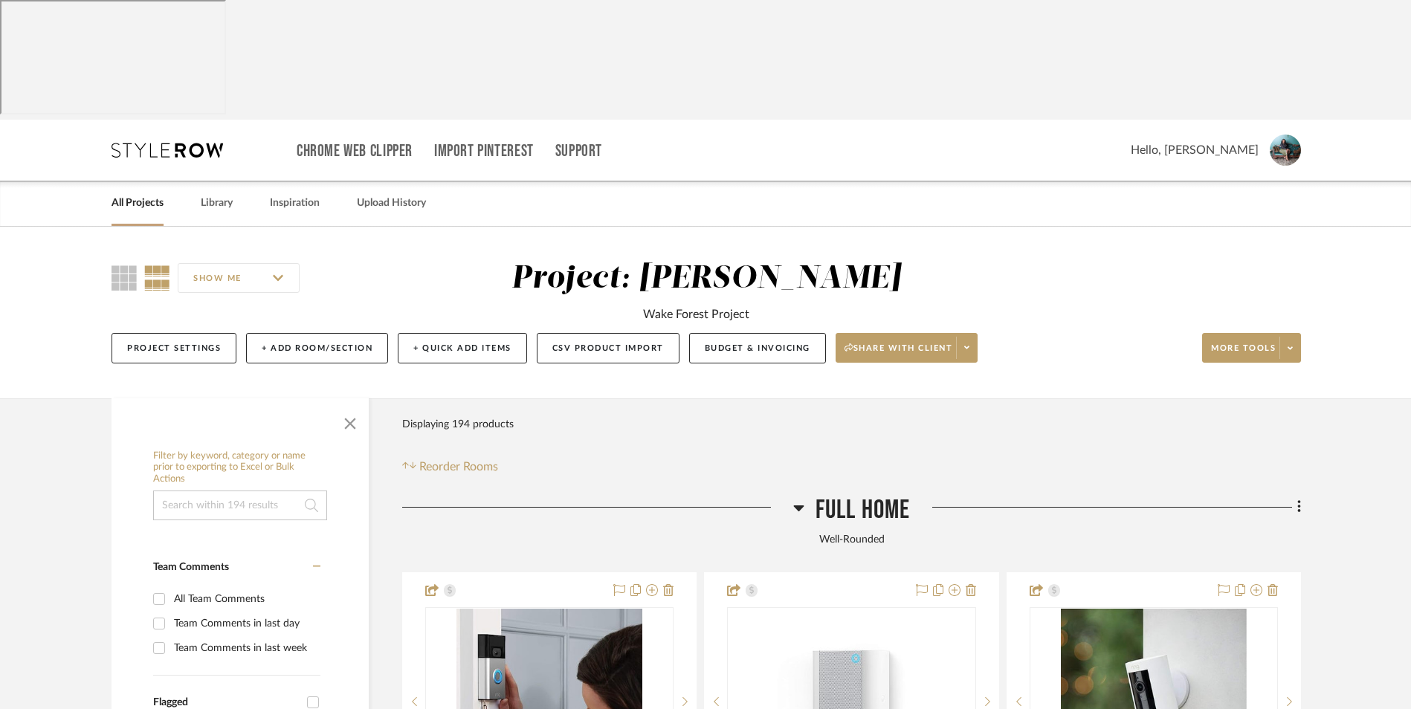
click at [799, 506] on icon at bounding box center [798, 509] width 10 height 6
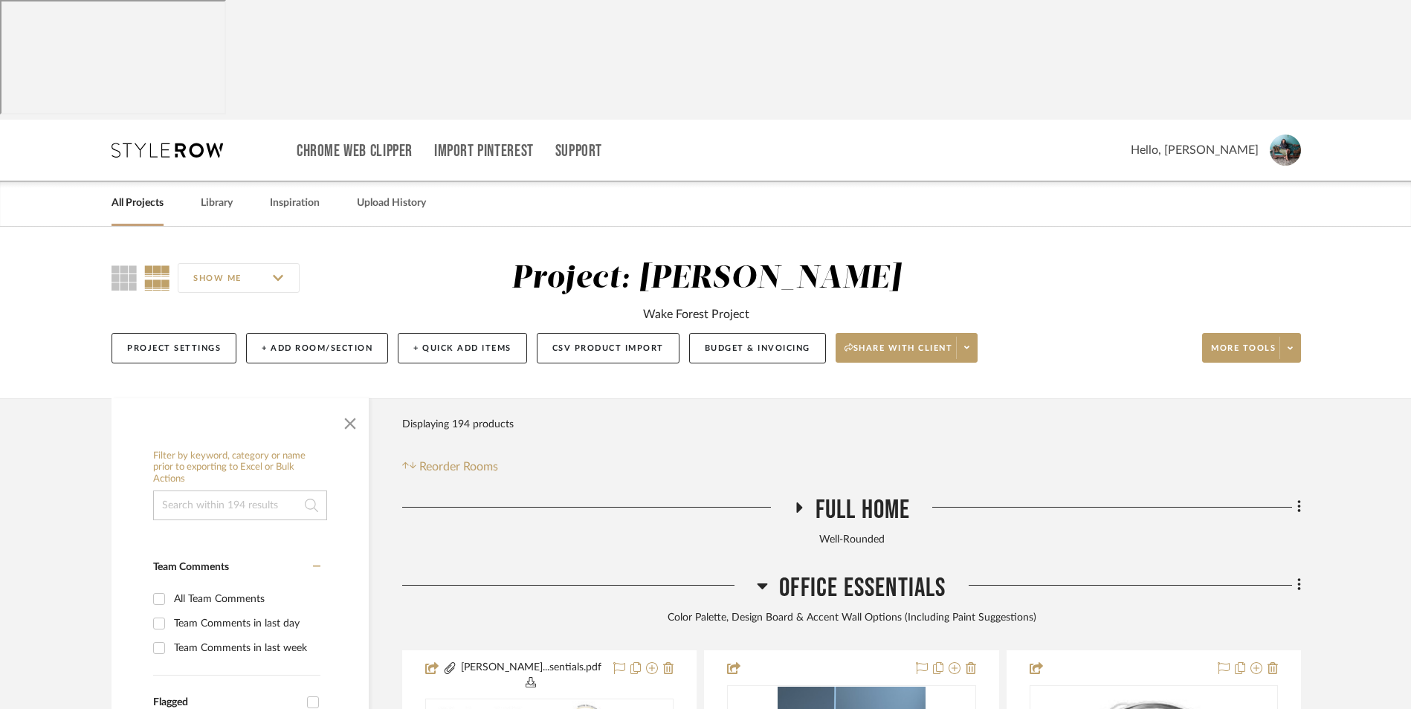
click at [761, 584] on icon at bounding box center [763, 587] width 10 height 6
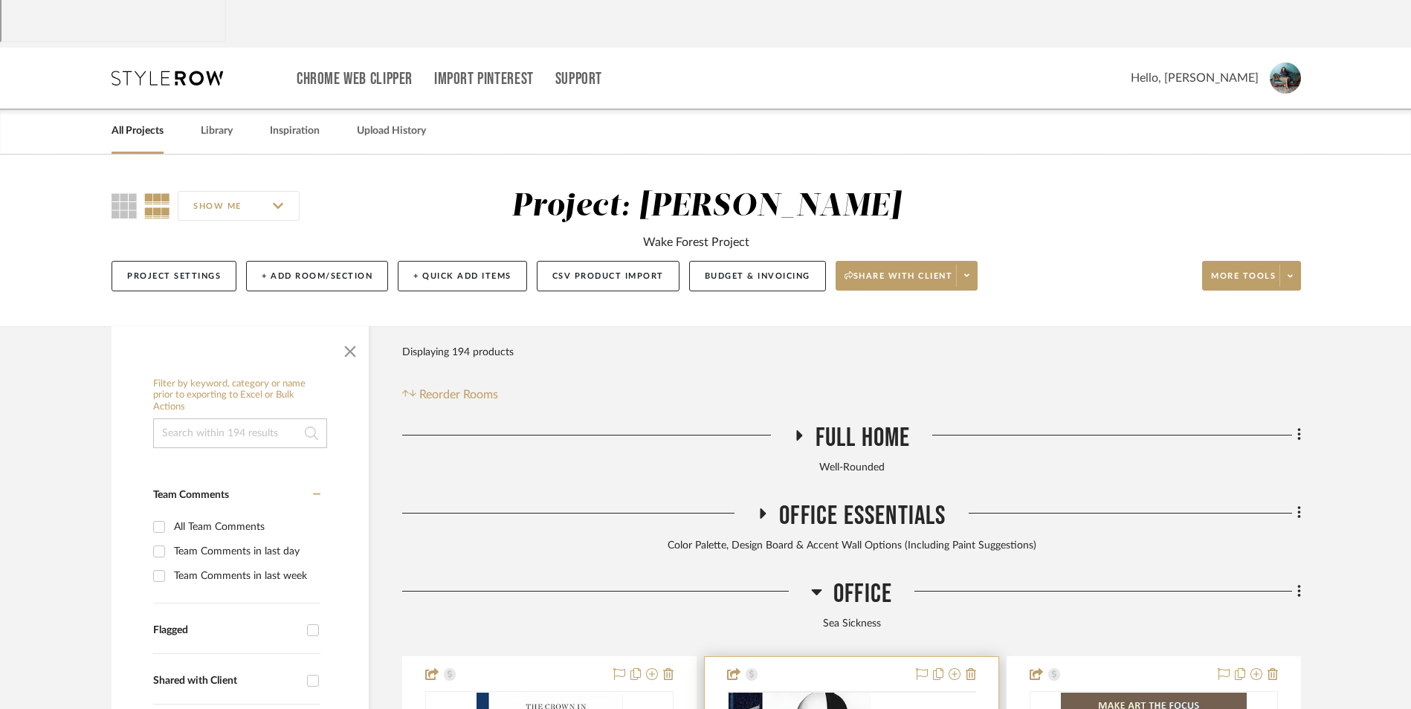
scroll to position [223, 0]
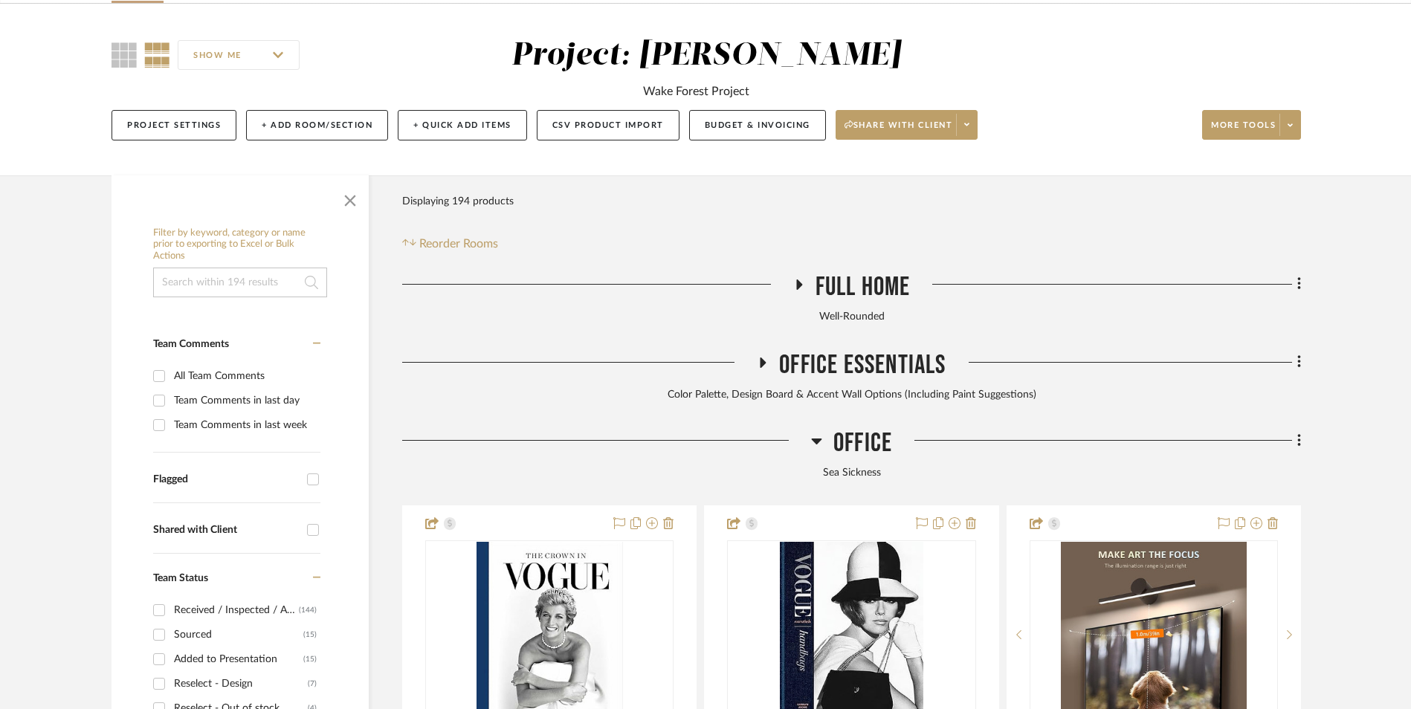
click at [817, 432] on icon at bounding box center [816, 441] width 11 height 18
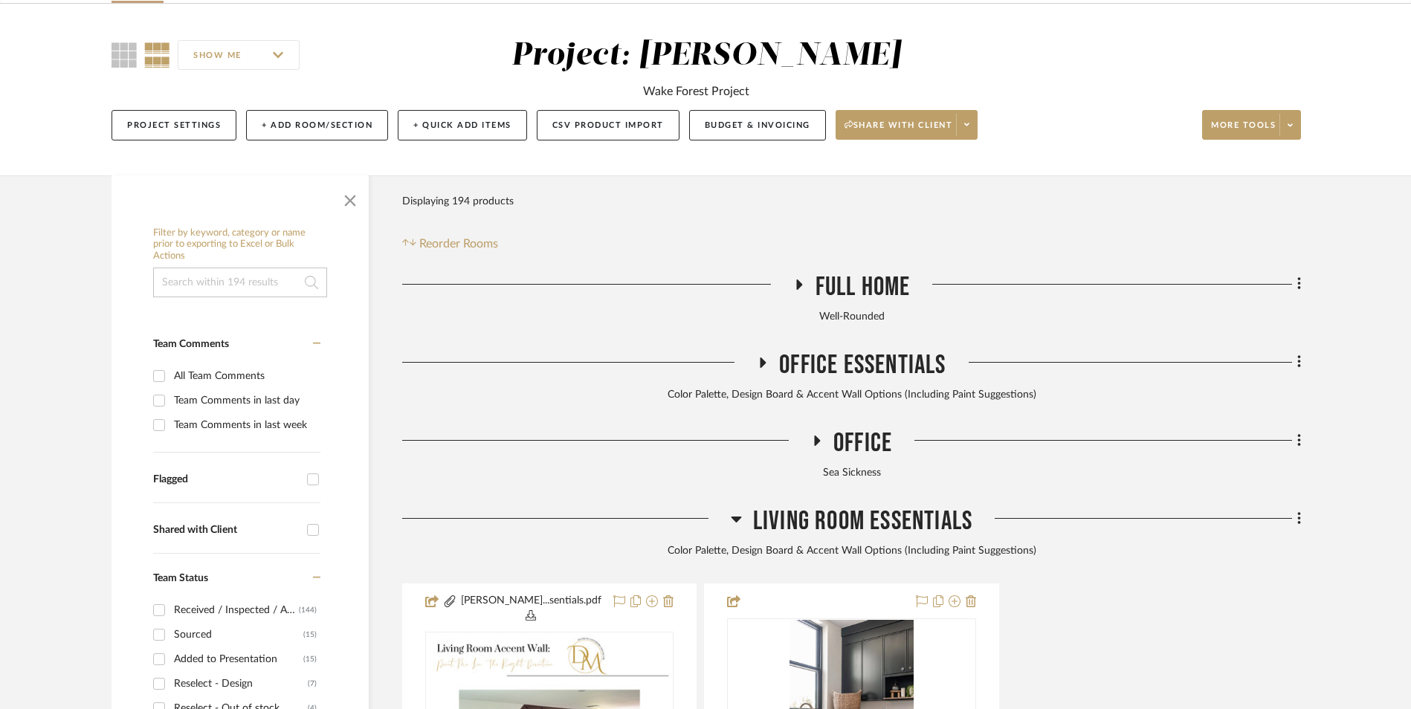
click at [743, 506] on h3 "Living Room Essentials" at bounding box center [852, 522] width 242 height 32
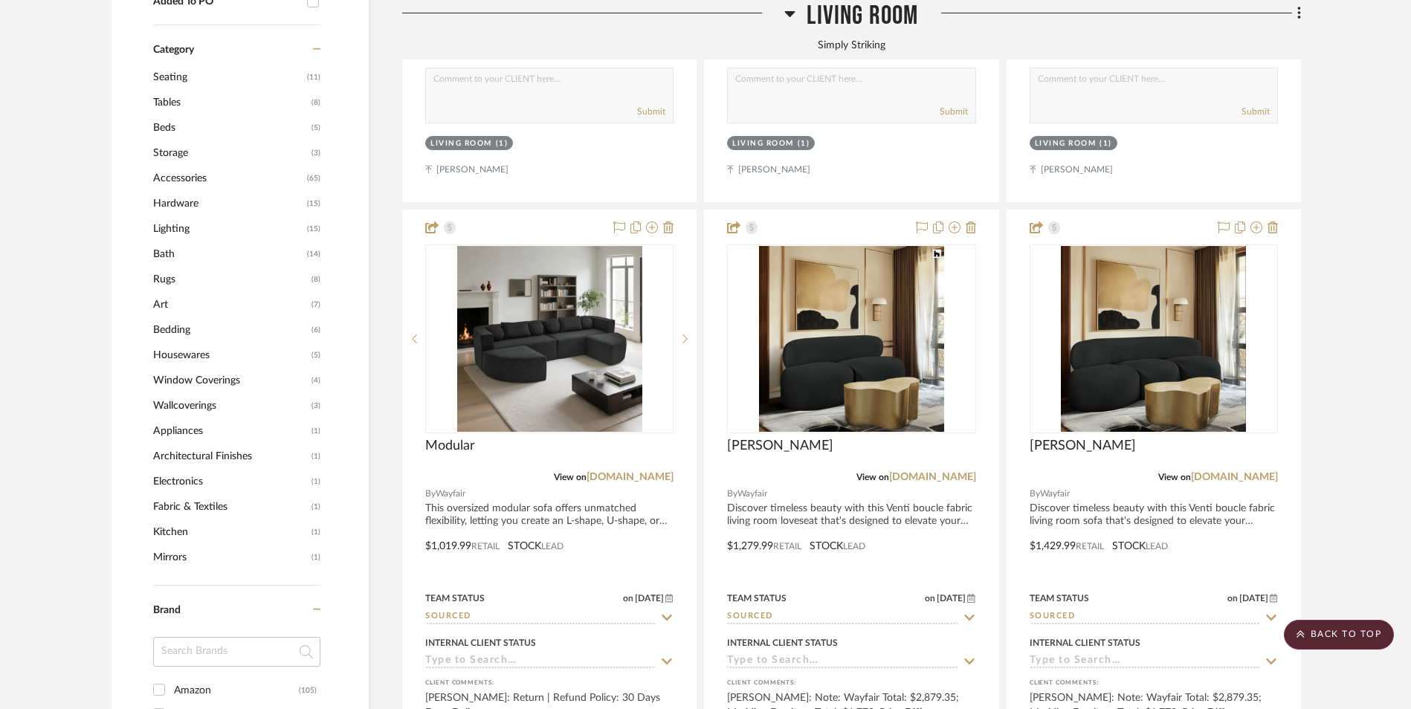
scroll to position [1339, 0]
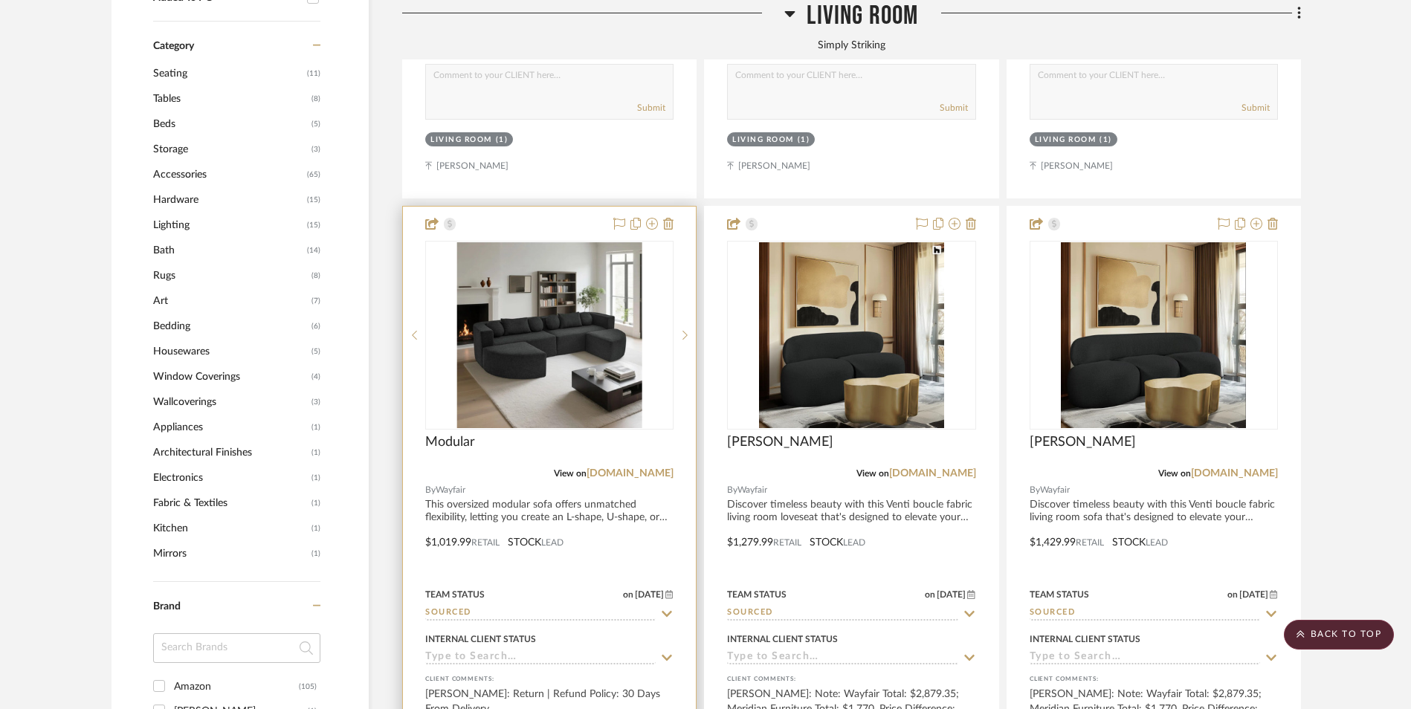
click at [564, 273] on img "0" at bounding box center [549, 335] width 185 height 186
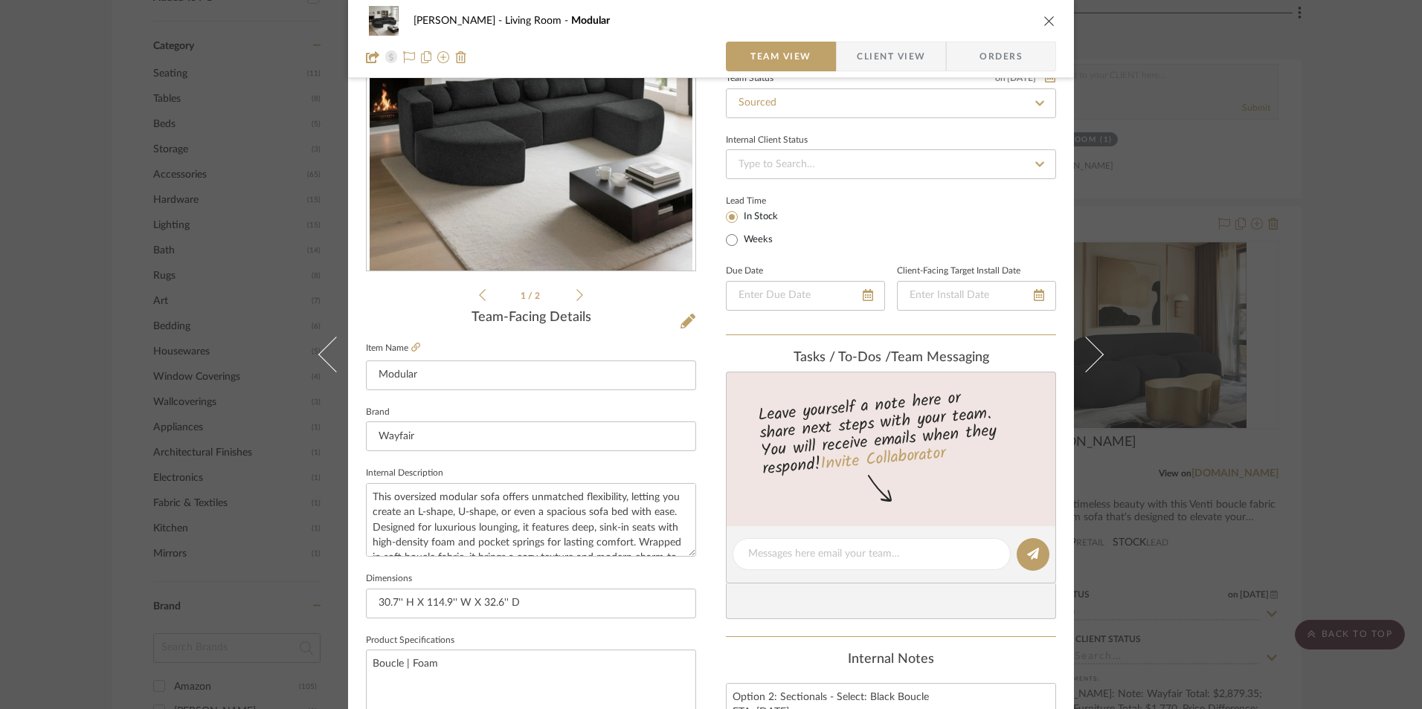
scroll to position [0, 0]
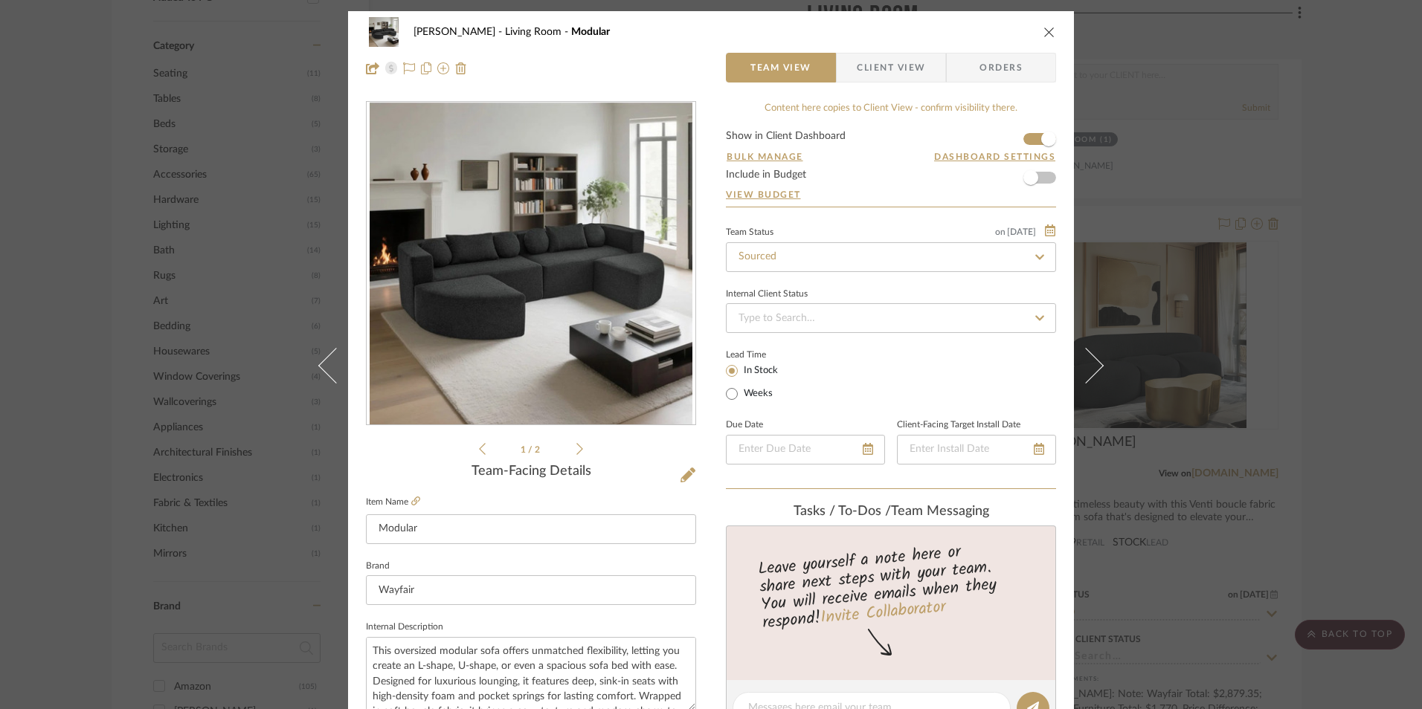
click at [576, 448] on icon at bounding box center [579, 448] width 7 height 13
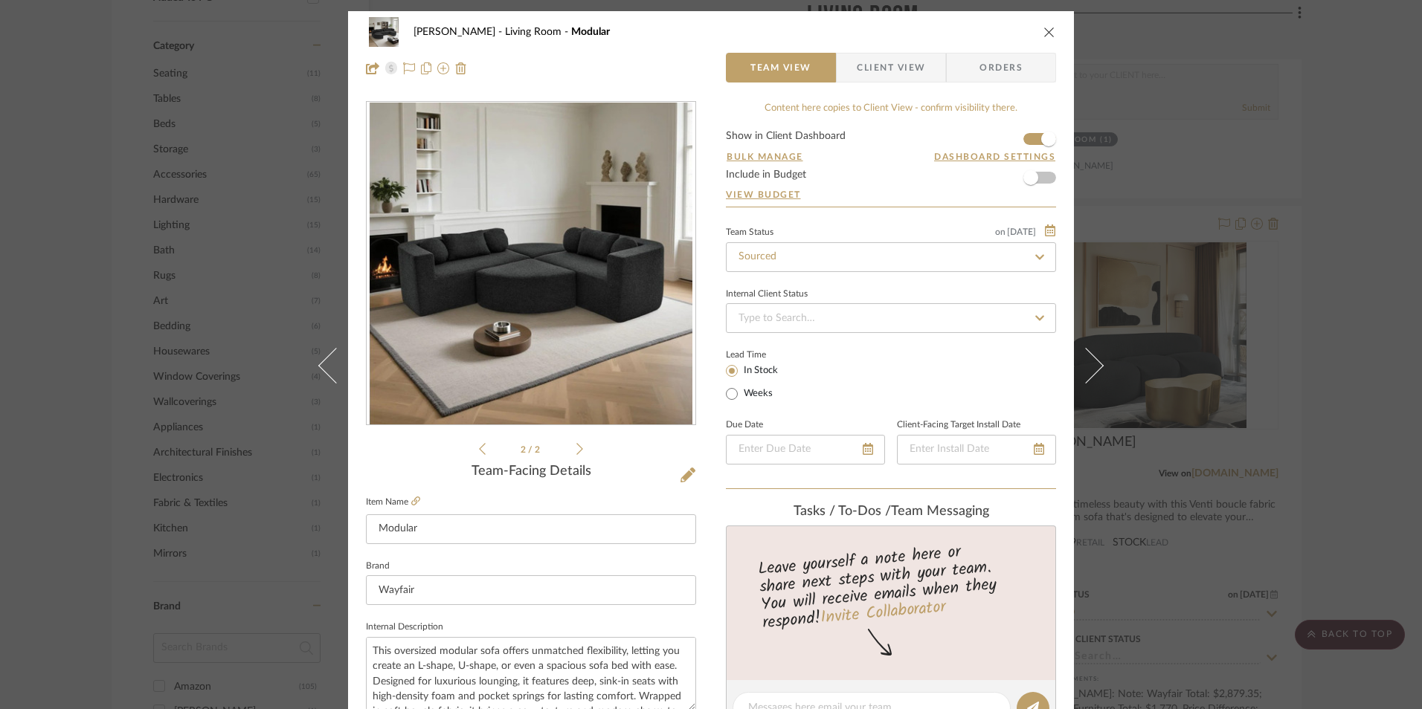
click at [576, 448] on icon at bounding box center [579, 448] width 7 height 13
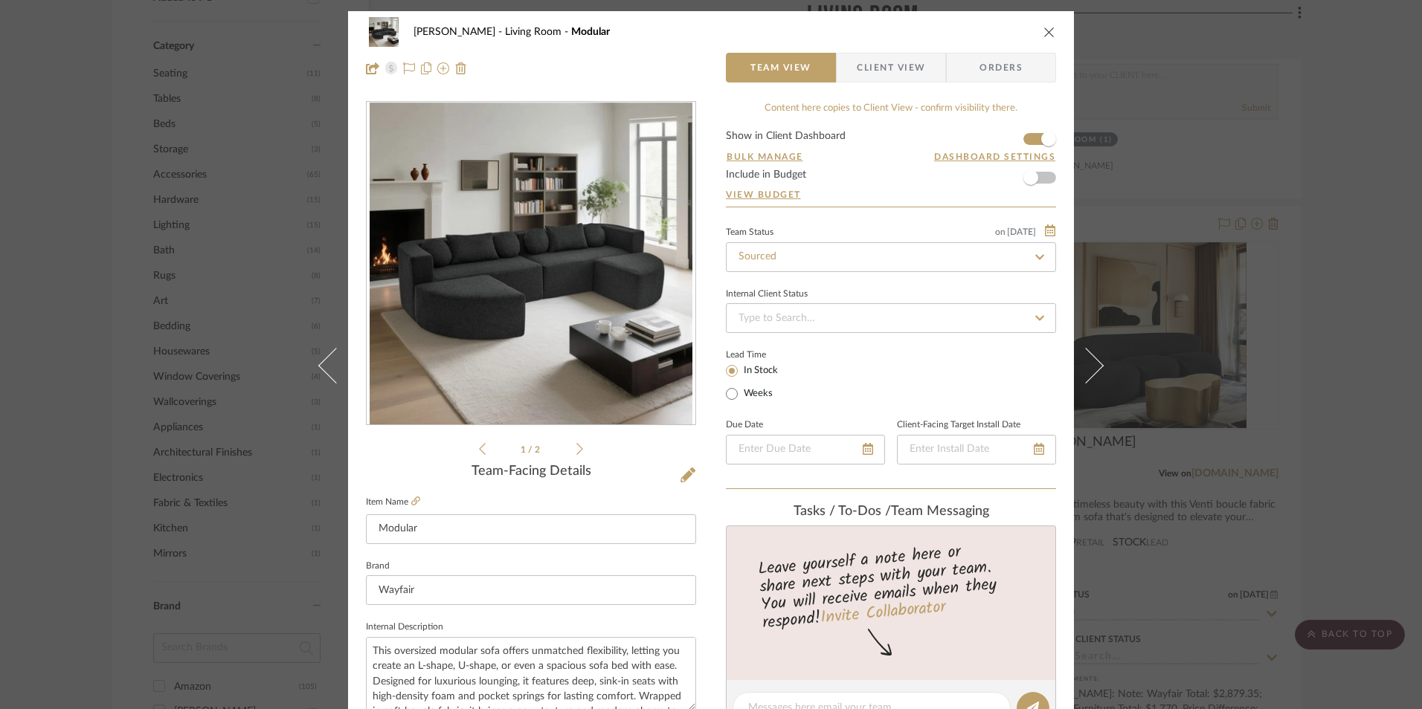
click at [1044, 33] on icon "close" at bounding box center [1049, 32] width 12 height 12
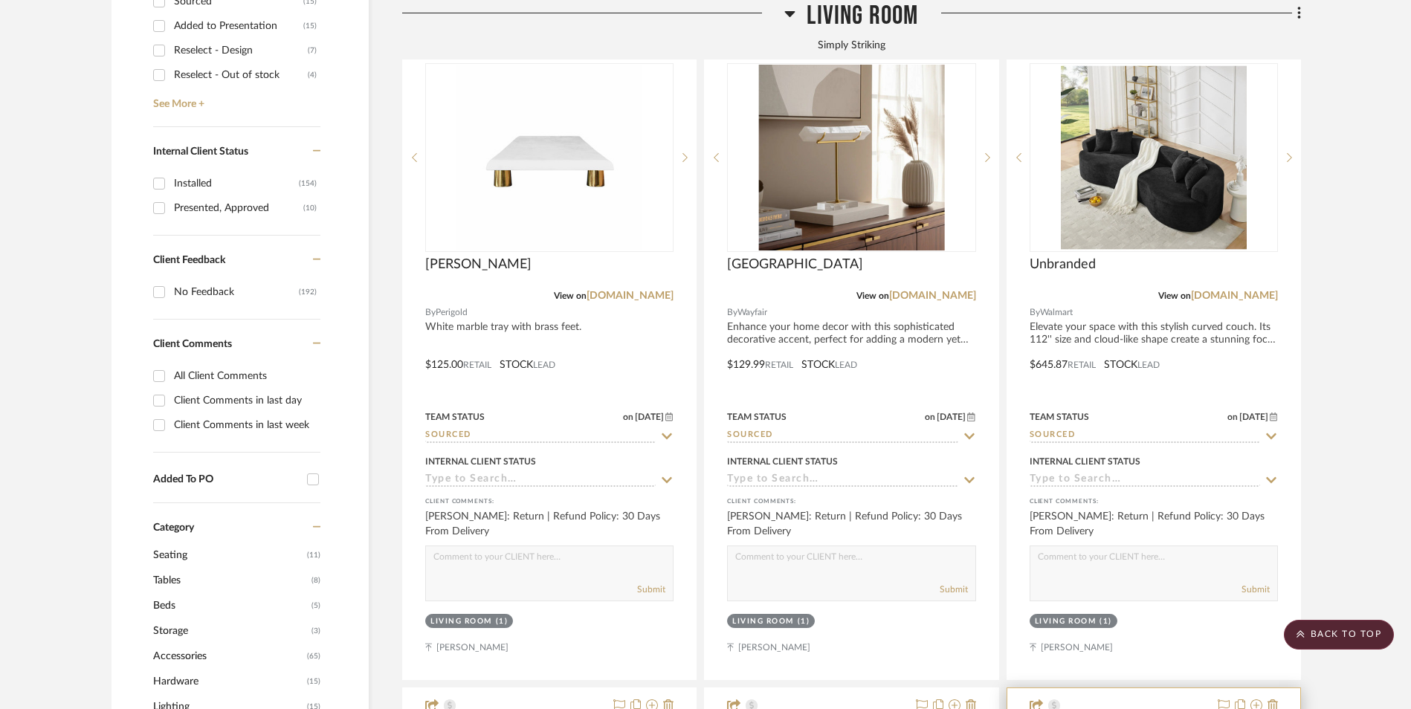
scroll to position [669, 0]
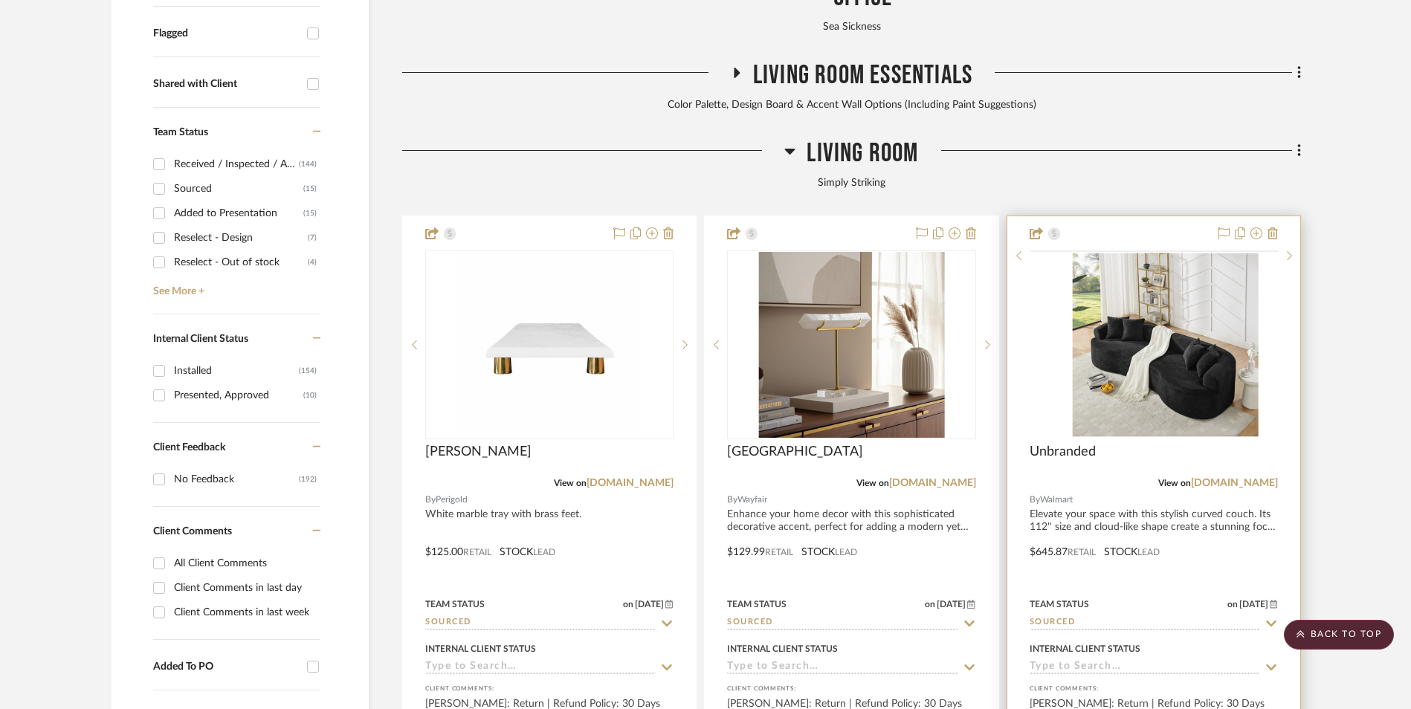
click at [0, 0] on img at bounding box center [0, 0] width 0 height 0
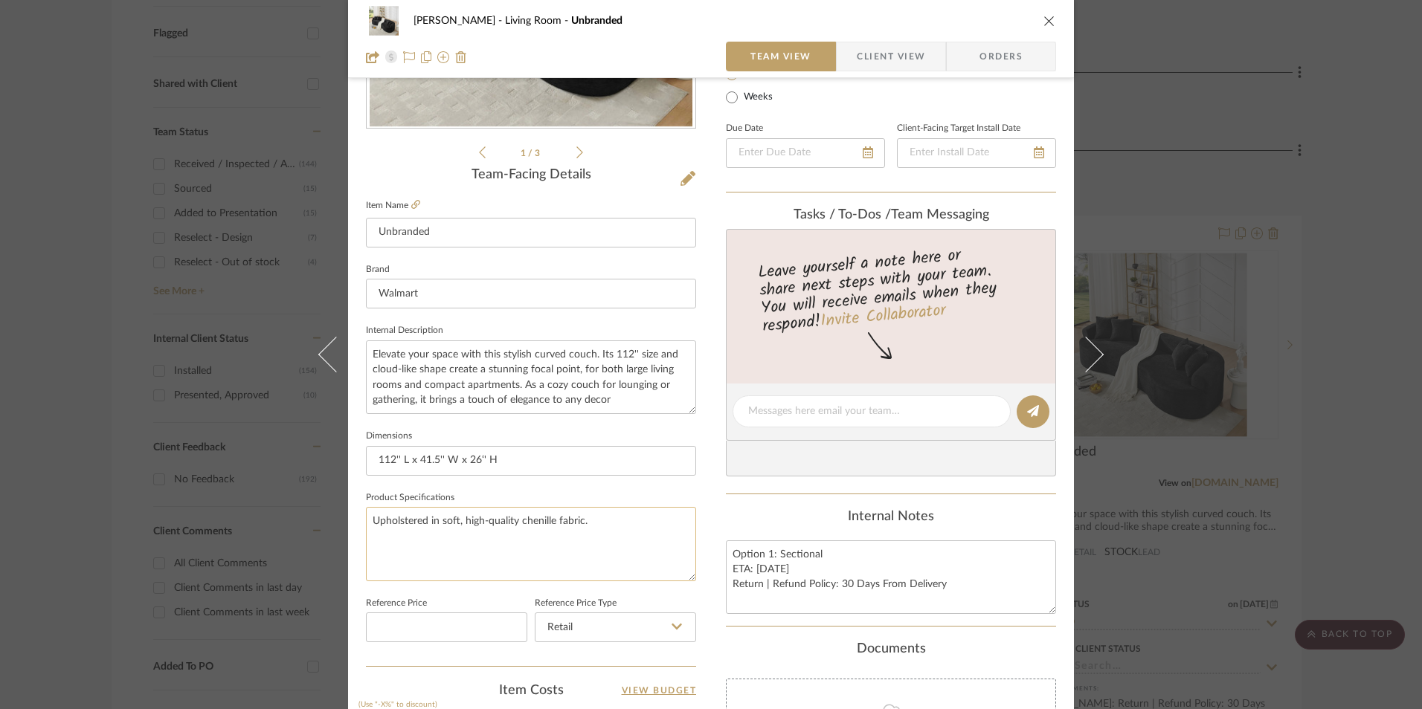
scroll to position [297, 0]
click at [1044, 25] on icon "close" at bounding box center [1049, 21] width 12 height 12
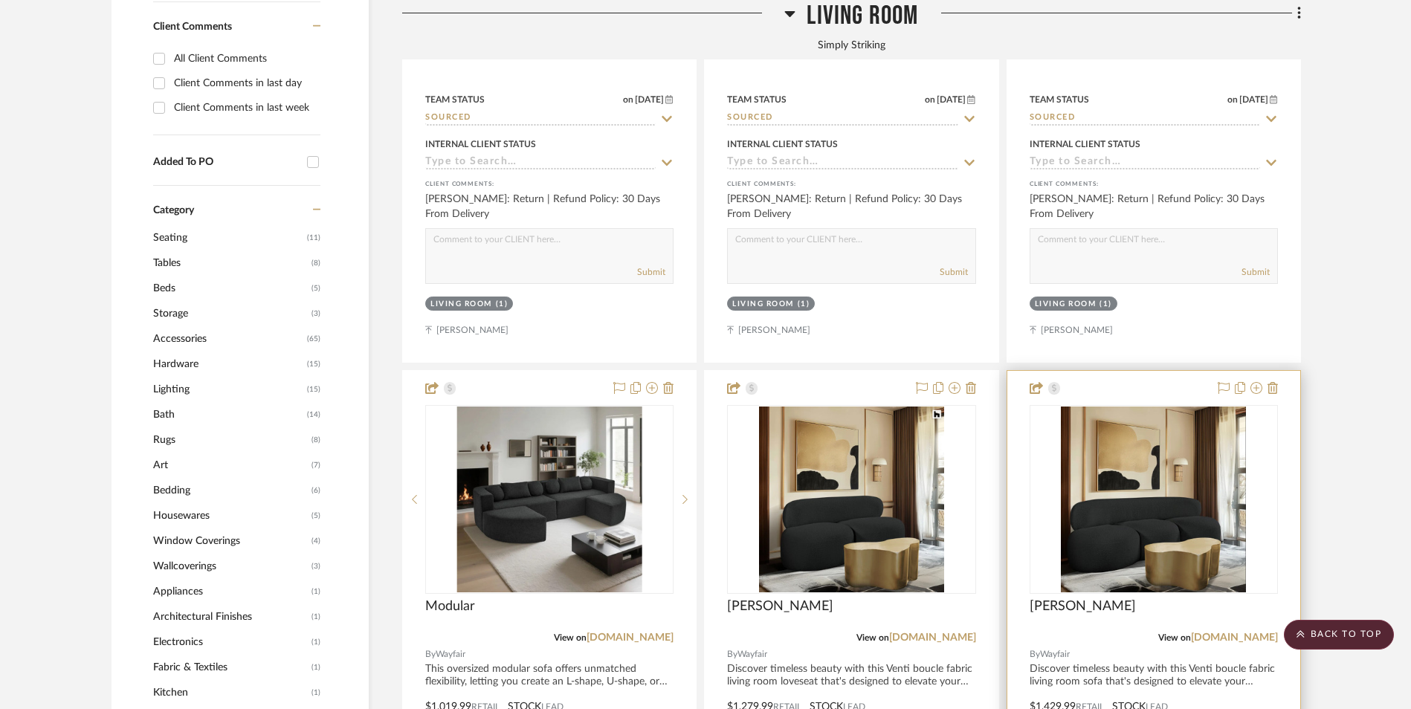
scroll to position [1264, 0]
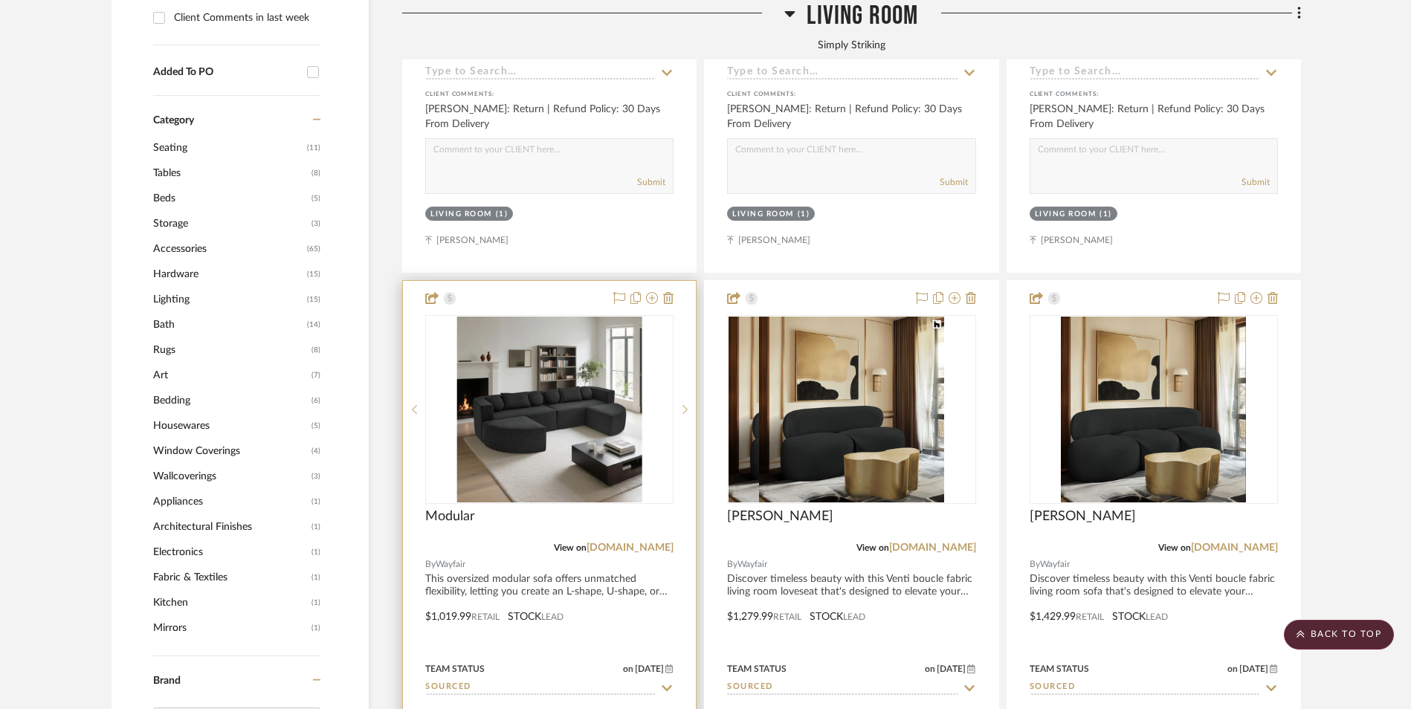
click at [530, 321] on img "0" at bounding box center [549, 410] width 185 height 186
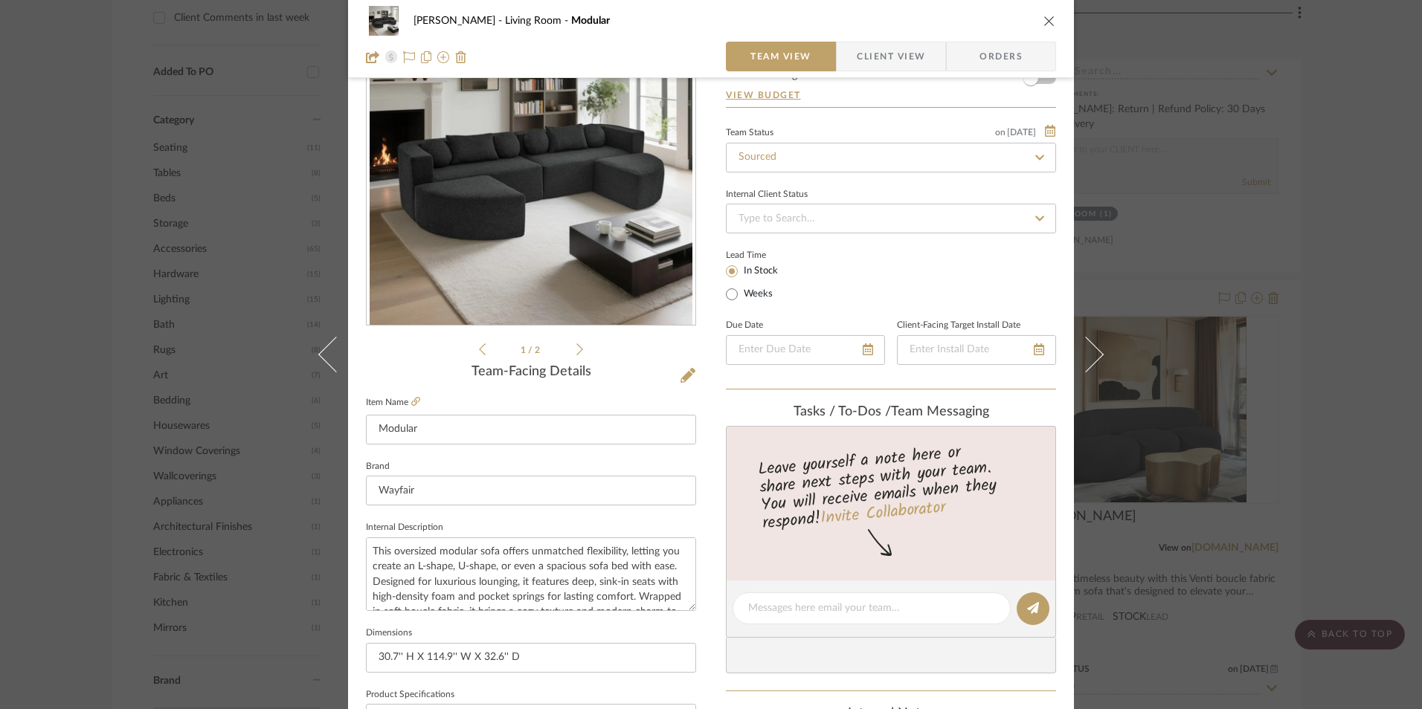
scroll to position [372, 0]
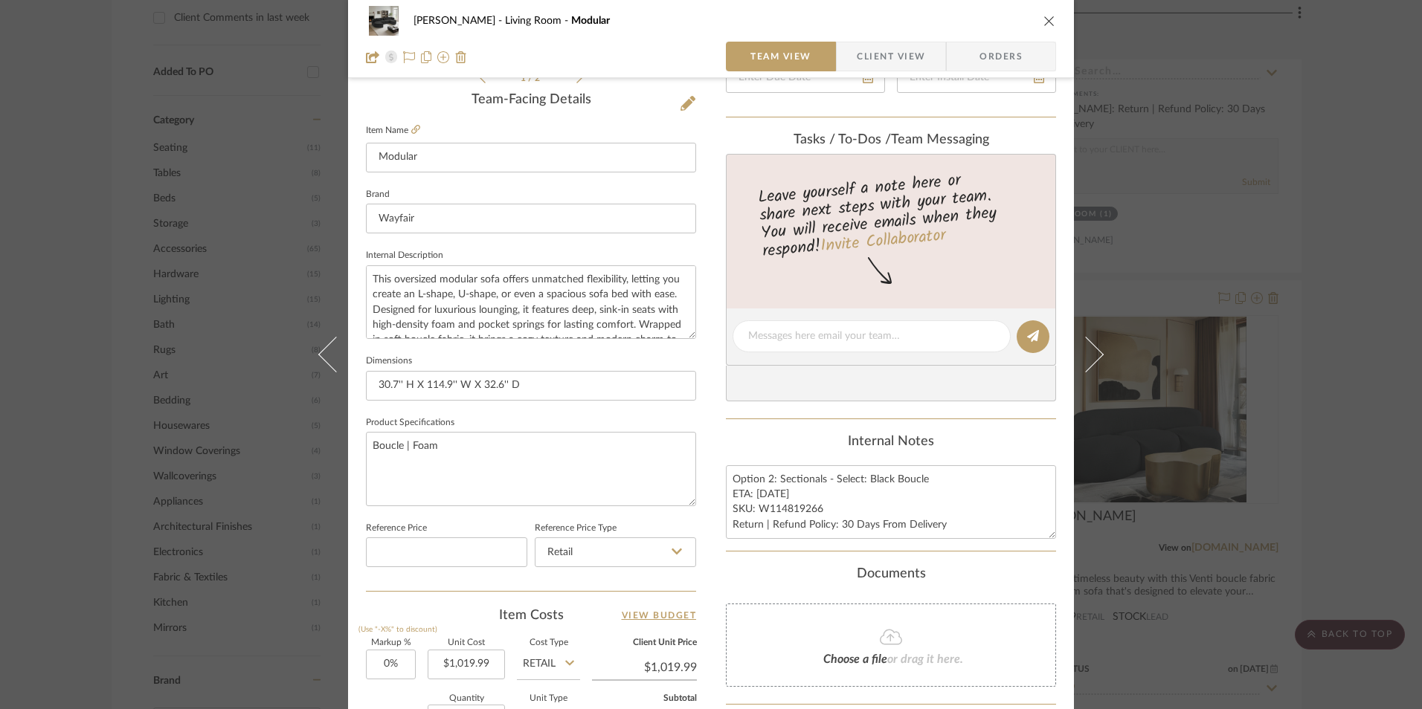
click at [1043, 19] on icon "close" at bounding box center [1049, 21] width 12 height 12
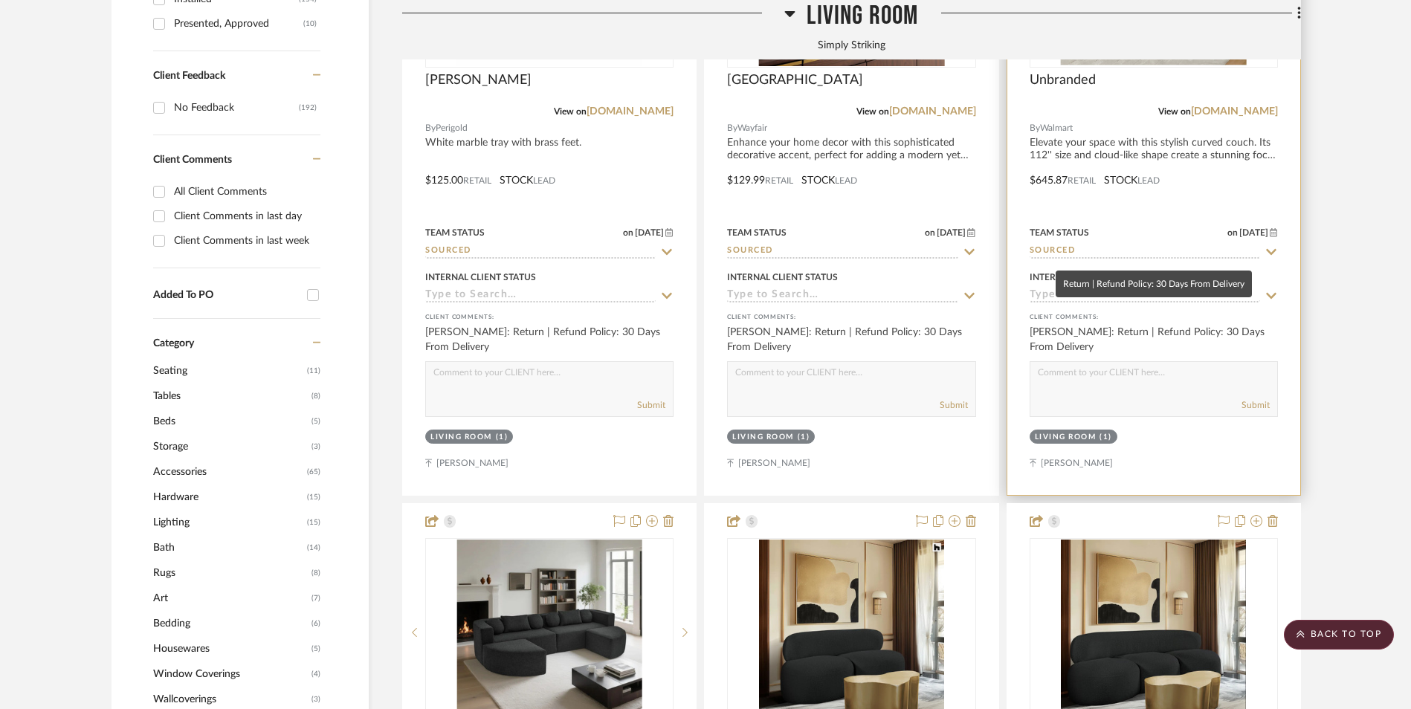
scroll to position [818, 0]
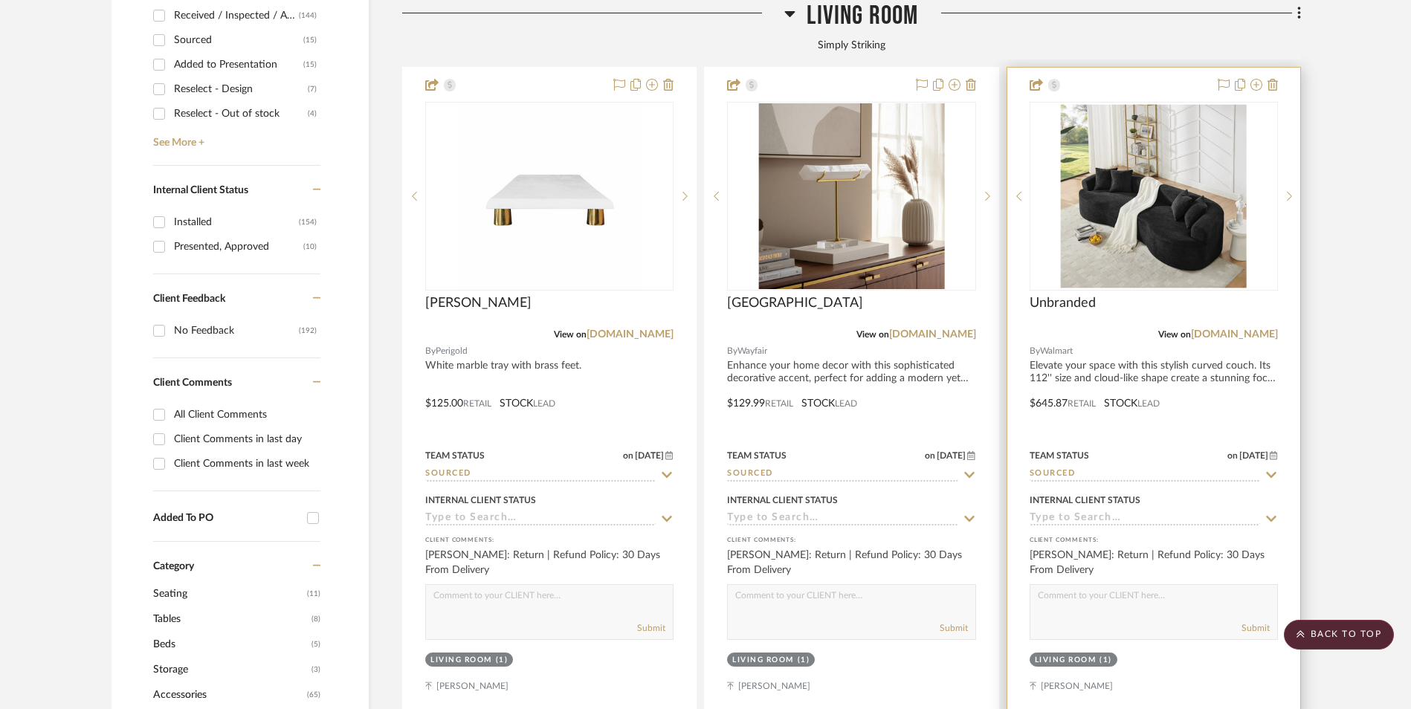
click at [1135, 132] on img "0" at bounding box center [1154, 196] width 186 height 186
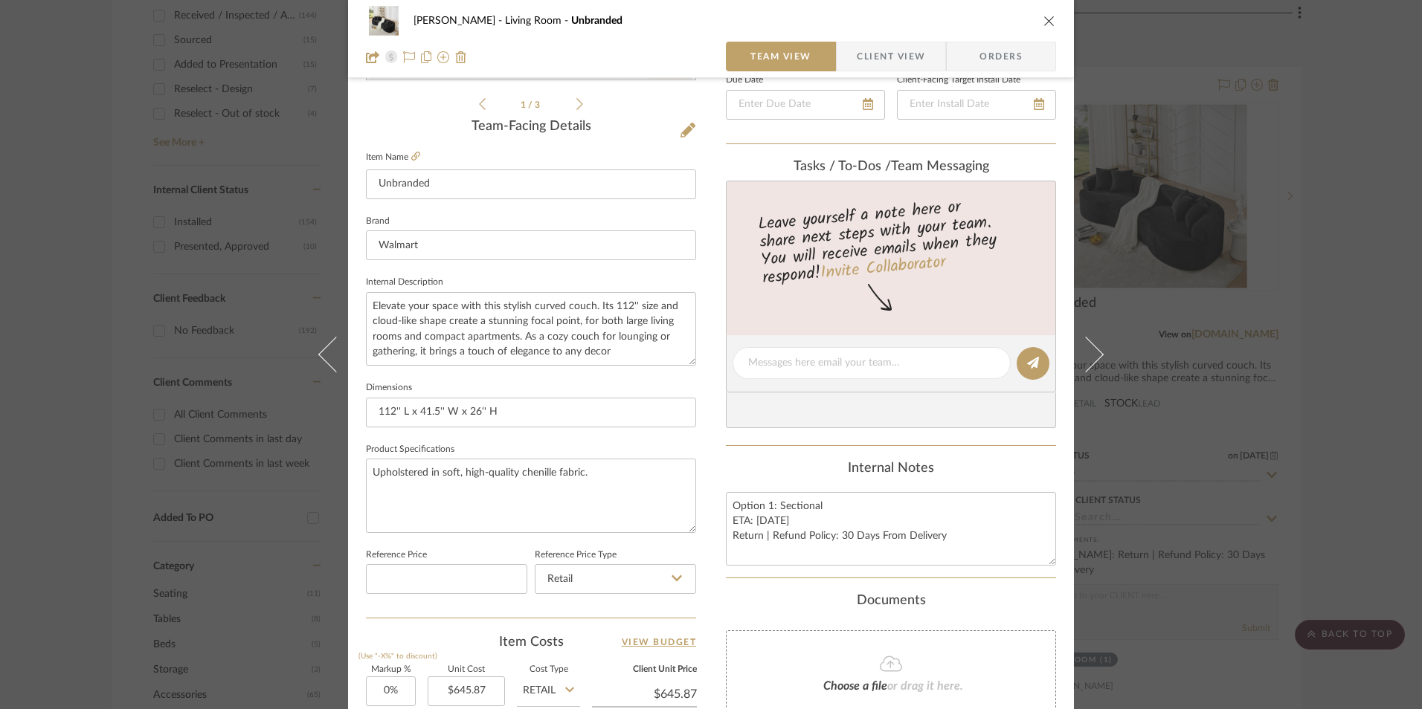
scroll to position [372, 0]
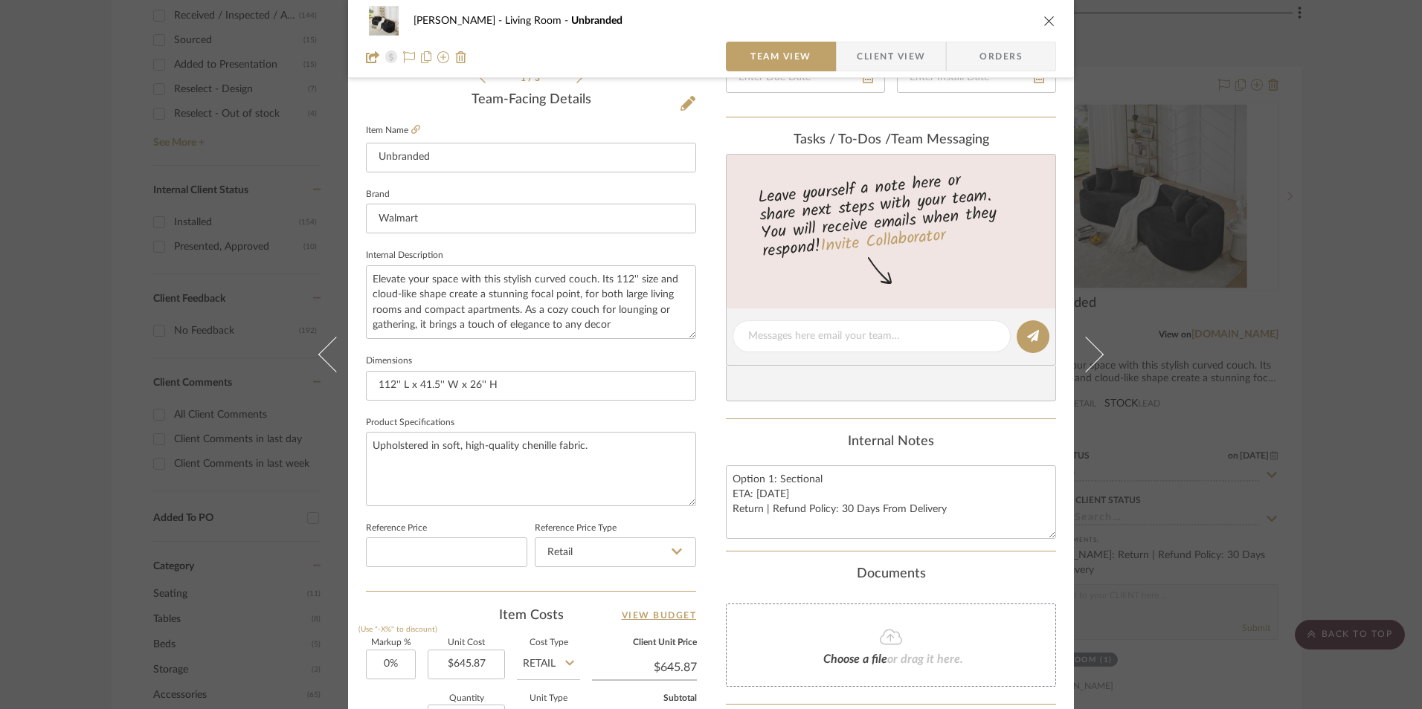
click at [1043, 21] on icon "close" at bounding box center [1049, 21] width 12 height 12
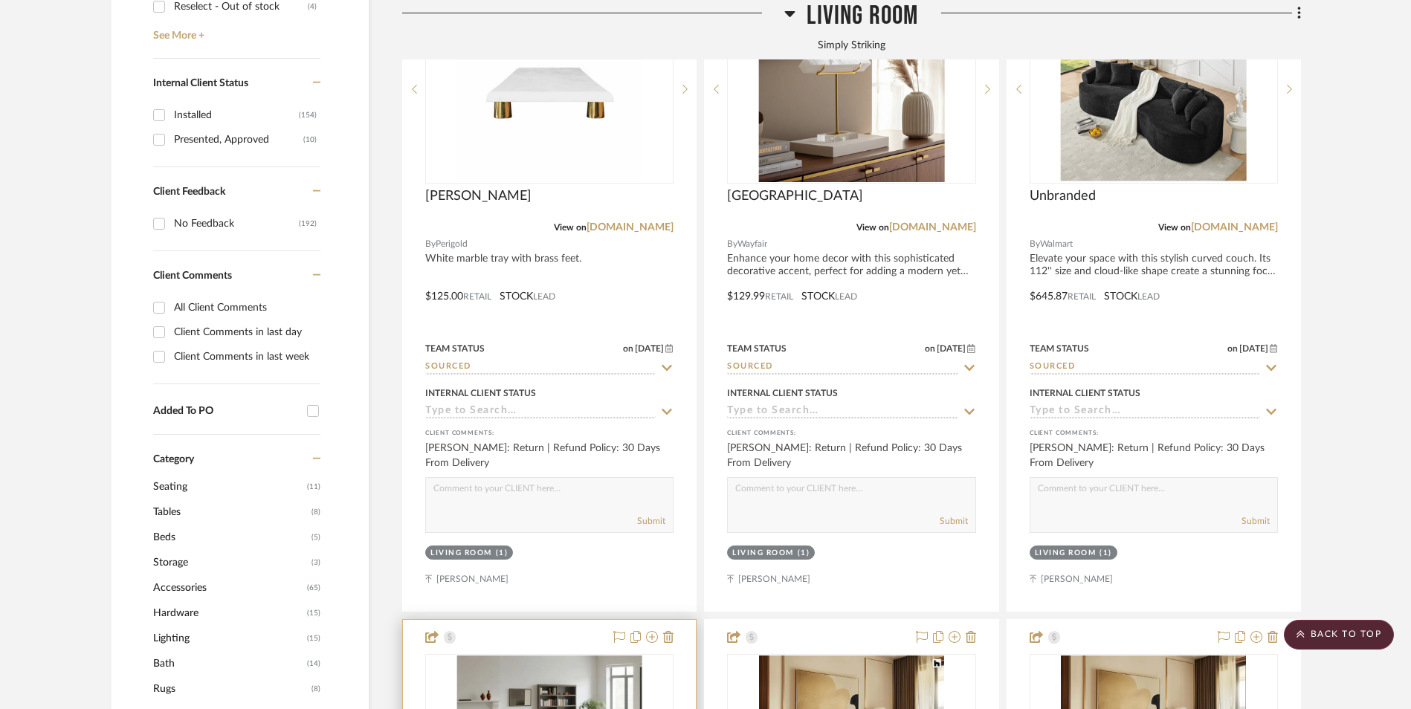
scroll to position [1115, 0]
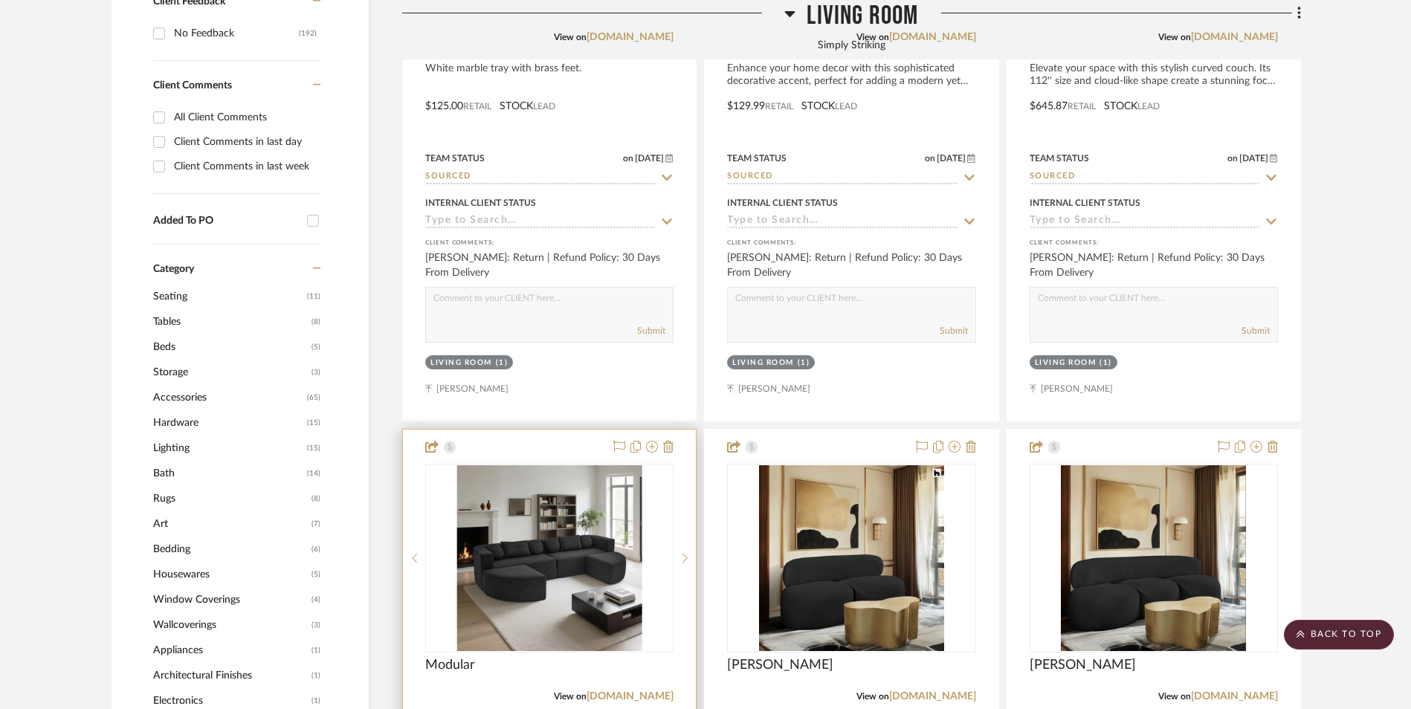
click at [561, 466] on img "0" at bounding box center [549, 559] width 185 height 186
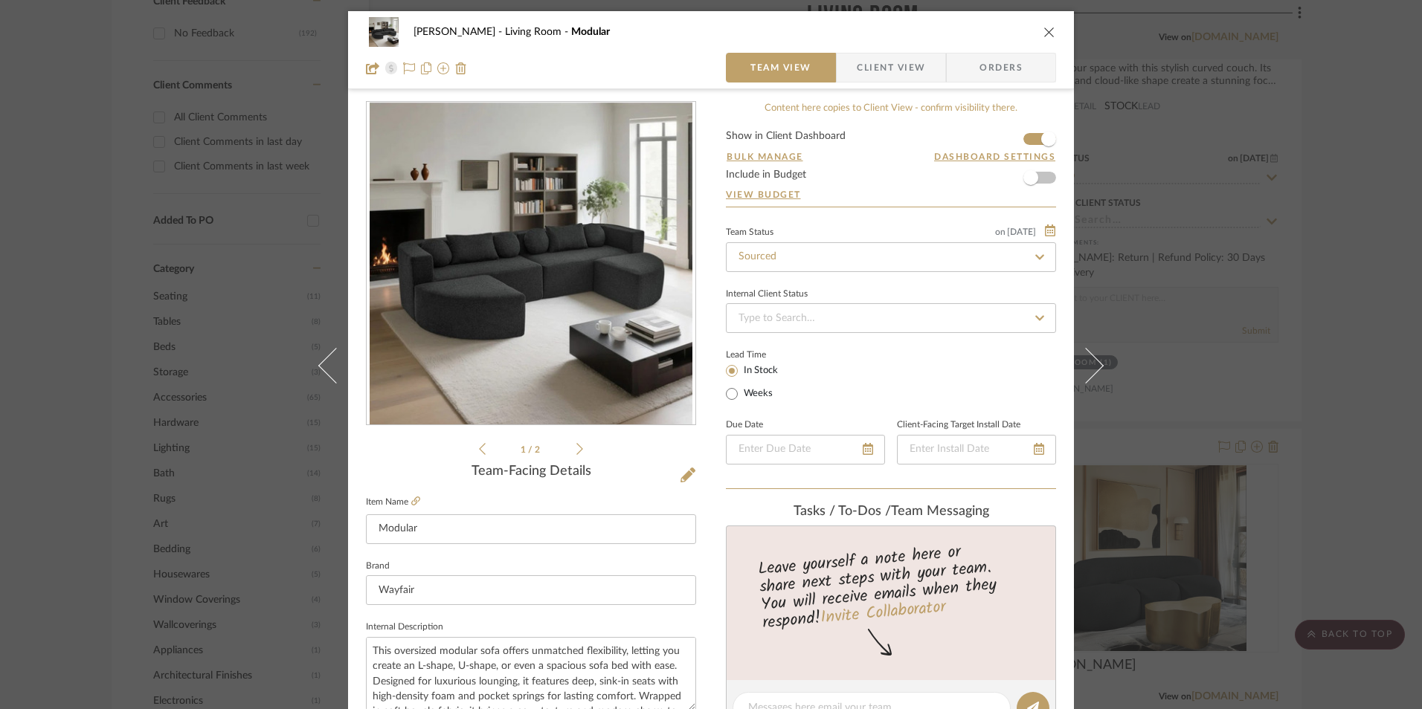
scroll to position [372, 0]
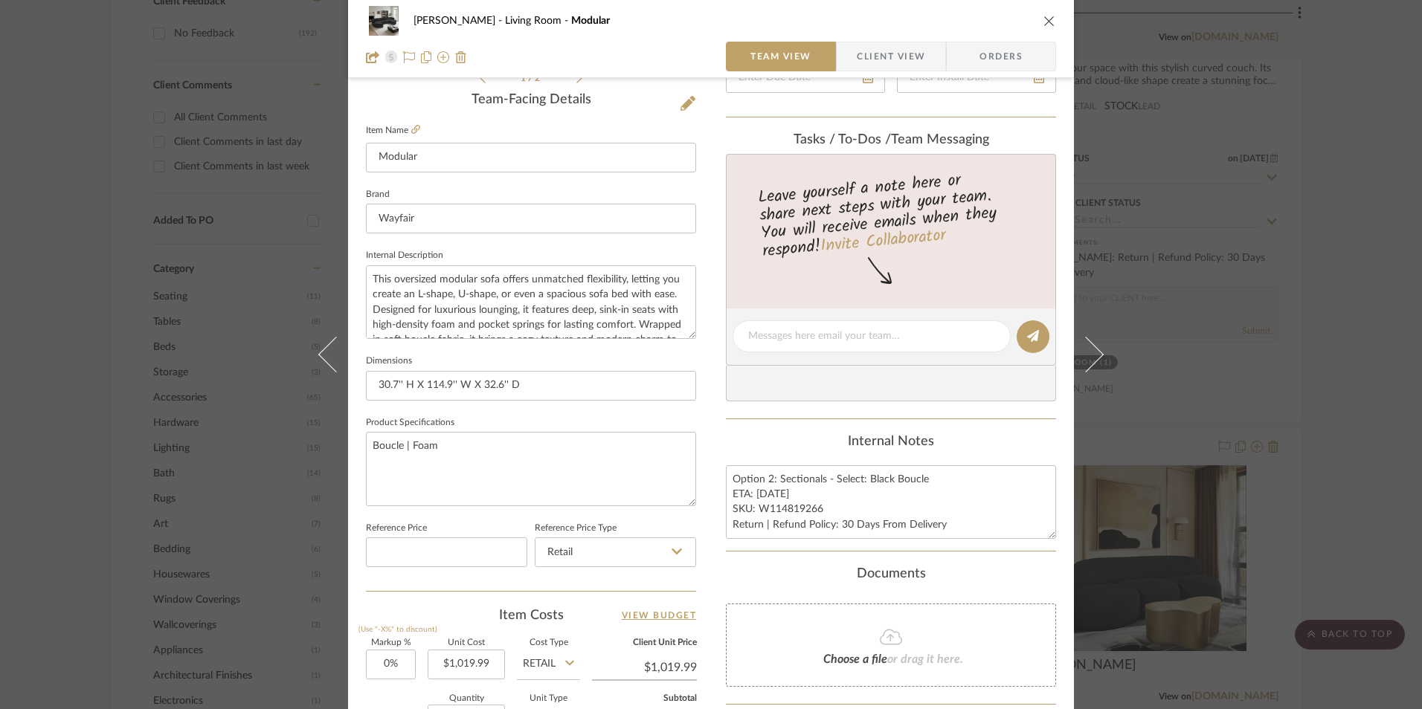
click at [1044, 20] on icon "close" at bounding box center [1049, 21] width 12 height 12
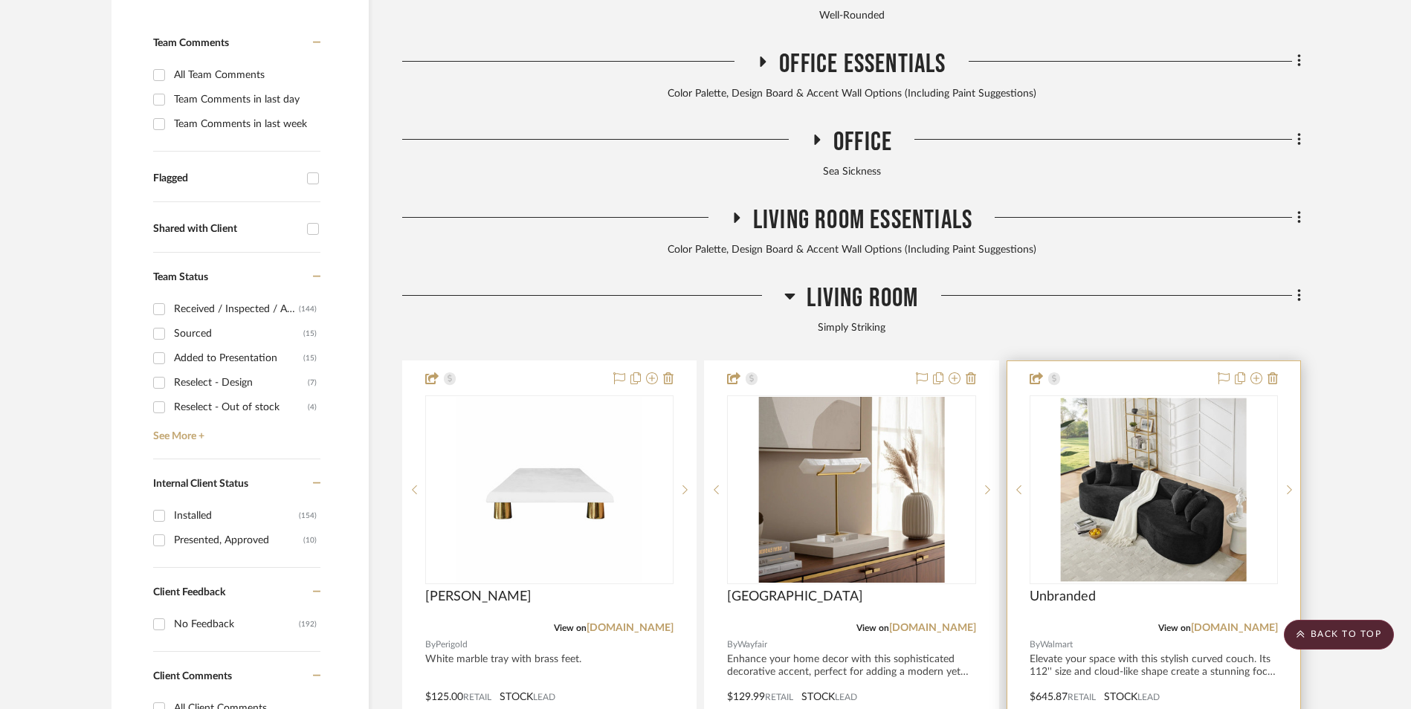
scroll to position [521, 0]
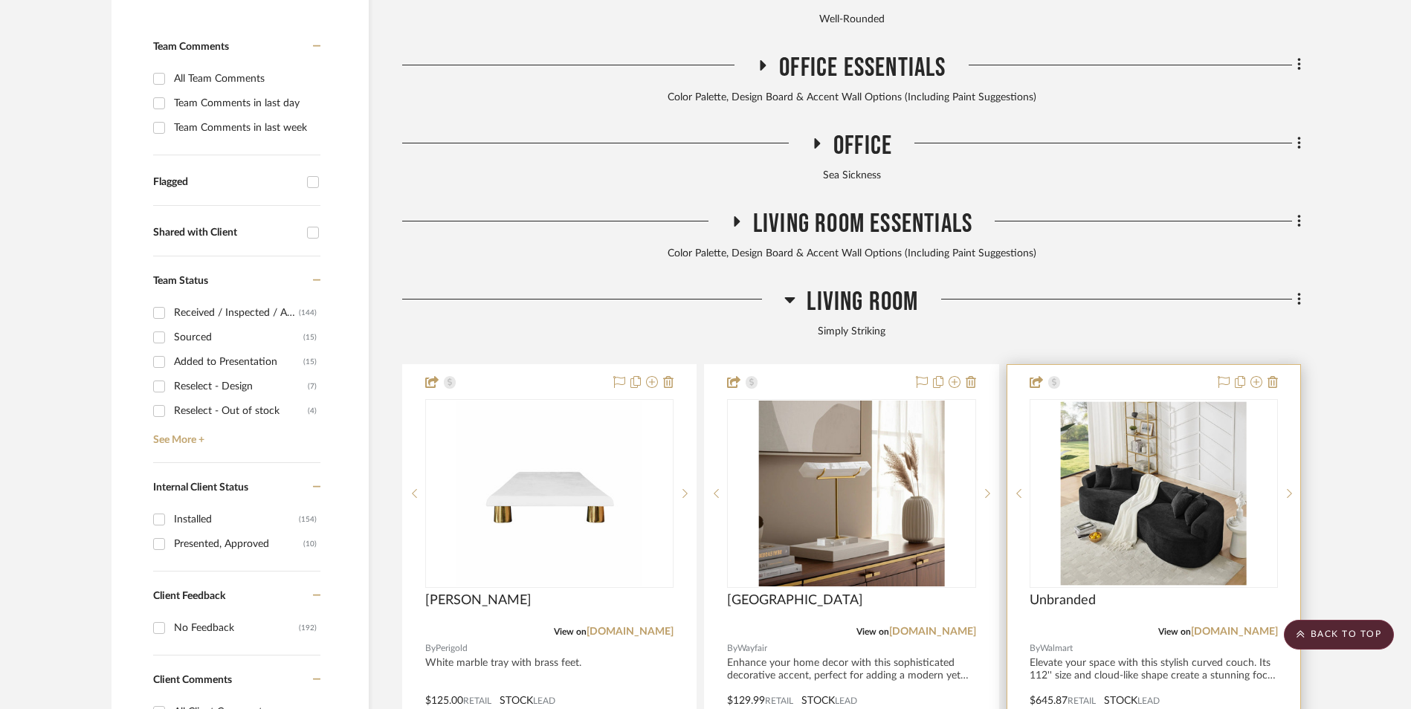
click at [1093, 401] on img "0" at bounding box center [1154, 494] width 186 height 186
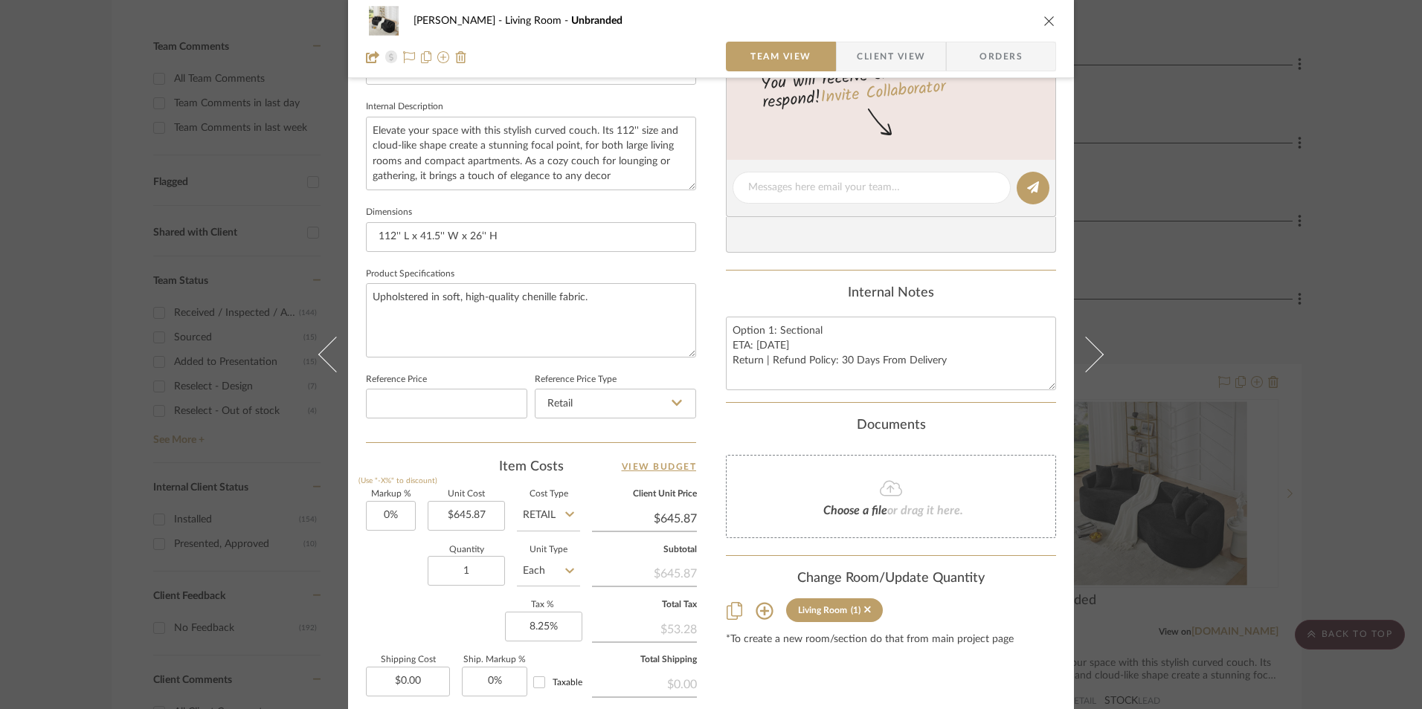
click at [1308, 324] on div "[PERSON_NAME] Living Room Unbranded Team View Client View Orders 1 / 3 Team-Fac…" at bounding box center [711, 354] width 1422 height 709
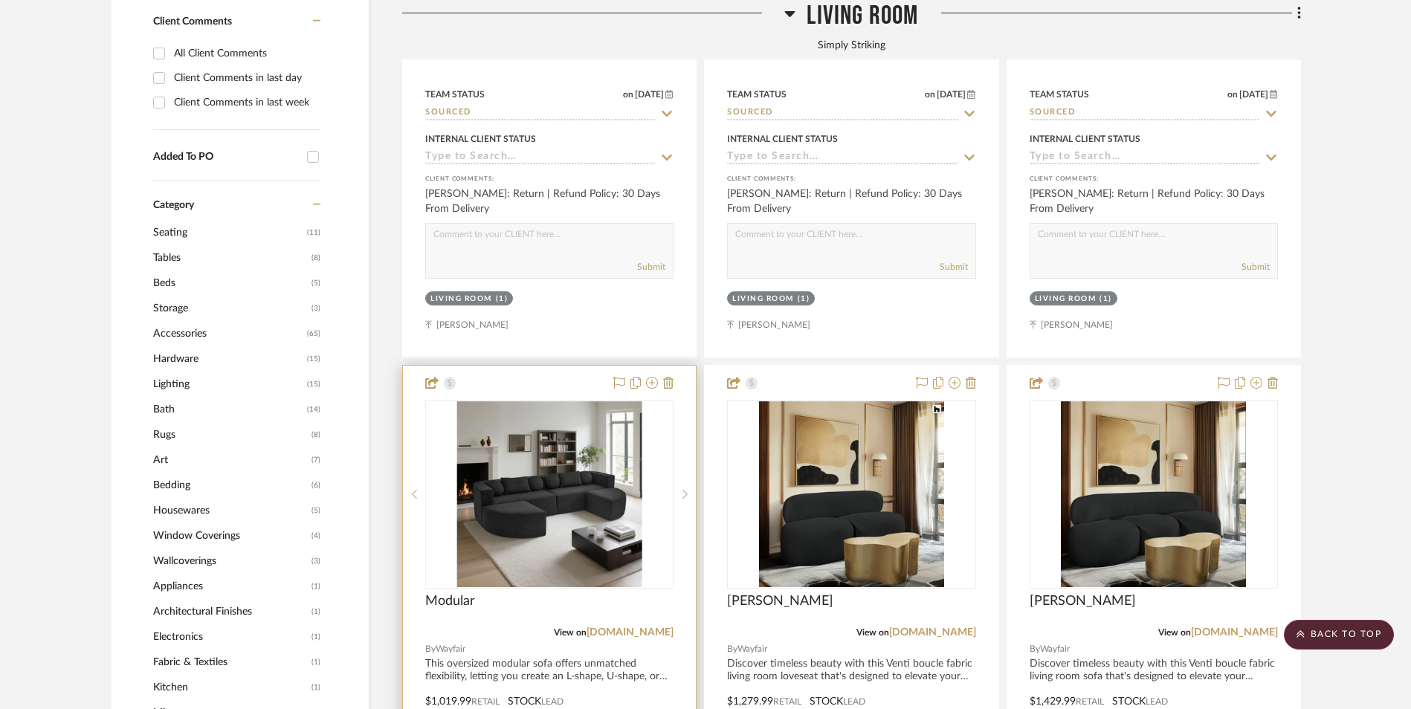
scroll to position [1190, 0]
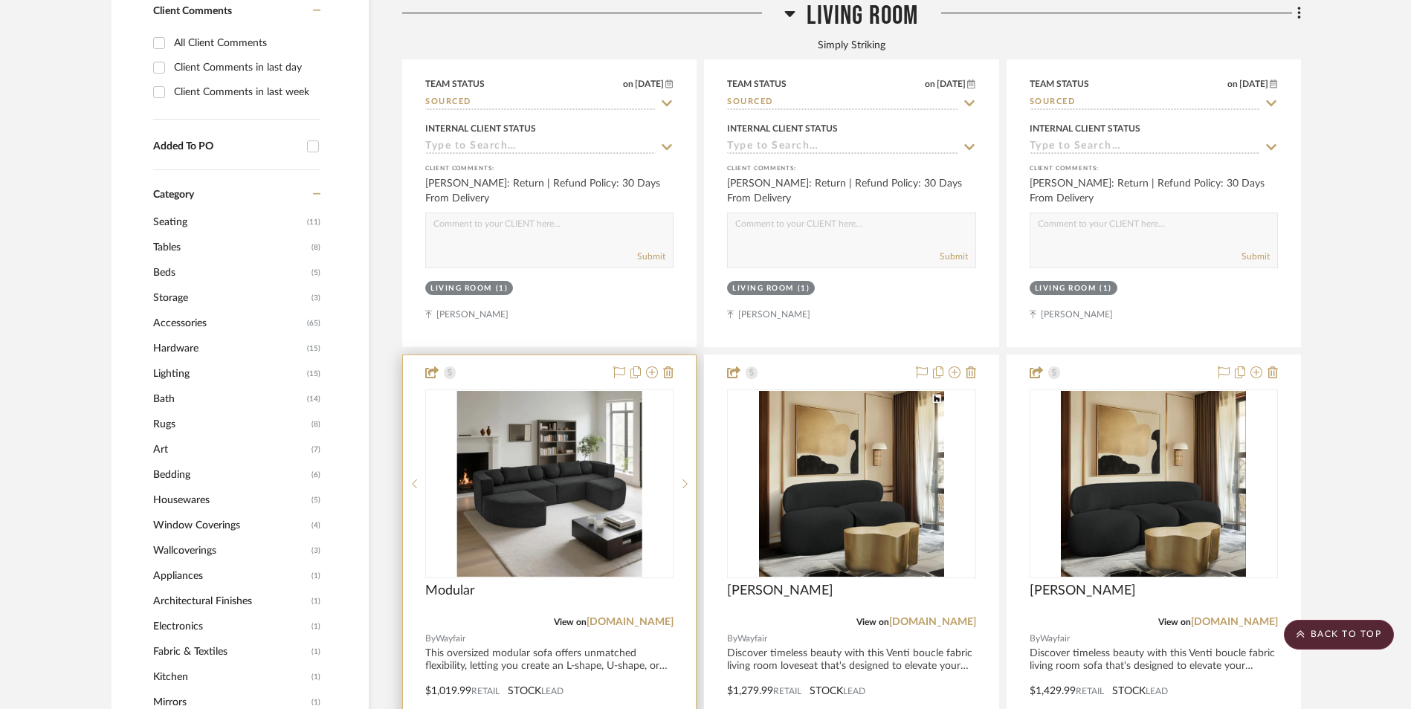
click at [572, 402] on img "0" at bounding box center [549, 484] width 185 height 186
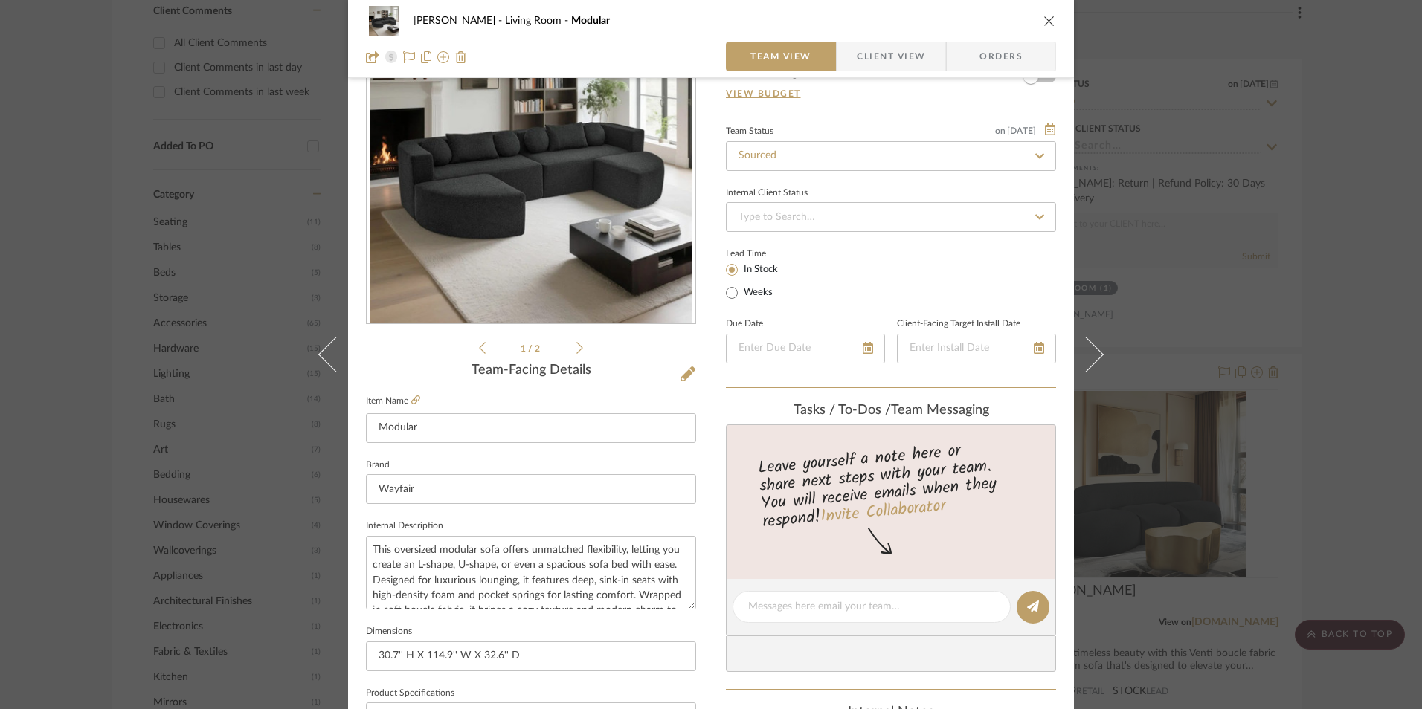
scroll to position [372, 0]
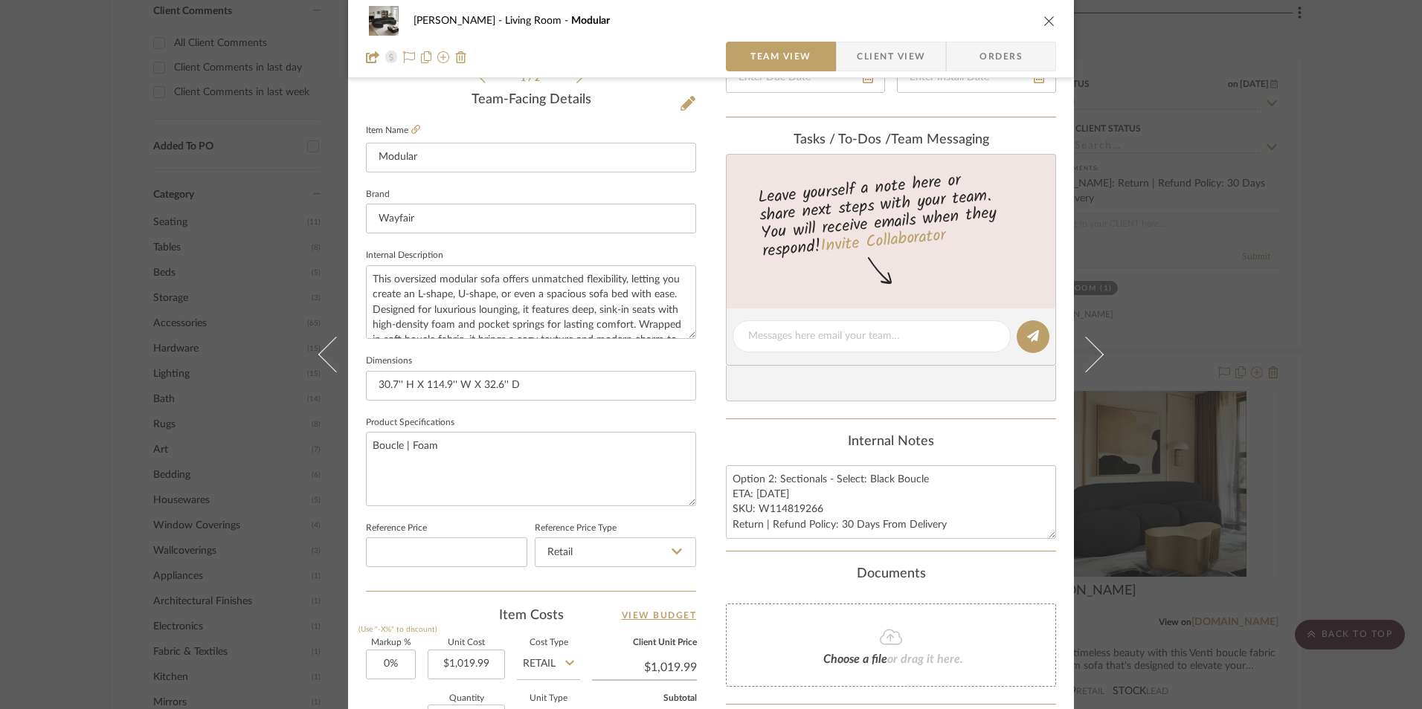
click at [1336, 344] on div "[PERSON_NAME] Living Room Modular Team View Client View Orders 1 / 2 Team-Facin…" at bounding box center [711, 354] width 1422 height 709
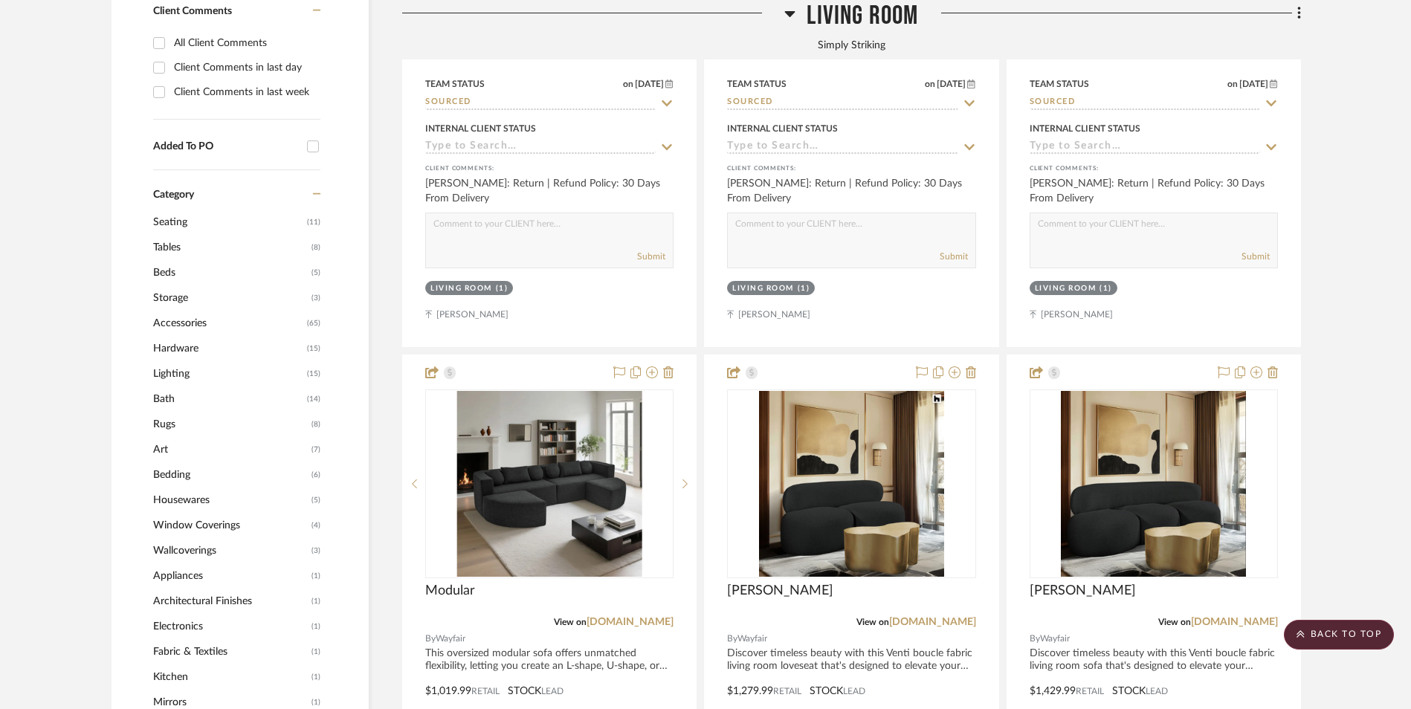
scroll to position [1339, 0]
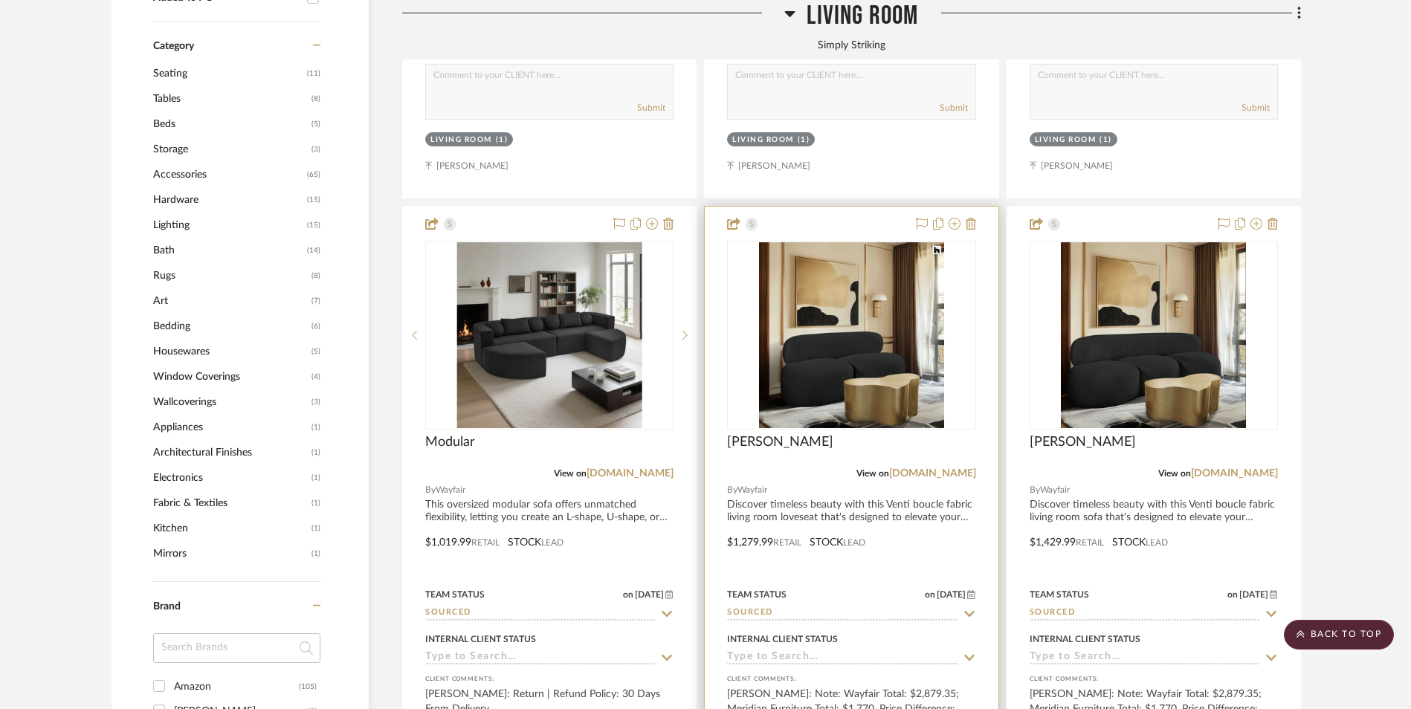
click at [888, 282] on img "0" at bounding box center [851, 335] width 185 height 186
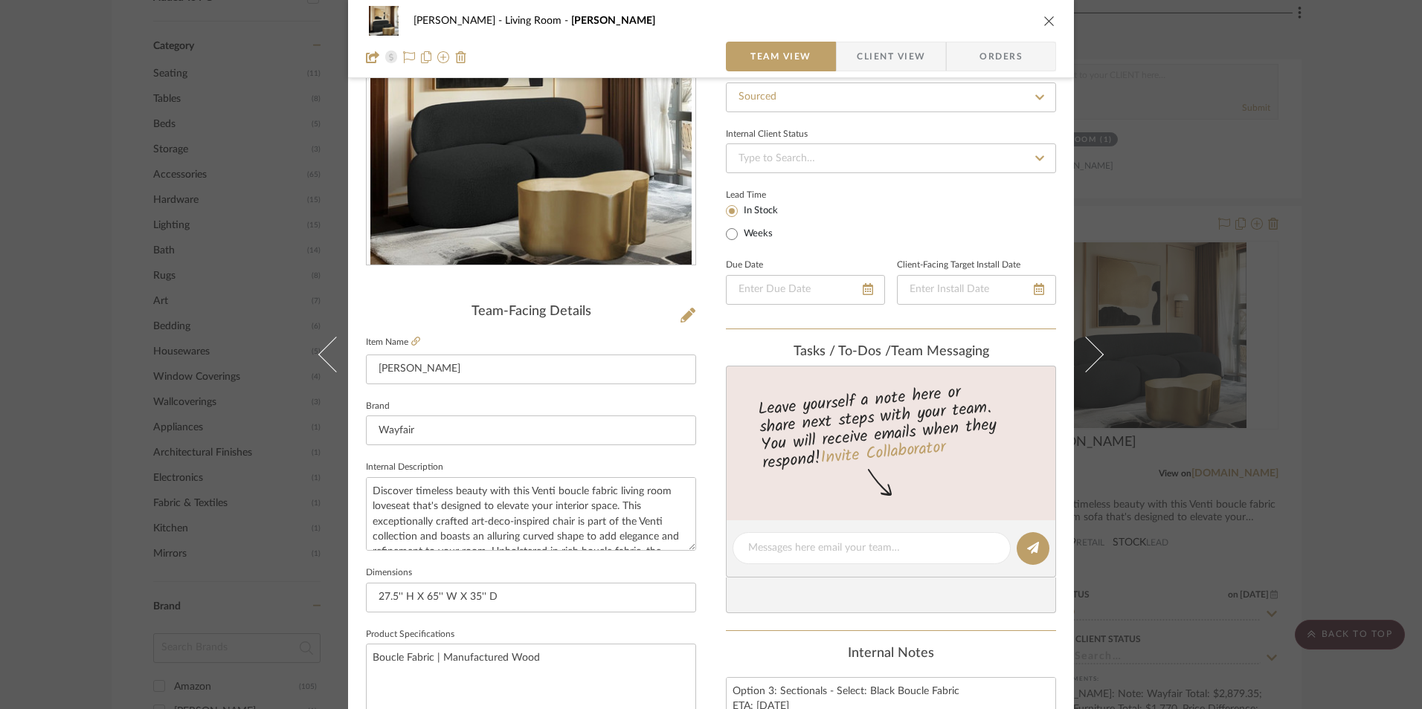
scroll to position [372, 0]
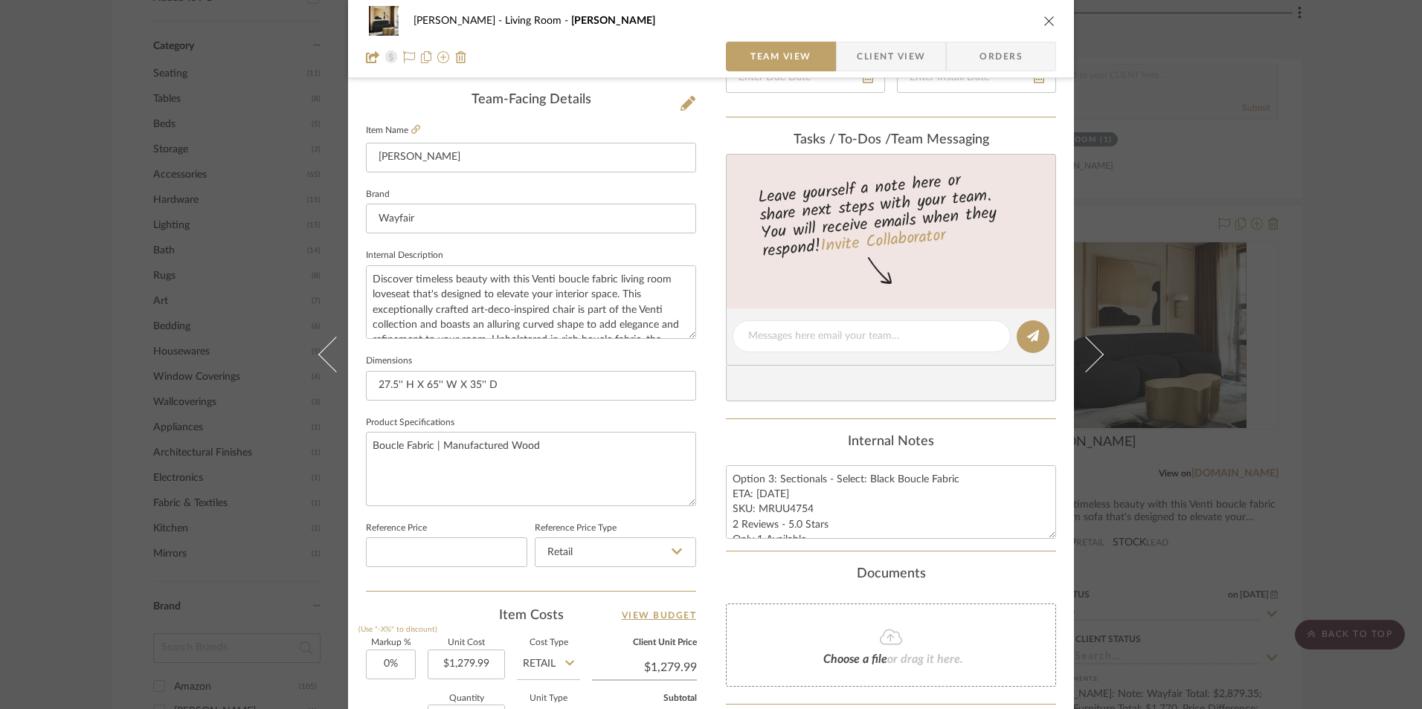
click at [1367, 355] on div "[PERSON_NAME] Living Room Isia I Team View Client View Orders Team-Facing Detai…" at bounding box center [711, 354] width 1422 height 709
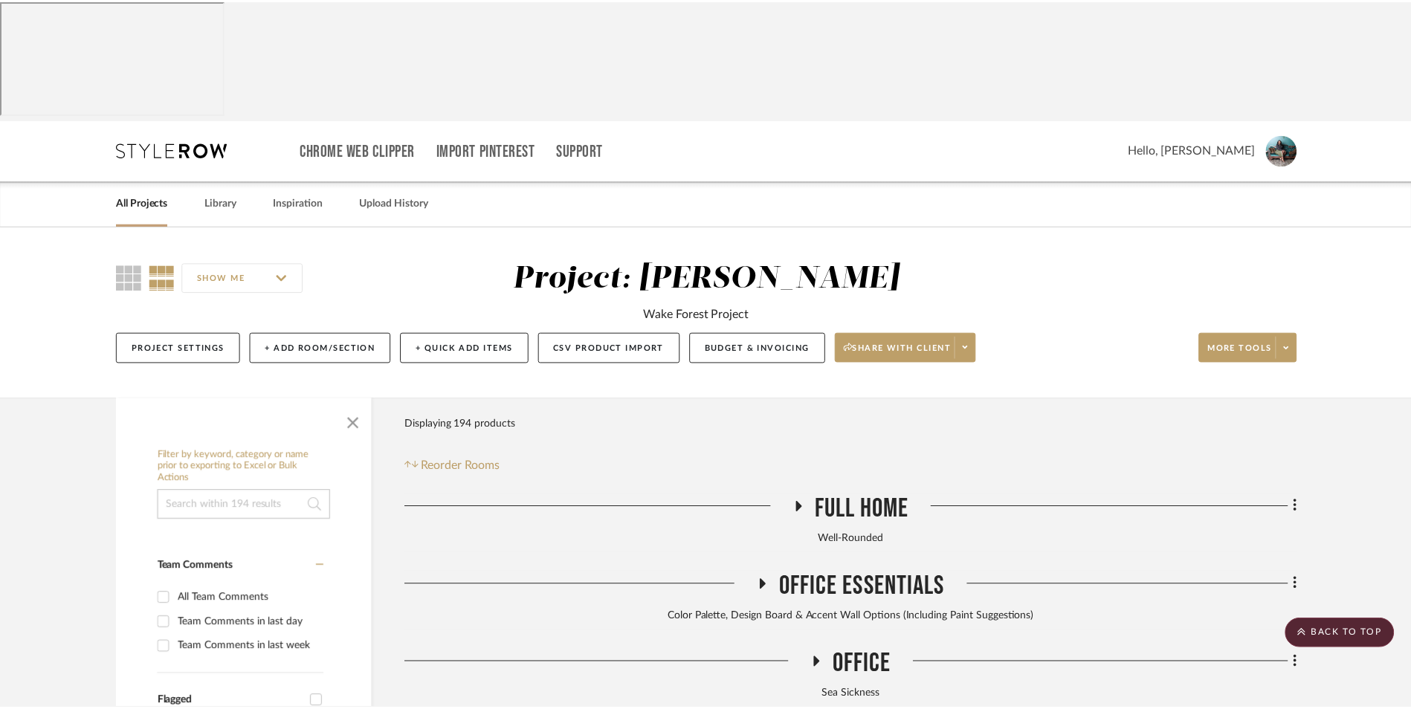
scroll to position [1339, 0]
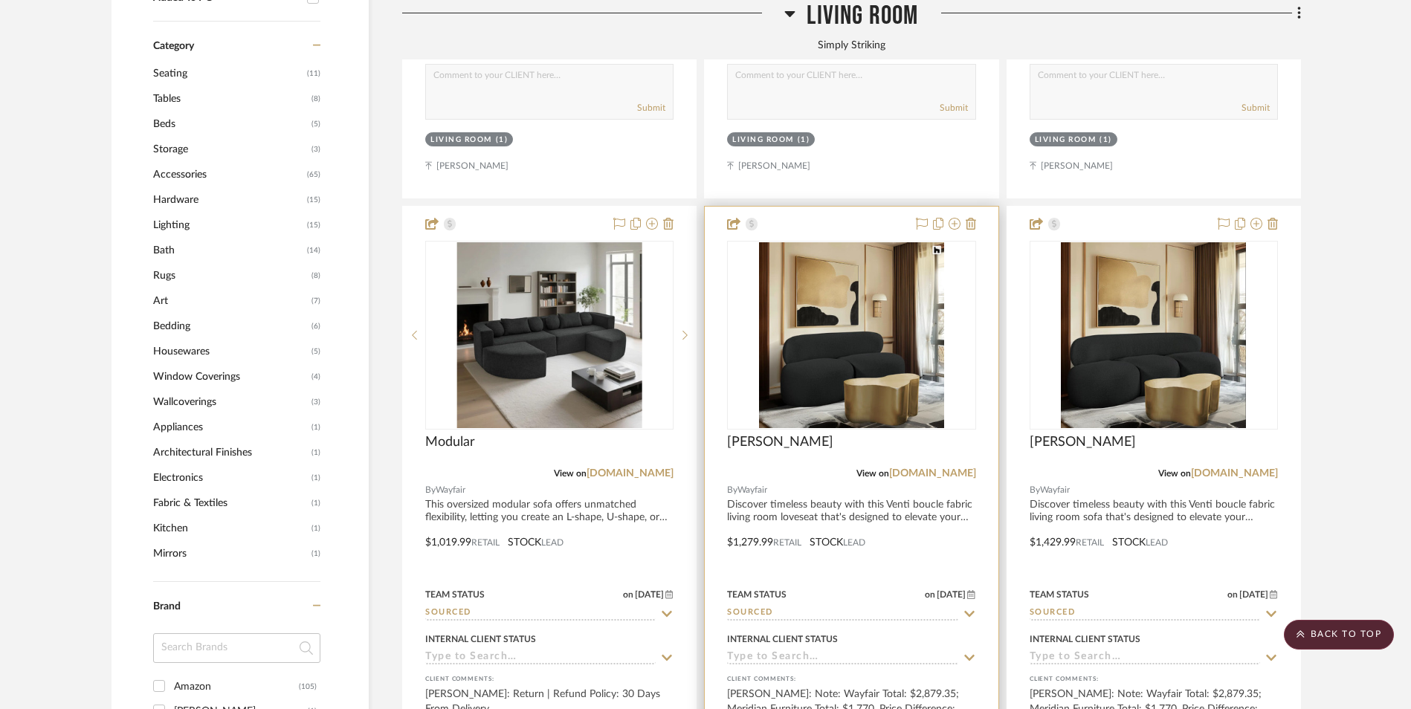
click at [874, 242] on img "0" at bounding box center [851, 335] width 185 height 186
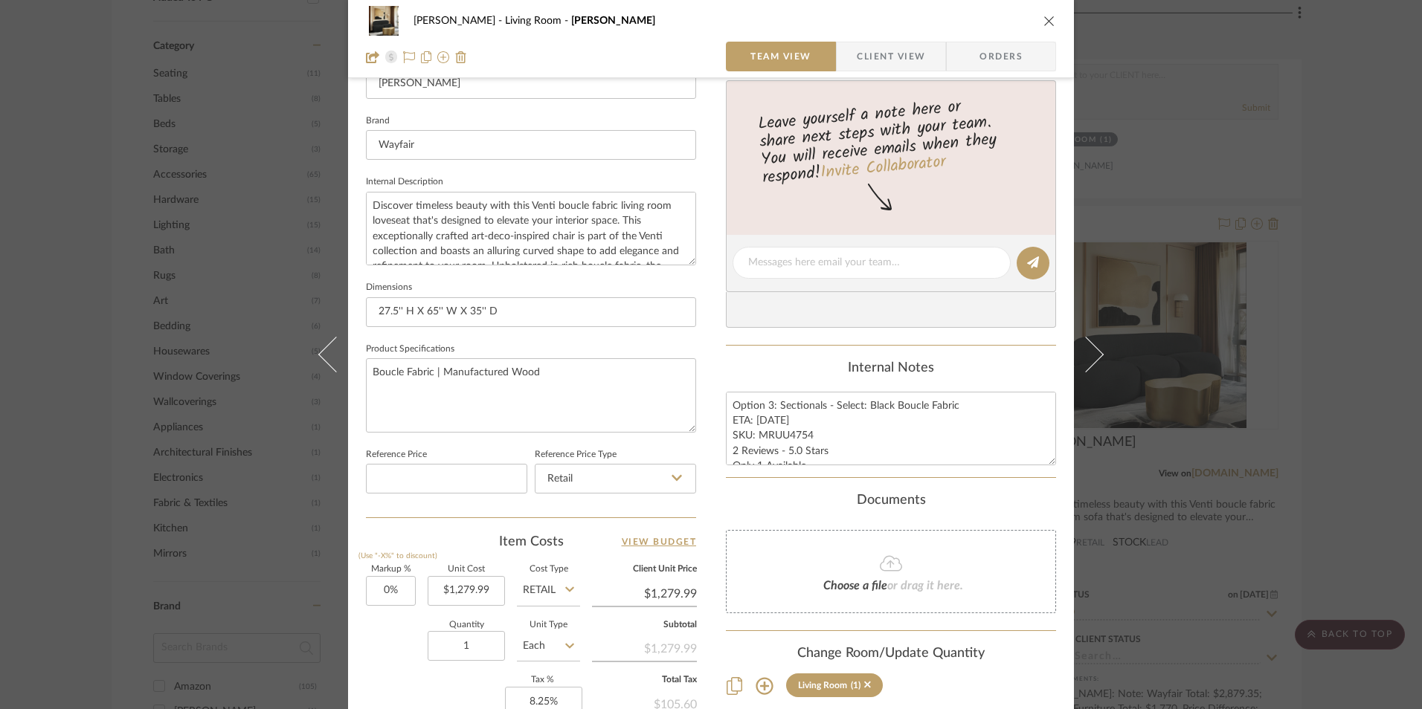
scroll to position [446, 0]
drag, startPoint x: 1310, startPoint y: 355, endPoint x: 1312, endPoint y: 386, distance: 30.5
click at [1312, 355] on div "[PERSON_NAME] Living Room Isia I Team View Client View Orders Team-Facing Detai…" at bounding box center [711, 354] width 1422 height 709
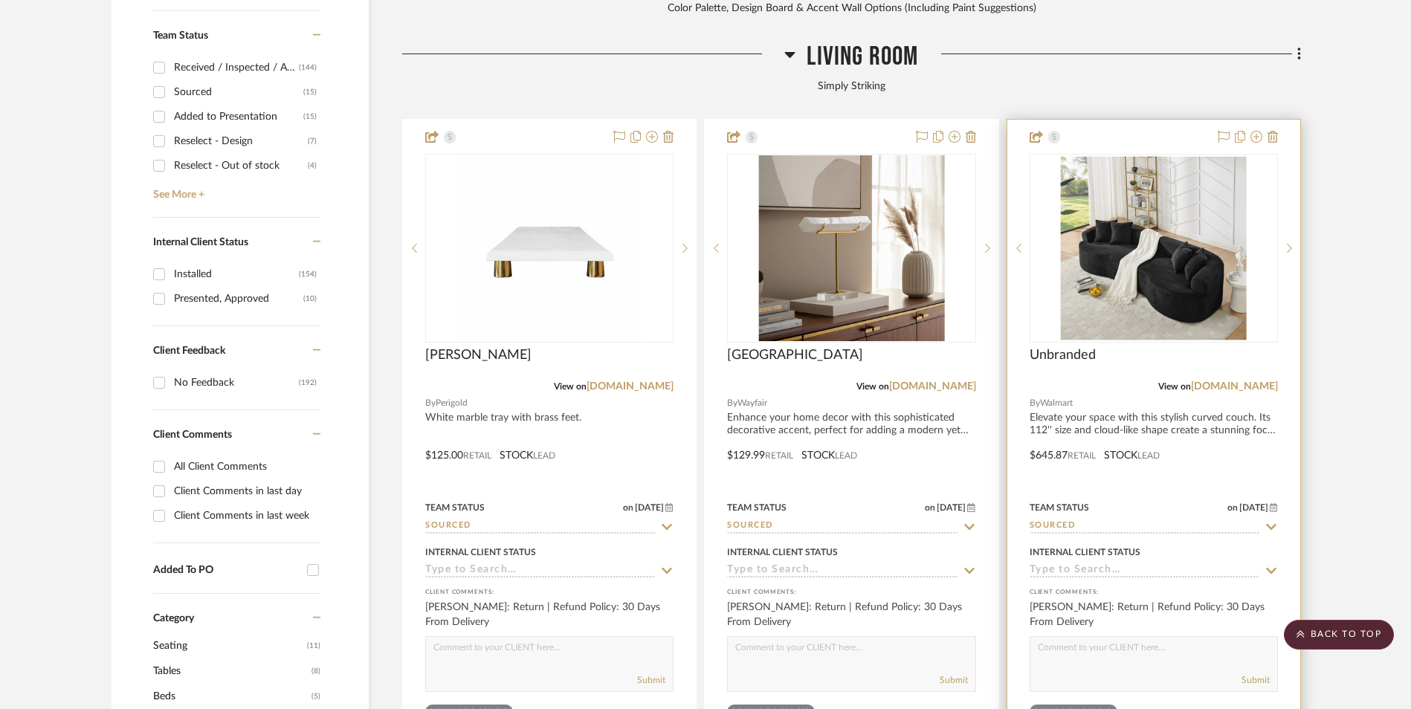
scroll to position [521, 0]
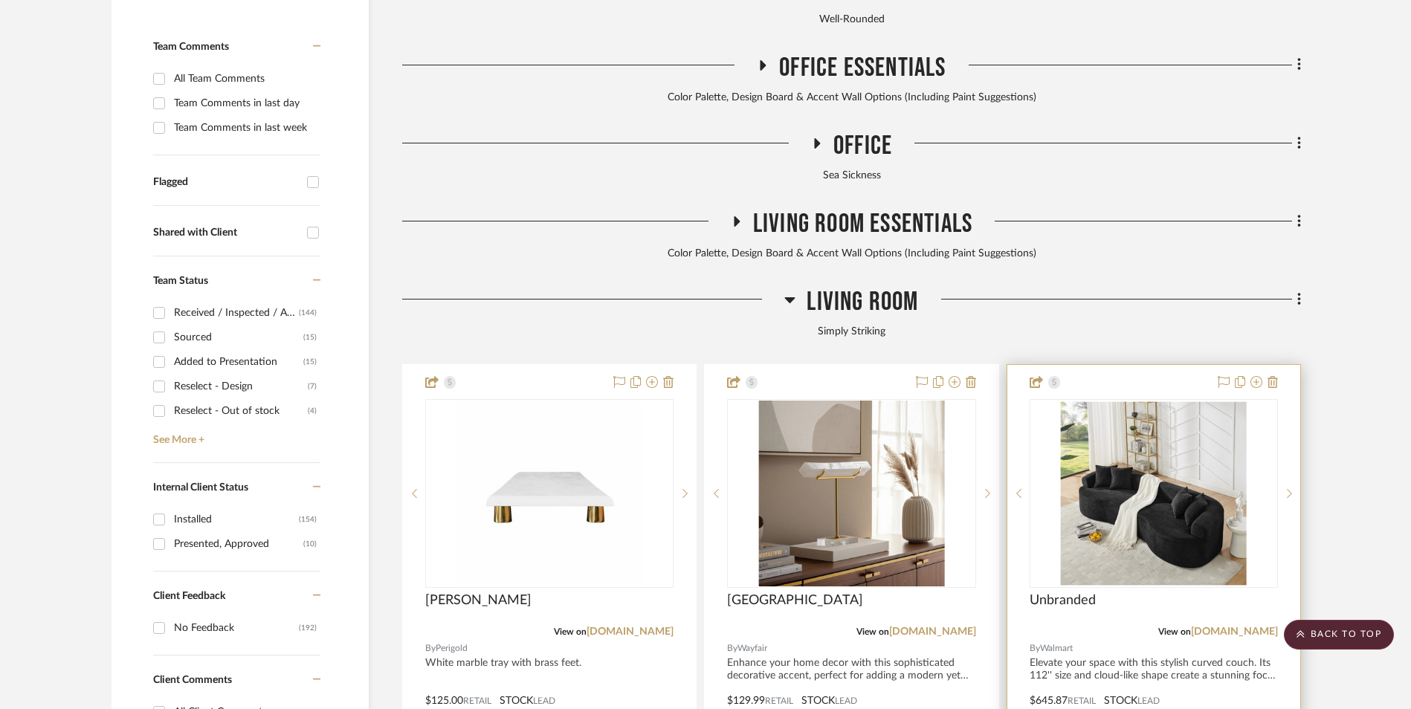
click at [1112, 408] on img "0" at bounding box center [1154, 494] width 186 height 186
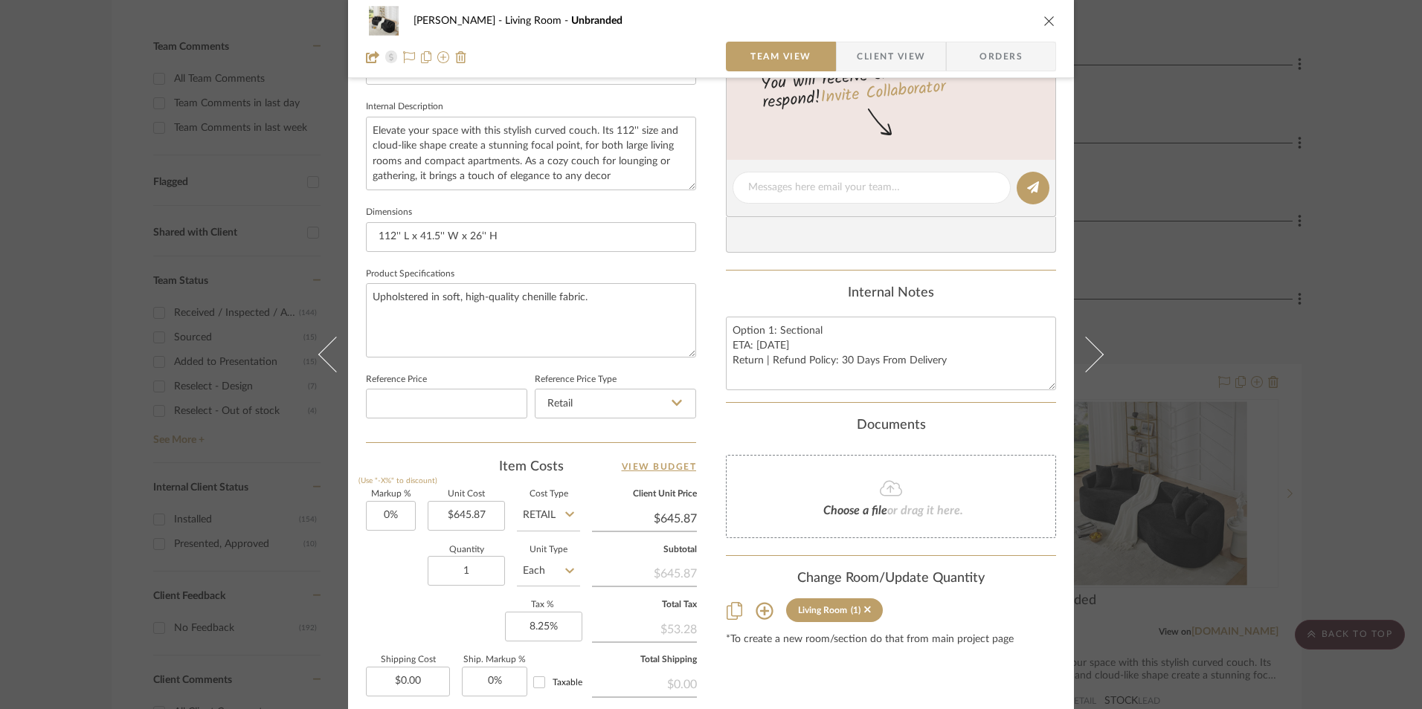
click at [1266, 296] on div "[PERSON_NAME] Living Room Unbranded Team View Client View Orders 1 / 3 Team-Fac…" at bounding box center [711, 354] width 1422 height 709
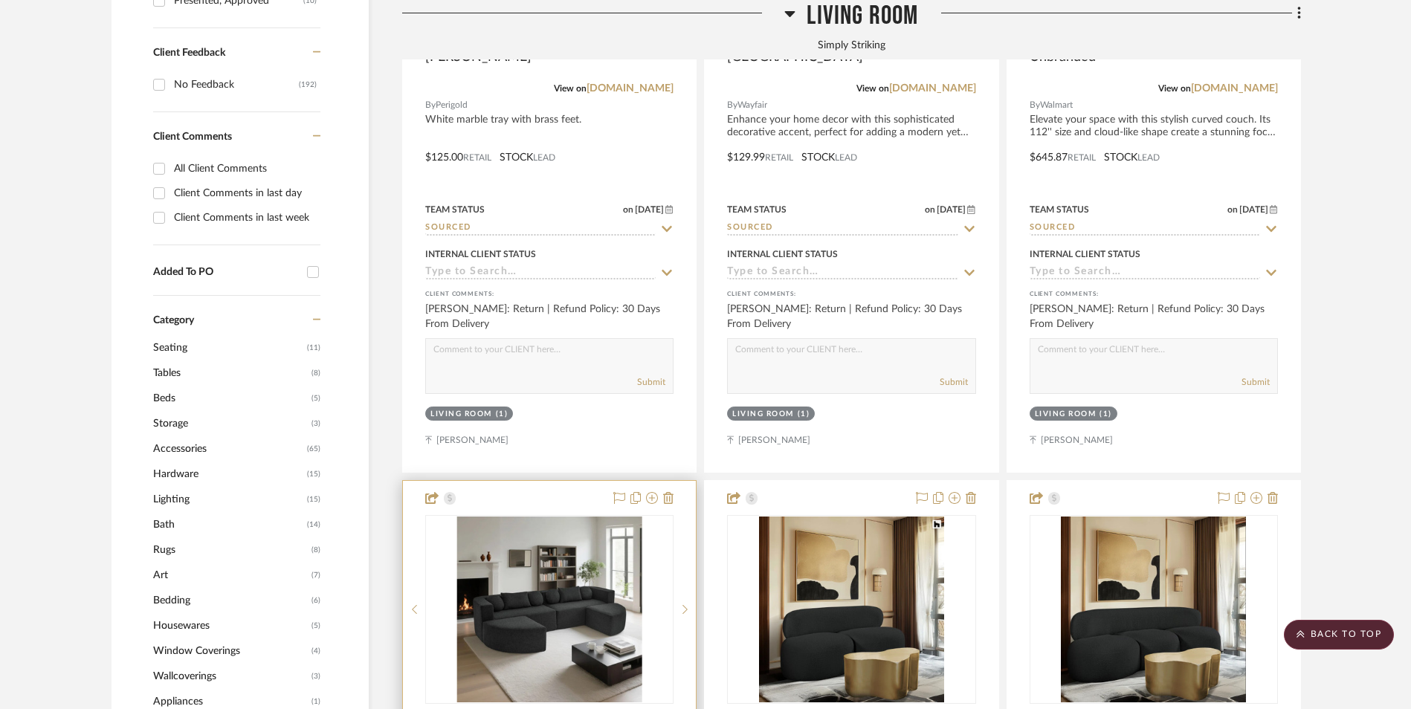
scroll to position [1190, 0]
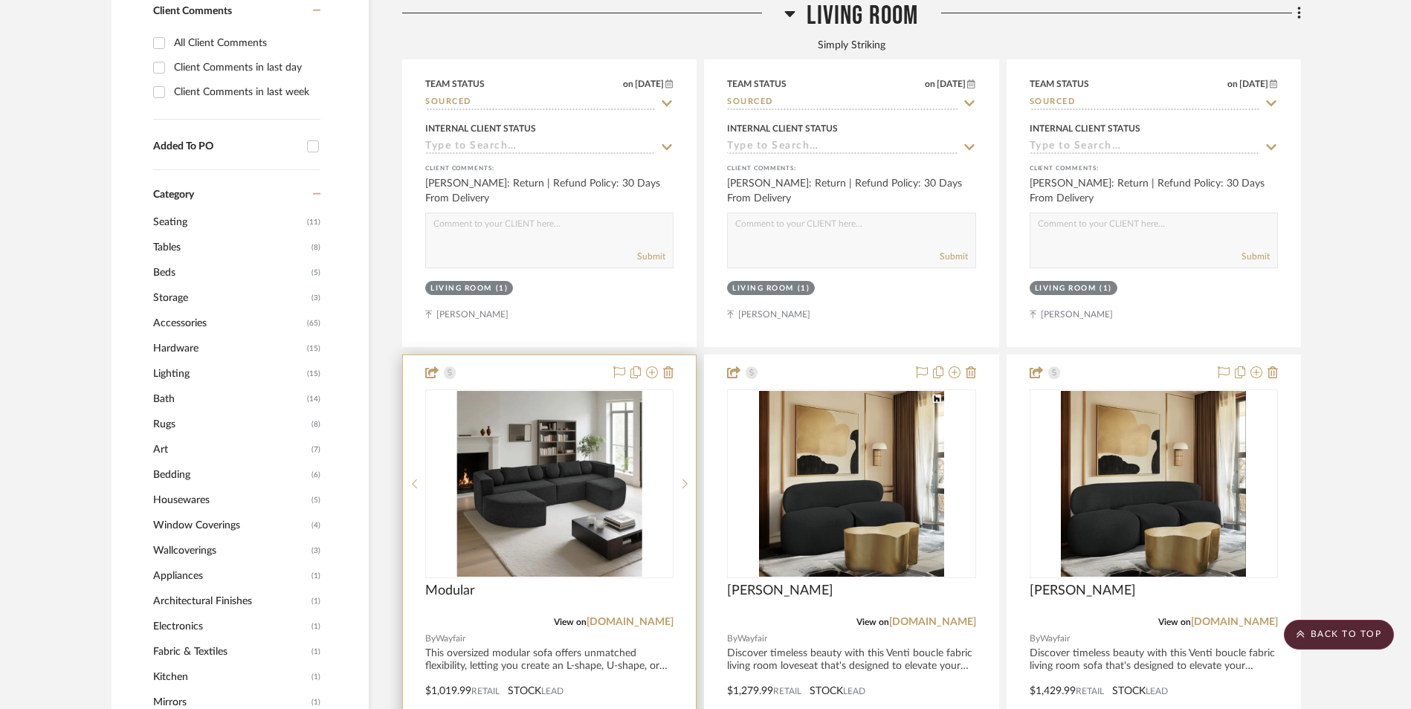
click at [536, 393] on img "0" at bounding box center [549, 484] width 185 height 186
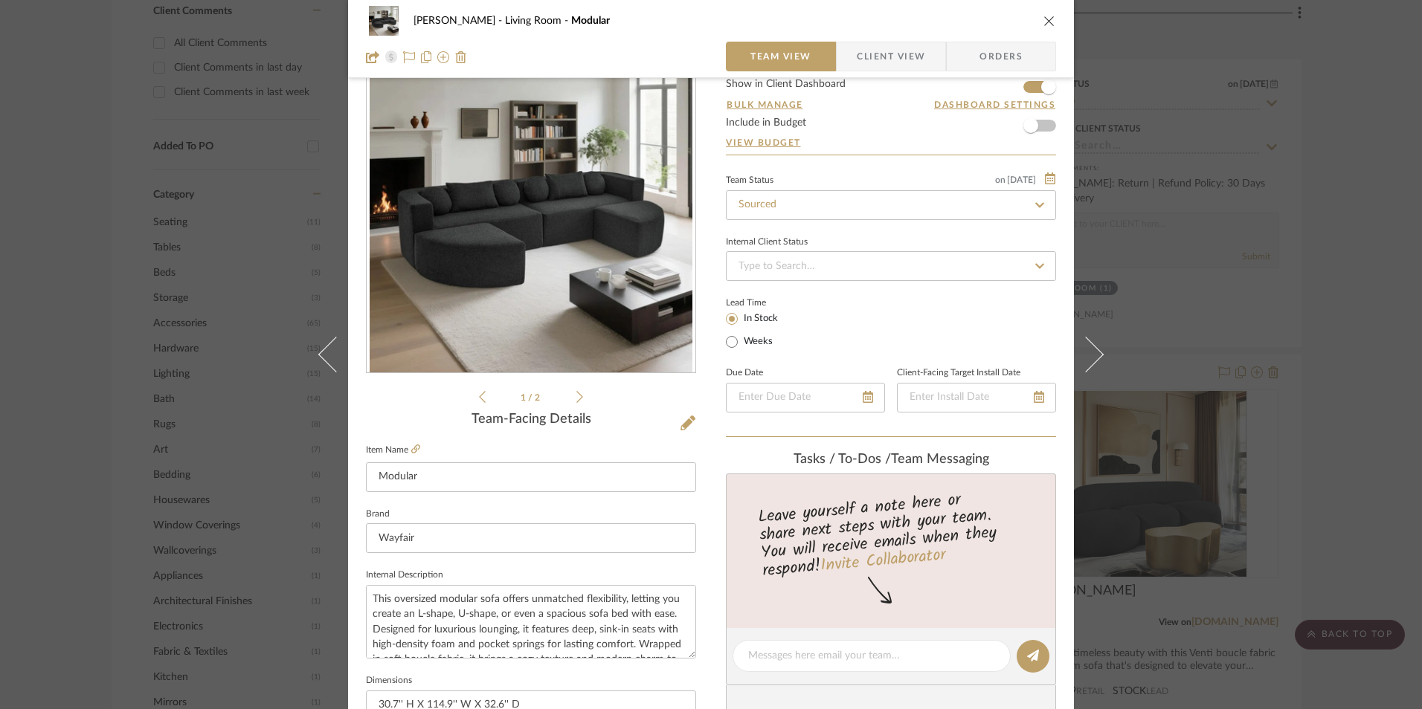
scroll to position [0, 0]
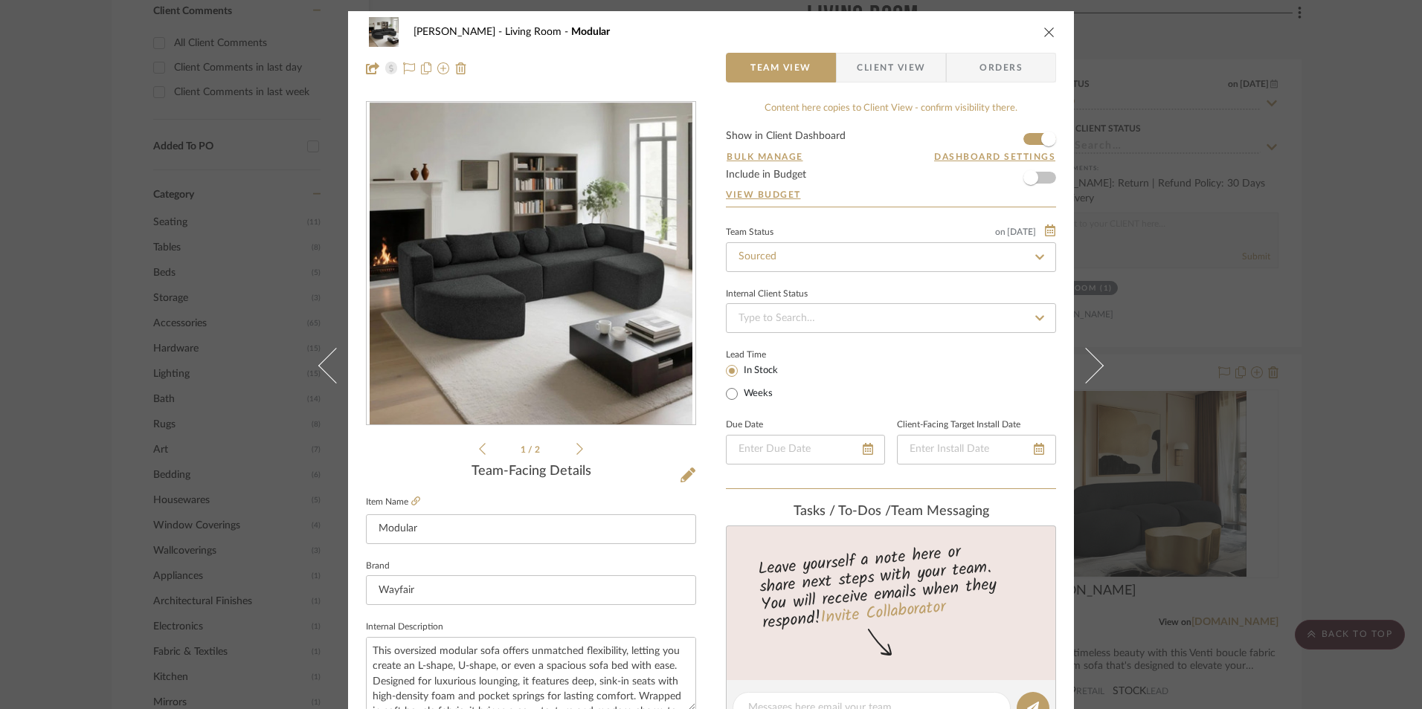
drag, startPoint x: 1046, startPoint y: 32, endPoint x: 1415, endPoint y: 253, distance: 430.5
click at [1045, 32] on icon "close" at bounding box center [1049, 32] width 12 height 12
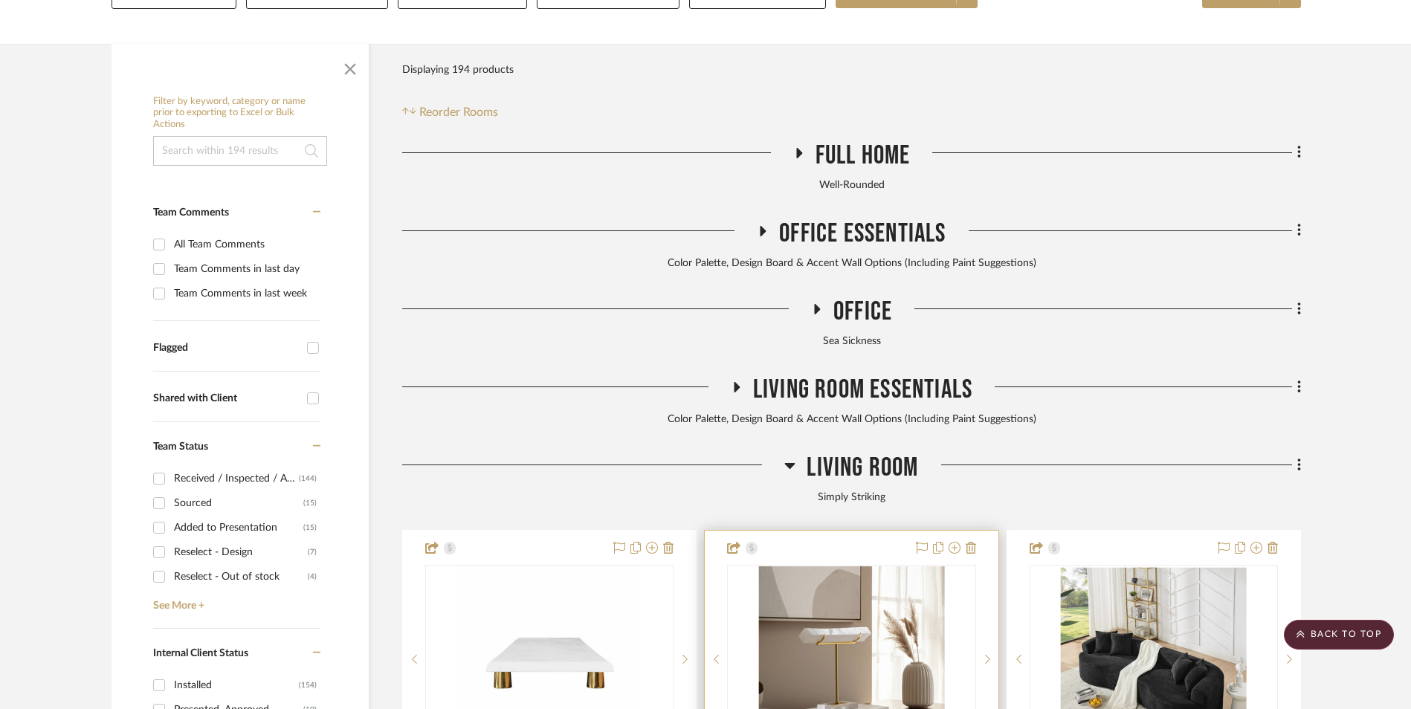
scroll to position [372, 0]
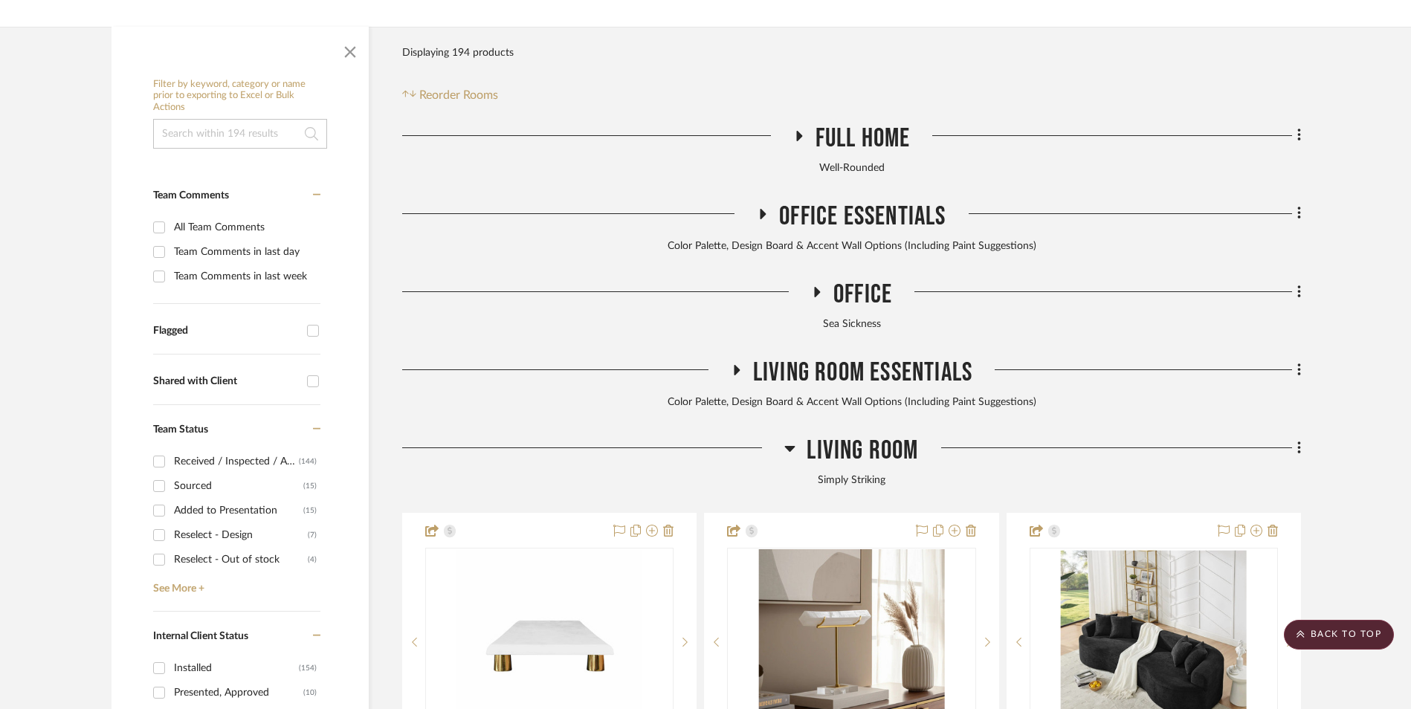
click at [789, 446] on icon at bounding box center [790, 449] width 10 height 6
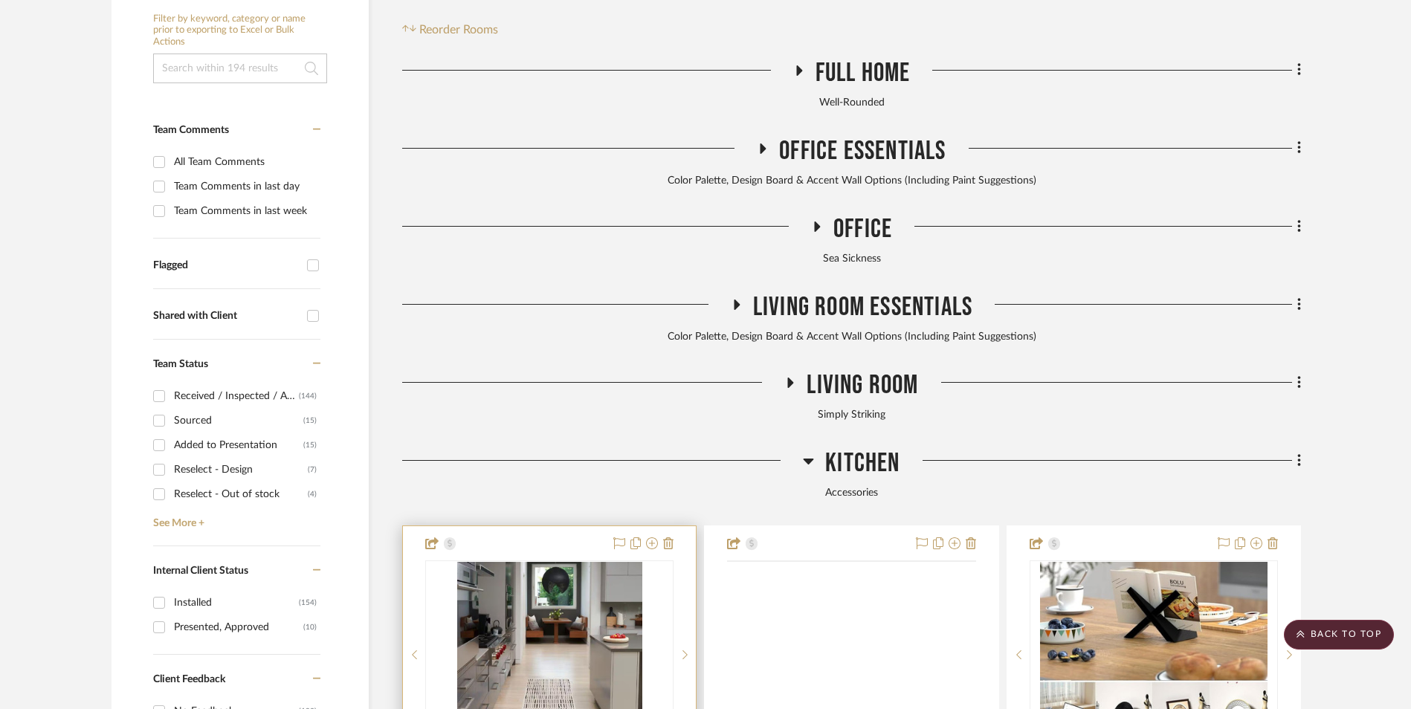
scroll to position [595, 0]
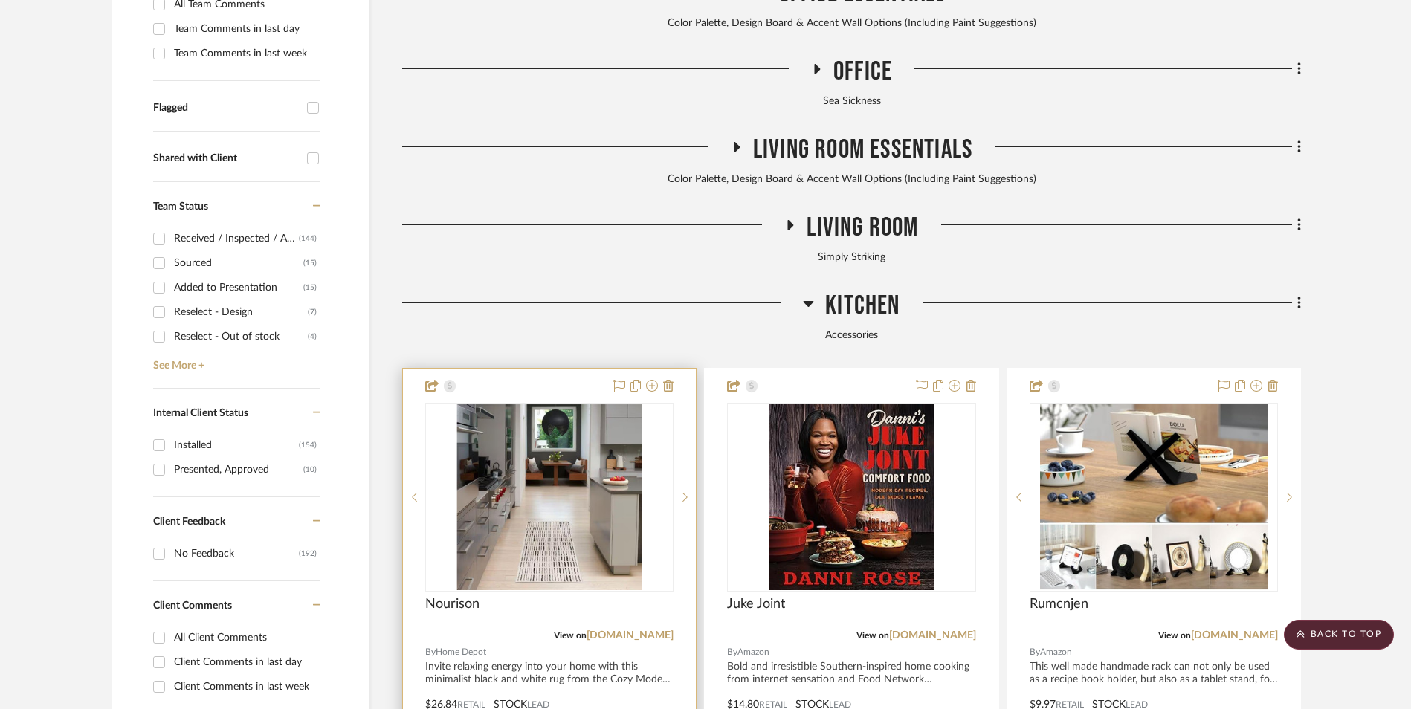
click at [0, 0] on img at bounding box center [0, 0] width 0 height 0
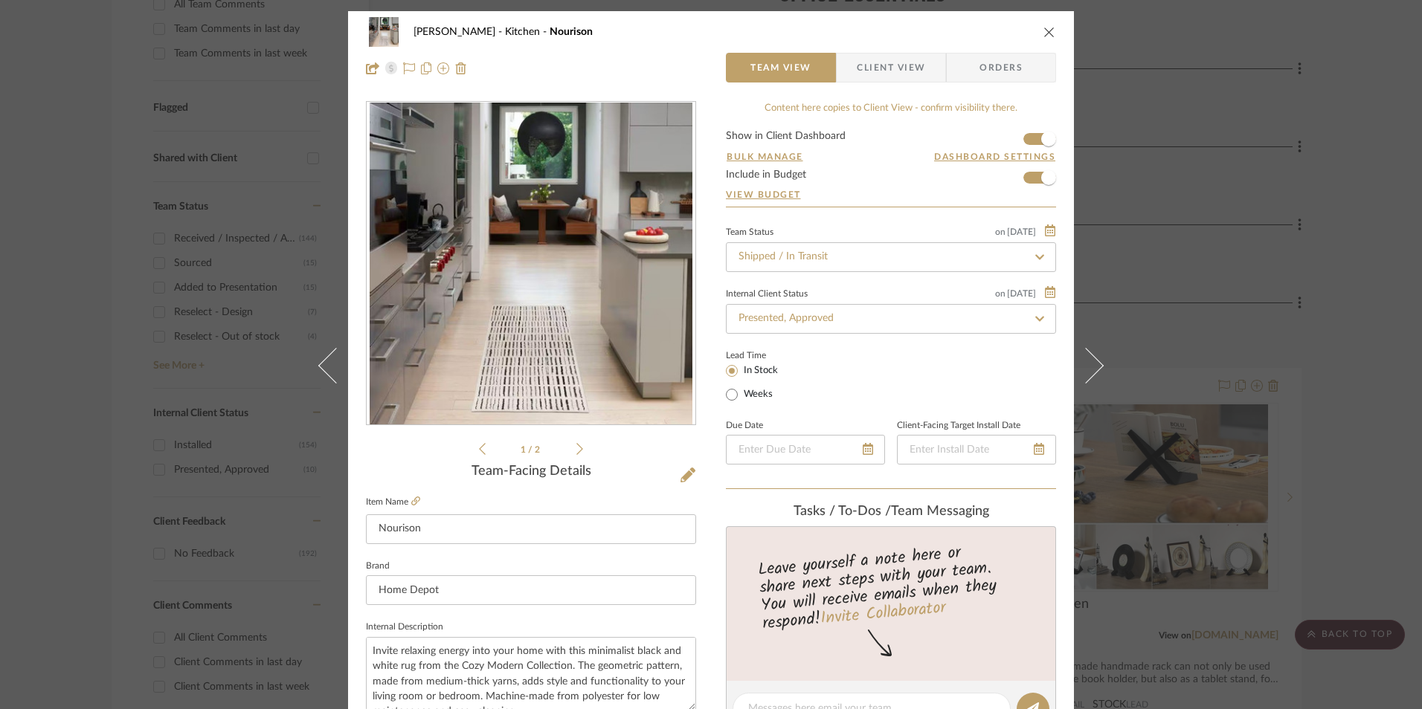
scroll to position [372, 0]
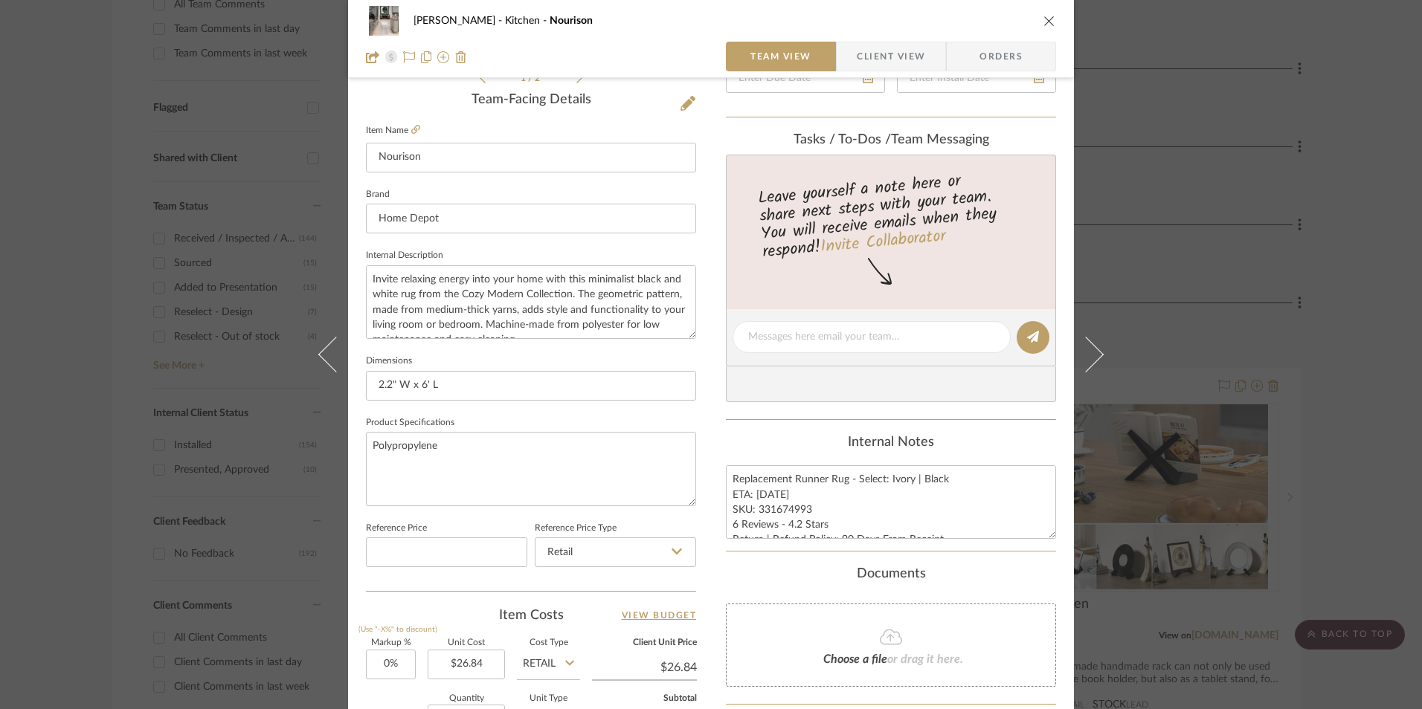
click at [857, 54] on span "Client View" at bounding box center [891, 57] width 68 height 30
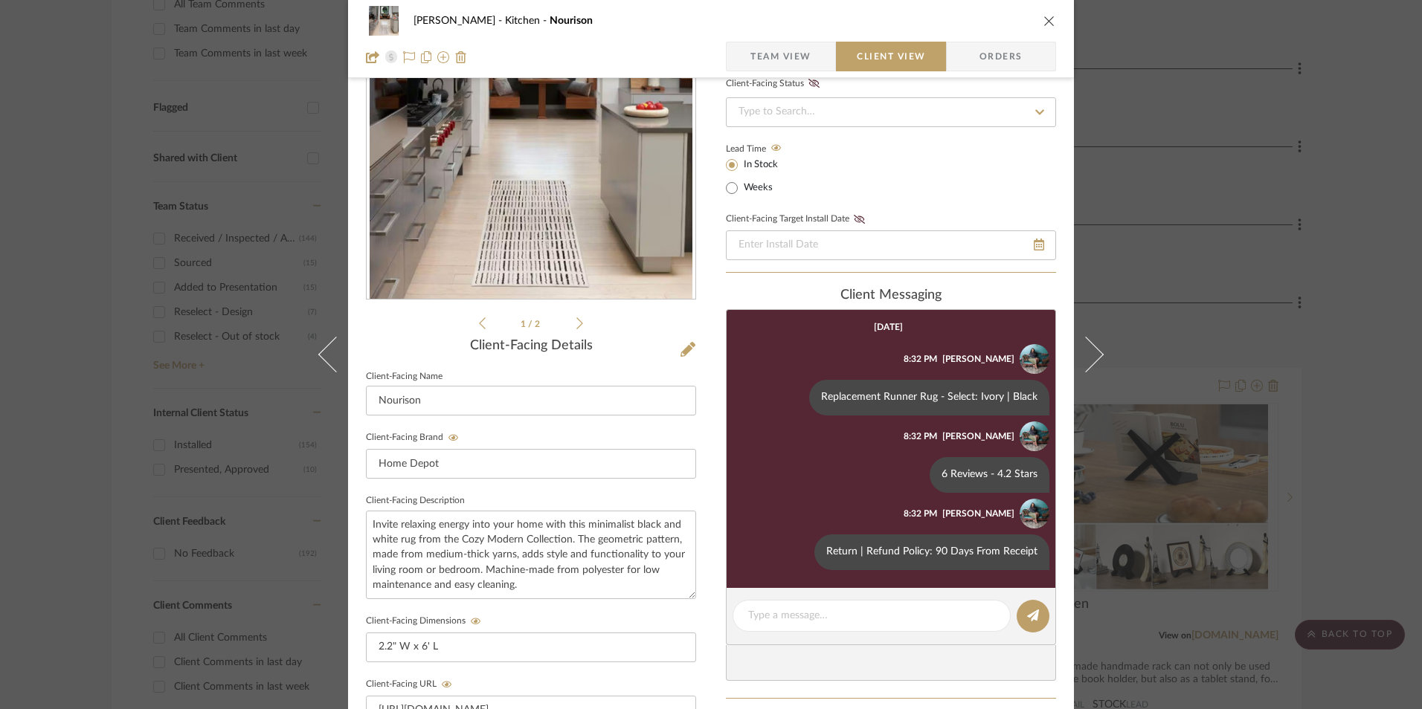
scroll to position [74, 0]
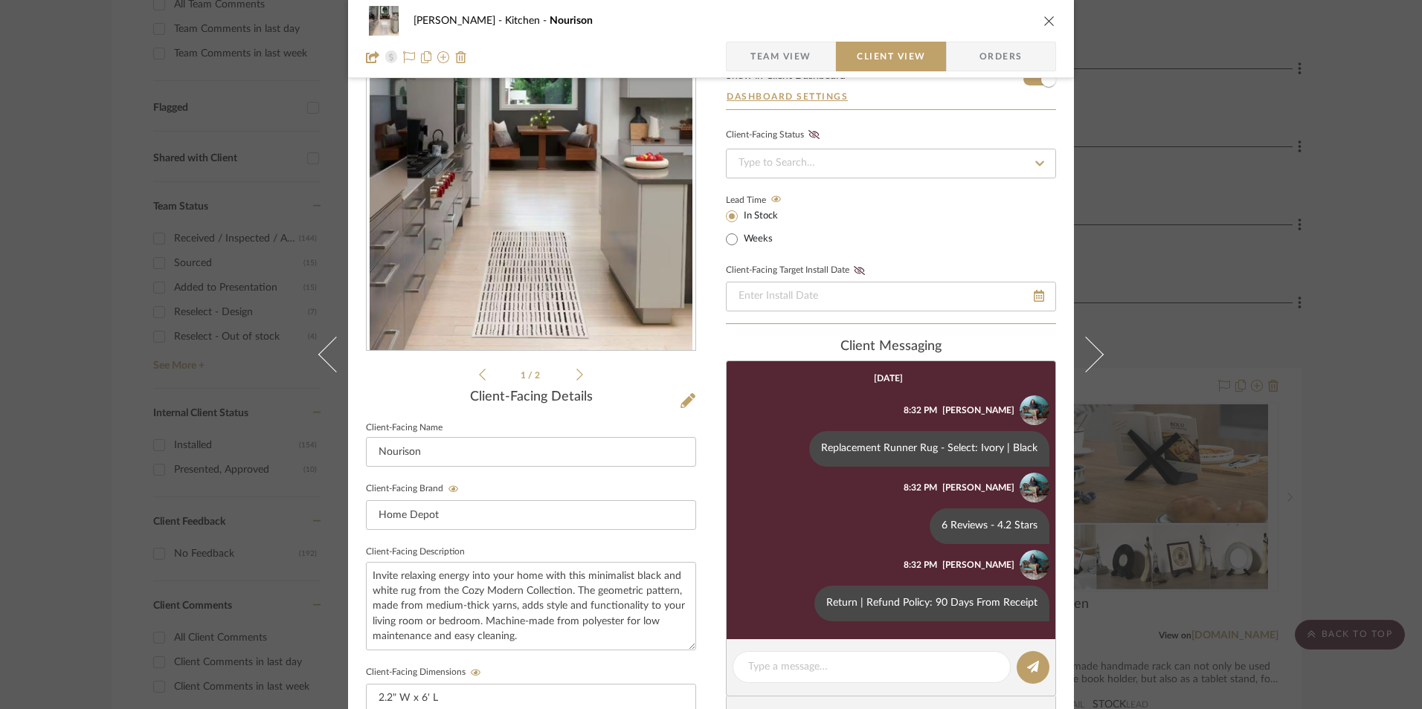
click at [1043, 25] on icon "close" at bounding box center [1049, 21] width 12 height 12
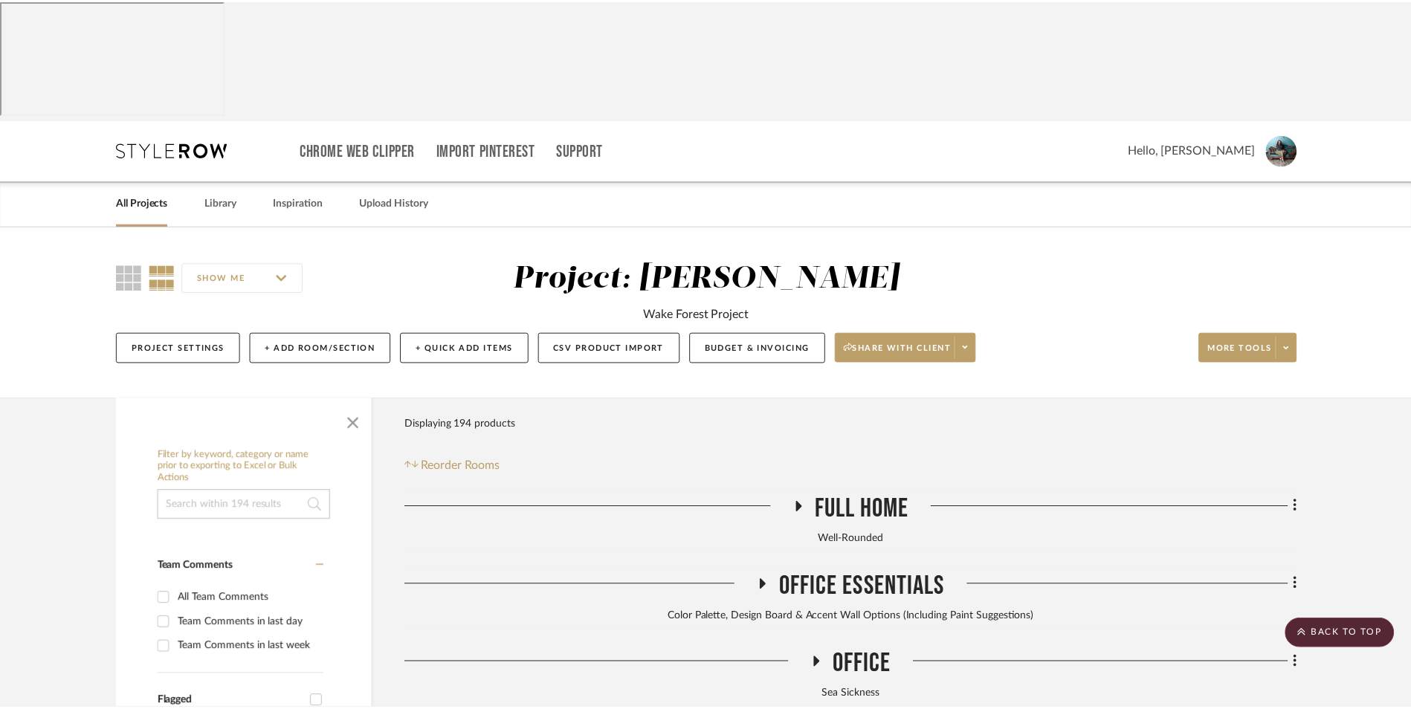
scroll to position [595, 0]
